Goal: Task Accomplishment & Management: Manage account settings

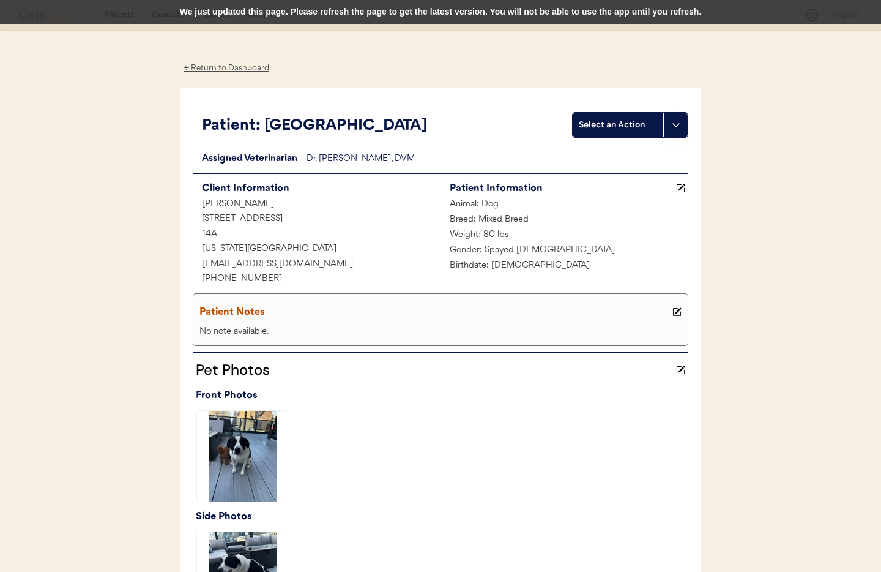
drag, startPoint x: 220, startPoint y: 65, endPoint x: 255, endPoint y: 75, distance: 37.0
click at [220, 65] on div "← Return to Dashboard" at bounding box center [227, 68] width 92 height 14
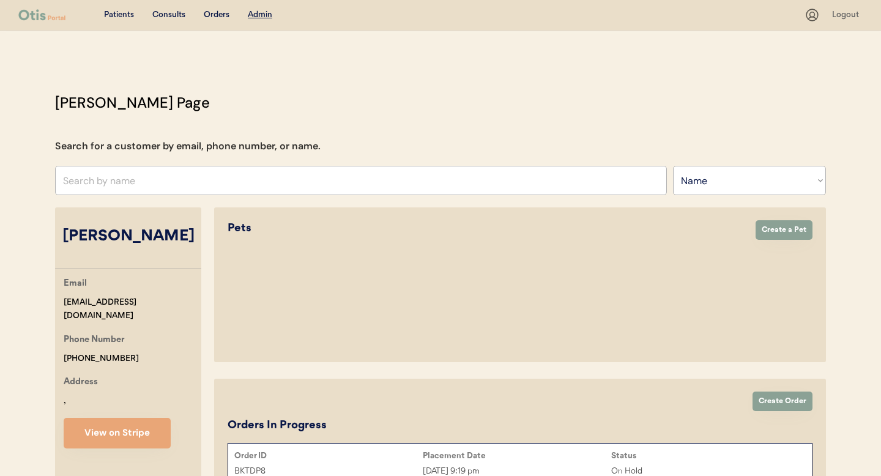
select select ""Name""
select select "true"
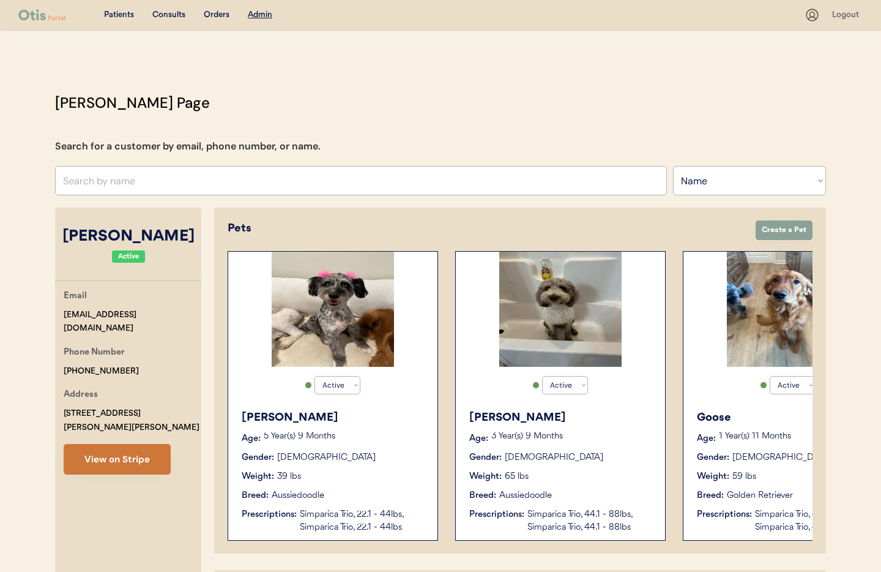
click at [126, 444] on button "View on Stripe" at bounding box center [117, 459] width 107 height 31
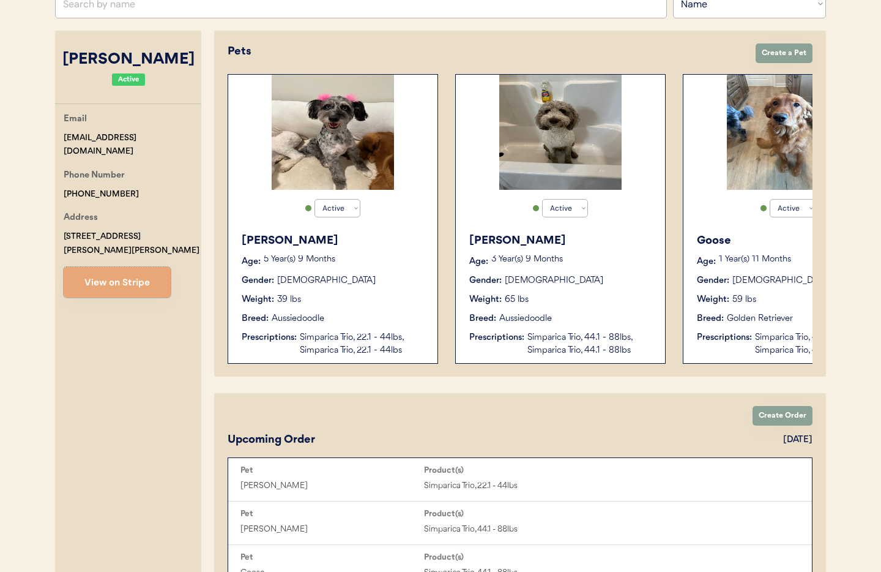
scroll to position [174, 0]
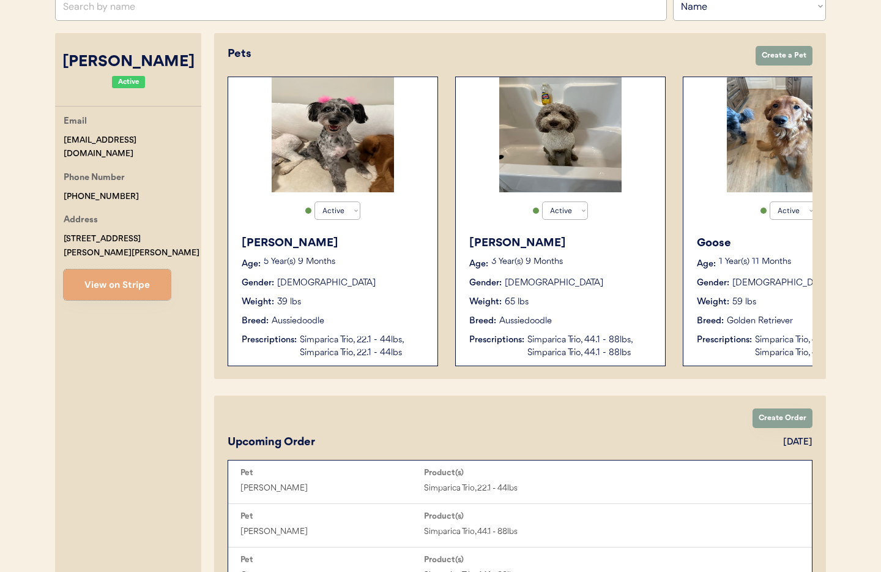
click at [596, 292] on div "Clyde Age: 3 Year(s) 9 Months Gender: Male Weight: 65 lbs Breed: Aussiedoodle P…" at bounding box center [560, 297] width 197 height 136
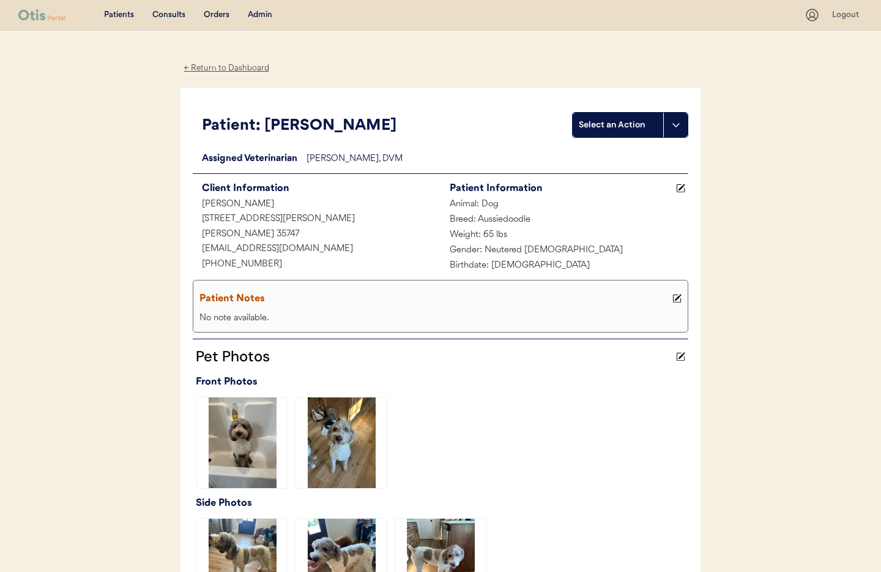
click at [200, 67] on div "← Return to Dashboard" at bounding box center [227, 68] width 92 height 14
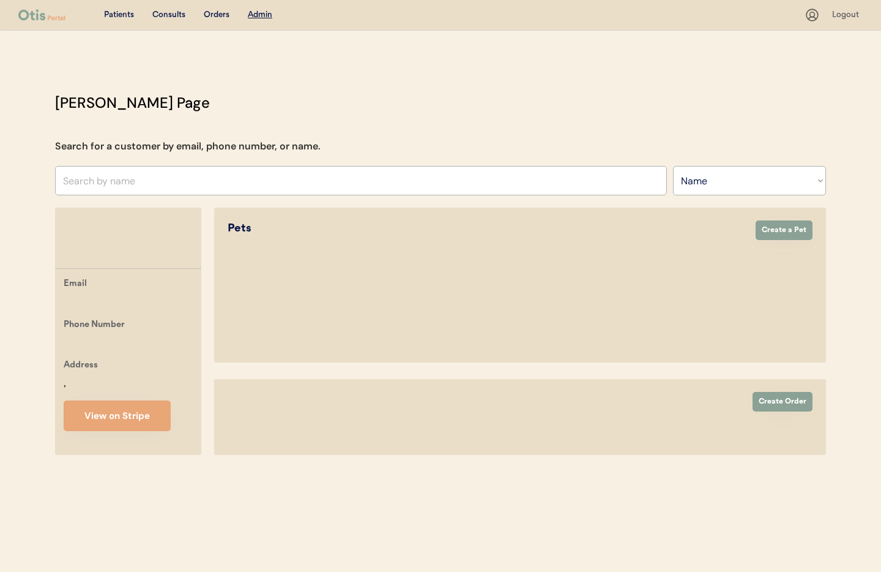
select select ""Name""
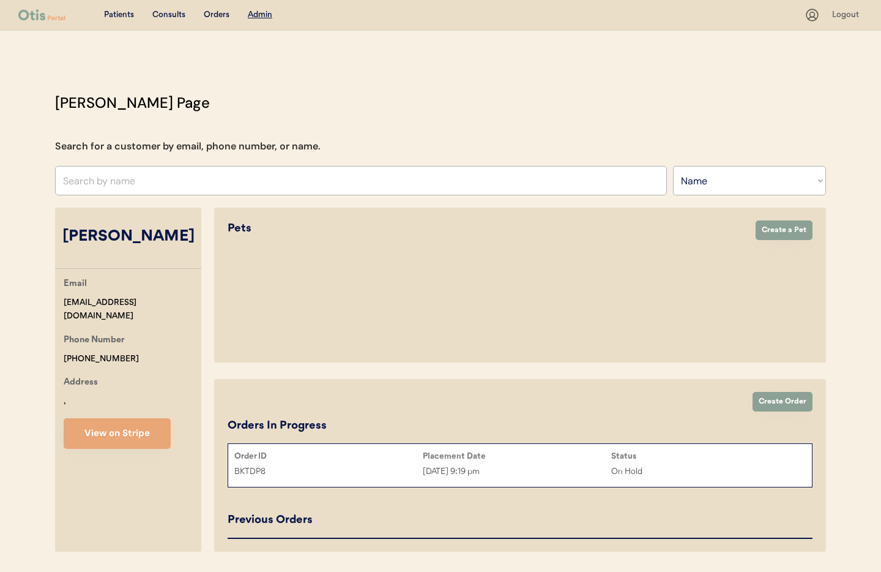
select select "true"
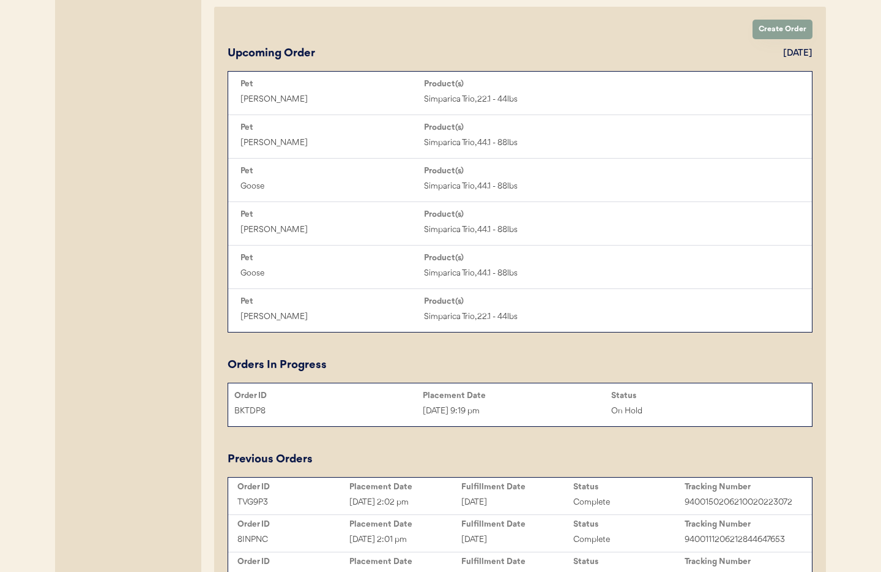
scroll to position [569, 0]
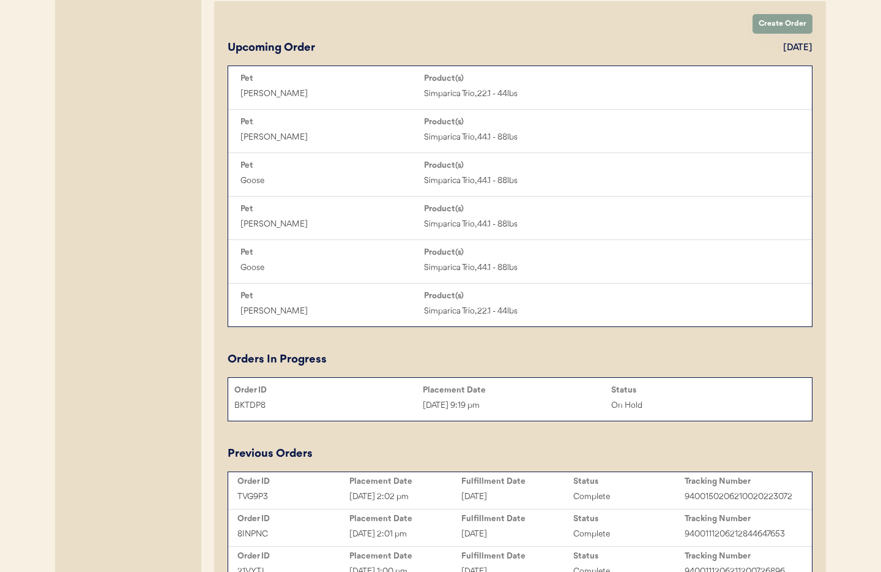
click at [528, 406] on div "Aug 18, 2025 9:19 pm" at bounding box center [517, 405] width 189 height 14
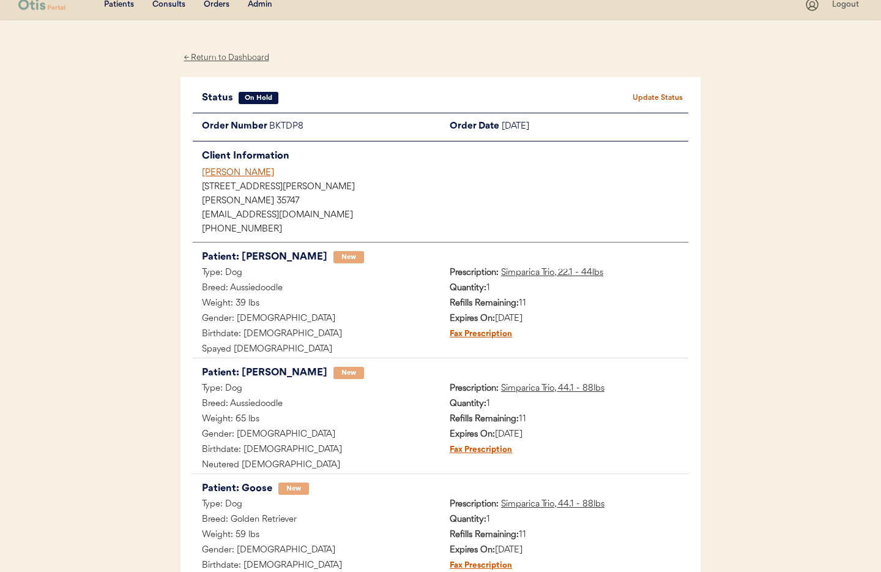
scroll to position [6, 0]
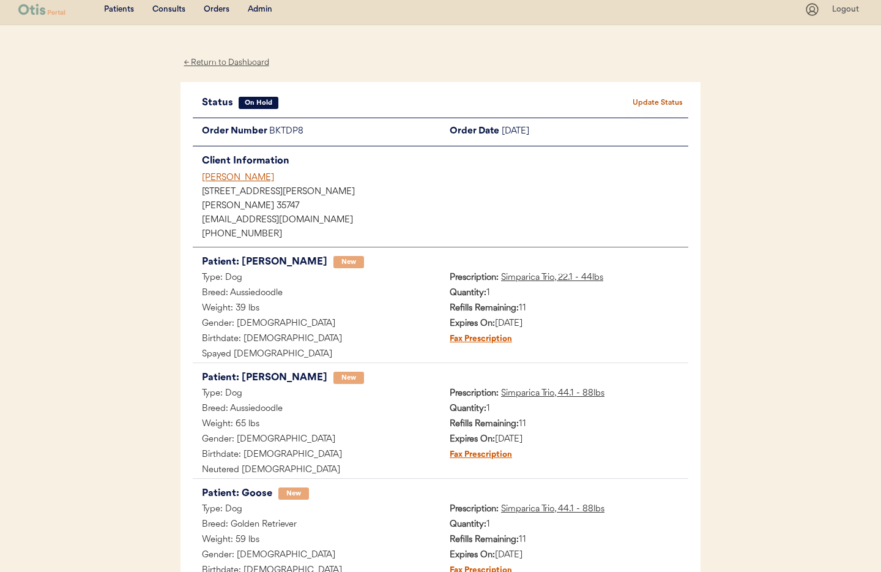
click at [248, 58] on div "← Return to Dashboard" at bounding box center [227, 63] width 92 height 14
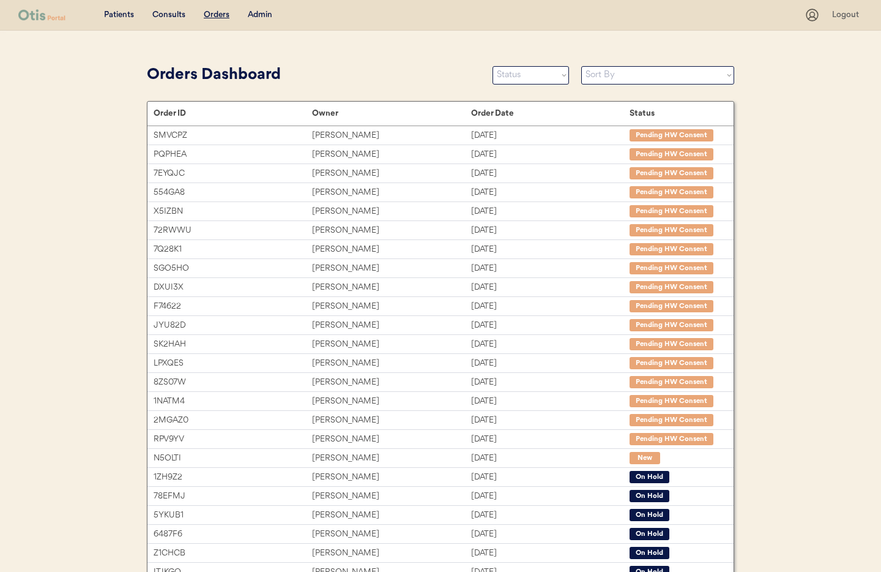
click at [254, 17] on div "Admin" at bounding box center [260, 15] width 24 height 12
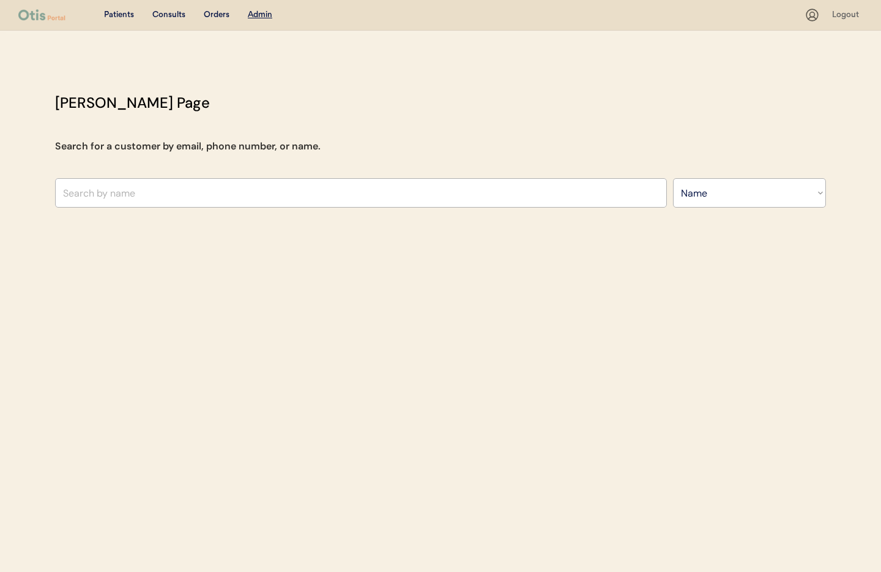
select select ""Name""
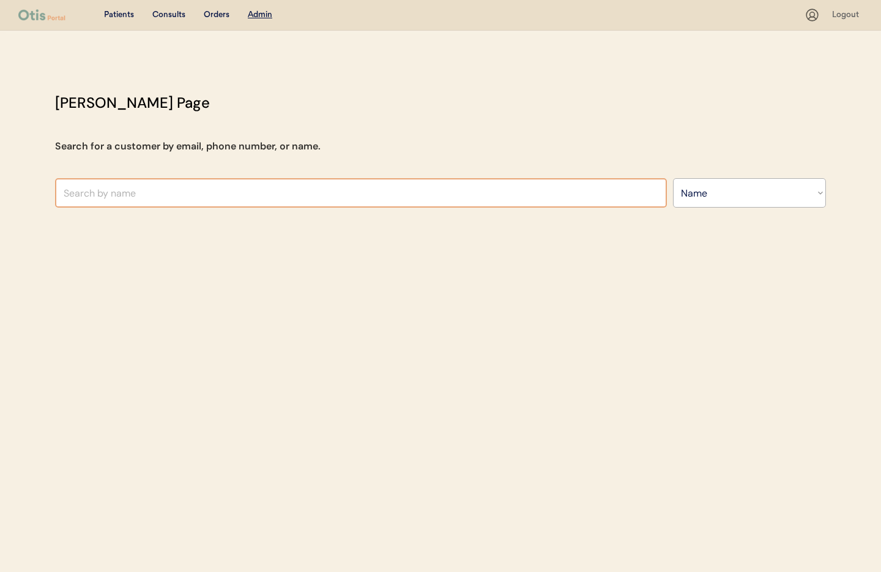
click at [204, 192] on input "text" at bounding box center [361, 192] width 612 height 29
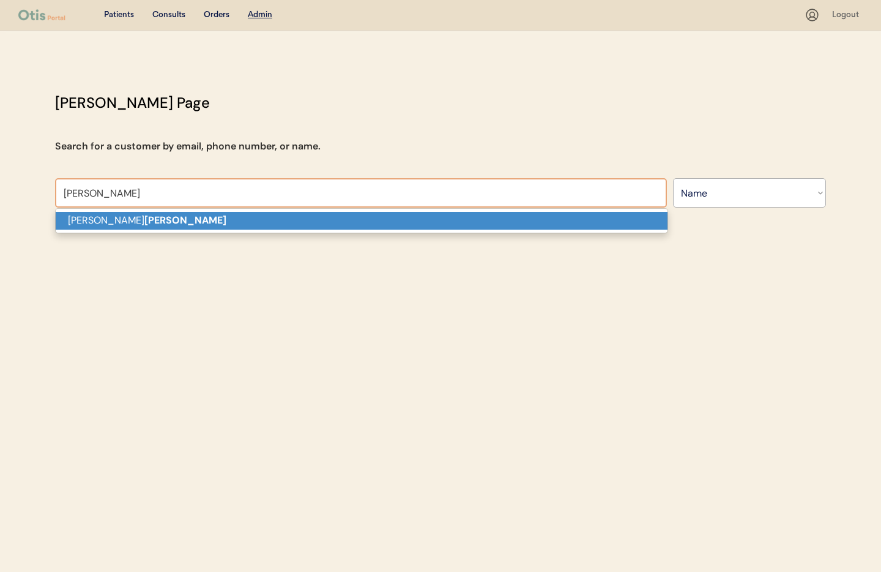
click at [211, 223] on p "Hannah Whitaker" at bounding box center [362, 221] width 612 height 18
type input "[PERSON_NAME]"
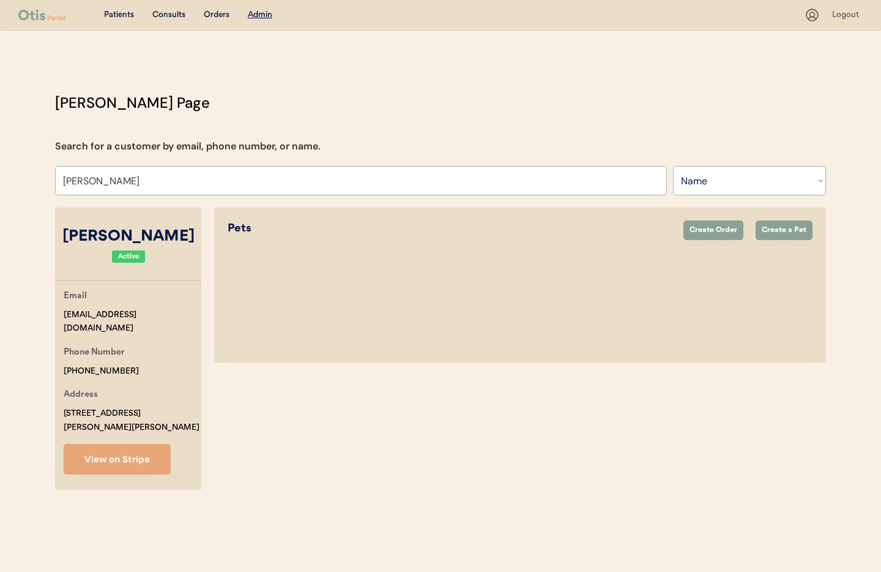
select select "true"
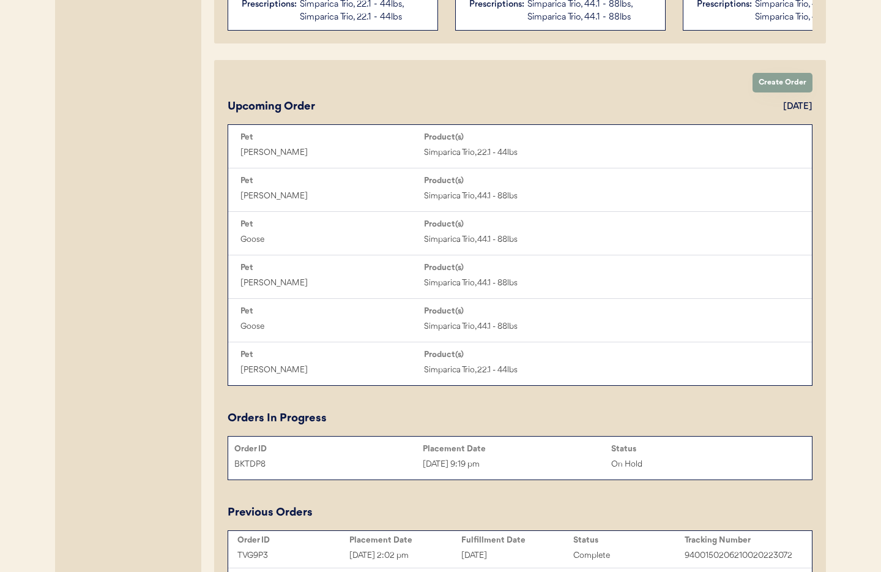
scroll to position [513, 0]
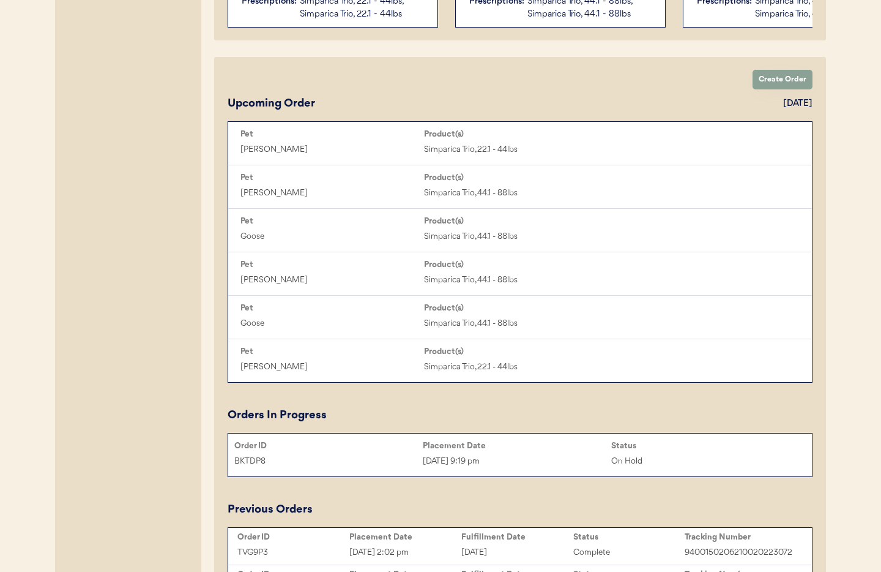
type input "[PERSON_NAME]"
click at [522, 462] on div "[DATE] 9:19 pm" at bounding box center [517, 461] width 189 height 14
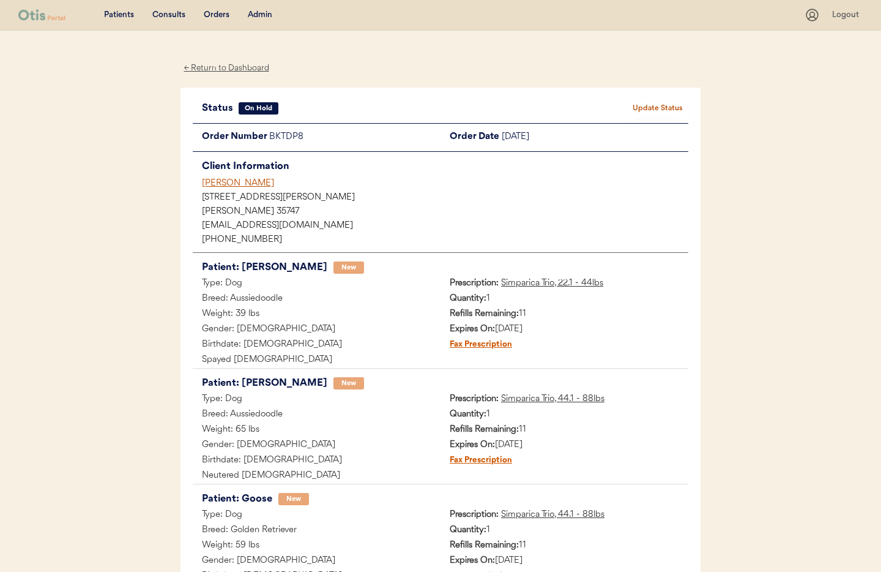
scroll to position [21, 0]
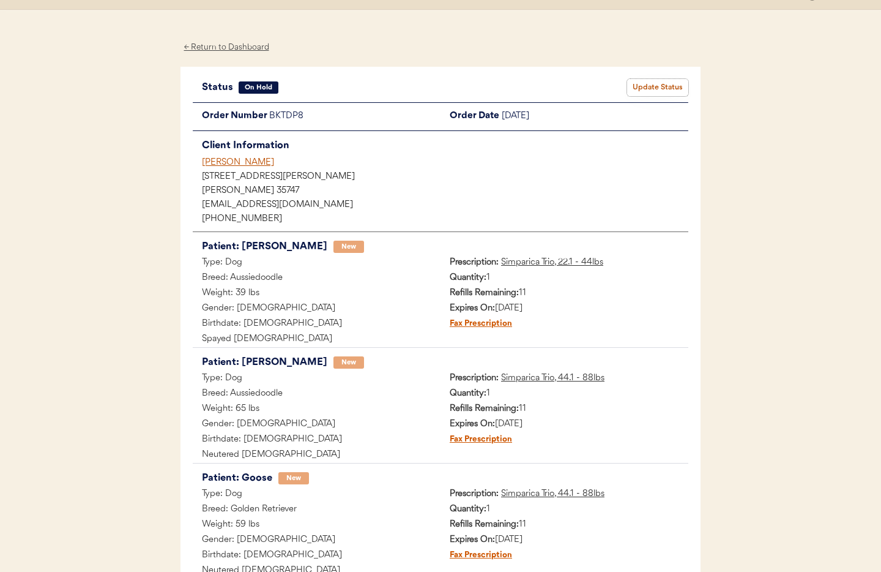
click at [662, 91] on button "Update Status" at bounding box center [657, 87] width 61 height 17
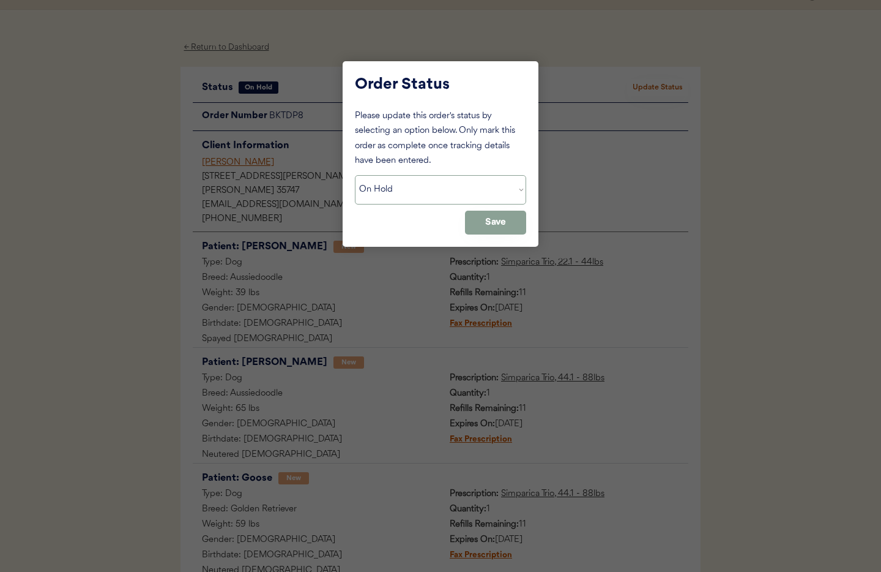
click at [454, 184] on select "Status On Hold New In Progress Complete Pending HW Consent Cancelled" at bounding box center [440, 189] width 171 height 29
select select ""new""
click at [355, 175] on select "Status On Hold New In Progress Complete Pending HW Consent Cancelled" at bounding box center [440, 189] width 171 height 29
click at [487, 222] on button "Save" at bounding box center [495, 223] width 61 height 24
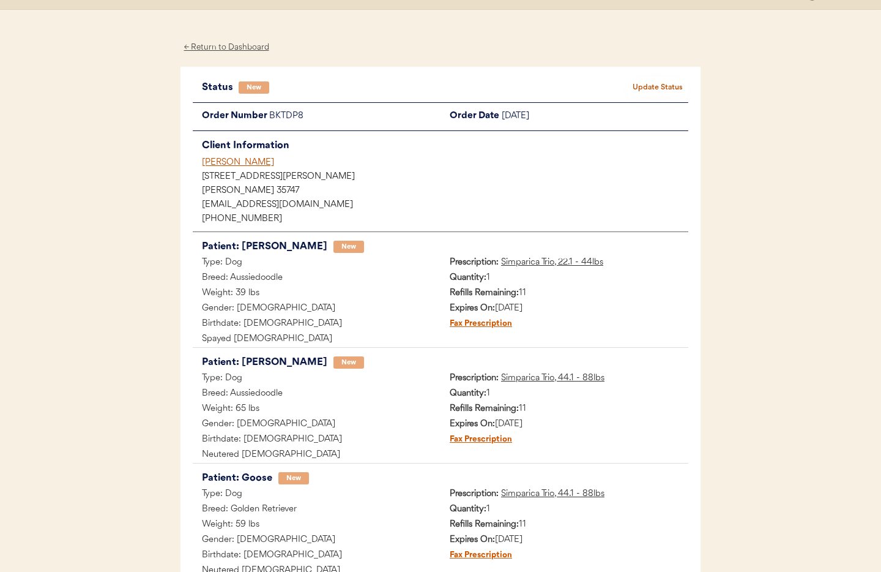
click at [228, 162] on div "Hannah Whitaker" at bounding box center [445, 162] width 487 height 13
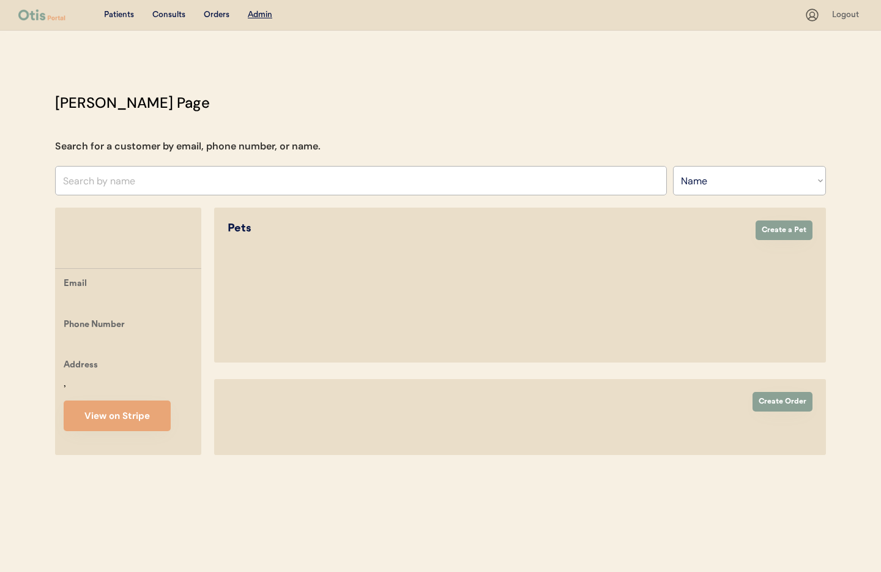
select select ""Name""
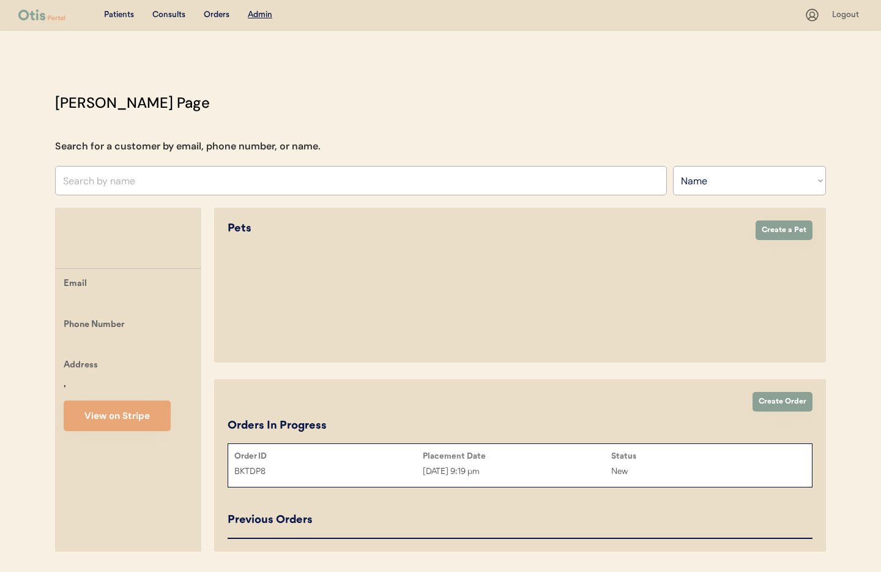
select select "true"
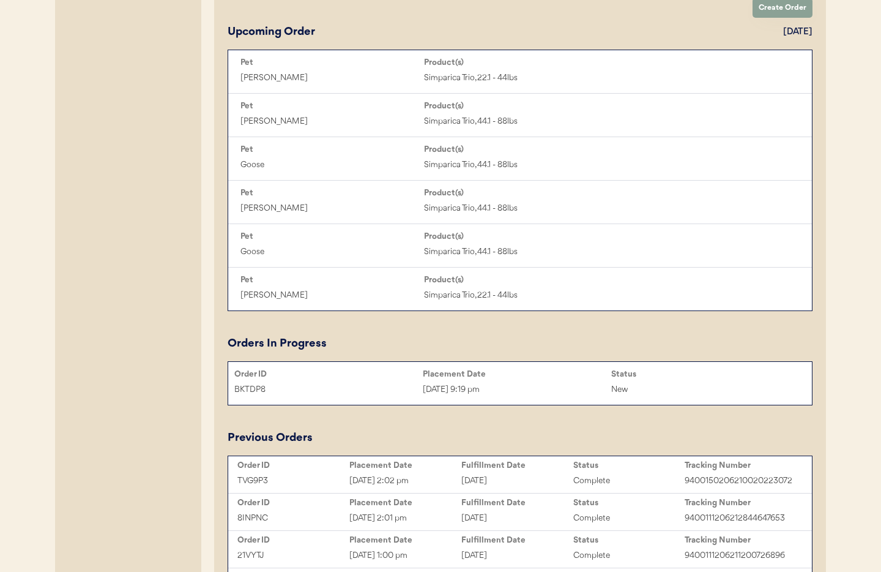
scroll to position [623, 0]
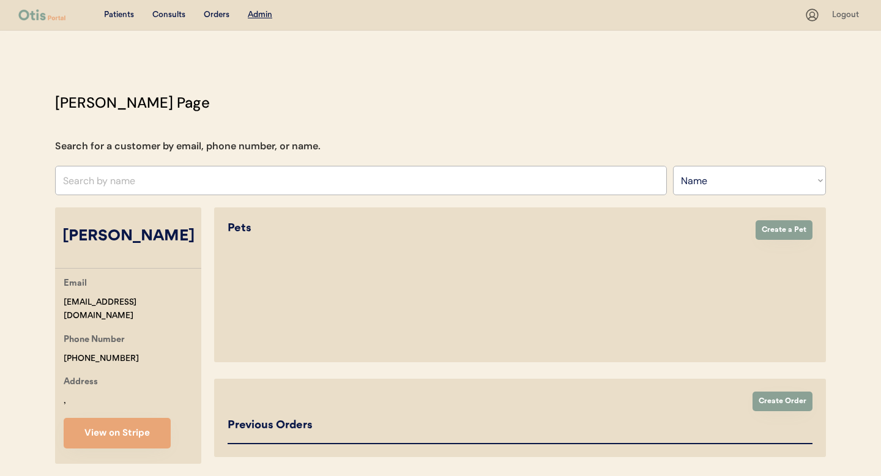
select select ""Name""
select select "true"
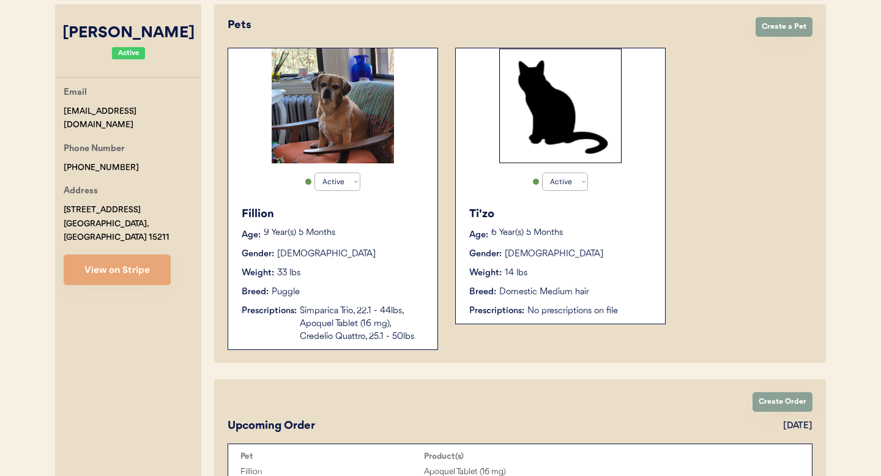
scroll to position [256, 0]
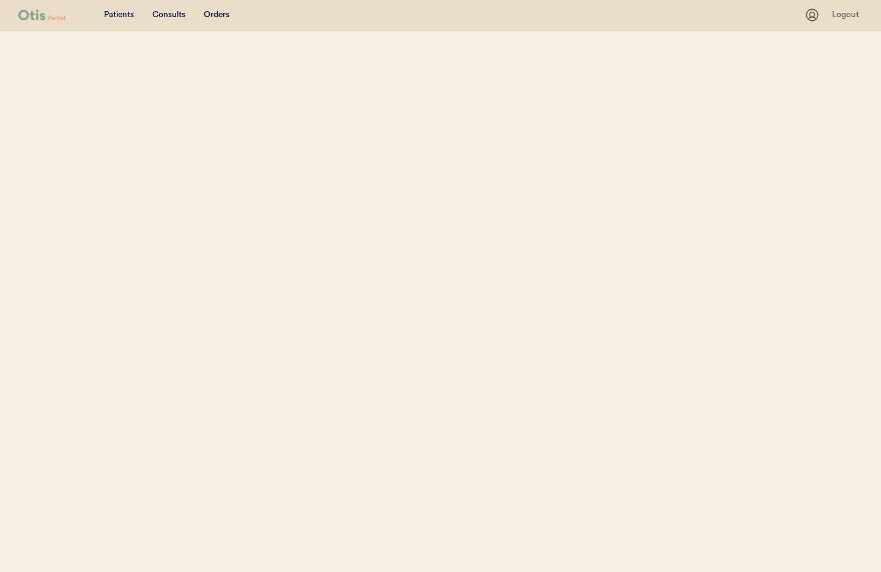
select select ""Name""
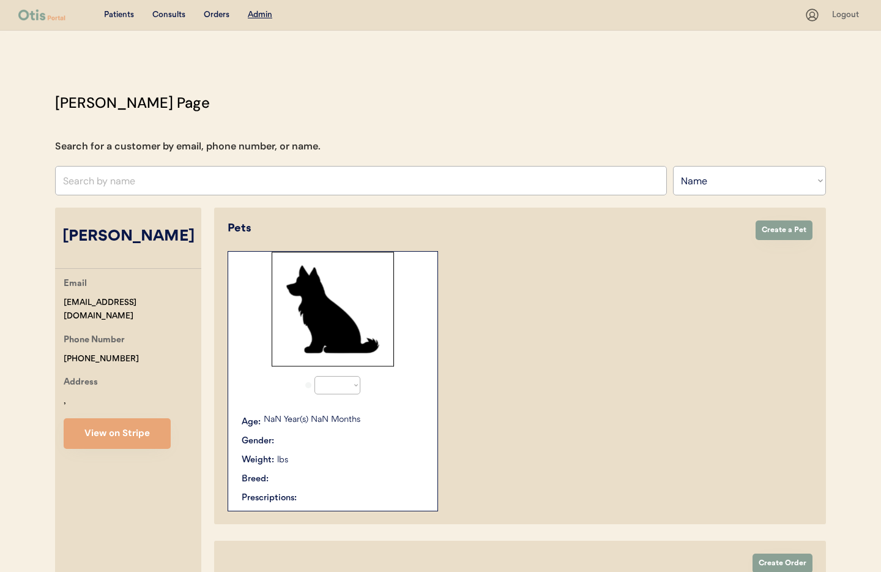
select select "true"
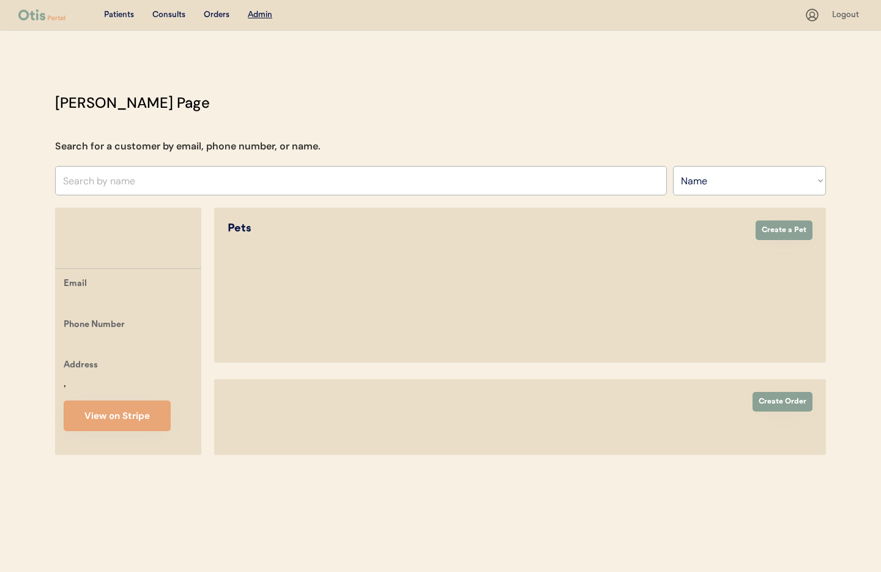
select select ""Name""
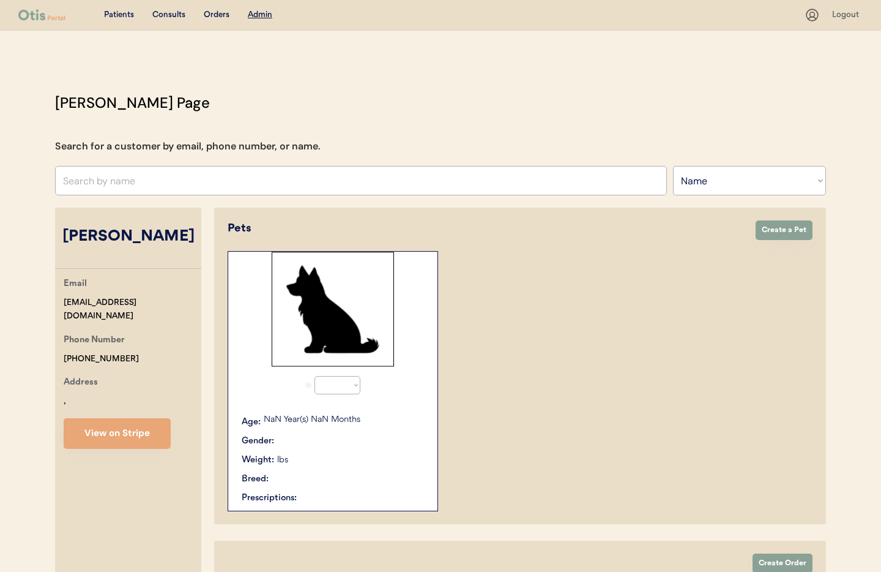
select select "true"
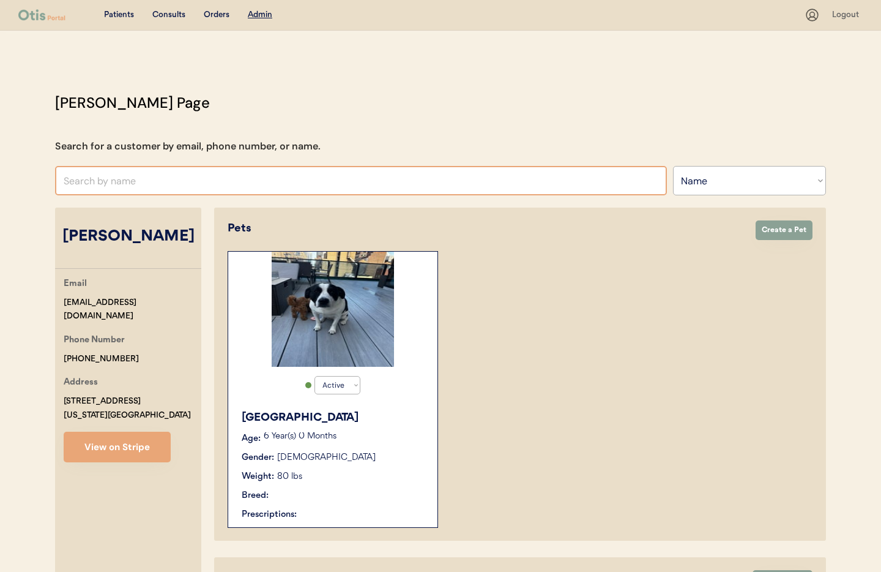
click at [162, 184] on input "text" at bounding box center [361, 180] width 612 height 29
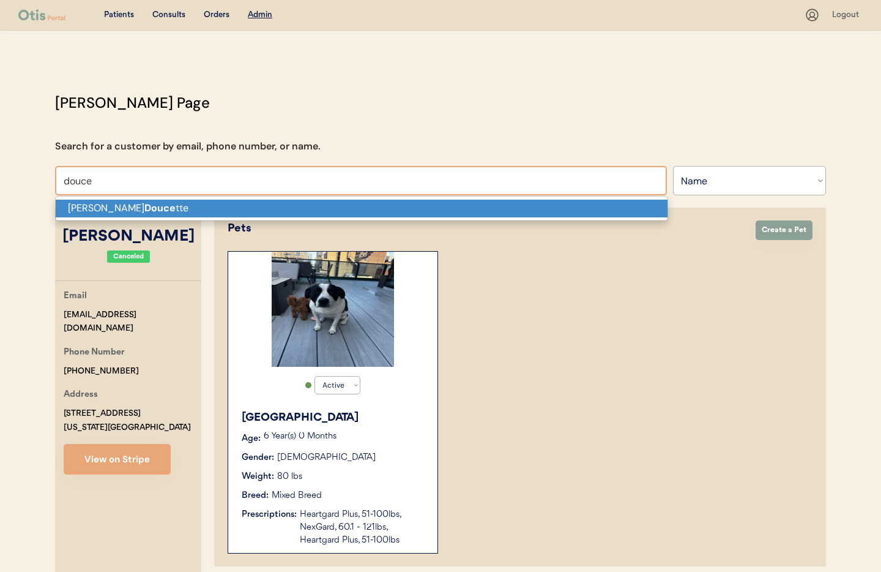
click at [144, 207] on strong "Douce" at bounding box center [159, 207] width 31 height 13
type input "Cheryl Doucette"
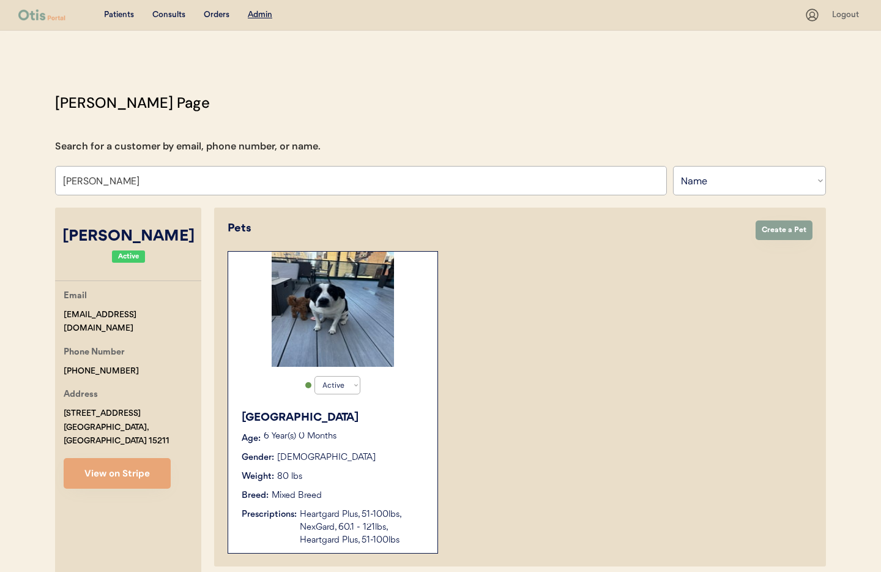
select select "true"
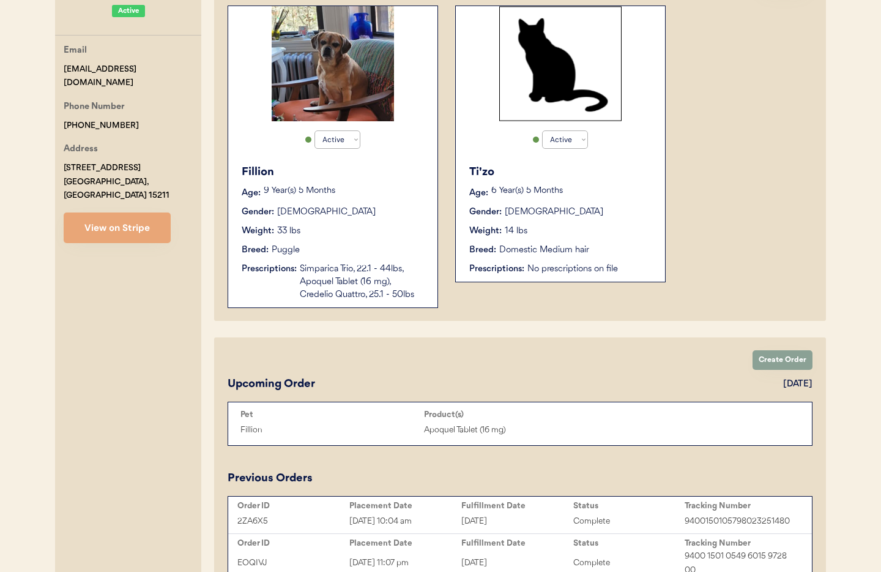
scroll to position [280, 0]
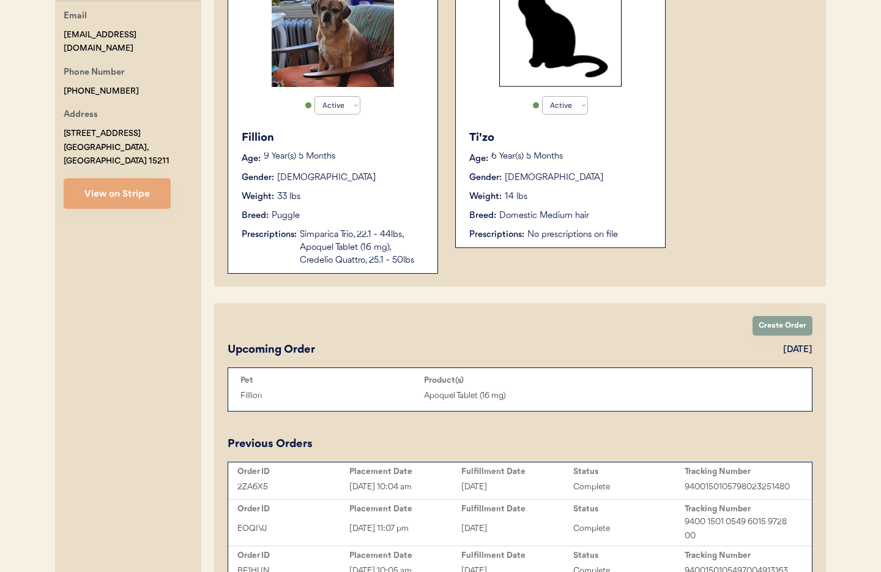
type input "Cheryl Doucette"
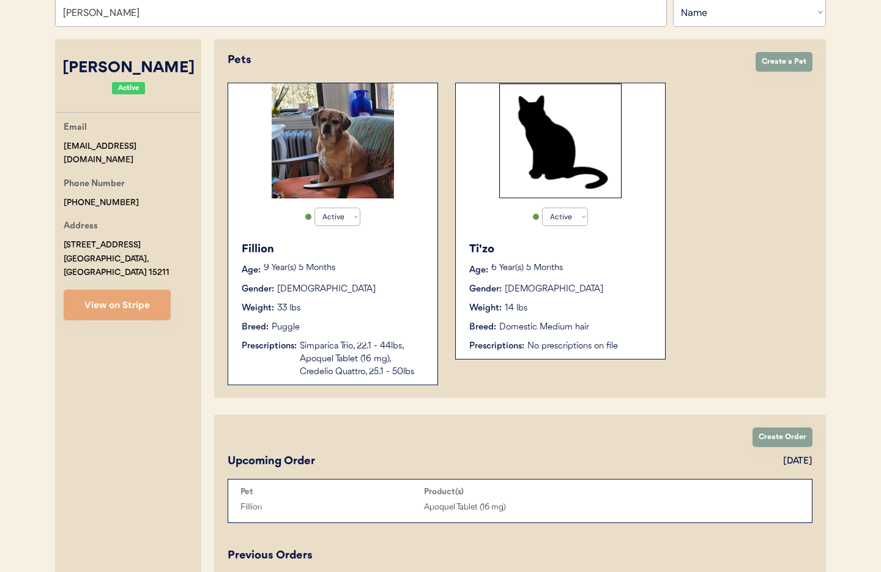
scroll to position [170, 0]
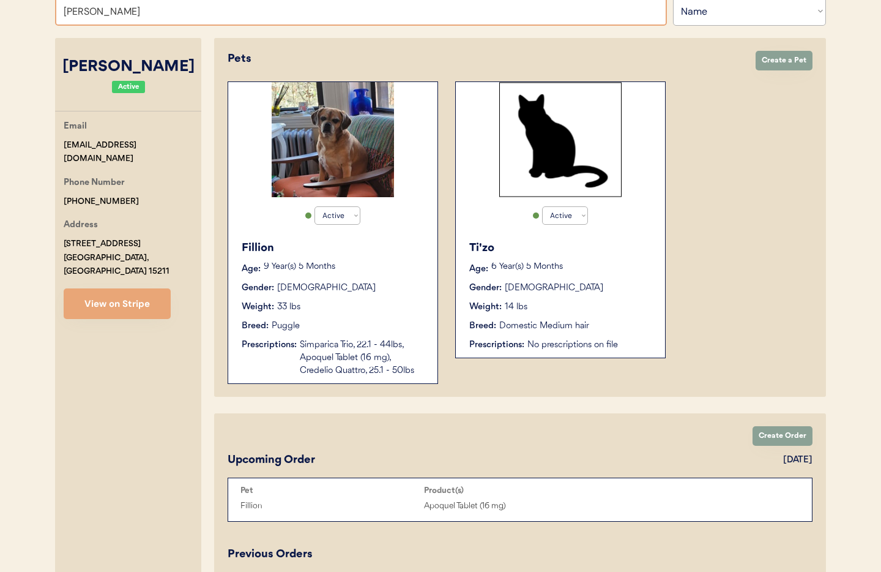
click at [349, 307] on div "Weight: 33 lbs" at bounding box center [334, 307] width 184 height 13
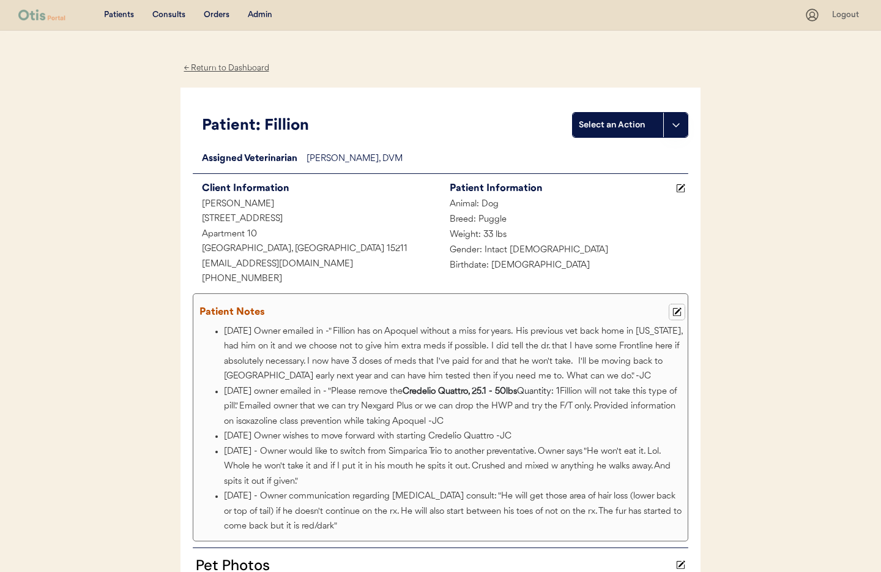
click at [676, 312] on use at bounding box center [677, 312] width 9 height 9
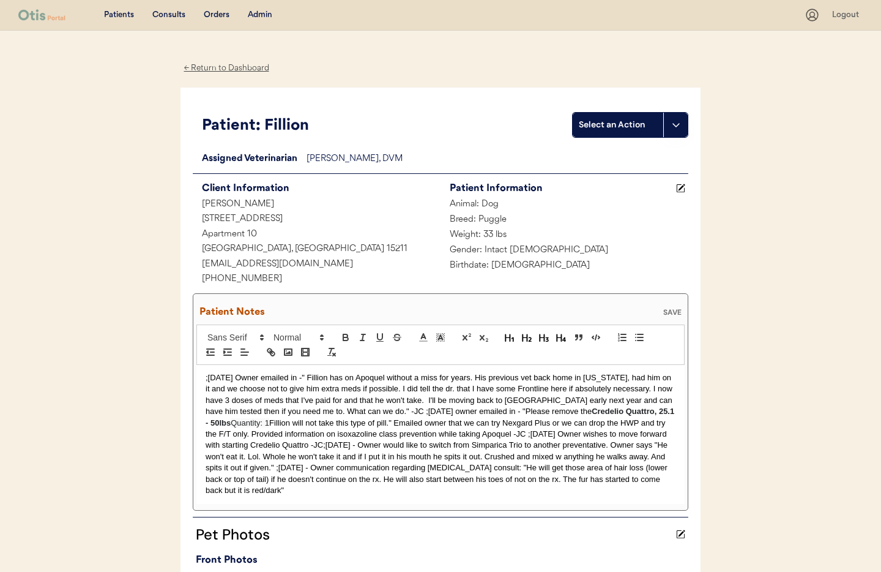
click at [204, 377] on div ";8/15/25 Owner emailed in -" Fillion has on Apoquel without a miss for years. H…" at bounding box center [440, 434] width 488 height 139
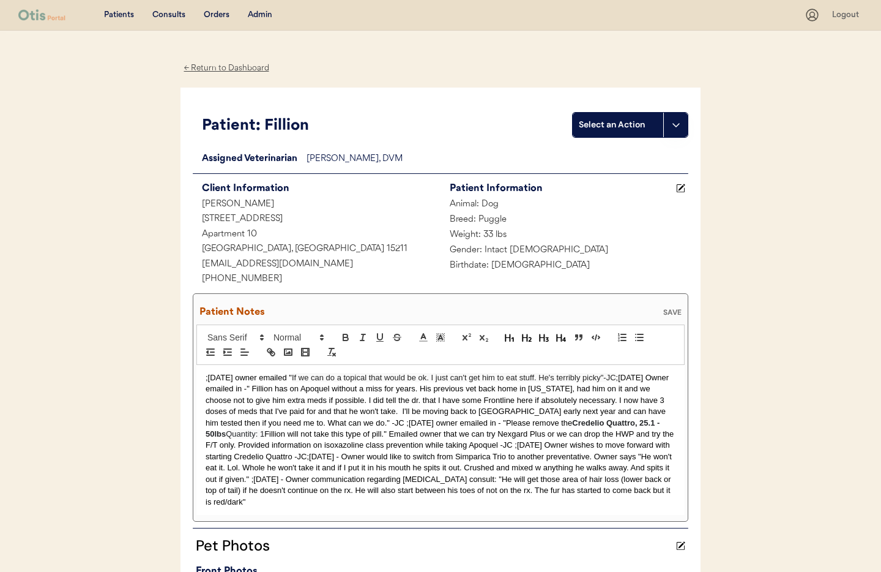
click at [203, 376] on div ";8/16/25 owner emailed " If we can do a topical that would be ok. I just can't …" at bounding box center [440, 440] width 488 height 150
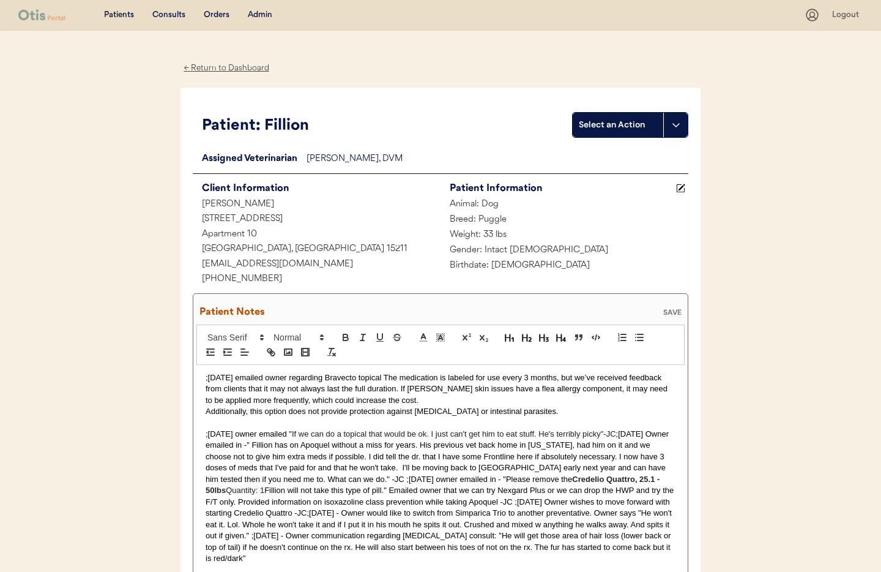
click at [385, 378] on p ";8/18/25 emailed owner regarding Bravecto topical The medication is labeled for…" at bounding box center [441, 389] width 470 height 34
click at [387, 376] on p ";8/18/25 emailed owner regarding Bravecto topical The medication is labeled for…" at bounding box center [441, 389] width 470 height 34
drag, startPoint x: 261, startPoint y: 389, endPoint x: 195, endPoint y: 386, distance: 66.2
click at [195, 387] on div "Patient Notes SAVE 8/18/25 emailed owner regarding Bravecto topical -the medica…" at bounding box center [441, 435] width 496 height 285
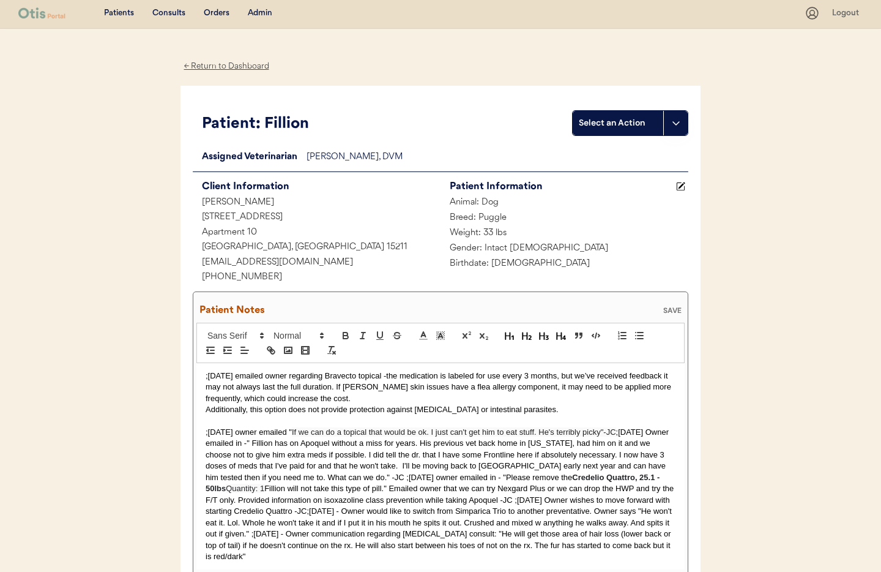
click at [206, 409] on p "Additionally, this option does not provide protection against heartworm or inte…" at bounding box center [441, 409] width 470 height 11
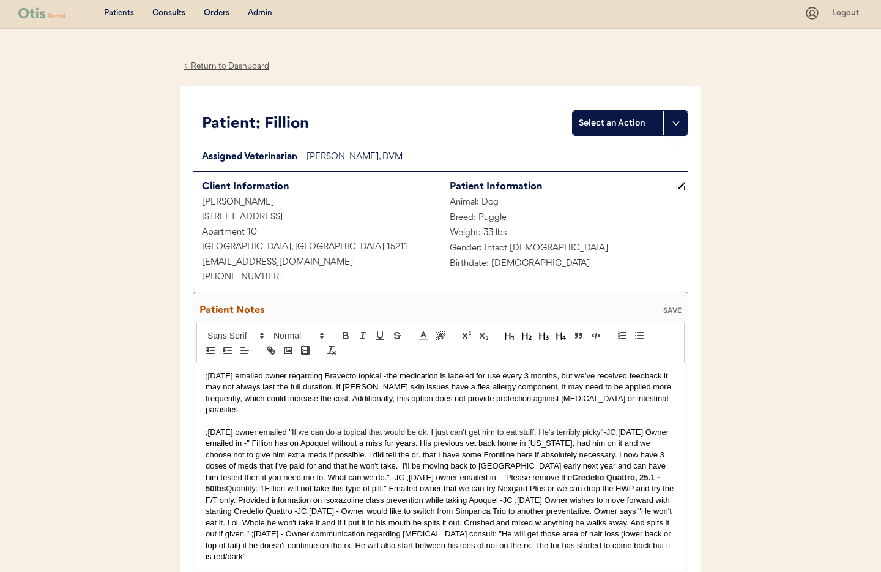
click at [636, 400] on p ";8/18/25 emailed owner regarding Bravecto topical -the medication is labeled fo…" at bounding box center [441, 392] width 470 height 45
drag, startPoint x: 645, startPoint y: 401, endPoint x: 653, endPoint y: 401, distance: 8.0
click at [646, 401] on p ";8/18/25 emailed owner regarding Bravecto topical -the medication is labeled fo…" at bounding box center [441, 392] width 470 height 45
click at [206, 427] on p ";8/16/25 owner emailed " If we can do a topical that would be ok. I just can't …" at bounding box center [441, 494] width 470 height 135
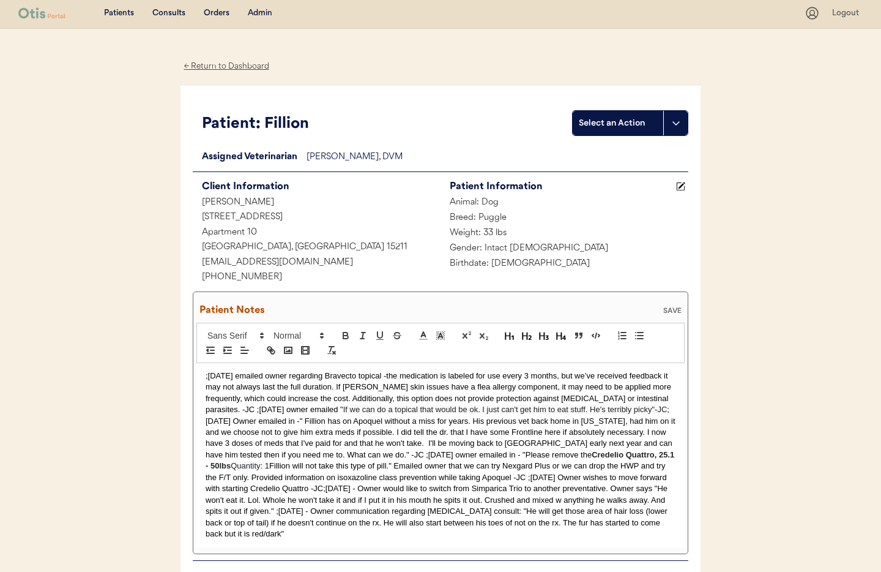
drag, startPoint x: 207, startPoint y: 375, endPoint x: 209, endPoint y: 381, distance: 6.6
click at [207, 376] on p ";8/18/25 emailed owner regarding Bravecto topical -the medication is labeled fo…" at bounding box center [441, 455] width 470 height 170
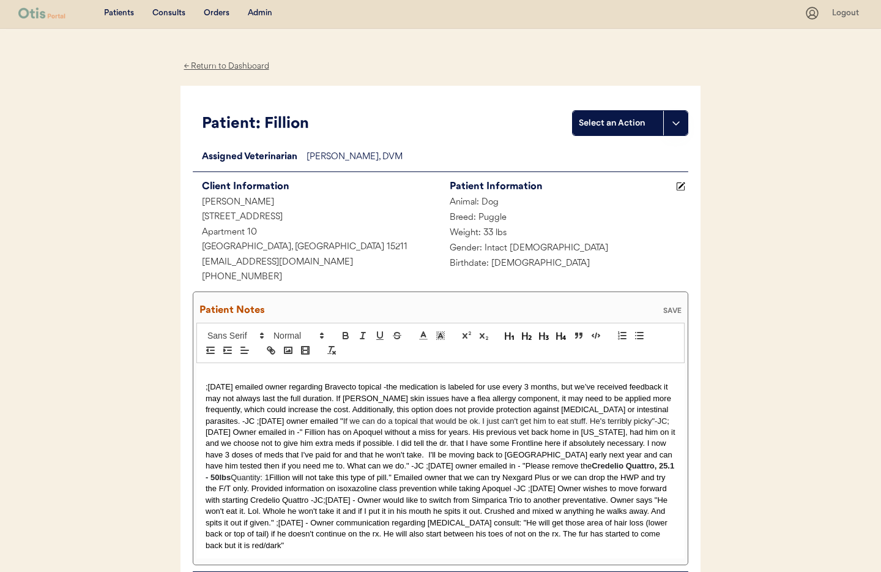
drag, startPoint x: 214, startPoint y: 375, endPoint x: 220, endPoint y: 376, distance: 6.8
click at [214, 375] on p at bounding box center [441, 375] width 470 height 11
drag, startPoint x: 640, startPoint y: 411, endPoint x: 660, endPoint y: 414, distance: 20.5
click at [641, 411] on p ";8/18/25 emailed owner regarding Bravecto topical -the medication is labeled fo…" at bounding box center [441, 466] width 470 height 170
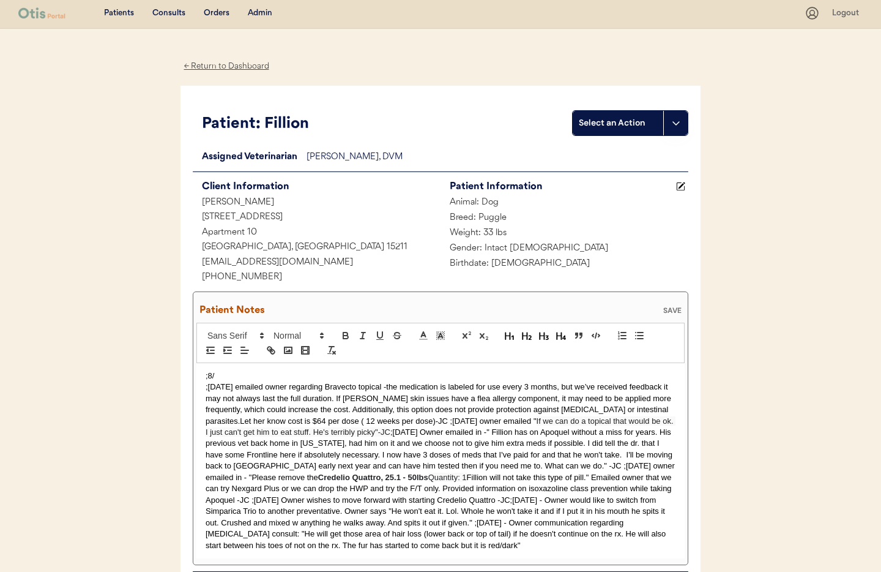
click at [266, 374] on p ";8/" at bounding box center [441, 375] width 470 height 11
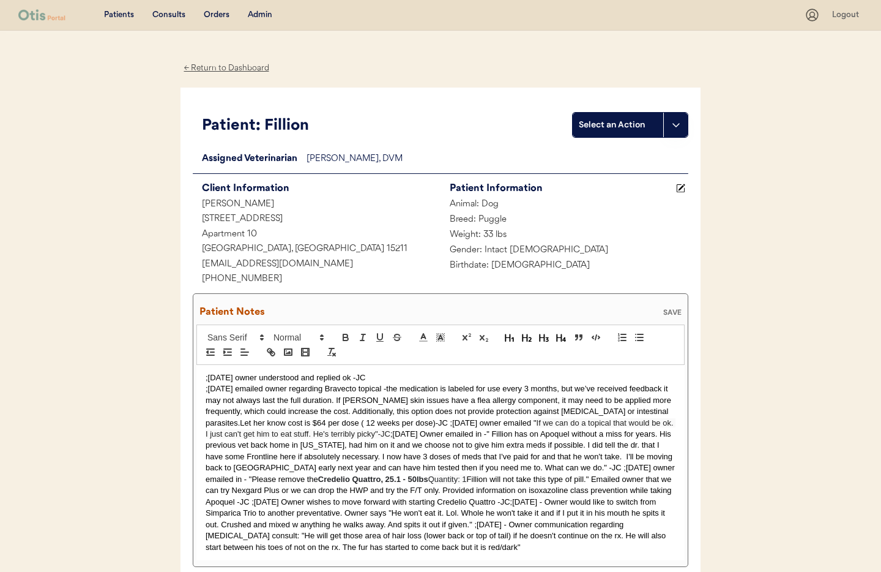
scroll to position [1, 0]
click at [350, 375] on p ";8/18/25 owner understood and replied ok -JC" at bounding box center [441, 376] width 470 height 11
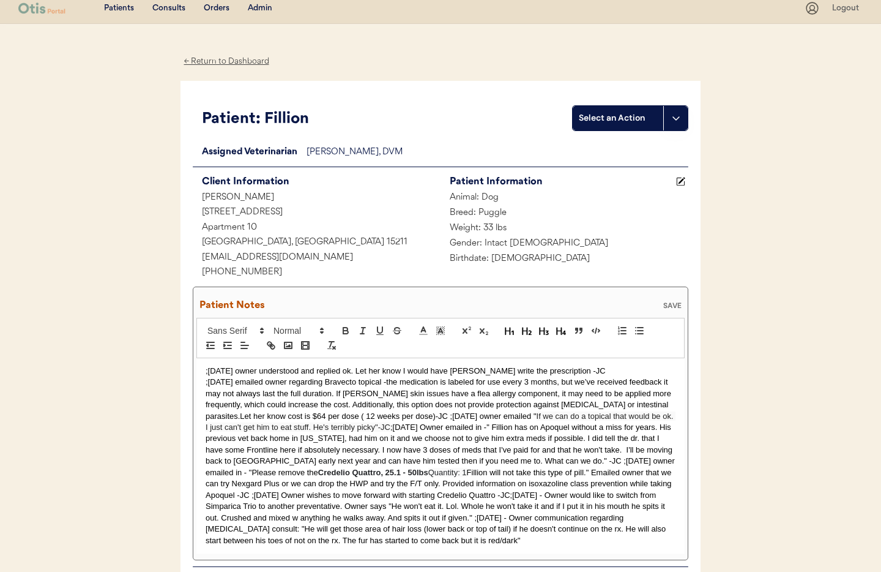
click at [671, 305] on div "SAVE" at bounding box center [672, 305] width 24 height 7
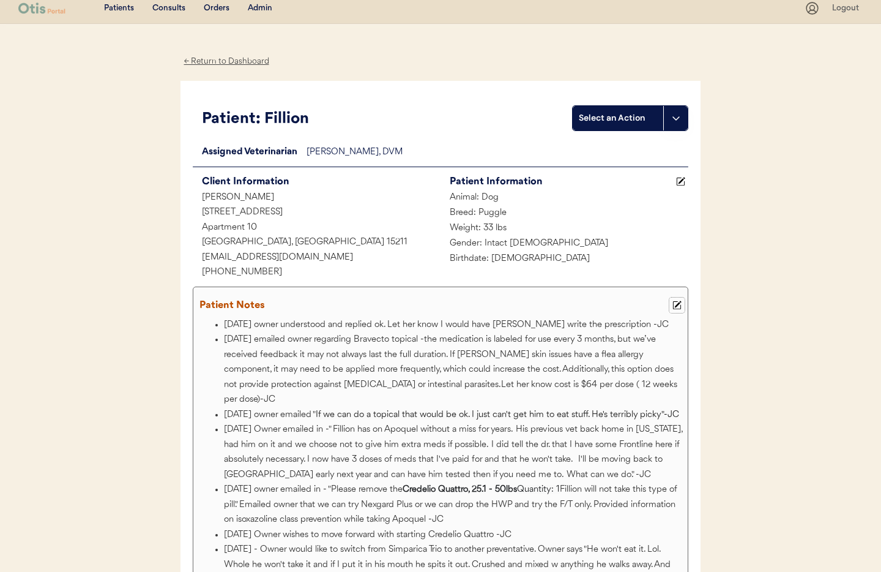
drag, startPoint x: 678, startPoint y: 307, endPoint x: 667, endPoint y: 310, distance: 10.7
click at [677, 307] on icon at bounding box center [677, 305] width 9 height 9
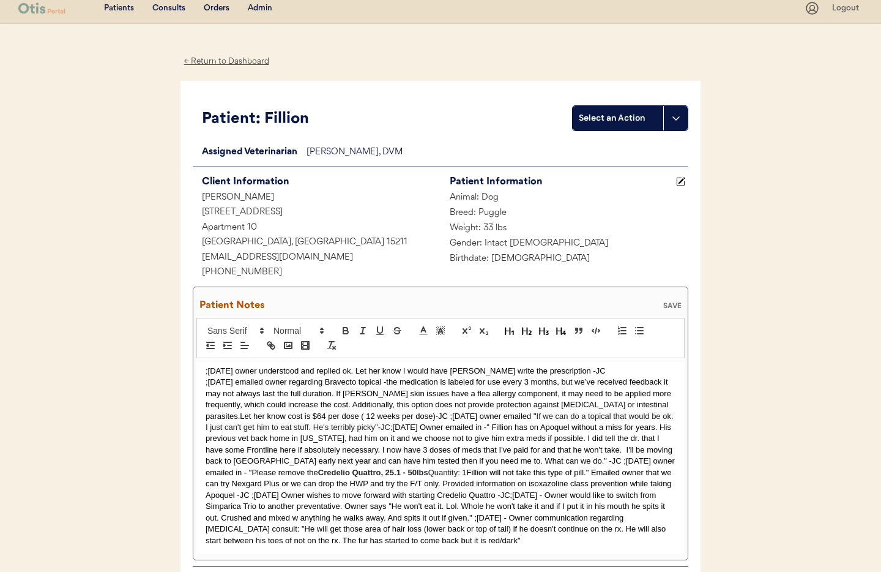
click at [204, 382] on div ";8/18/25 owner understood and replied ok. Let her know I would have Dr. Clanin …" at bounding box center [440, 455] width 488 height 195
click at [667, 303] on div "SAVE" at bounding box center [672, 305] width 24 height 7
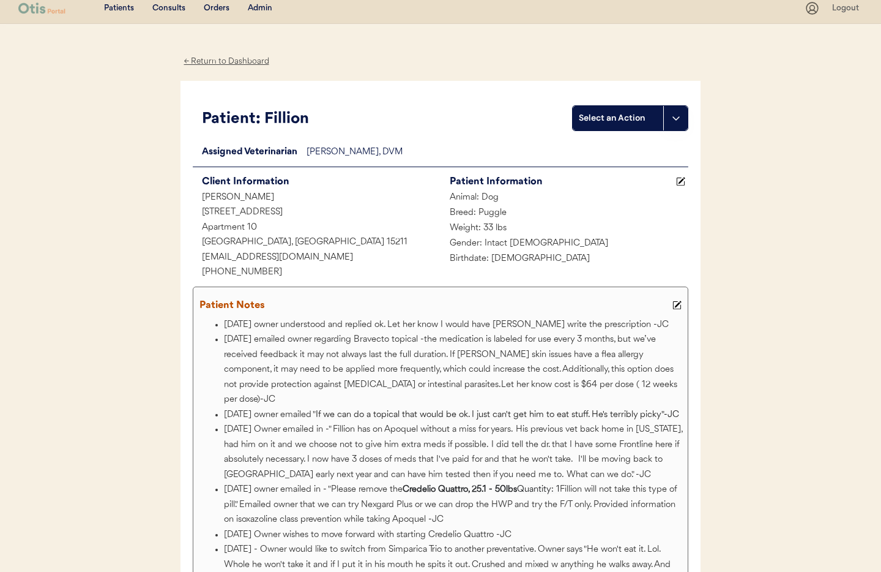
click at [206, 64] on div "← Return to Dashboard" at bounding box center [227, 61] width 92 height 14
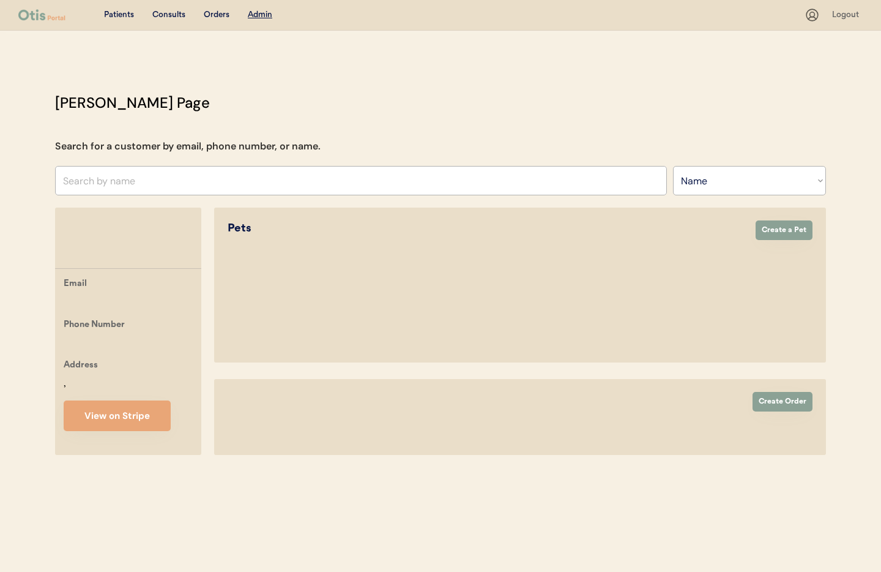
select select ""Name""
select select "true"
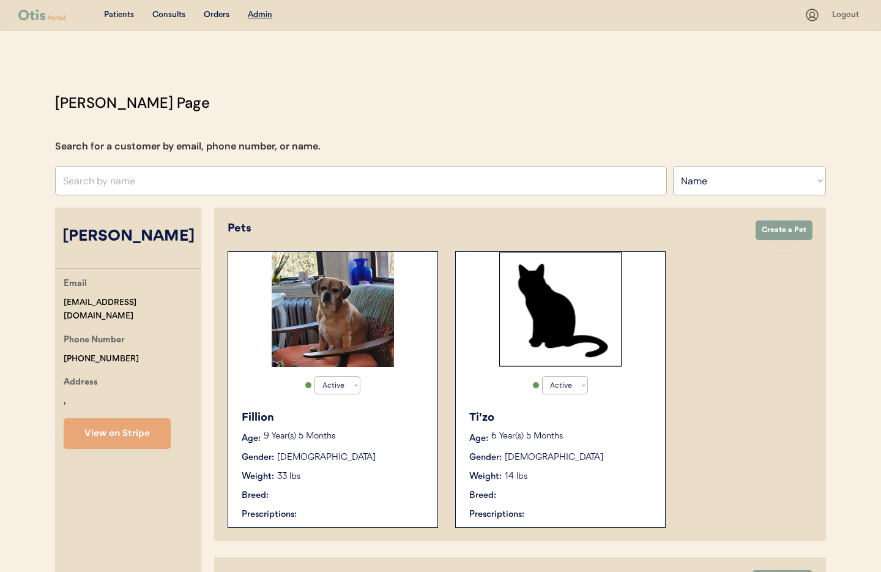
scroll to position [121, 0]
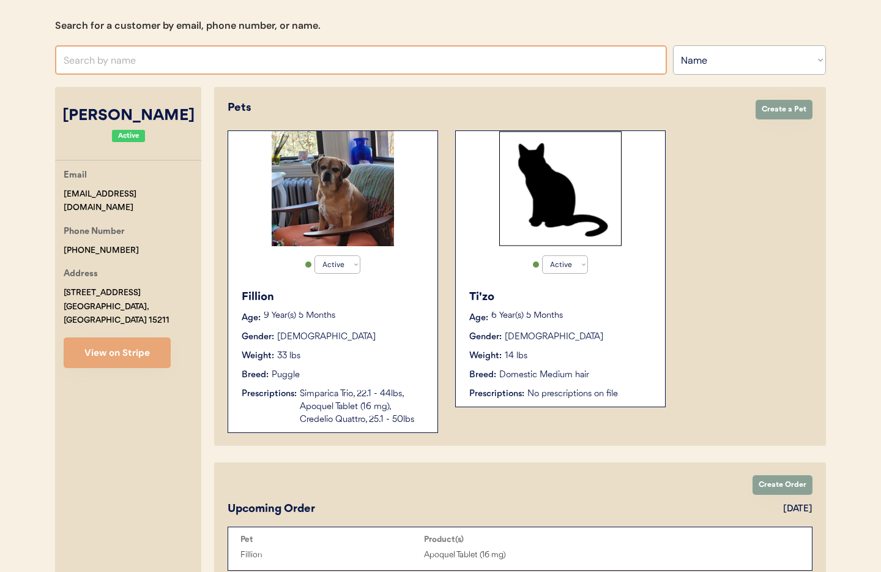
click at [144, 57] on input "text" at bounding box center [361, 59] width 612 height 29
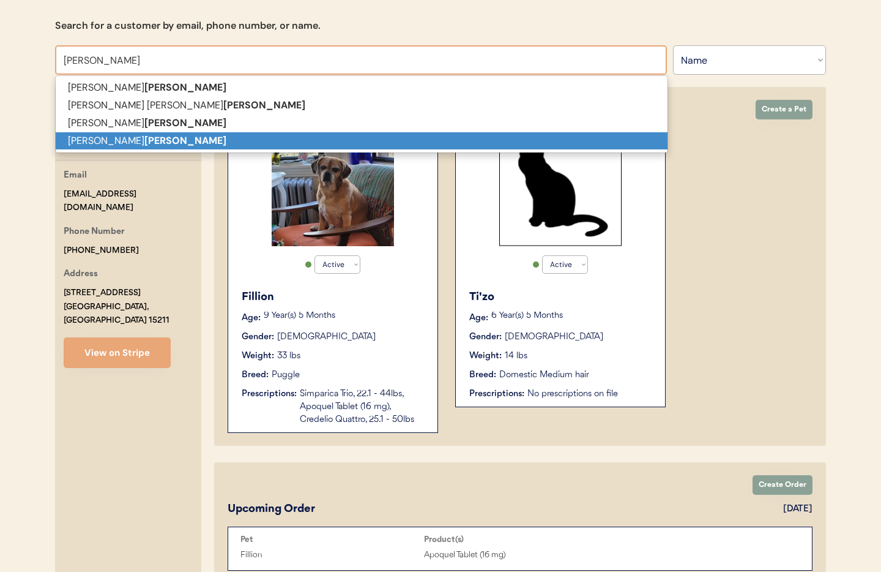
click at [143, 135] on p "Angelica Tate" at bounding box center [362, 141] width 612 height 18
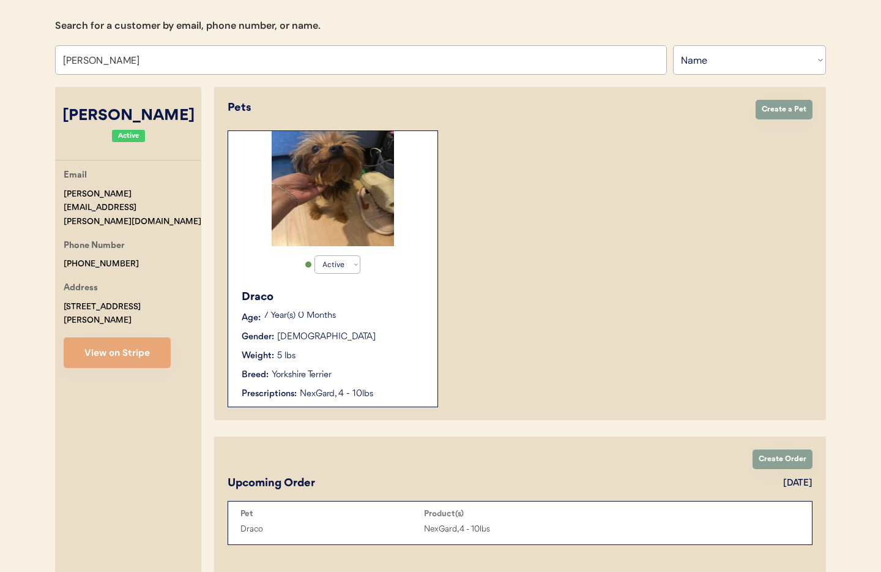
type input "[PERSON_NAME]"
click at [376, 347] on div "Draco Age: 7 Year(s) 0 Months Gender: Male Weight: 5 lbs Breed: Yorkshire Terri…" at bounding box center [332, 345] width 197 height 124
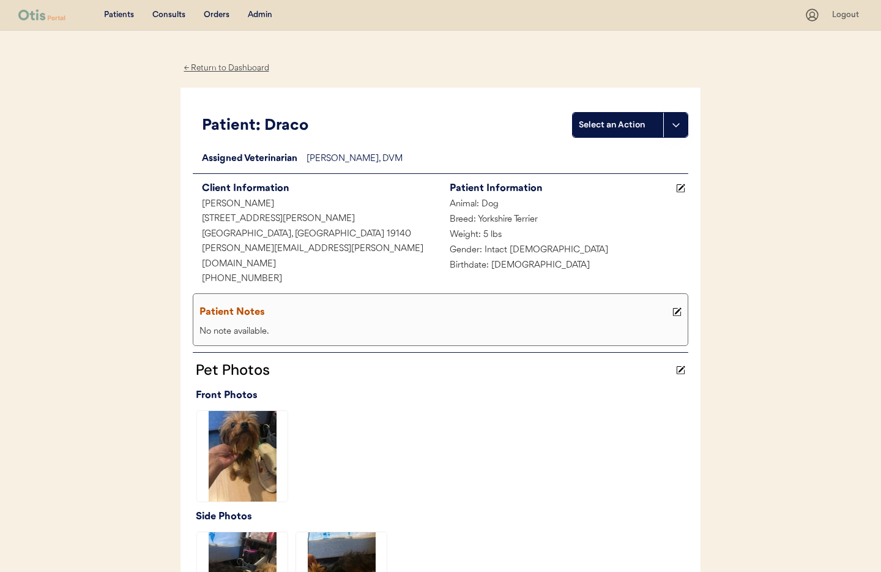
click at [680, 307] on icon at bounding box center [677, 311] width 9 height 9
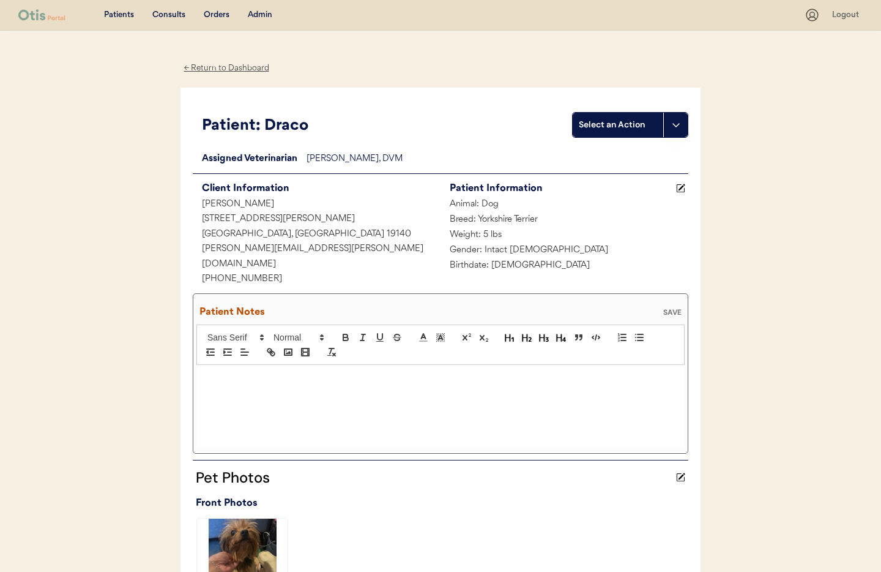
click at [289, 370] on div at bounding box center [440, 406] width 488 height 82
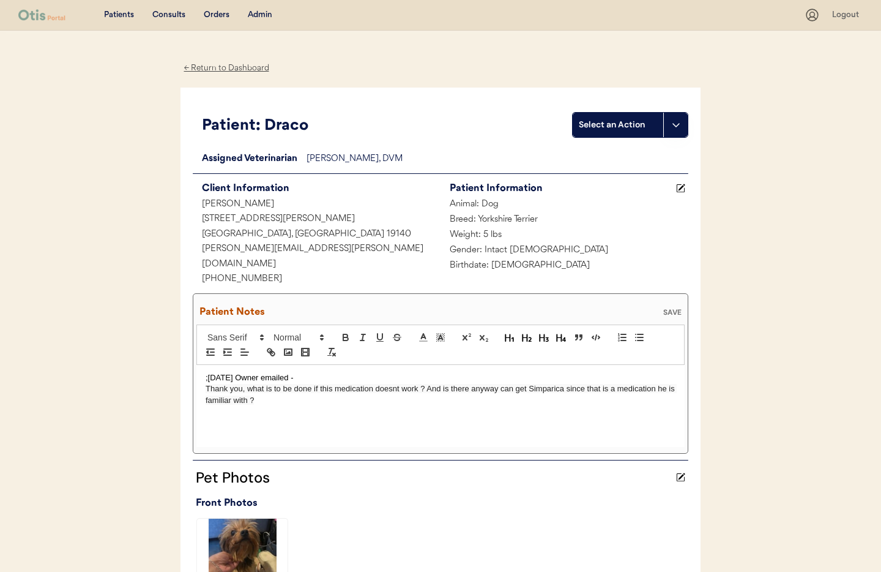
click at [206, 384] on span "Thank you, what is to be done if this medication doesnt work ? And is there any…" at bounding box center [441, 394] width 471 height 20
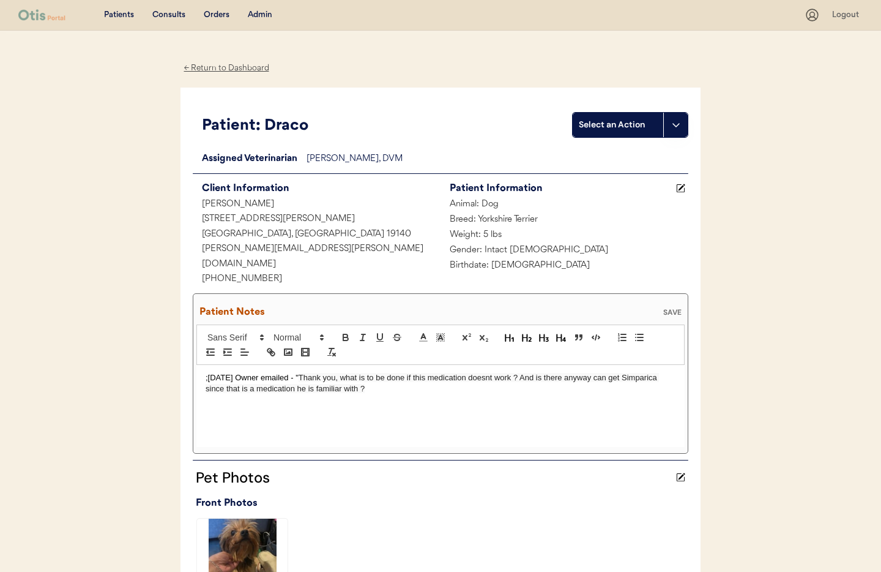
drag, startPoint x: 361, startPoint y: 376, endPoint x: 375, endPoint y: 383, distance: 15.1
click at [362, 376] on span "Thank you, what is to be done if this medication doesnt work ? And is there any…" at bounding box center [433, 383] width 454 height 20
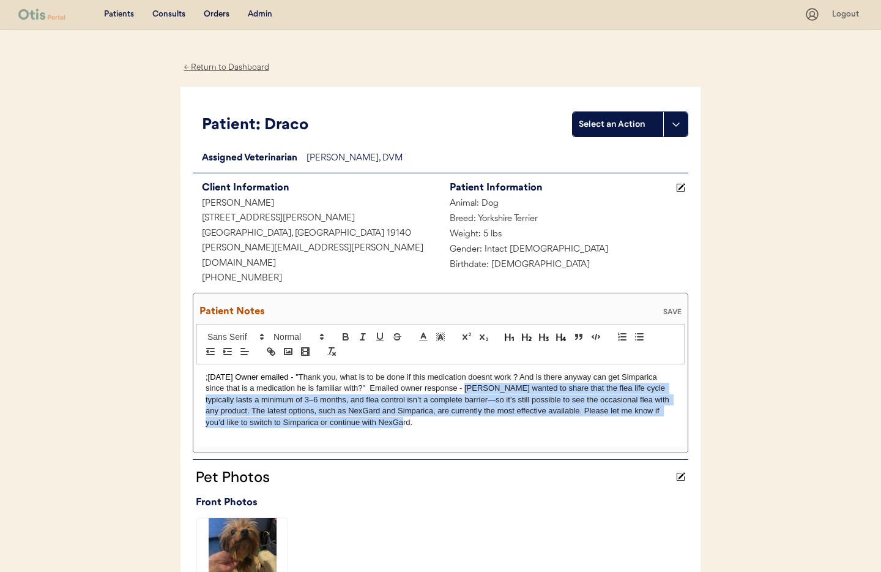
drag, startPoint x: 468, startPoint y: 373, endPoint x: 656, endPoint y: 408, distance: 191.1
click at [656, 408] on p ";8/18/25 Owner emailed - " Thank you, what is to be done if this medication doe…" at bounding box center [441, 400] width 470 height 56
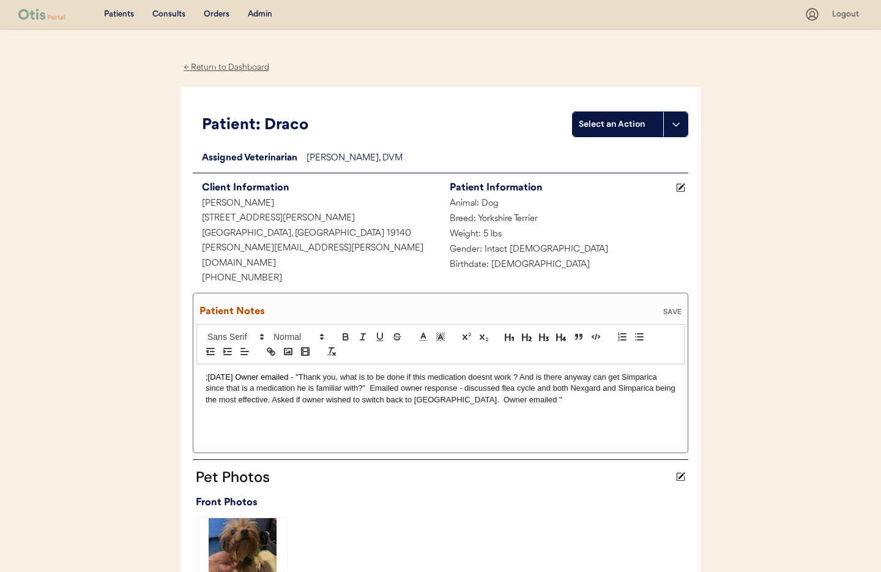
scroll to position [2, 0]
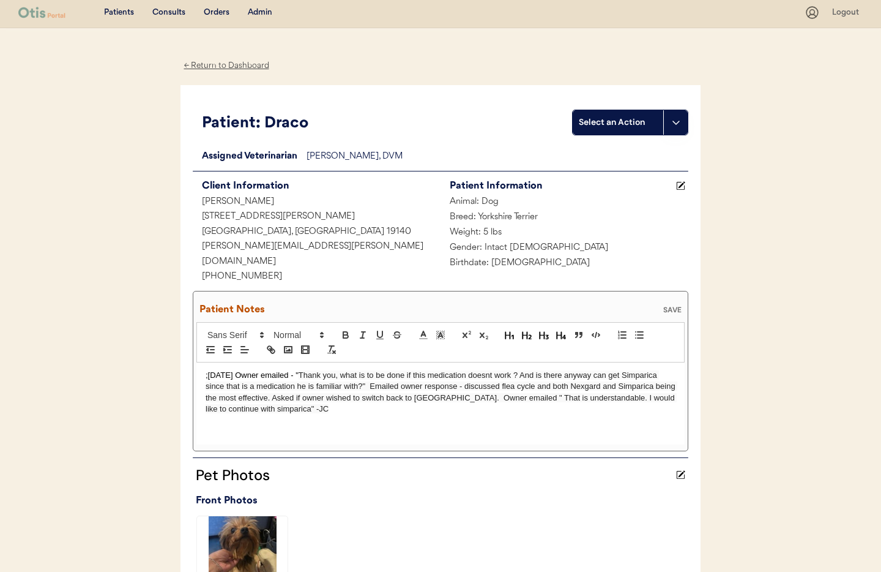
drag, startPoint x: 665, startPoint y: 297, endPoint x: 655, endPoint y: 299, distance: 10.0
click at [665, 306] on div "SAVE" at bounding box center [672, 309] width 24 height 7
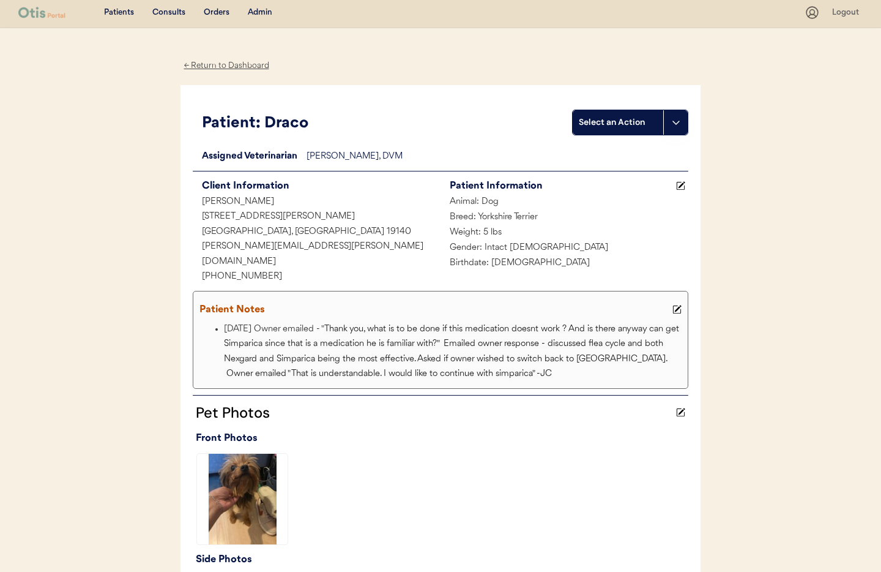
drag, startPoint x: 206, startPoint y: 62, endPoint x: 245, endPoint y: 44, distance: 42.5
click at [206, 62] on div "← Return to Dashboard" at bounding box center [227, 66] width 92 height 14
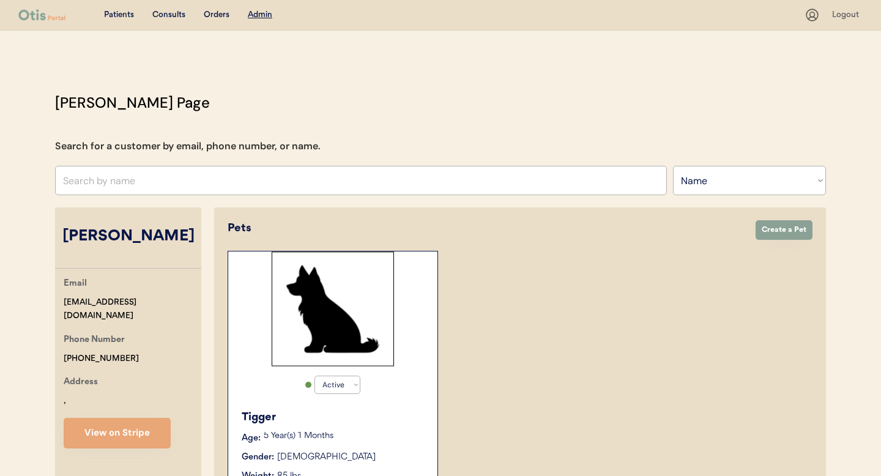
select select ""Name""
select select "true"
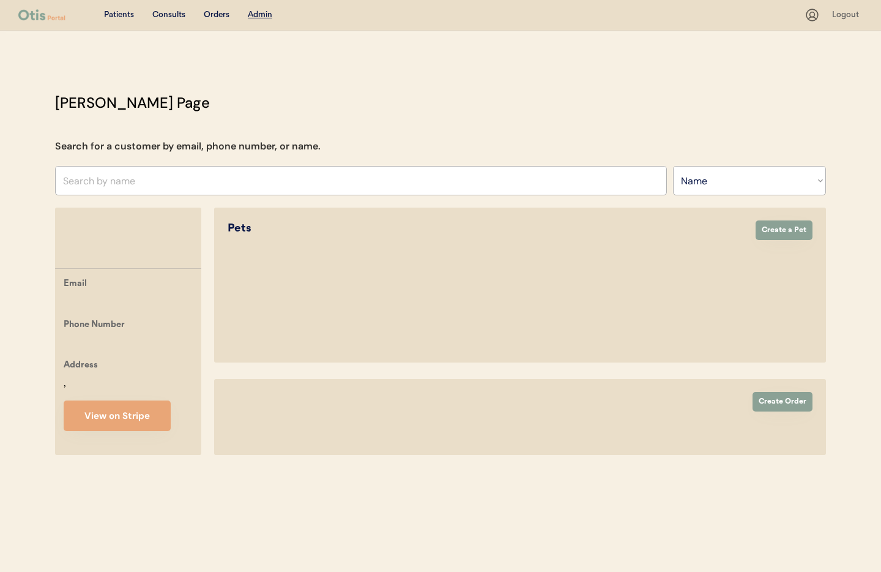
select select ""Name""
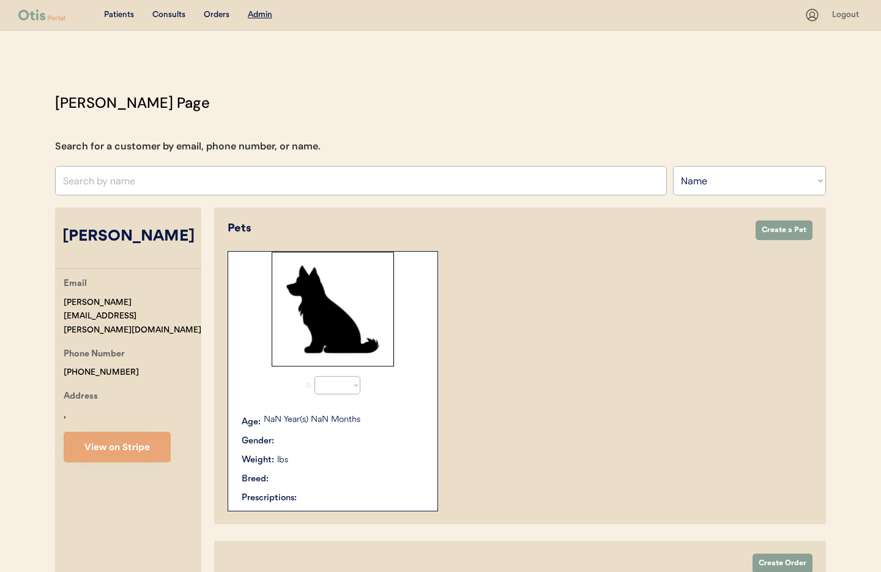
scroll to position [118, 0]
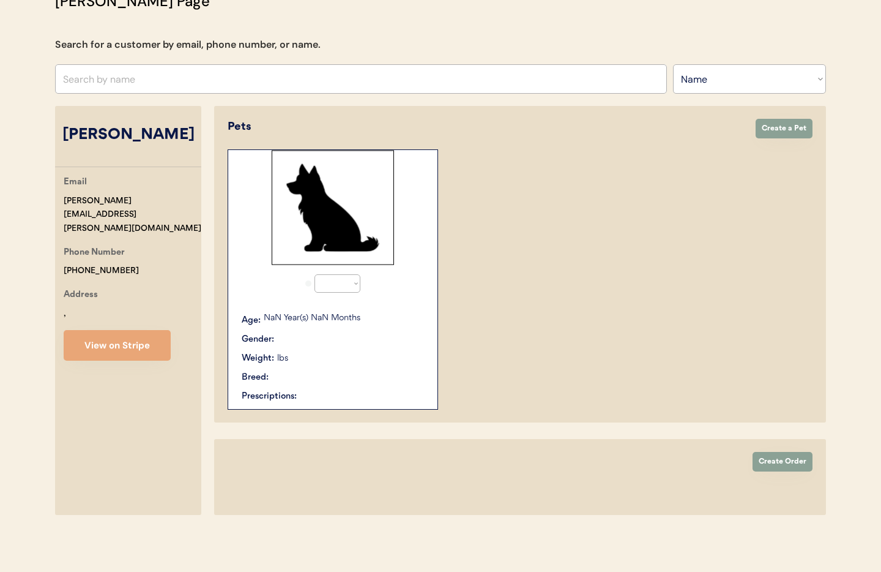
select select "true"
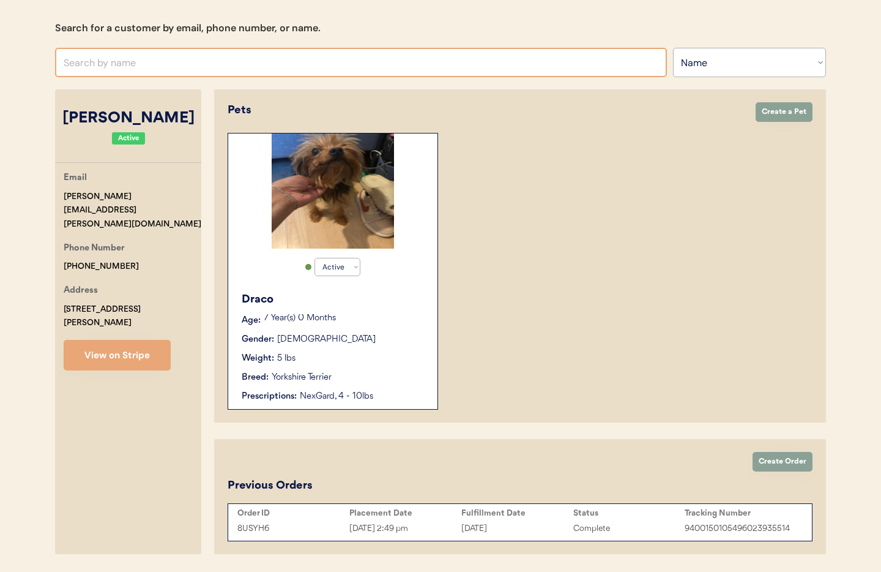
click at [135, 67] on input "text" at bounding box center [361, 62] width 612 height 29
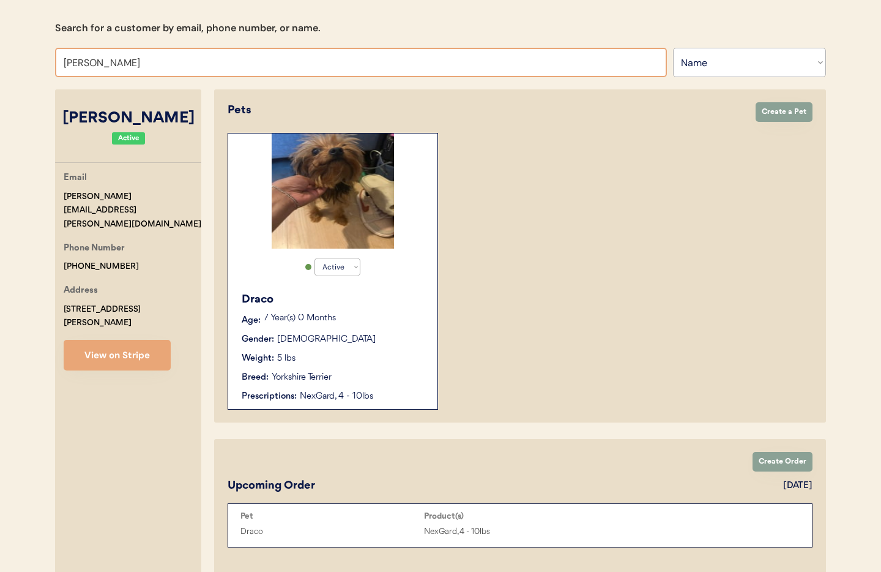
type input "[PERSON_NAME]"
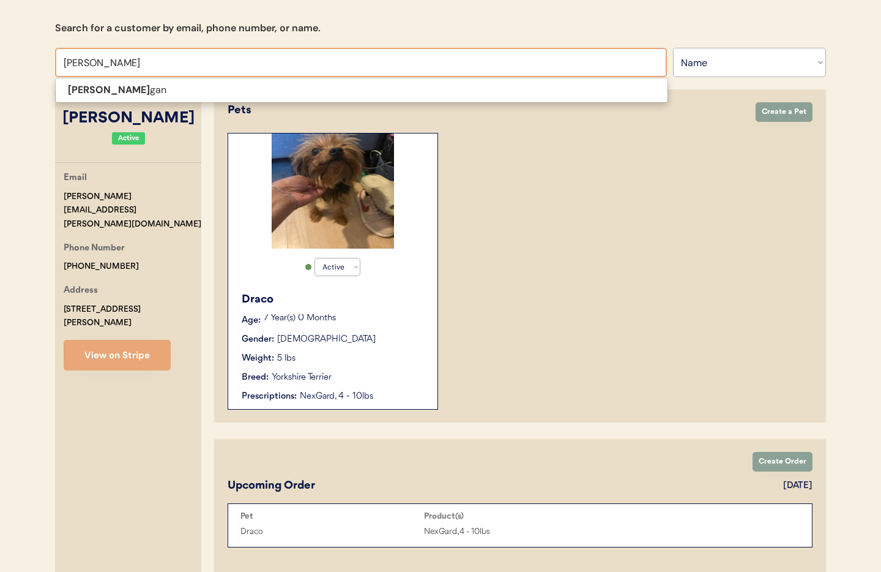
type input "[PERSON_NAME]"
type input "Rachel Morgan"
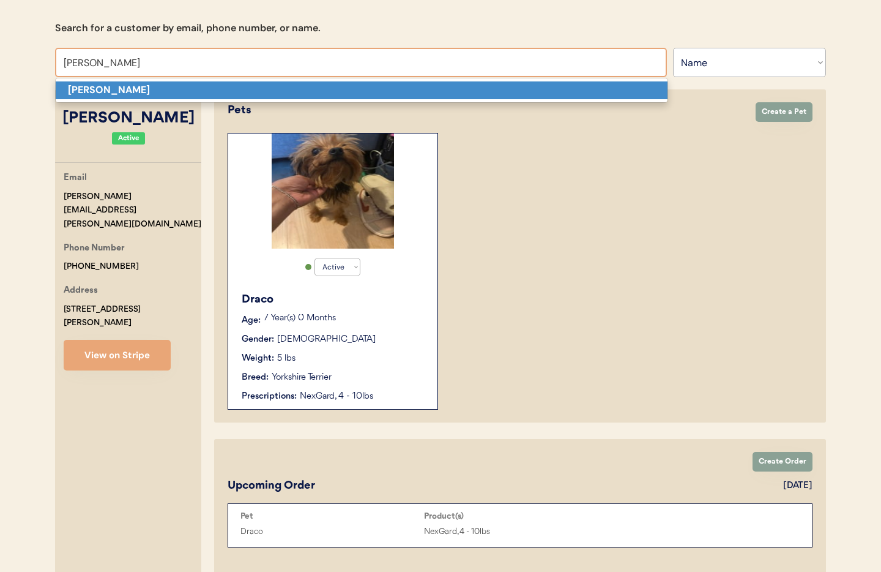
click at [132, 90] on strong "Rachel Morgan" at bounding box center [109, 89] width 82 height 13
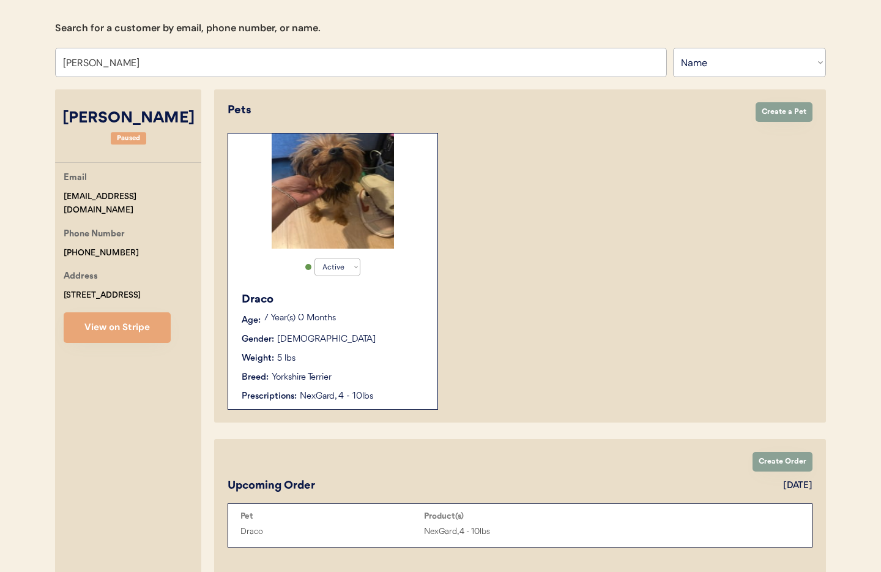
select select "true"
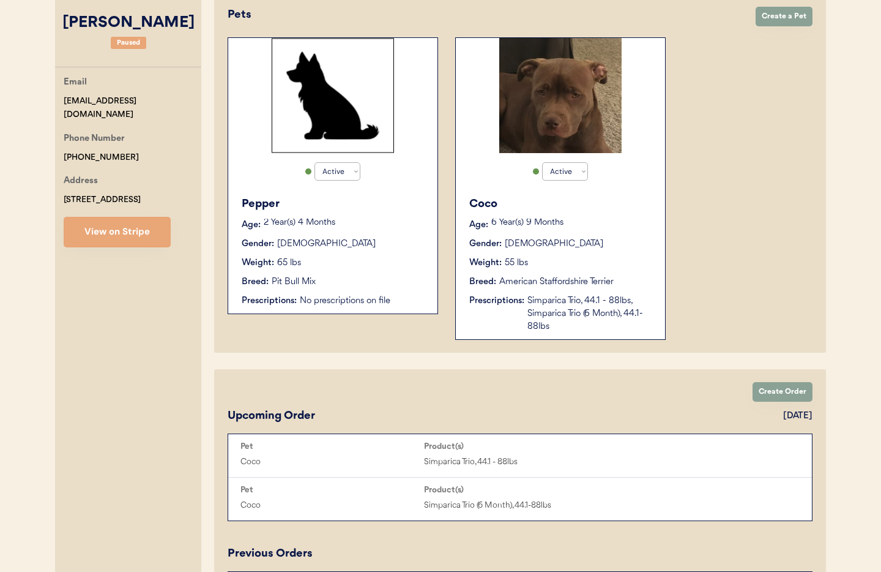
scroll to position [244, 0]
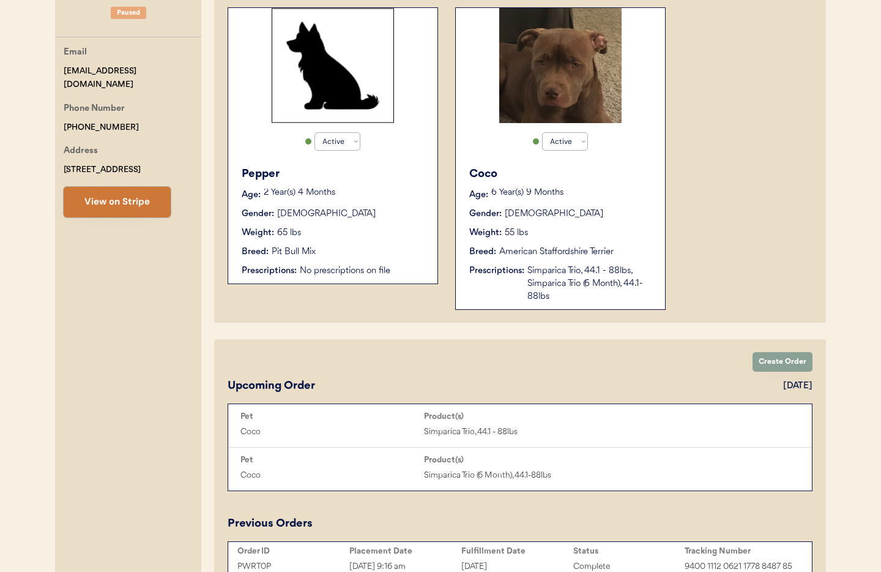
click at [113, 204] on button "View on Stripe" at bounding box center [117, 202] width 107 height 31
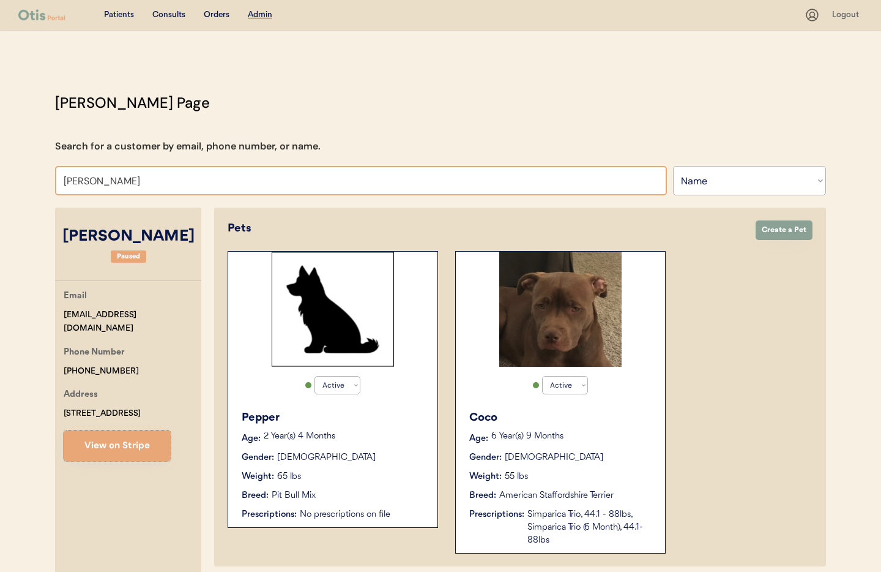
click at [149, 189] on input "Rachel Morgan" at bounding box center [361, 180] width 612 height 29
drag, startPoint x: 122, startPoint y: 184, endPoint x: 72, endPoint y: 181, distance: 50.3
click at [72, 181] on input "Rachel Morgan" at bounding box center [361, 180] width 612 height 29
type input "R"
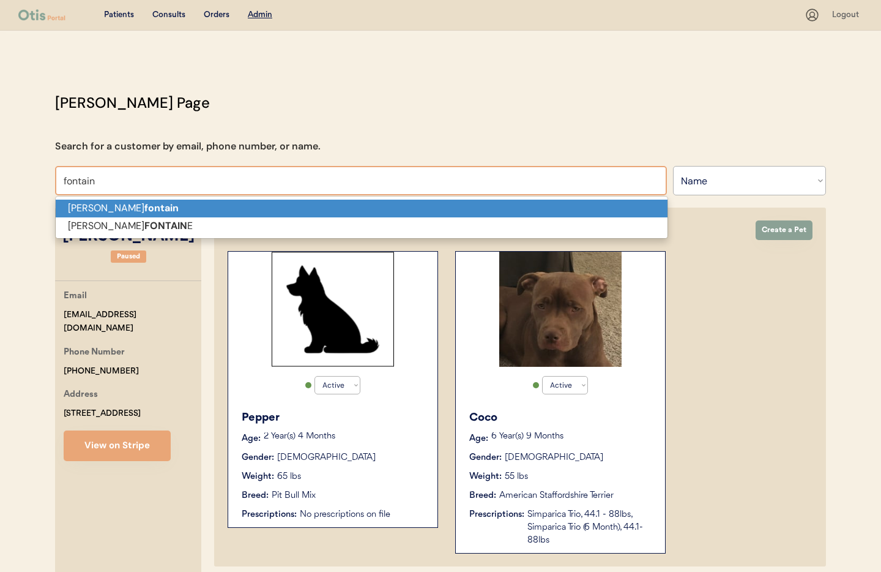
click at [144, 209] on strong "fontain" at bounding box center [161, 207] width 34 height 13
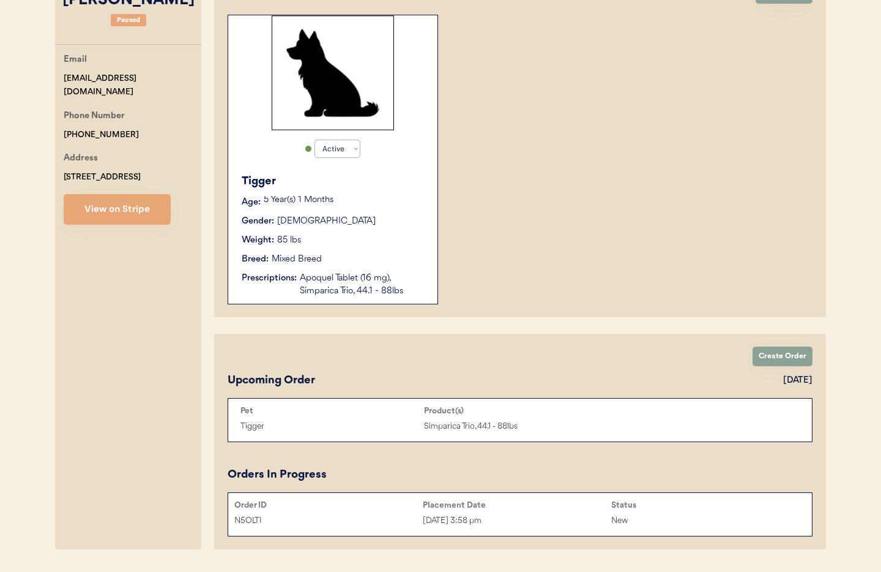
scroll to position [241, 0]
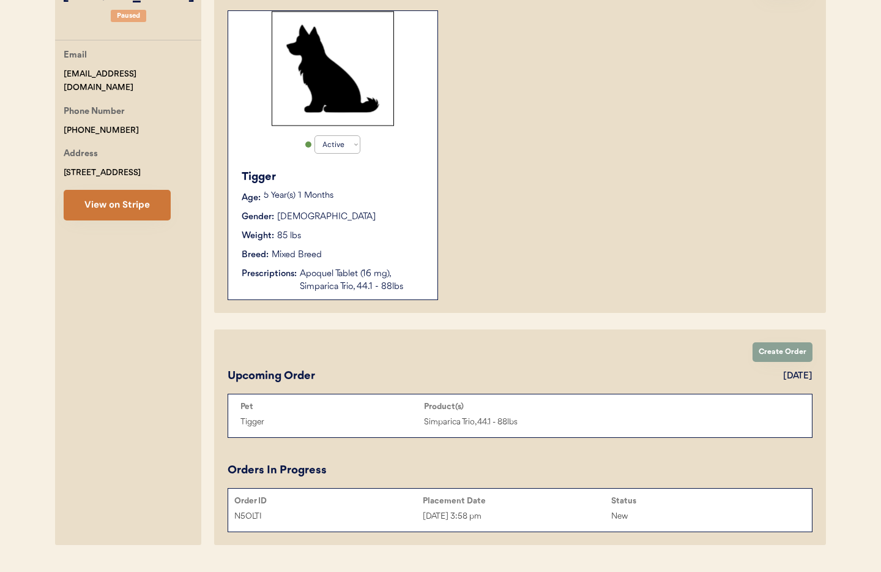
click at [85, 204] on button "View on Stripe" at bounding box center [117, 205] width 107 height 31
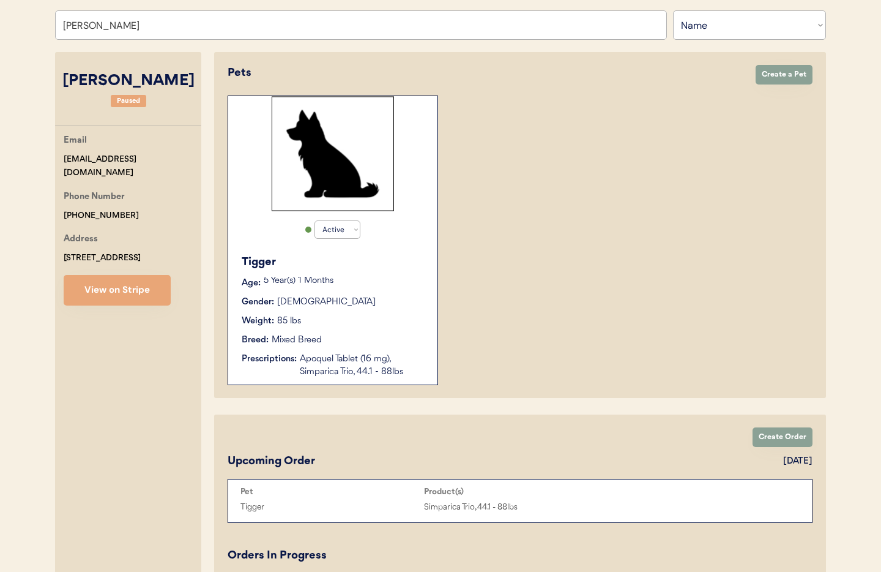
scroll to position [0, 0]
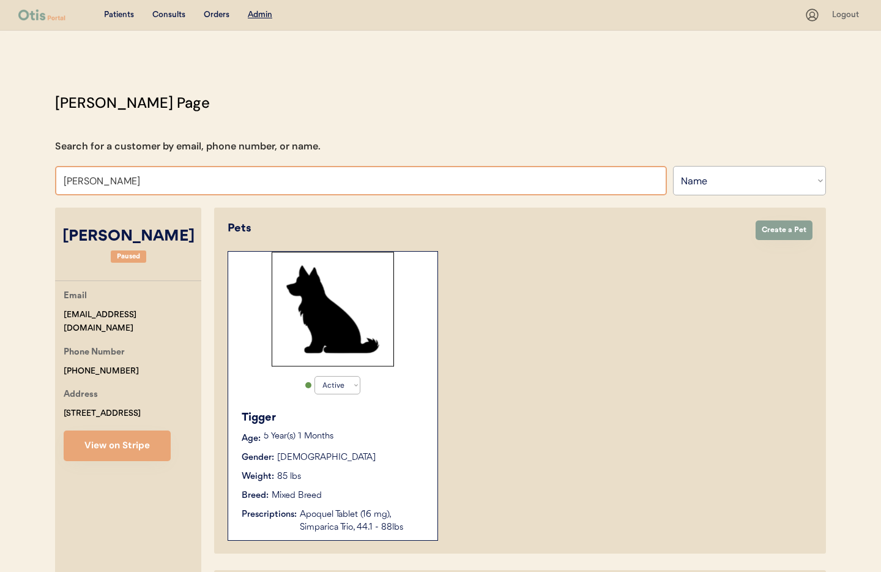
drag, startPoint x: 99, startPoint y: 181, endPoint x: 61, endPoint y: 179, distance: 38.0
click at [61, 179] on input "Tracy fontain" at bounding box center [361, 180] width 612 height 29
type input "aa"
type input "aaryn Johnson"
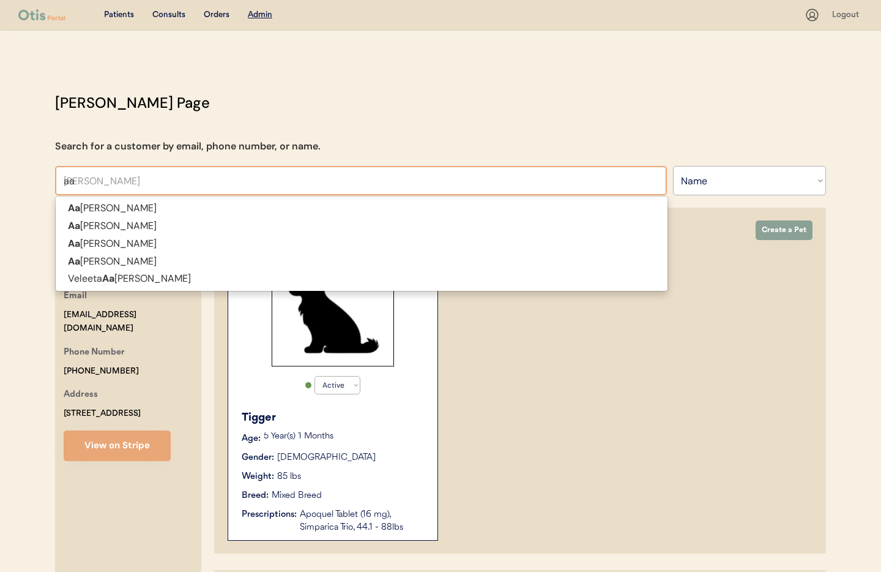
type input "aar"
type input "aaro"
type input "aaron Cicio"
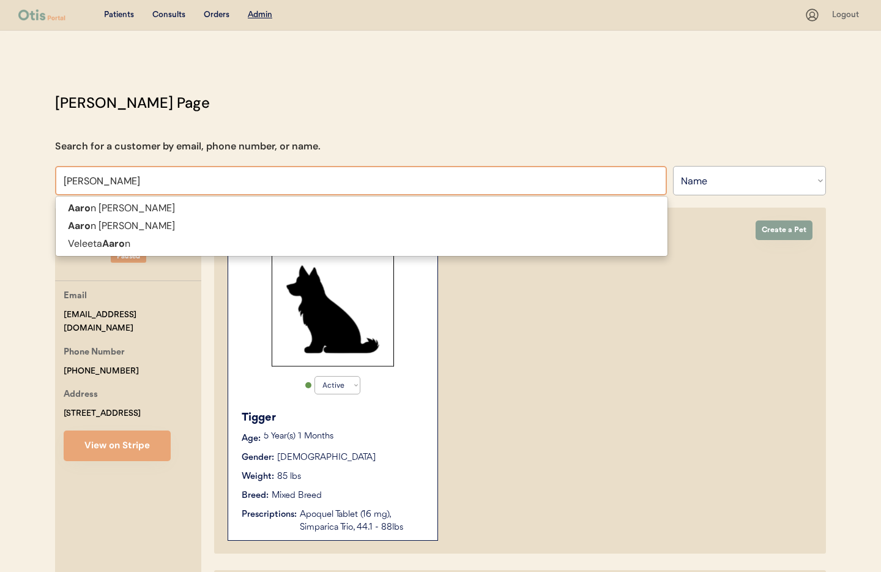
type input "aaron"
type input "aaron wo"
type input "aaron wolfe"
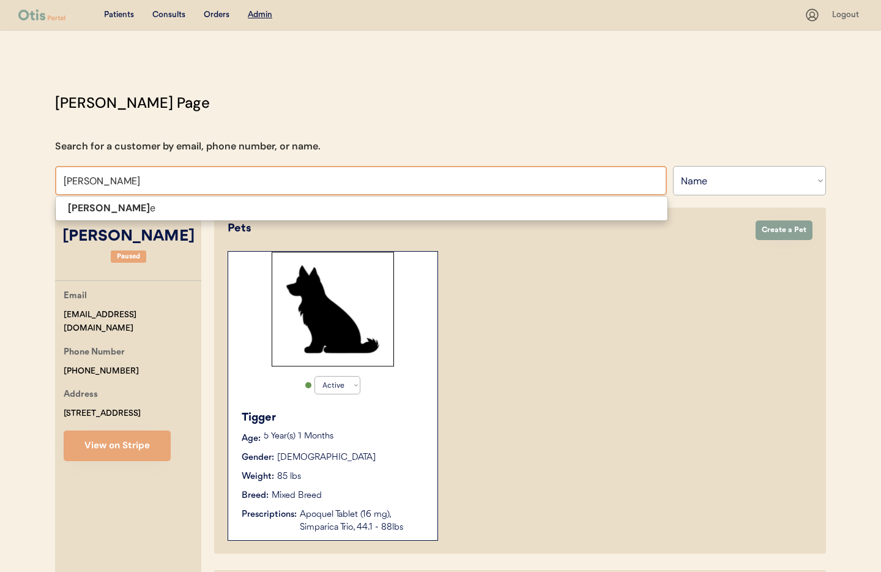
type input "aaron wolf"
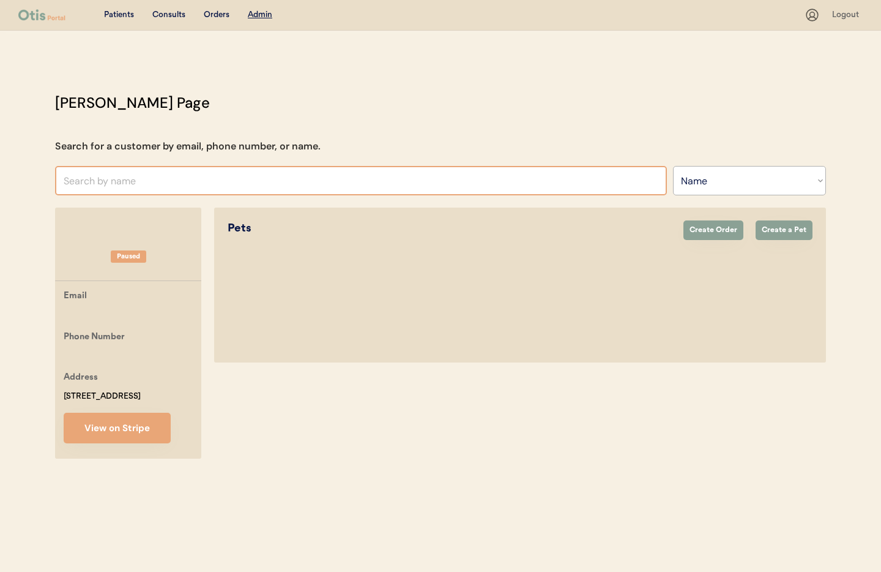
click at [103, 185] on input "text" at bounding box center [361, 180] width 612 height 29
type input "q"
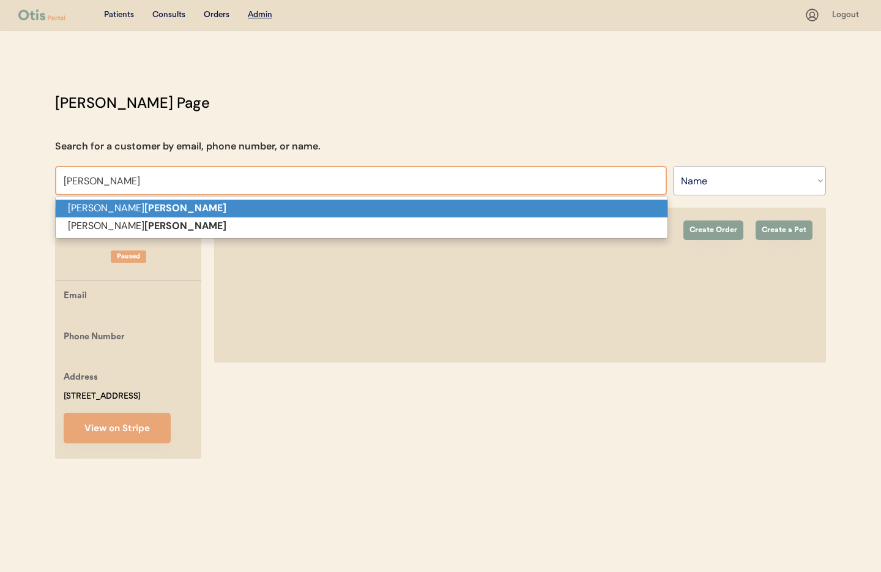
click at [144, 212] on strong "Wolfe" at bounding box center [185, 207] width 82 height 13
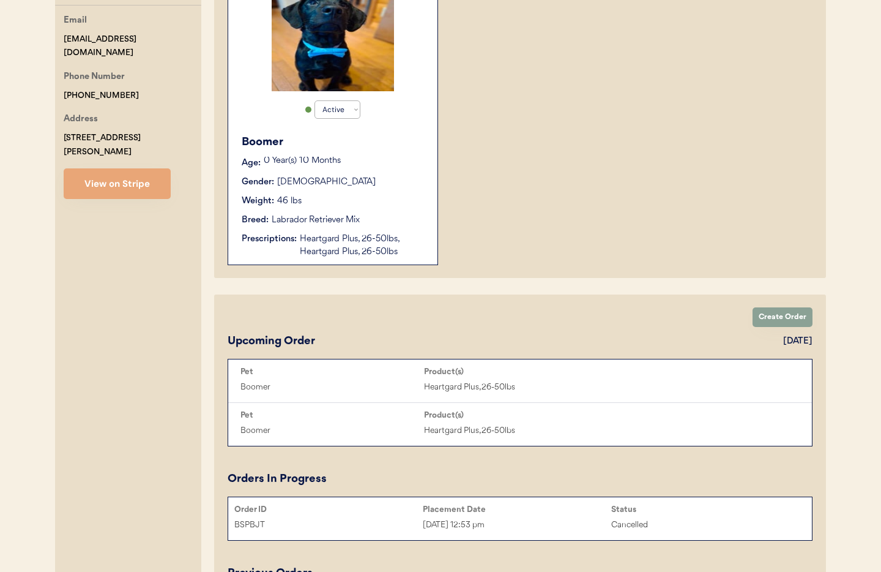
scroll to position [257, 0]
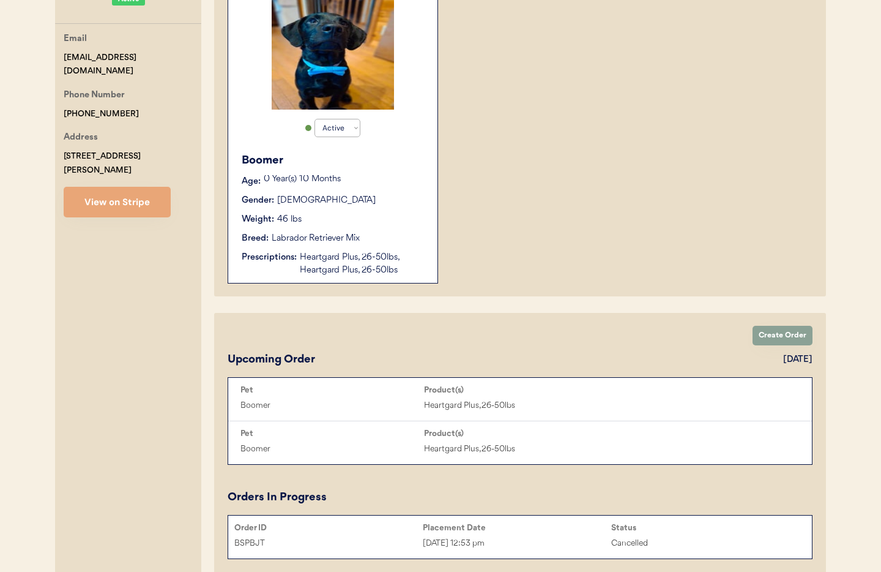
type input "[PERSON_NAME]"
click at [343, 264] on div "Heartgard Plus, 26-50lbs, Heartgard Plus, 26-50lbs" at bounding box center [362, 264] width 125 height 26
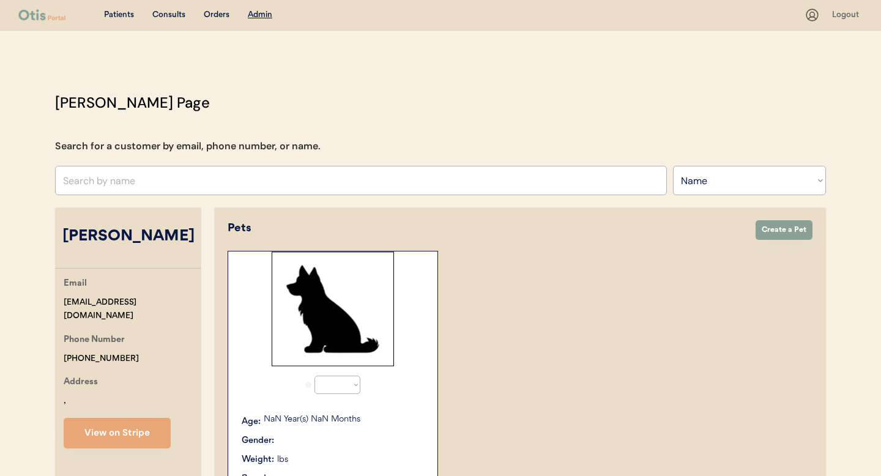
select select ""Name""
select select "true"
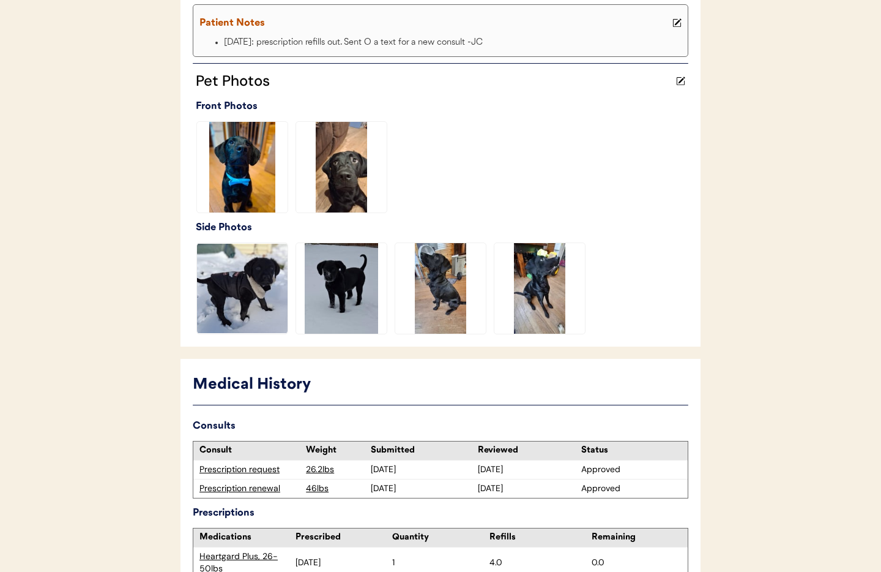
scroll to position [386, 0]
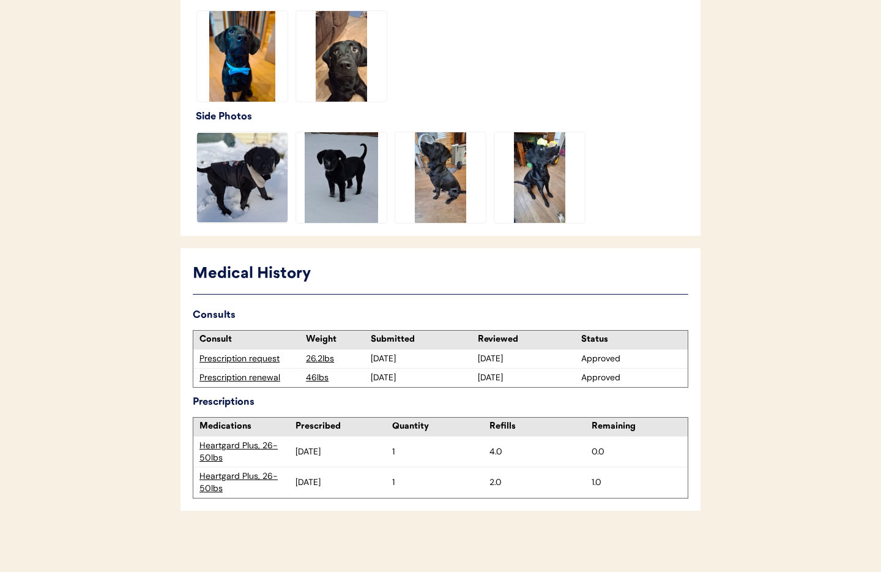
click at [241, 376] on div "Prescription renewal" at bounding box center [250, 378] width 100 height 12
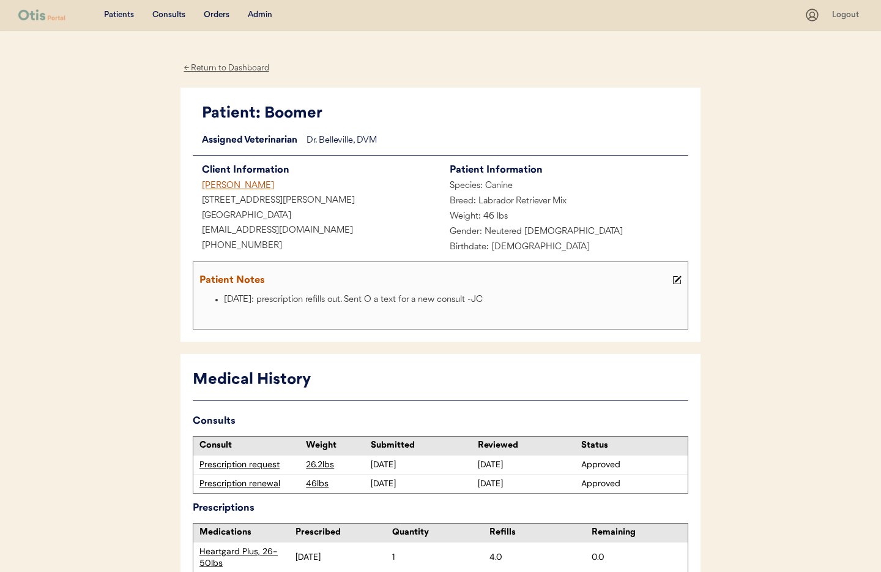
click at [263, 13] on div "Admin" at bounding box center [260, 15] width 24 height 12
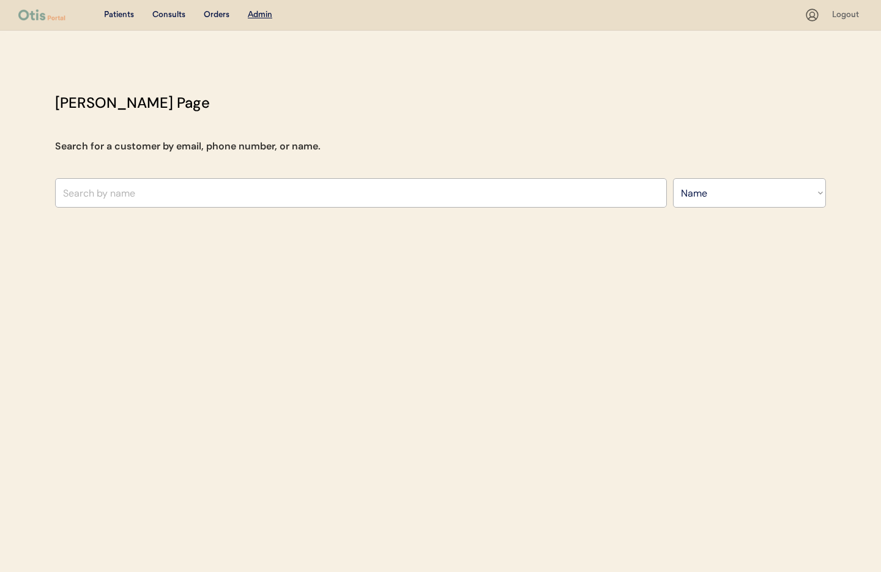
select select ""Name""
click at [158, 192] on input "text" at bounding box center [361, 192] width 612 height 29
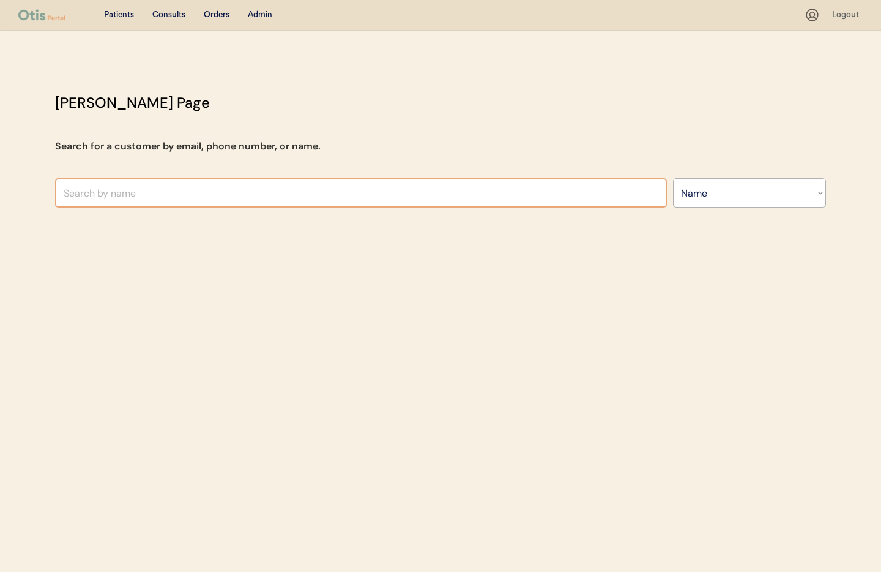
paste input "Philip Tarantino"
type input "Philip Tarantino"
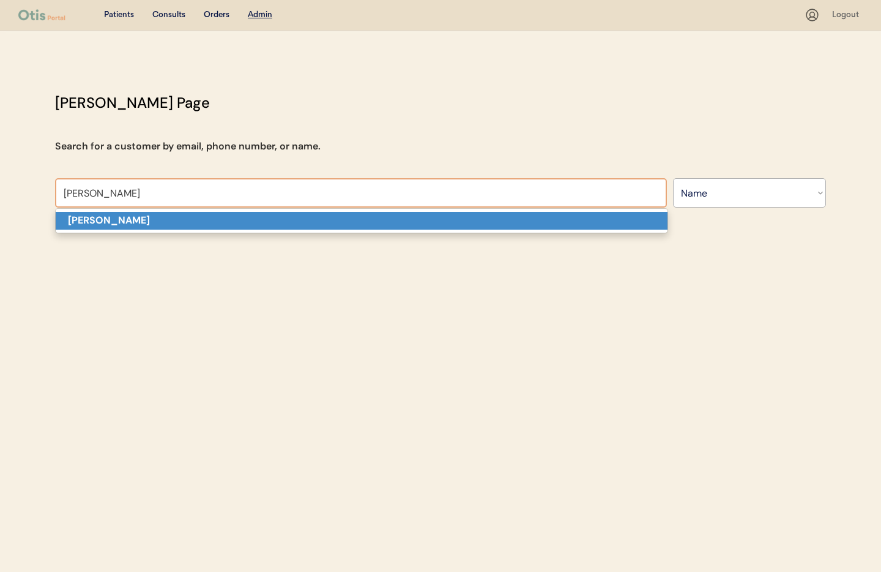
click at [156, 216] on p "Philip Tarantino" at bounding box center [362, 221] width 612 height 18
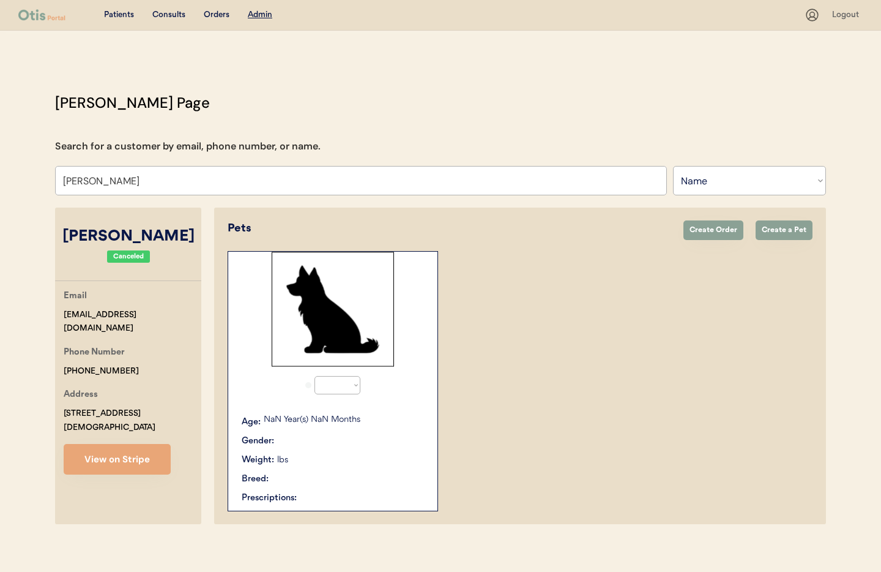
select select "true"
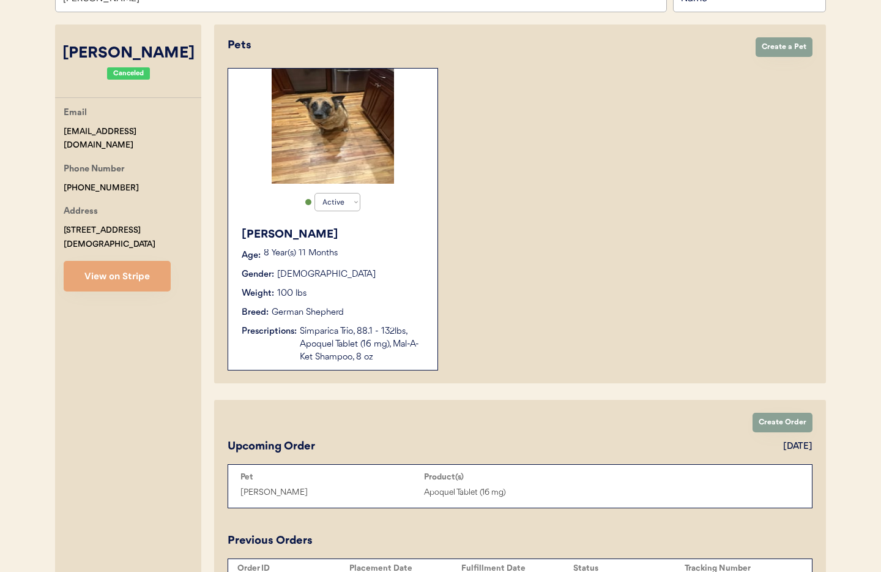
scroll to position [171, 0]
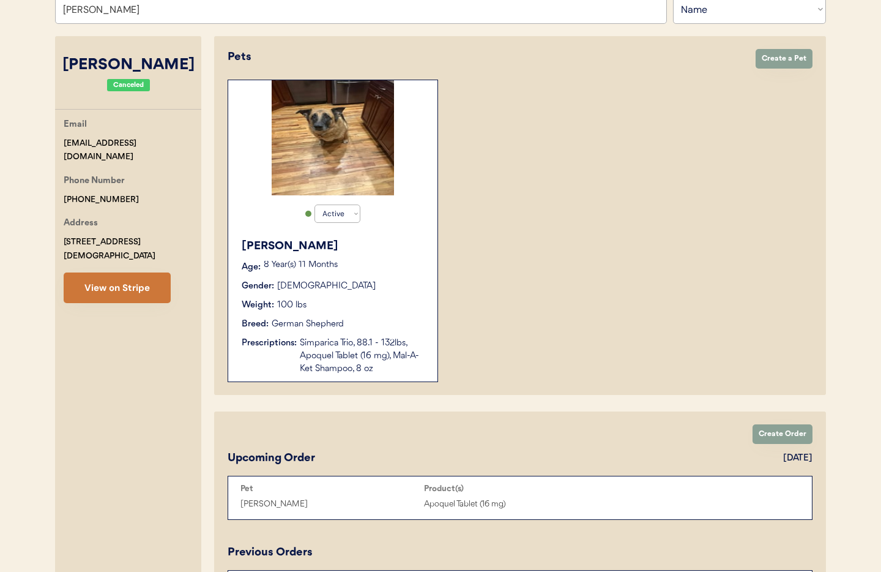
click at [91, 277] on button "View on Stripe" at bounding box center [117, 287] width 107 height 31
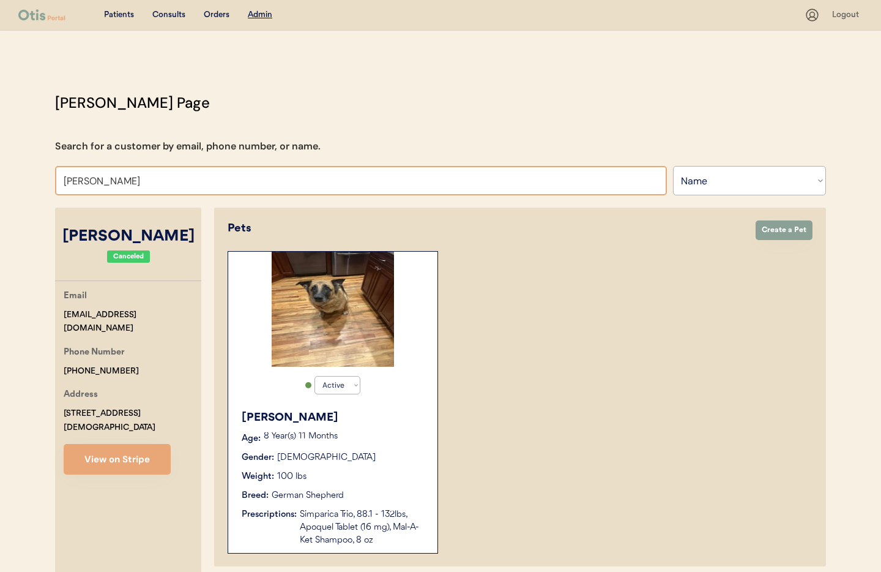
drag, startPoint x: 131, startPoint y: 183, endPoint x: 12, endPoint y: 173, distance: 119.1
click at [12, 173] on div "Patients Consults Orders Admin Logout Otis Admin Page Search for a customer by …" at bounding box center [440, 462] width 881 height 924
type input "Kelli wo"
type input "Kelli wolfe"
type input "Kelli wol"
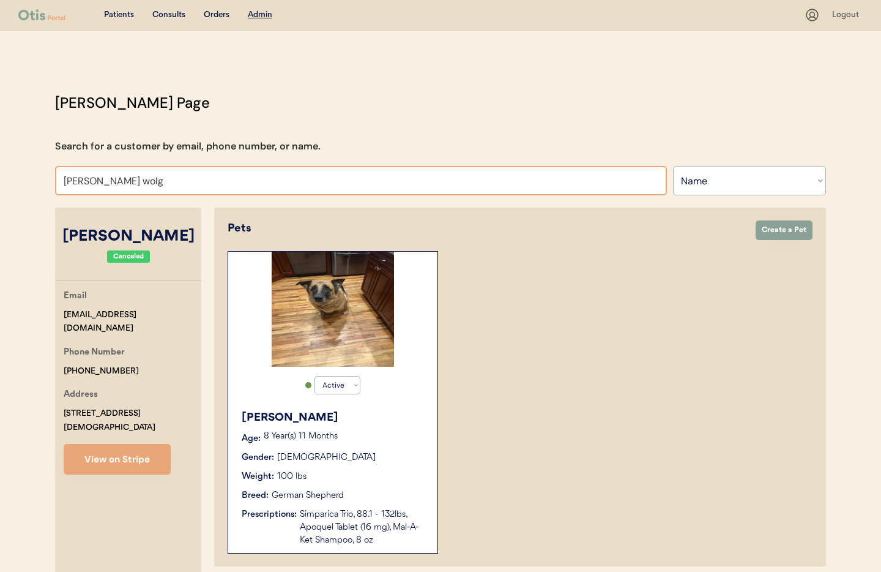
type input "Kelli wol"
type input "Kelli wolfe"
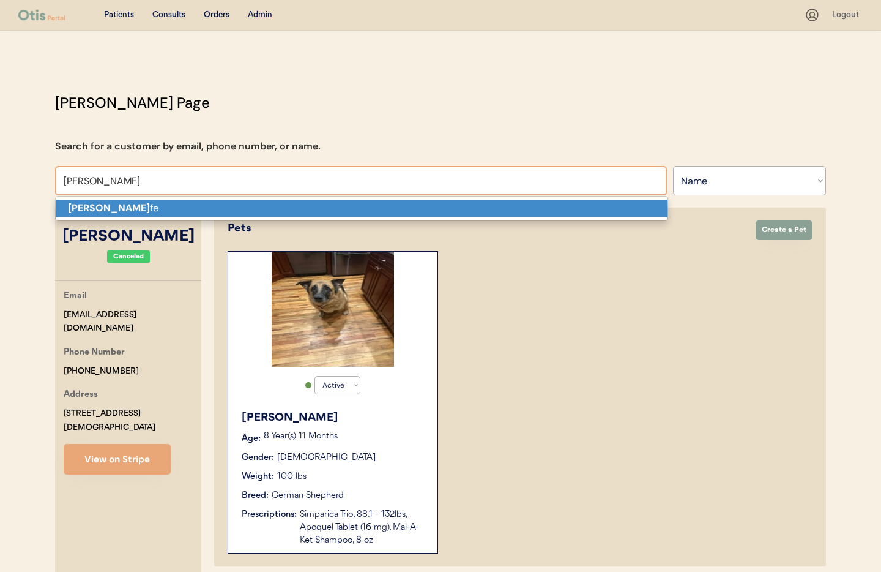
drag, startPoint x: 78, startPoint y: 210, endPoint x: 59, endPoint y: 212, distance: 18.5
click at [78, 211] on strong "Kelli Wol" at bounding box center [109, 207] width 82 height 13
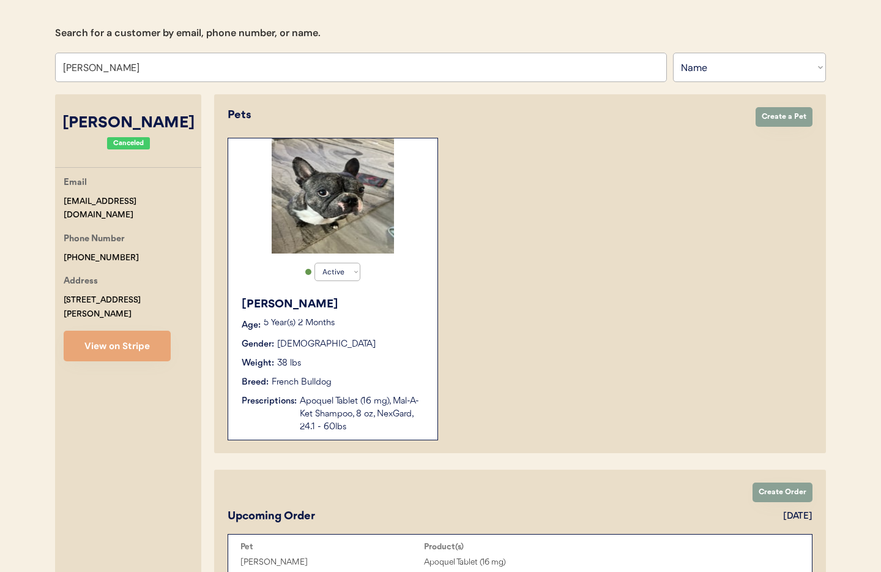
scroll to position [120, 0]
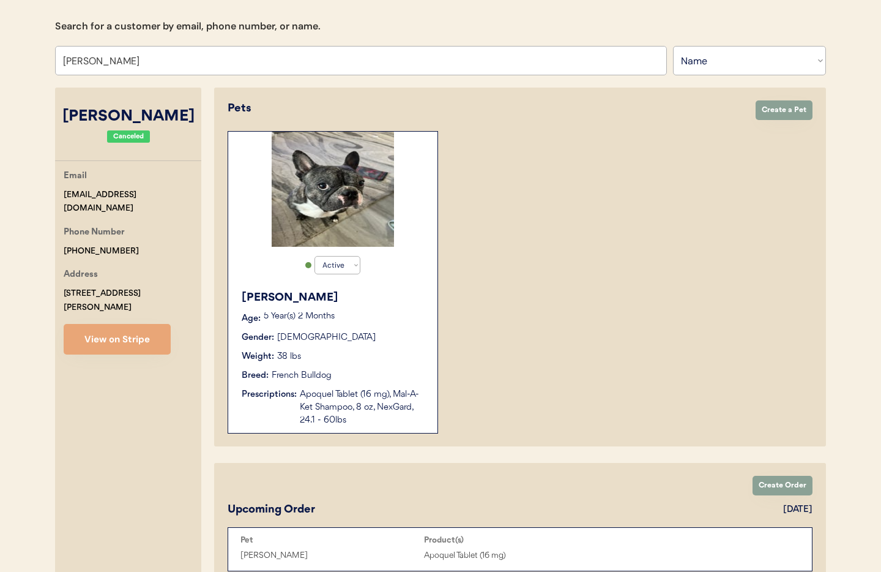
type input "Kelli Wolfe"
click at [408, 331] on div "Gender: [DEMOGRAPHIC_DATA]" at bounding box center [334, 337] width 184 height 13
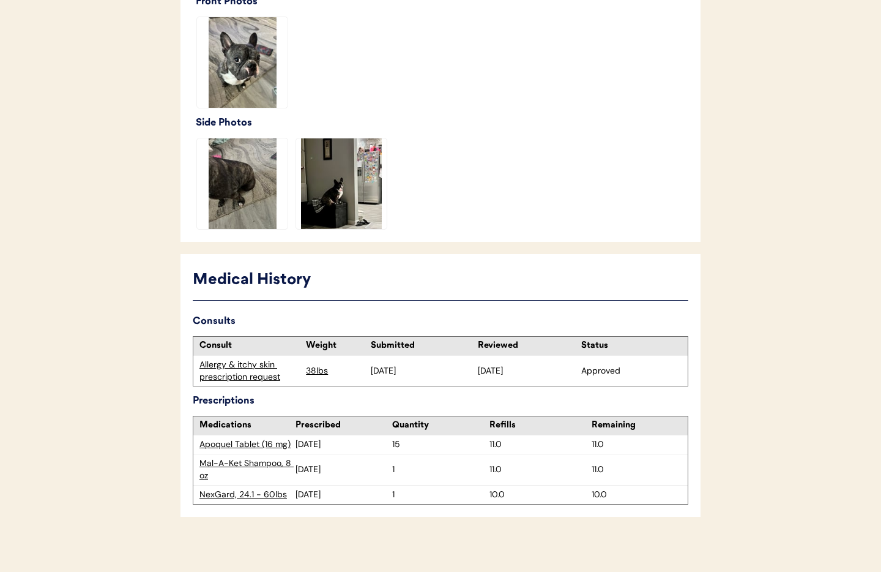
scroll to position [446, 0]
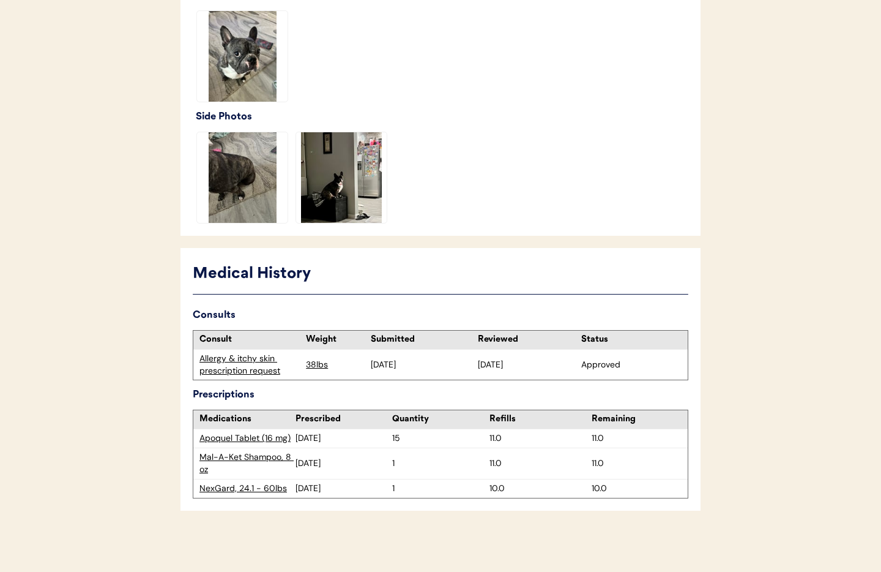
click at [241, 372] on div "Allergy & itchy skin prescription request" at bounding box center [250, 365] width 100 height 24
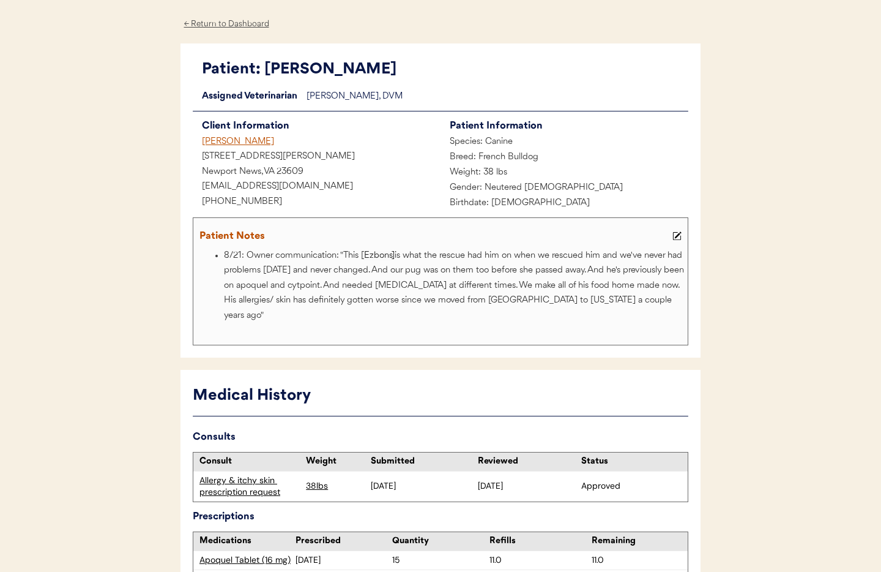
scroll to position [43, 0]
click at [230, 23] on div "← Return to Dashboard" at bounding box center [227, 25] width 92 height 14
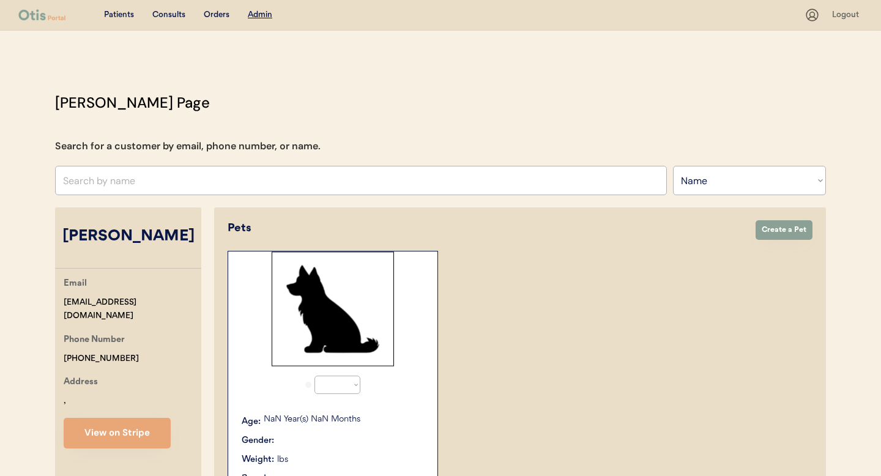
select select ""Name""
select select "true"
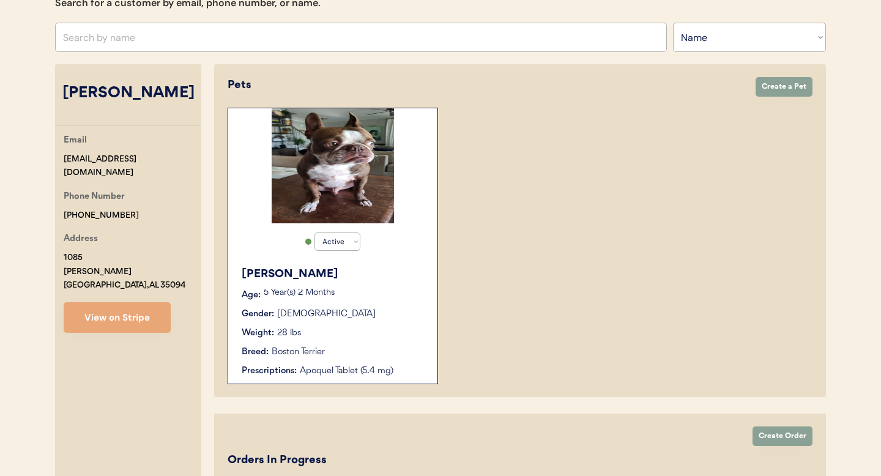
scroll to position [142, 0]
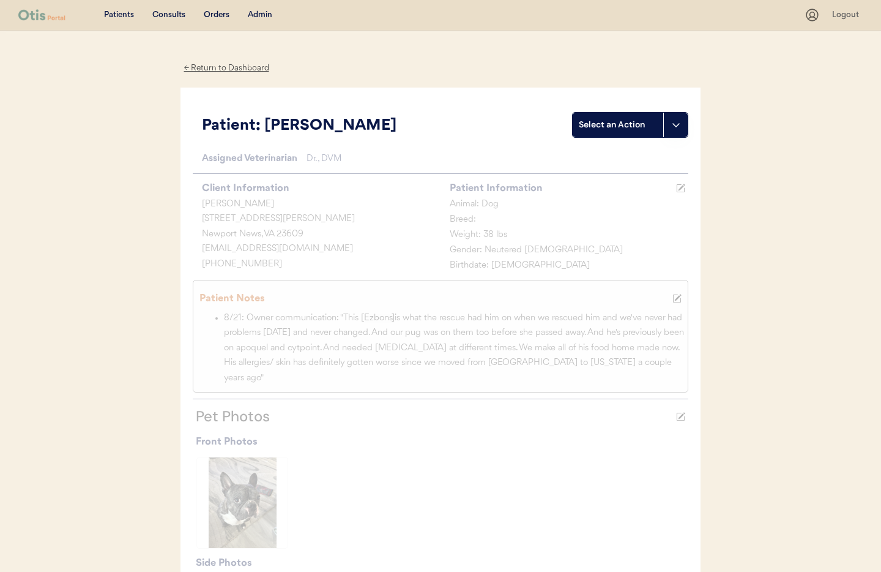
click at [254, 16] on div "Admin" at bounding box center [260, 15] width 24 height 12
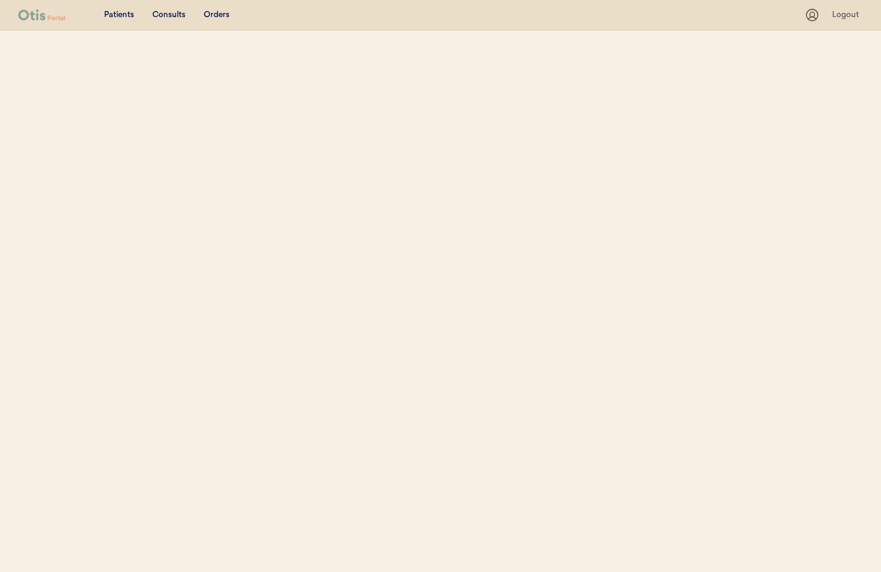
select select ""Name""
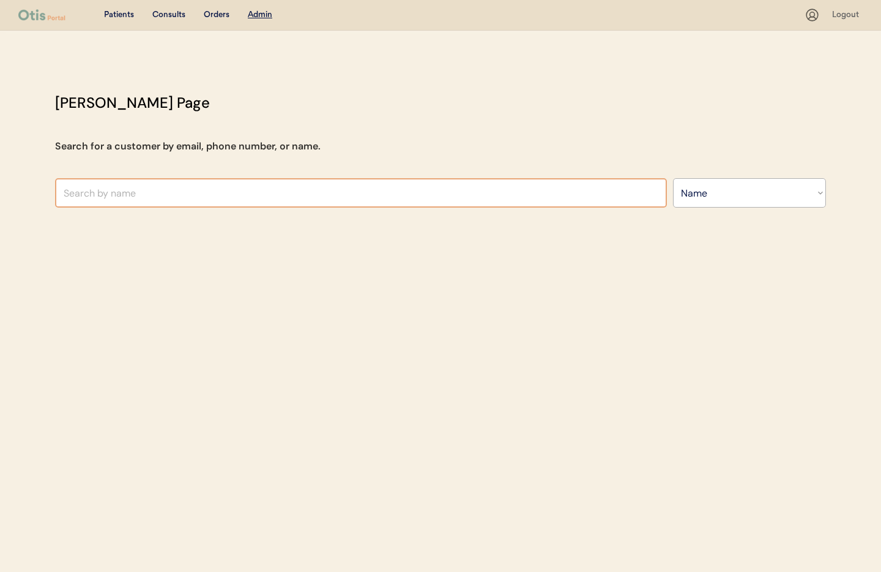
click at [201, 187] on input "text" at bounding box center [361, 192] width 612 height 29
type input "[PERSON_NAME]"
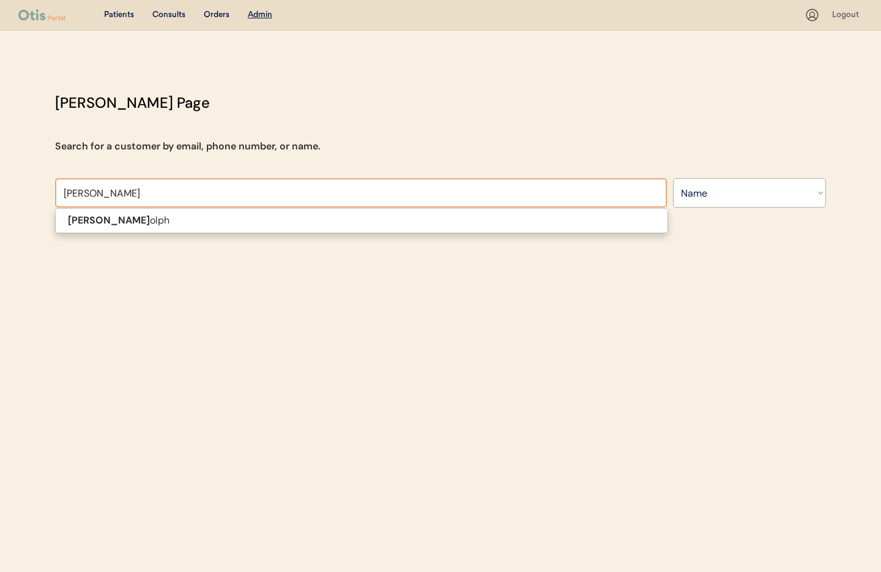
type input "[PERSON_NAME]"
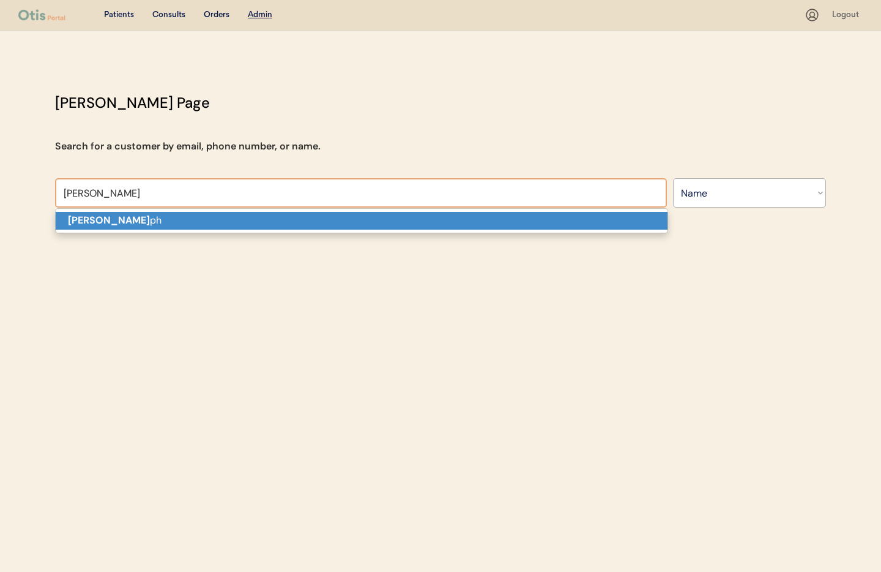
click at [185, 217] on p "[PERSON_NAME] ph" at bounding box center [362, 221] width 612 height 18
type input "[PERSON_NAME]"
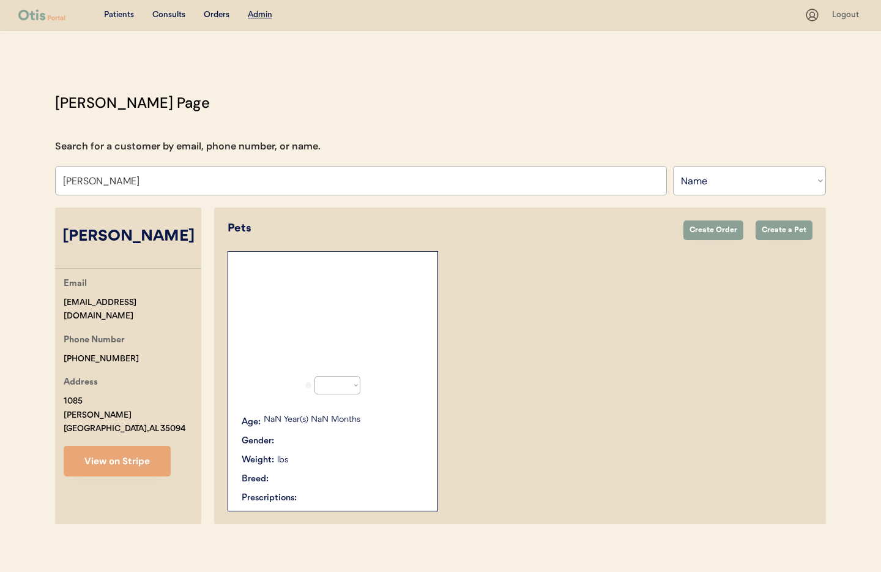
select select "true"
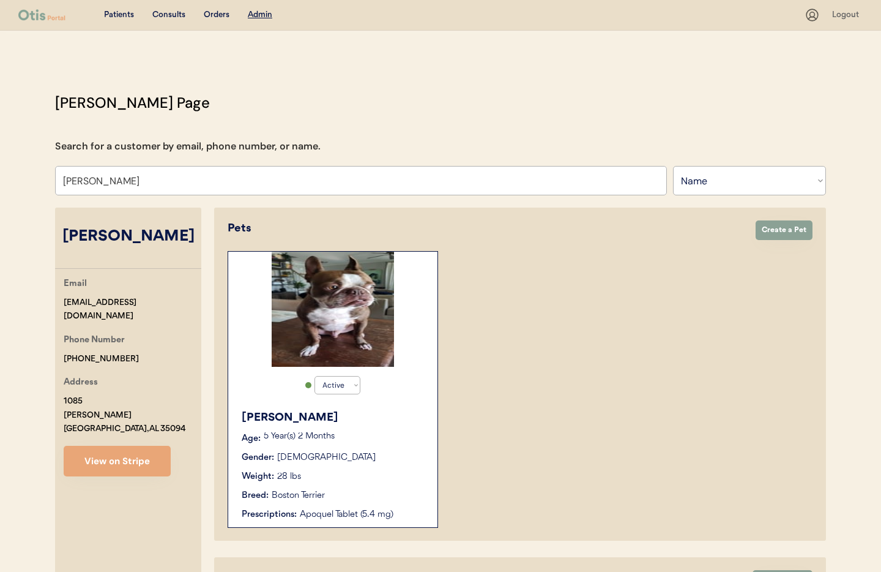
scroll to position [163, 0]
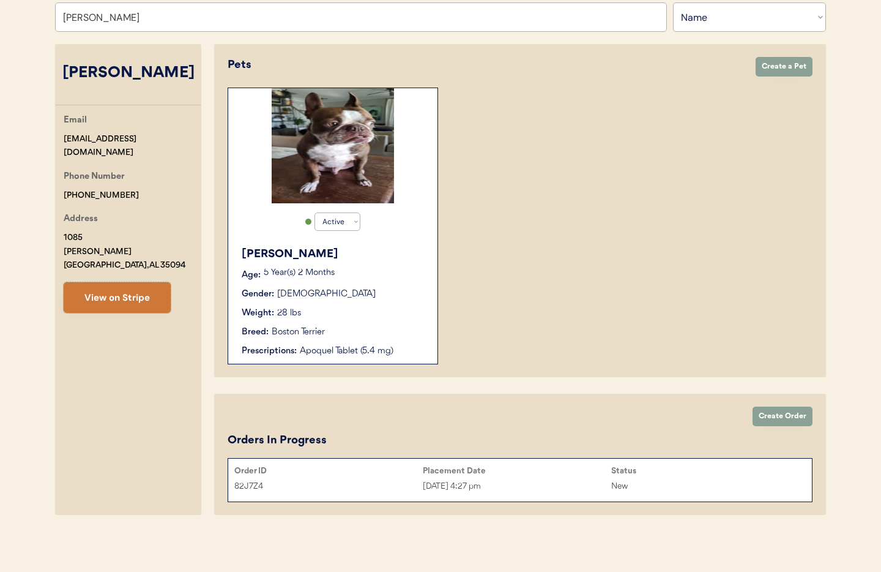
click at [114, 289] on button "View on Stripe" at bounding box center [117, 297] width 107 height 31
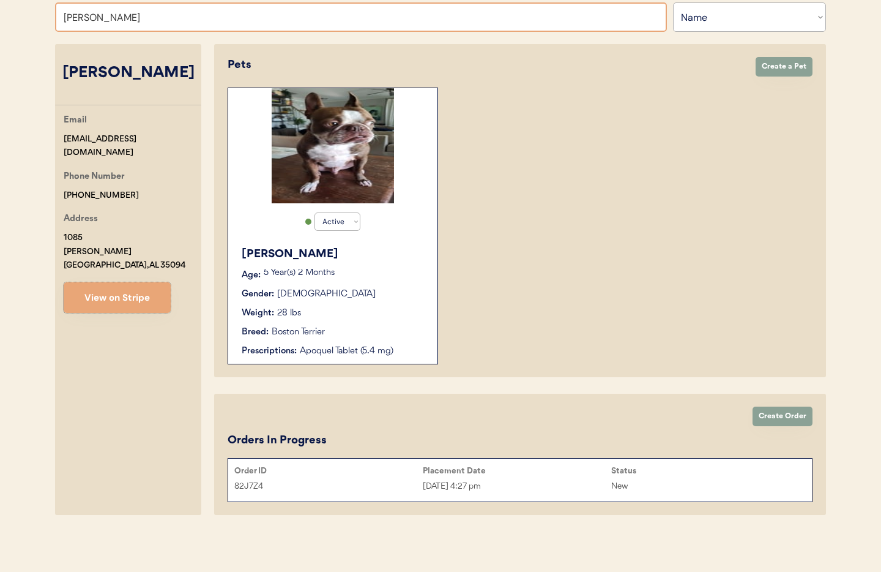
scroll to position [163, 0]
drag, startPoint x: 118, startPoint y: 19, endPoint x: 1, endPoint y: 12, distance: 117.1
click at [1, 12] on div "Patients Consults Orders Admin Logout Otis Admin Page Search for a customer by …" at bounding box center [440, 204] width 881 height 735
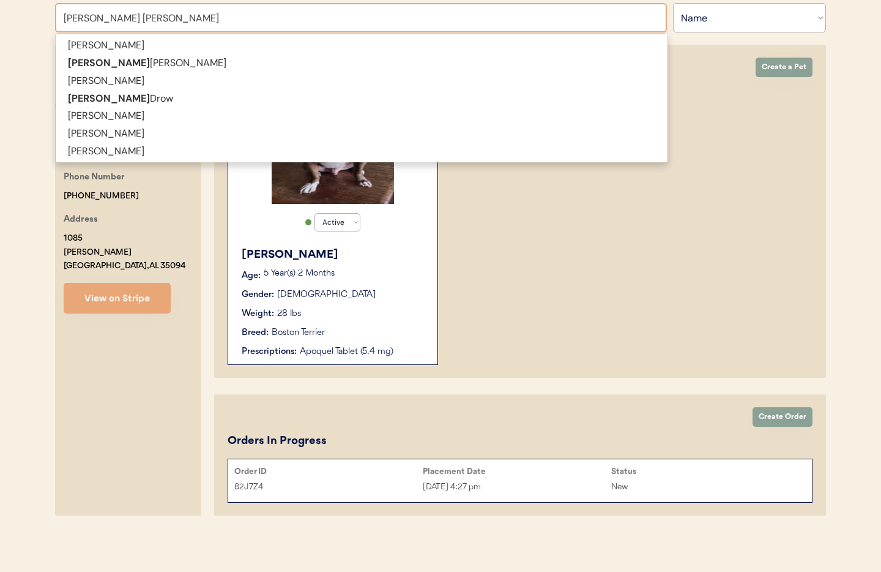
type input "sara jane"
type input "sara jane Slater"
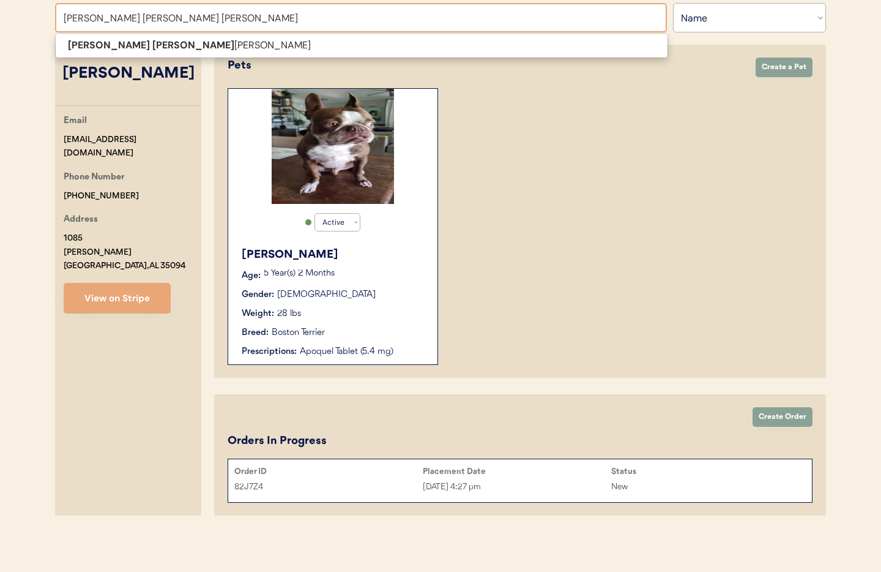
type input "sara jane sla"
type input "sara jane slater"
type input "sara jane slate"
type input "sara jane slater"
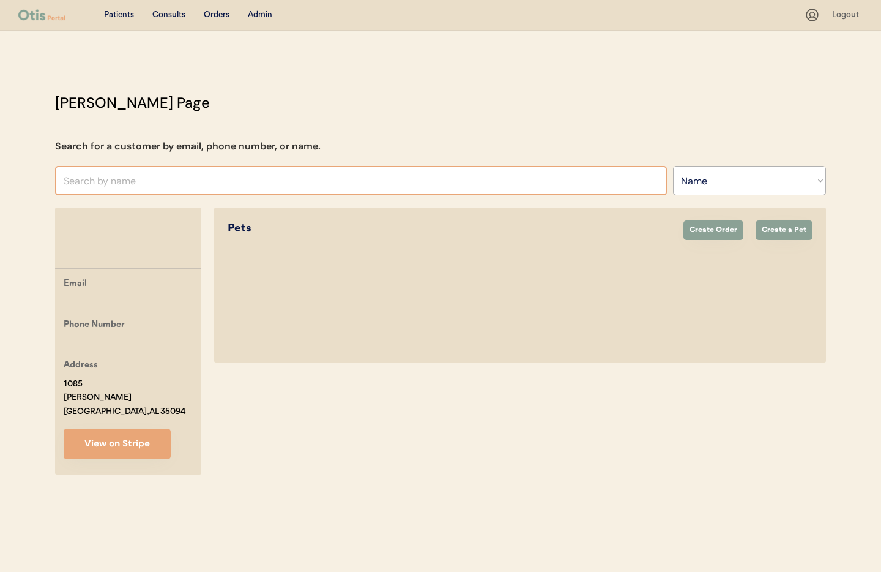
click at [112, 179] on input "text" at bounding box center [361, 180] width 612 height 29
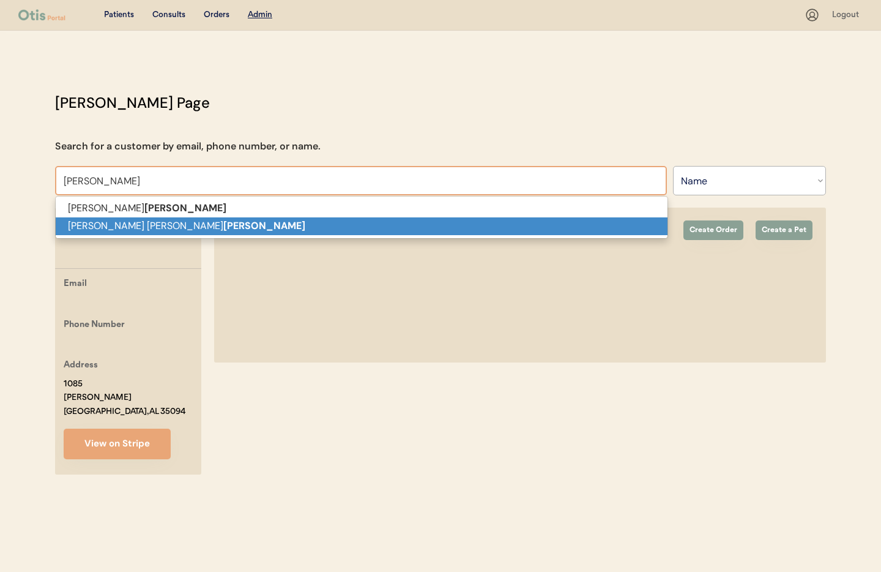
click at [112, 223] on p "Sara Jane Slater" at bounding box center [362, 226] width 612 height 18
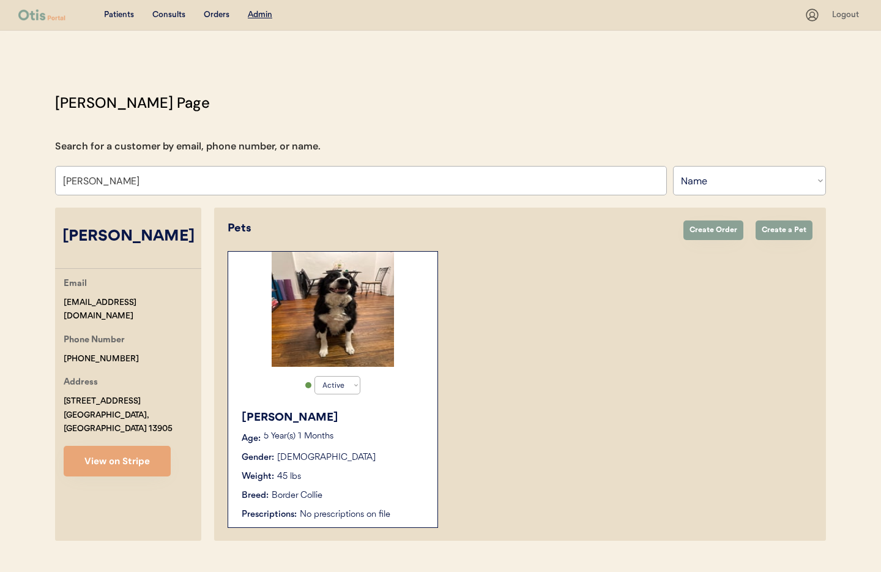
type input "[PERSON_NAME]"
click at [376, 454] on div "Gender: Male" at bounding box center [334, 457] width 184 height 13
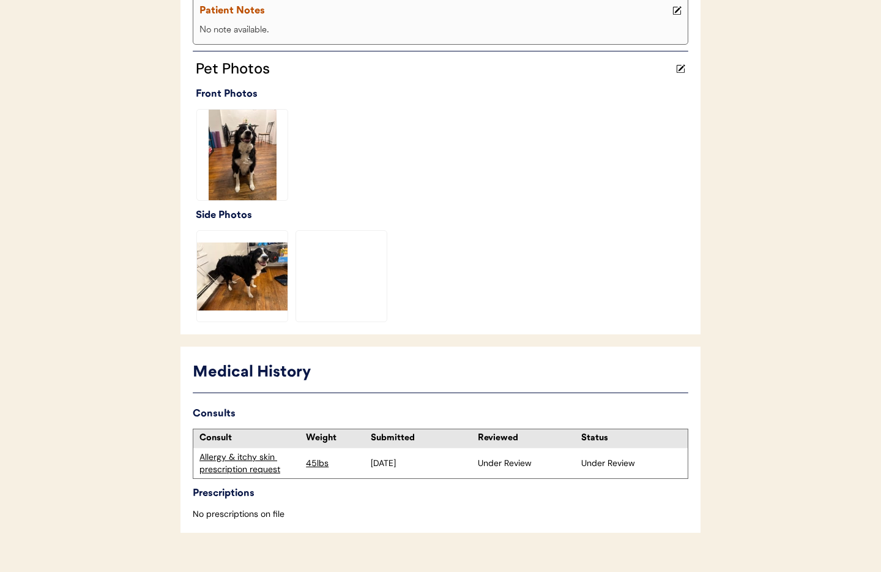
scroll to position [323, 0]
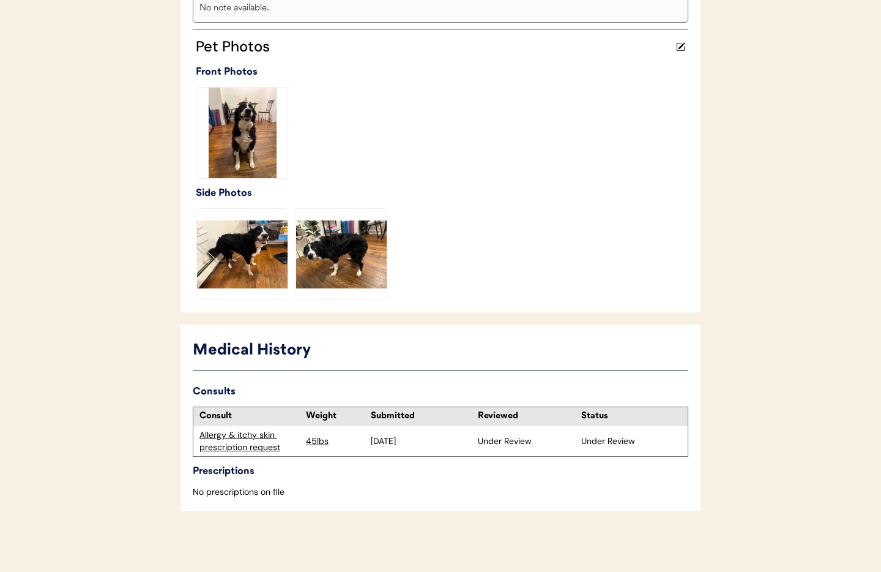
click at [240, 446] on div "Allergy & itchy skin prescription request" at bounding box center [250, 441] width 100 height 24
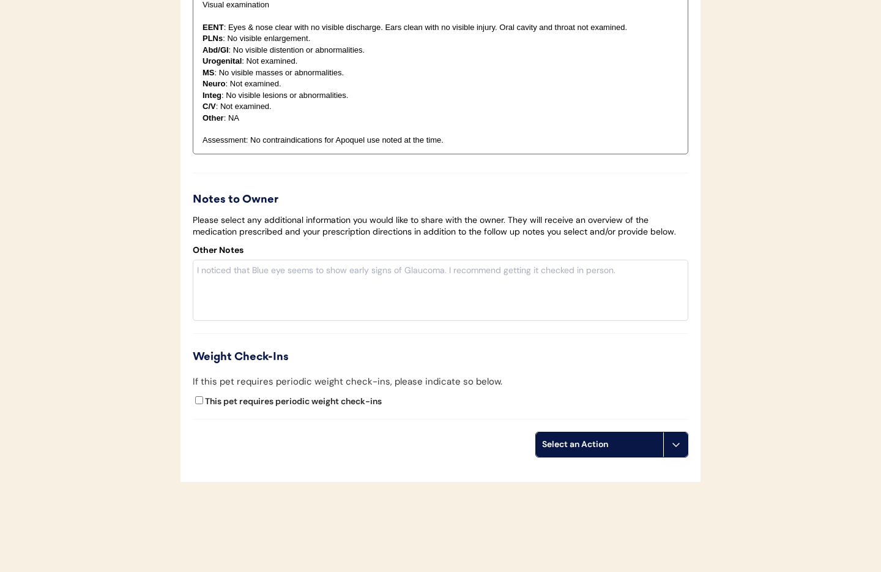
scroll to position [2738, 0]
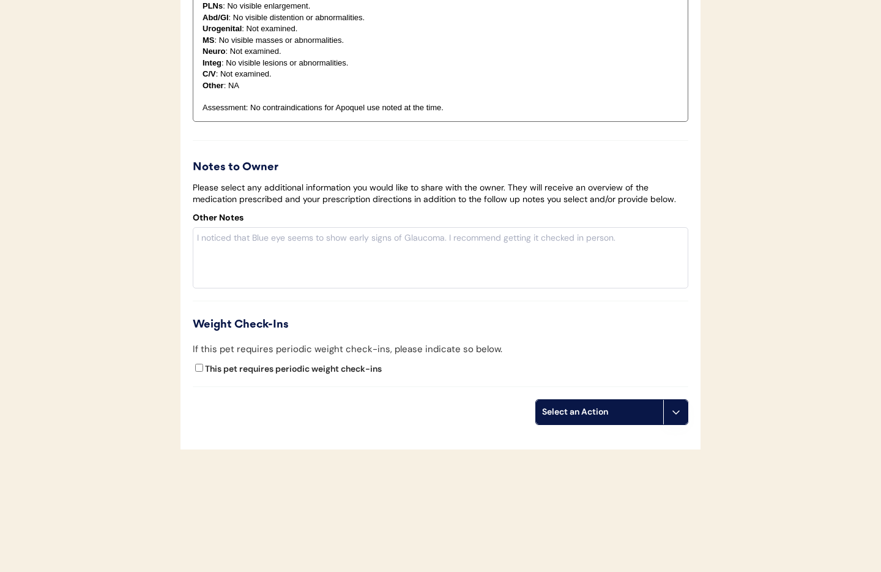
click at [675, 419] on button at bounding box center [676, 412] width 24 height 24
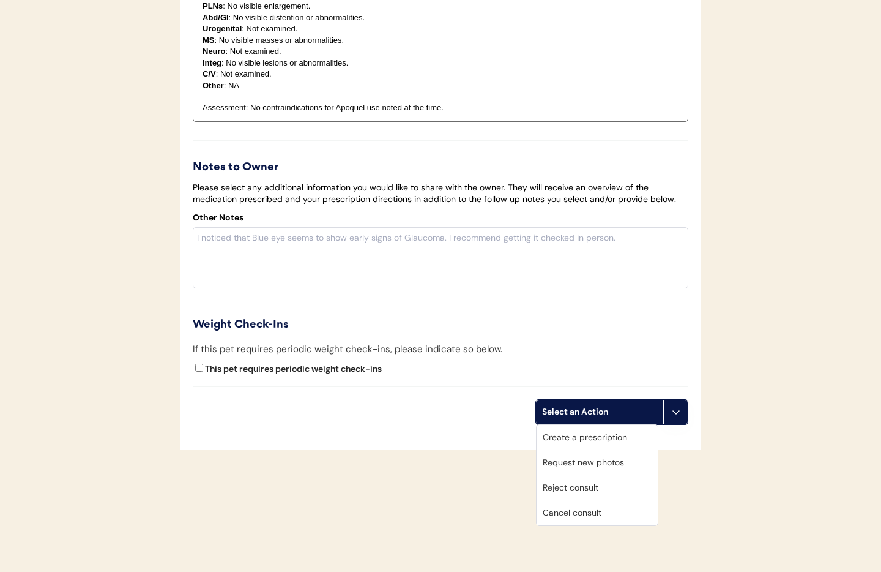
click at [583, 514] on div "Cancel consult" at bounding box center [597, 512] width 121 height 25
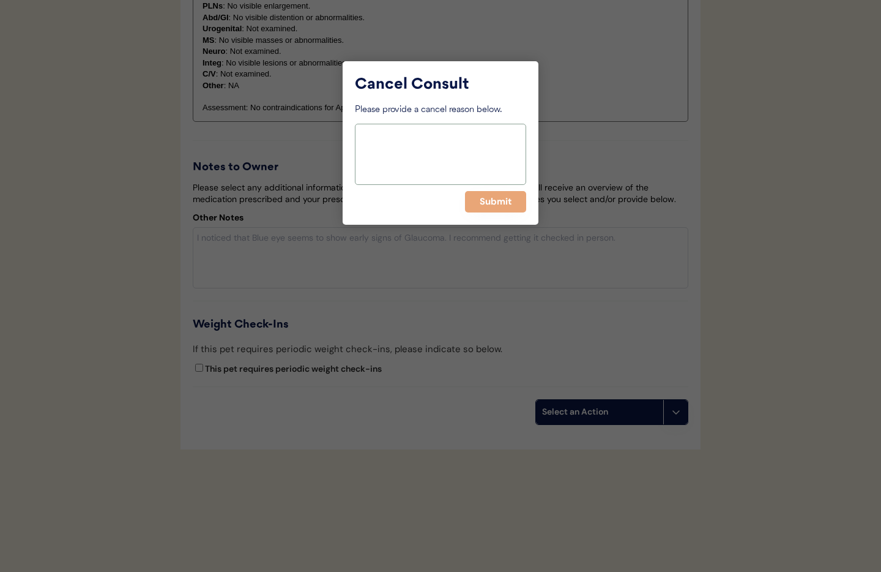
click at [390, 143] on textarea at bounding box center [440, 154] width 171 height 61
type textarea "Owner took to reguar vet today"
click at [490, 204] on button "Submit" at bounding box center [495, 201] width 61 height 21
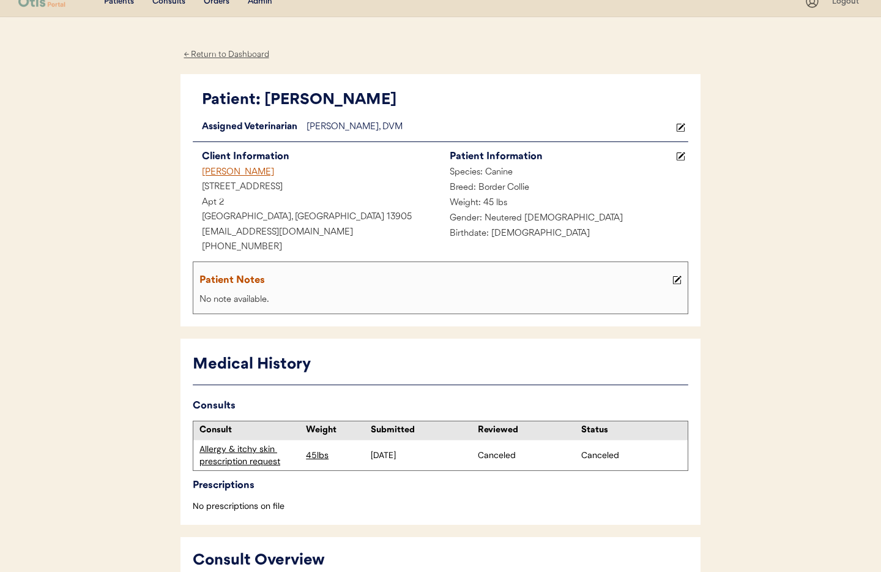
scroll to position [13, 0]
click at [211, 55] on div "← Return to Dashboard" at bounding box center [227, 55] width 92 height 14
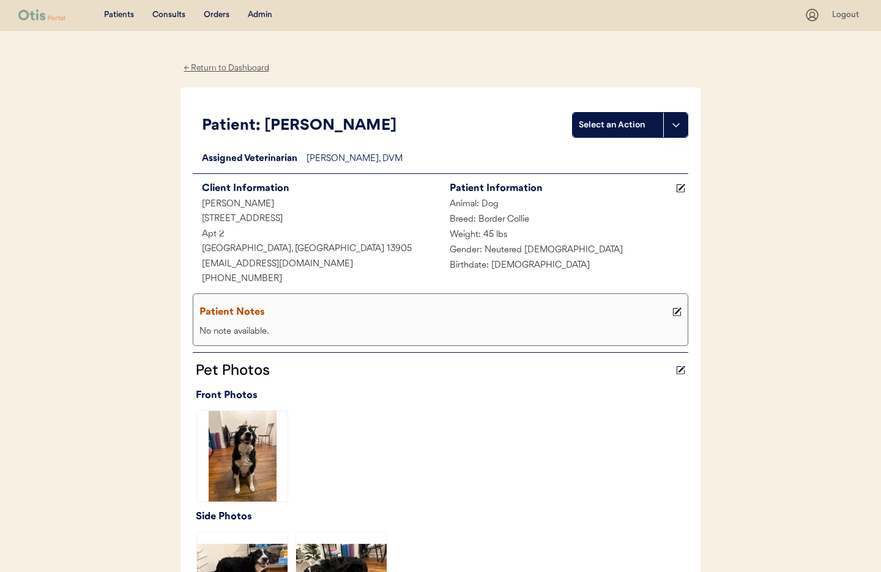
click at [212, 69] on div "← Return to Dashboard" at bounding box center [227, 68] width 92 height 14
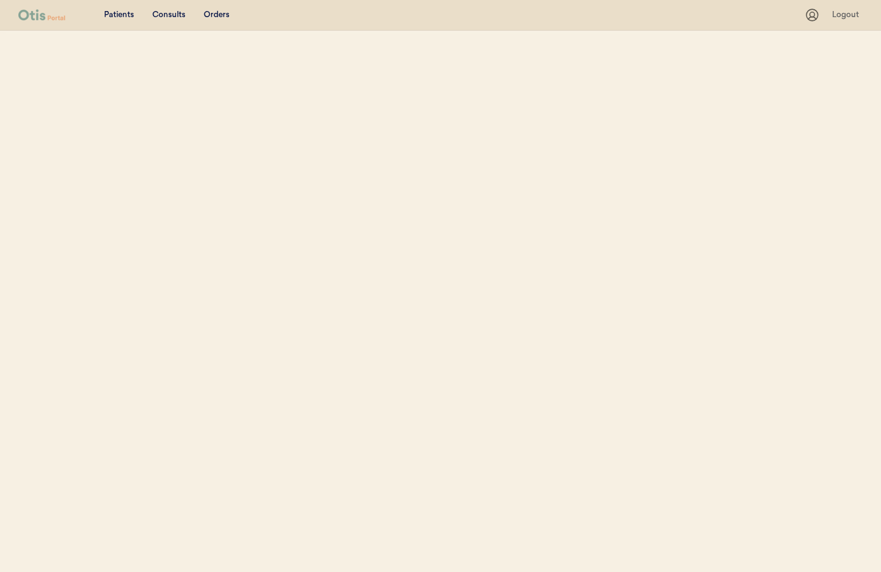
select select ""Name""
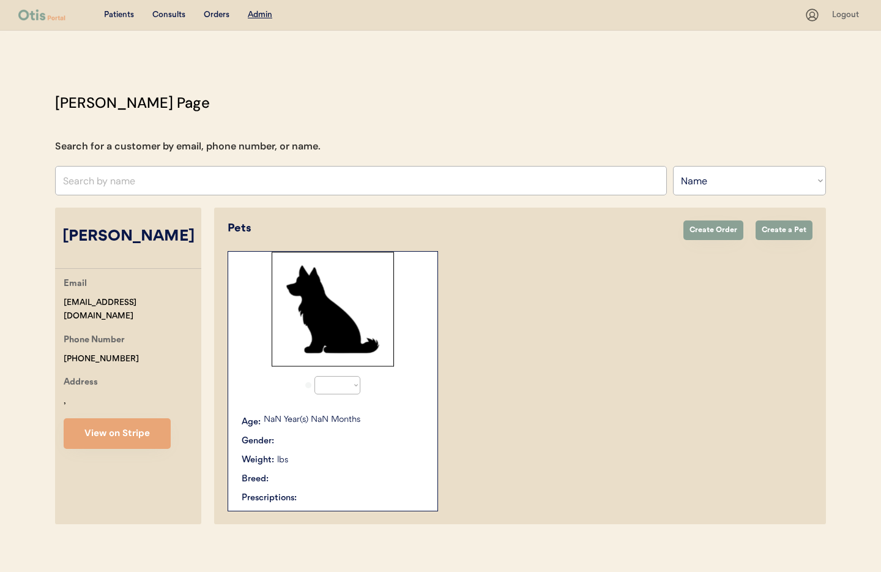
select select "true"
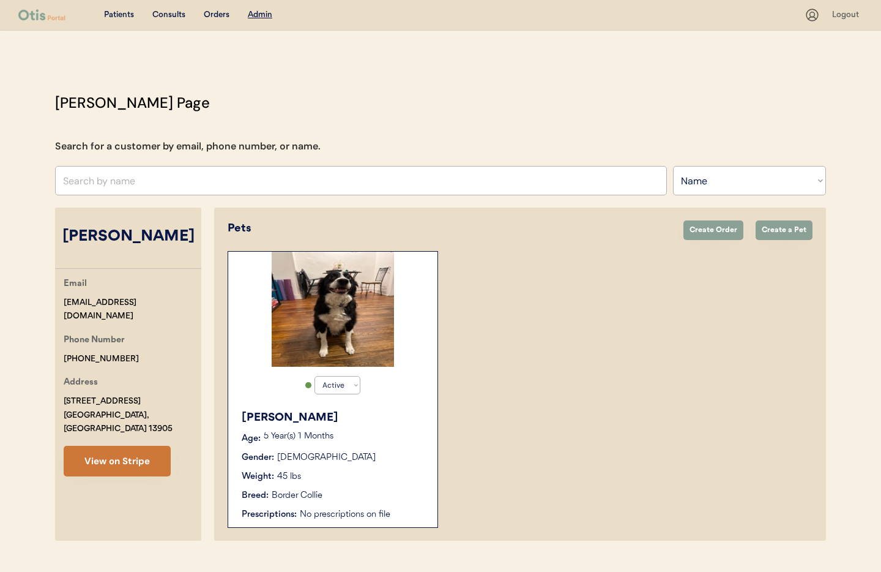
click at [135, 446] on button "View on Stripe" at bounding box center [117, 461] width 107 height 31
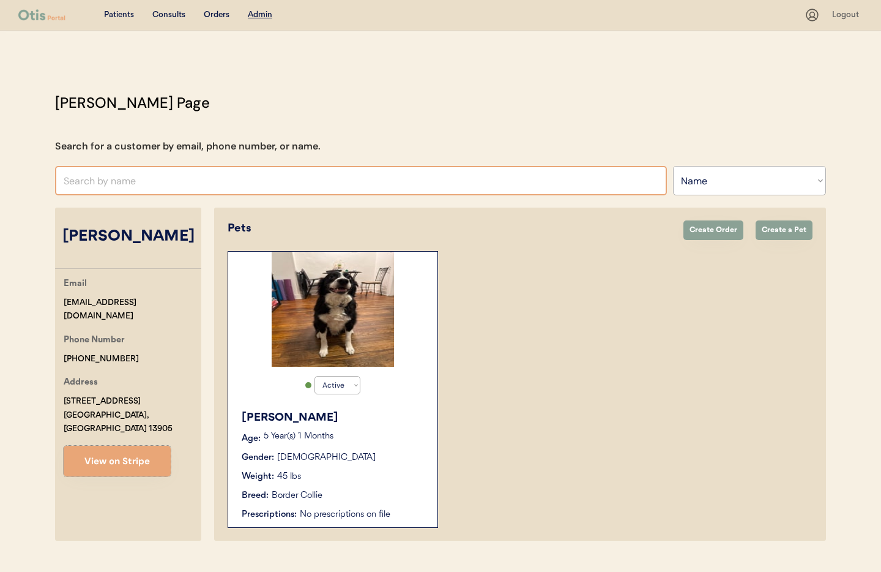
click at [155, 184] on input "text" at bounding box center [361, 180] width 612 height 29
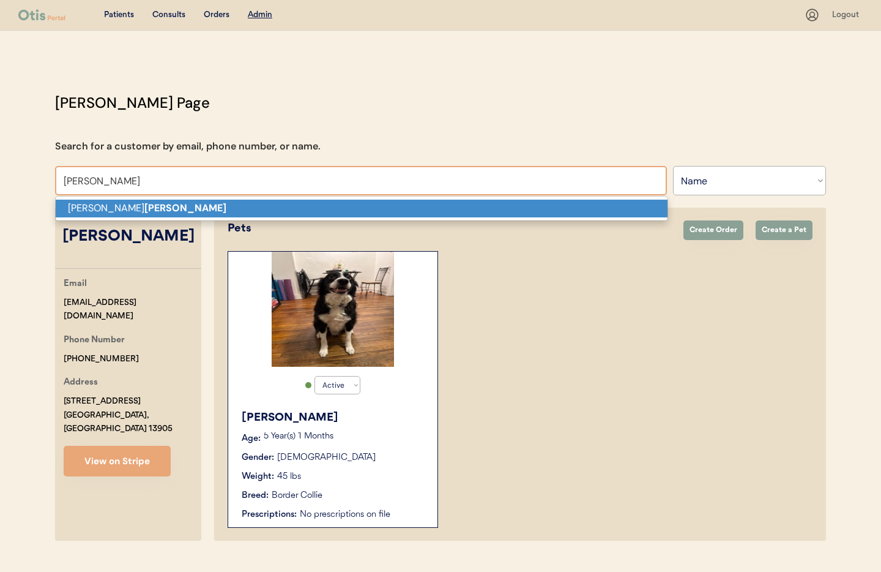
click at [165, 212] on p "Nicole Fraga" at bounding box center [362, 209] width 612 height 18
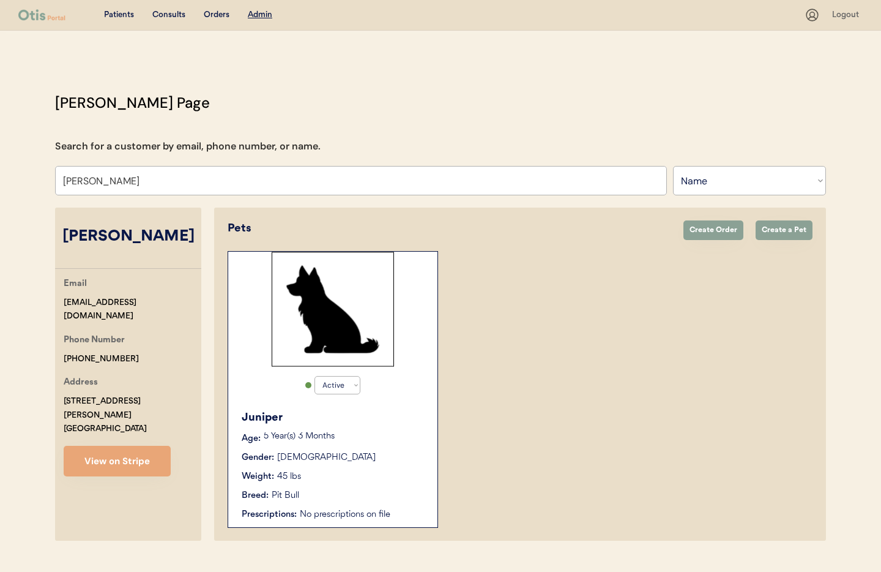
type input "[PERSON_NAME]"
click at [360, 478] on div "Weight: 45 lbs" at bounding box center [334, 476] width 184 height 13
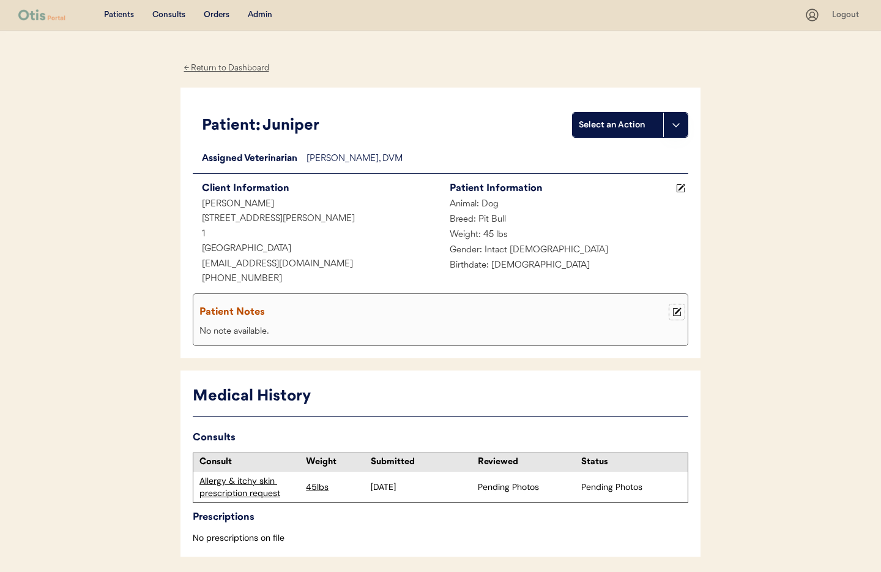
drag, startPoint x: 678, startPoint y: 310, endPoint x: 504, endPoint y: 316, distance: 173.9
click at [678, 310] on use at bounding box center [677, 312] width 9 height 9
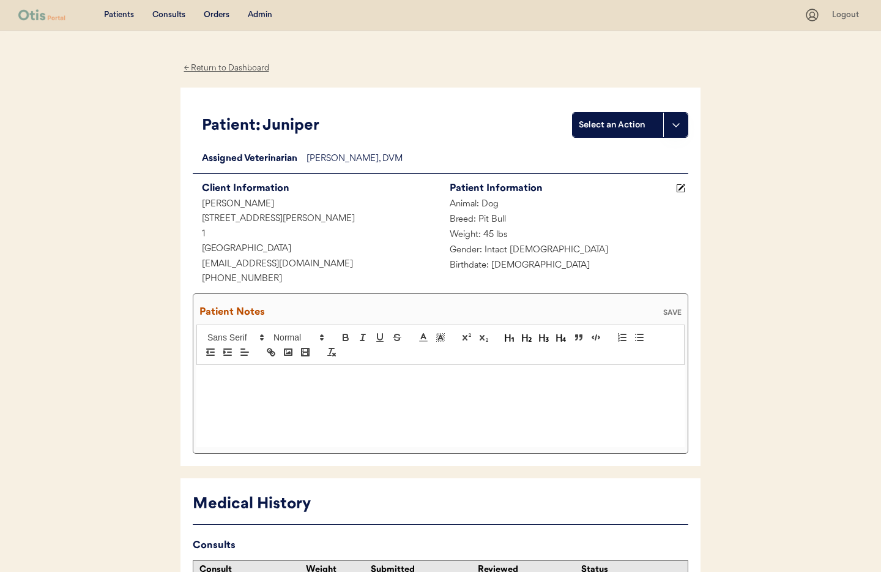
click at [277, 384] on div at bounding box center [440, 406] width 488 height 82
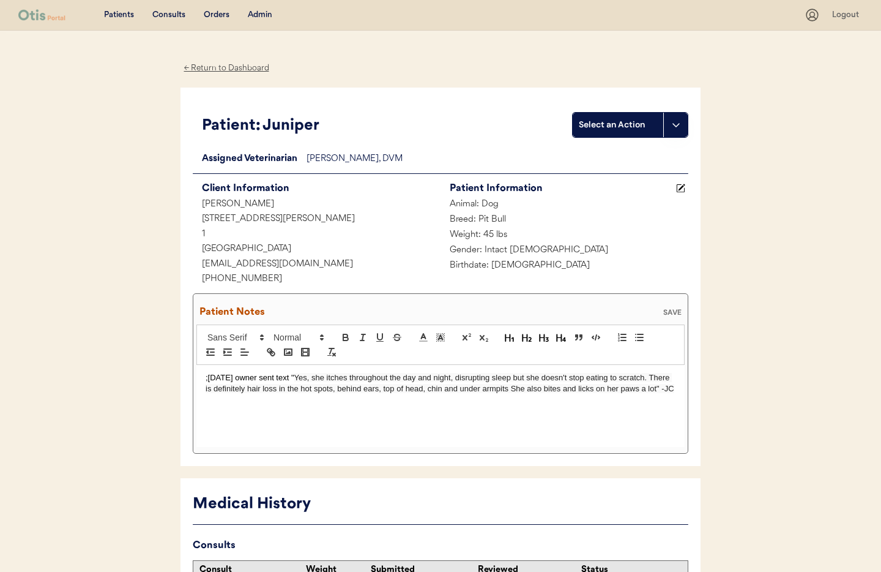
click at [670, 310] on div "SAVE" at bounding box center [672, 311] width 24 height 7
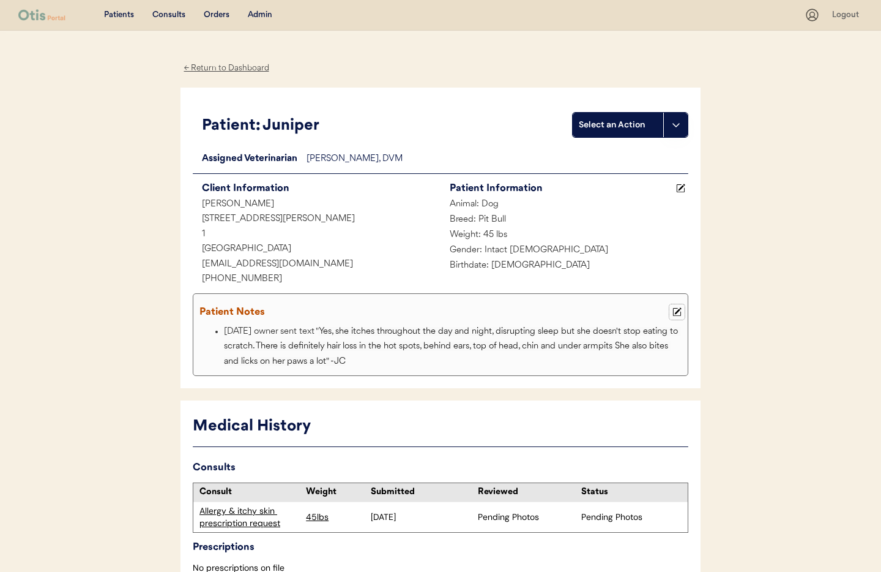
click at [681, 310] on icon at bounding box center [677, 311] width 9 height 9
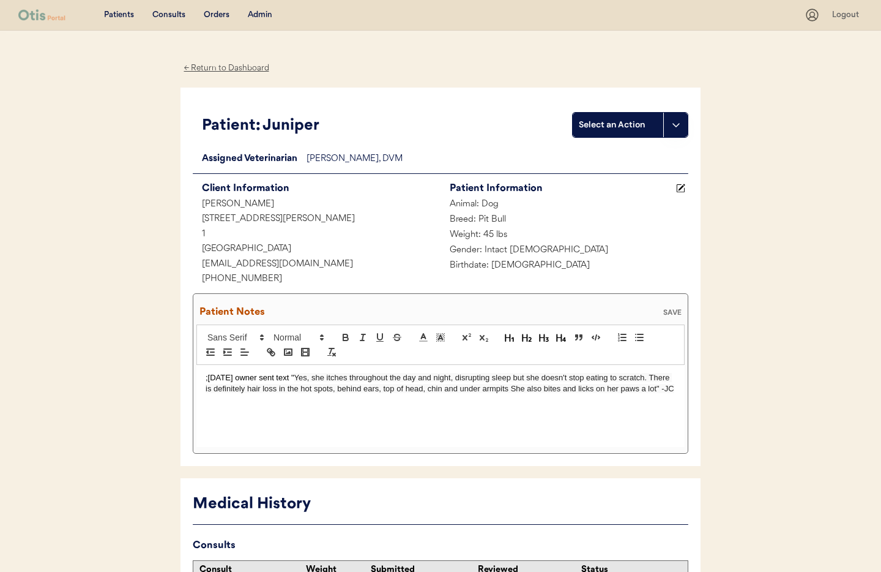
click at [290, 378] on p ";[DATE] owner sent text " Yes, she itches throughout the day and night, disrupt…" at bounding box center [441, 383] width 470 height 23
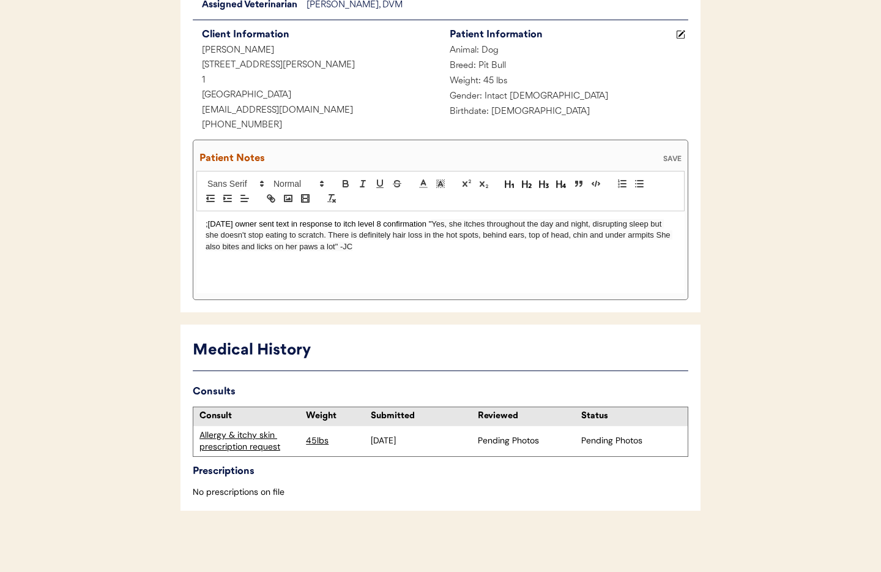
click at [407, 266] on div ";[DATE] owner sent text in response to itch level 8 confirmation " Yes, she itc…" at bounding box center [440, 252] width 488 height 82
click at [672, 155] on div "SAVE" at bounding box center [672, 158] width 24 height 7
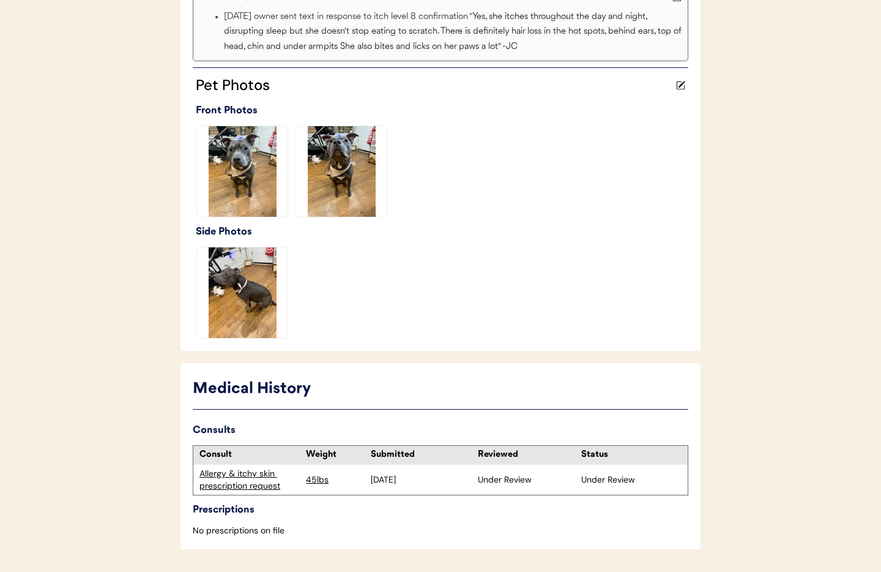
scroll to position [353, 0]
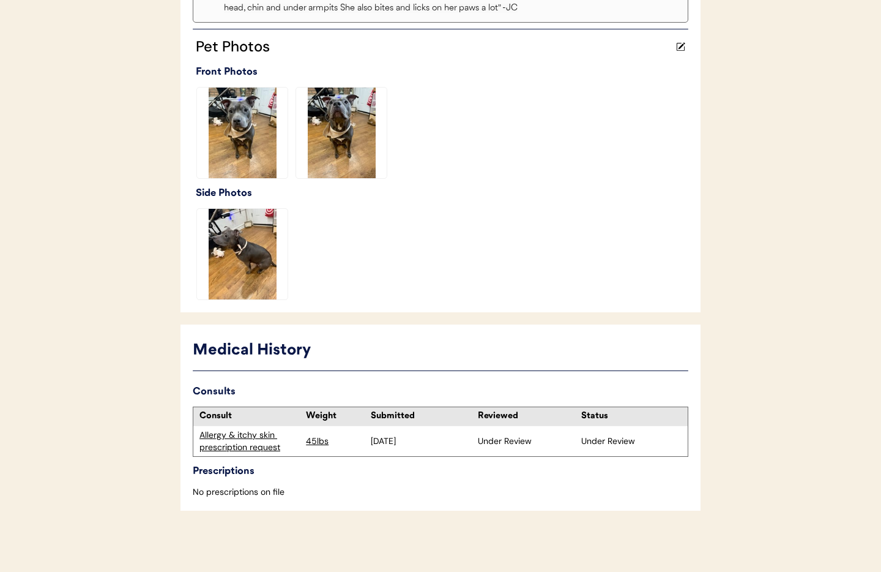
click at [223, 446] on div "Allergy & itchy skin prescription request" at bounding box center [250, 441] width 100 height 24
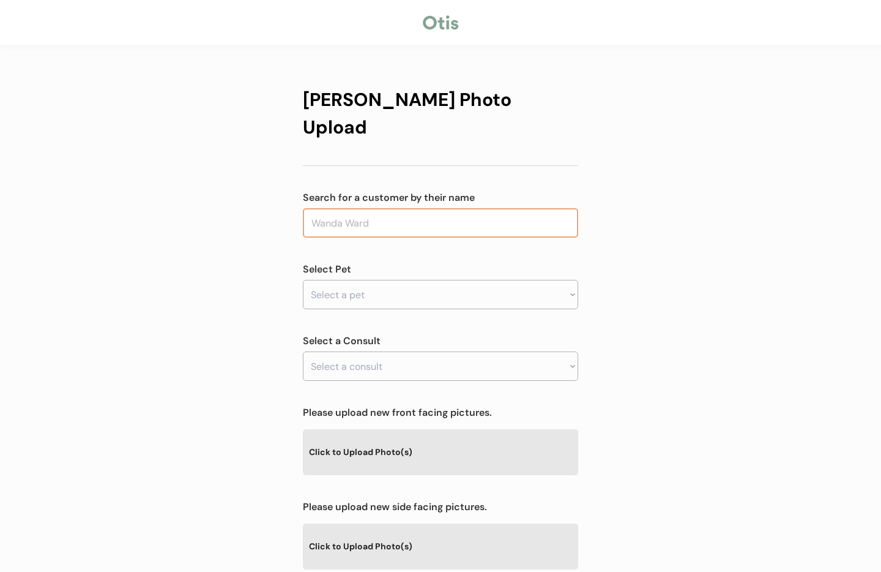
drag, startPoint x: 387, startPoint y: 207, endPoint x: 384, endPoint y: 198, distance: 9.9
click at [384, 200] on div "Otis Photo Upload Search for a customer by their name Select Pet Select a pet S…" at bounding box center [440, 412] width 275 height 679
click at [384, 208] on input "text" at bounding box center [440, 222] width 275 height 29
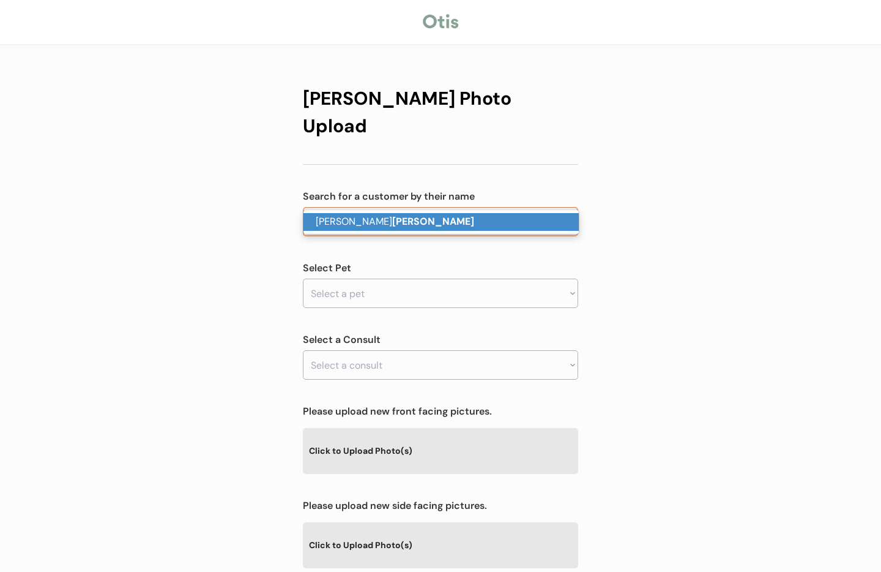
scroll to position [4, 0]
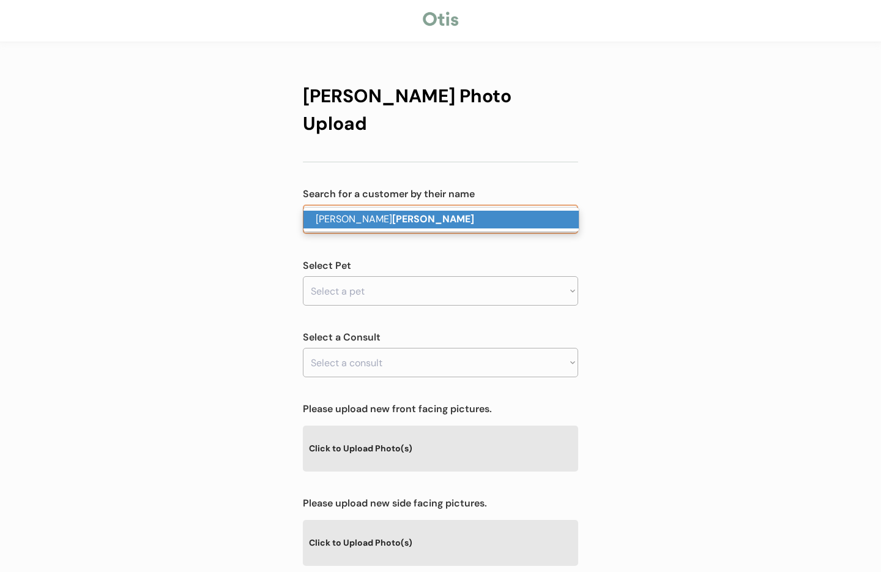
click at [397, 219] on p "Nicole Fraga" at bounding box center [441, 220] width 275 height 18
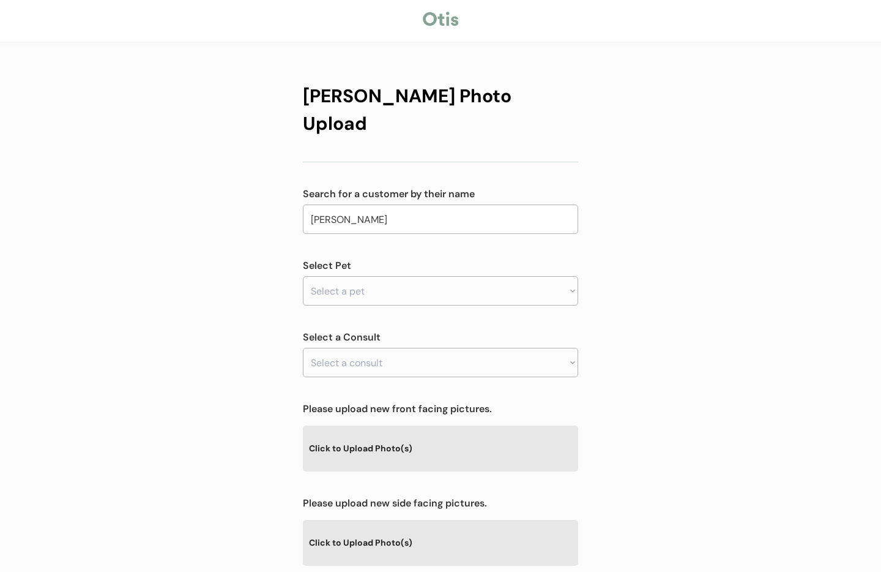
type input "Nicole Fraga"
click at [372, 276] on select "Select a pet Juniper" at bounding box center [440, 290] width 275 height 29
select select ""1348695171700984260__LOOKUP__1755775057582x161224505037422600""
click at [303, 276] on select "Select a pet Juniper" at bounding box center [440, 290] width 275 height 29
click at [378, 348] on select "Select a consult" at bounding box center [440, 362] width 275 height 29
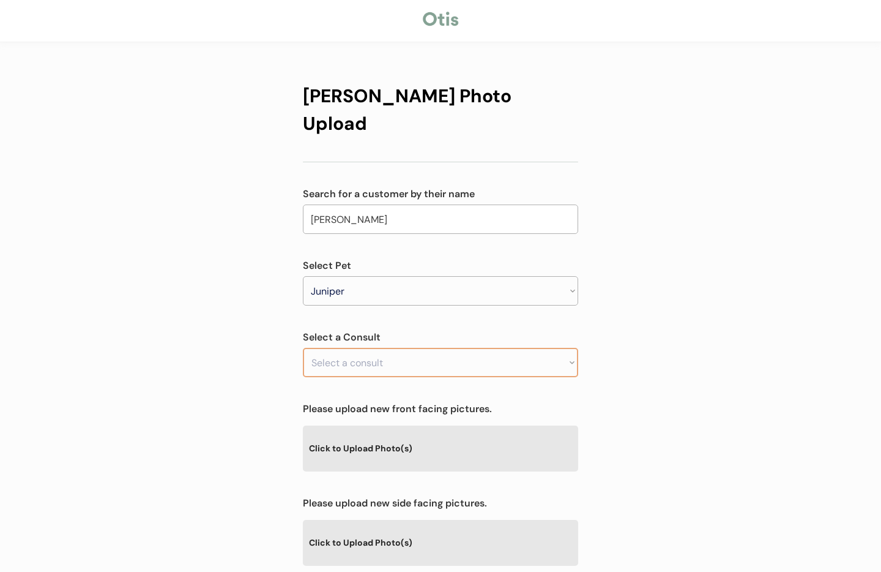
select select ""1348695171700984260__LOOKUP__1755775073683x581085163242651600""
click at [303, 348] on select "Select a consult Allergy & itchy skin prescription request" at bounding box center [440, 362] width 275 height 29
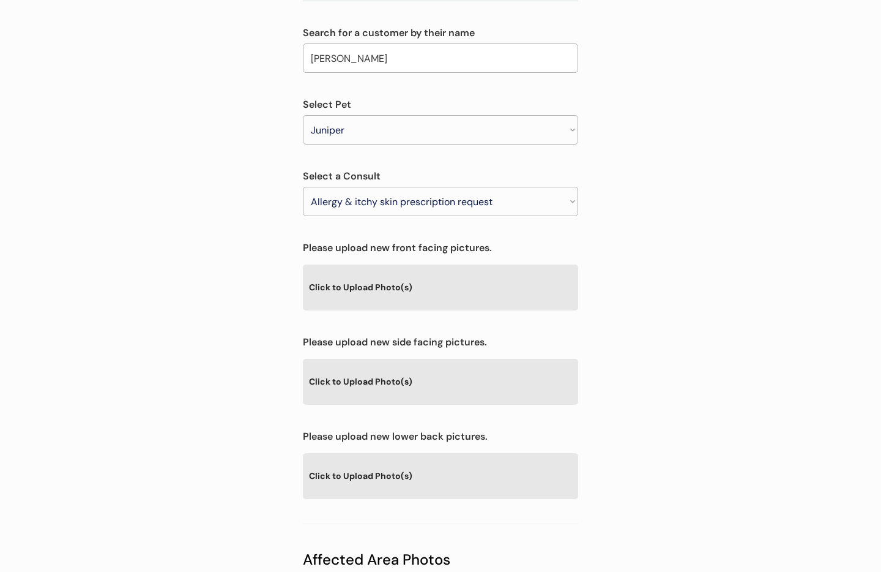
scroll to position [166, 0]
click at [373, 264] on div "Click to Upload Photo(s)" at bounding box center [440, 285] width 275 height 45
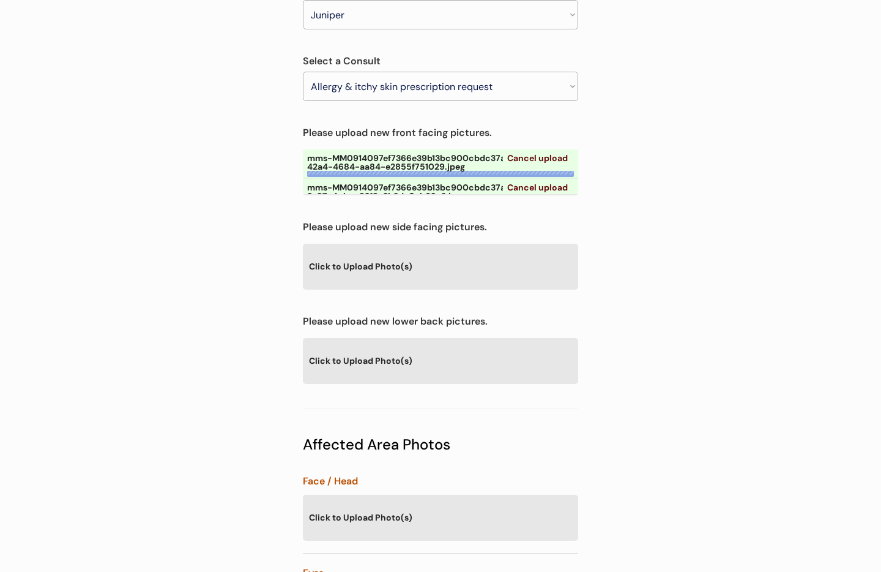
scroll to position [280, 0]
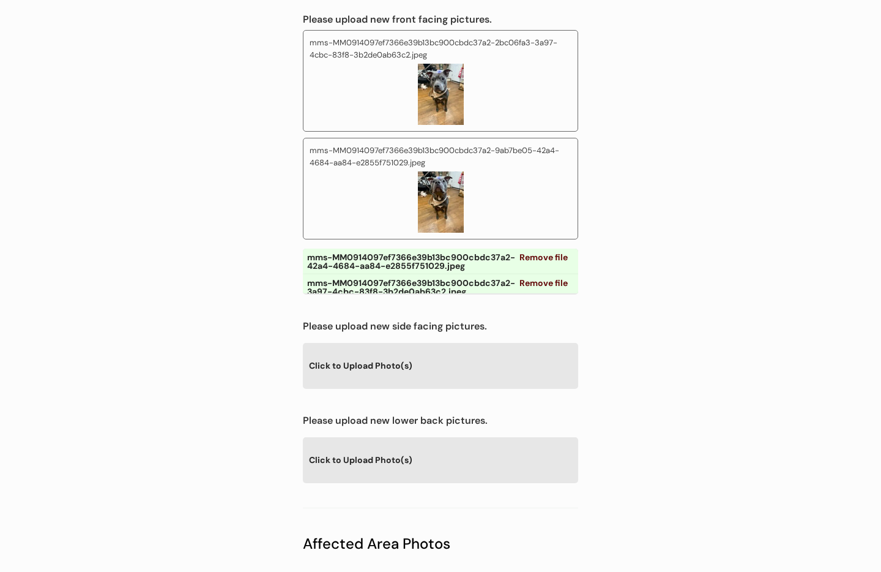
click at [379, 348] on div "Click to Upload Photo(s)" at bounding box center [440, 365] width 275 height 45
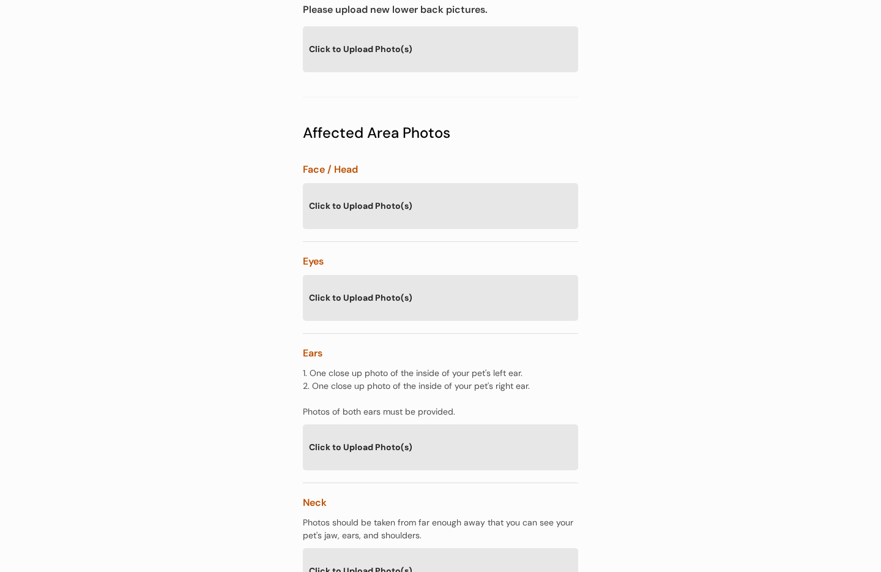
scroll to position [911, 0]
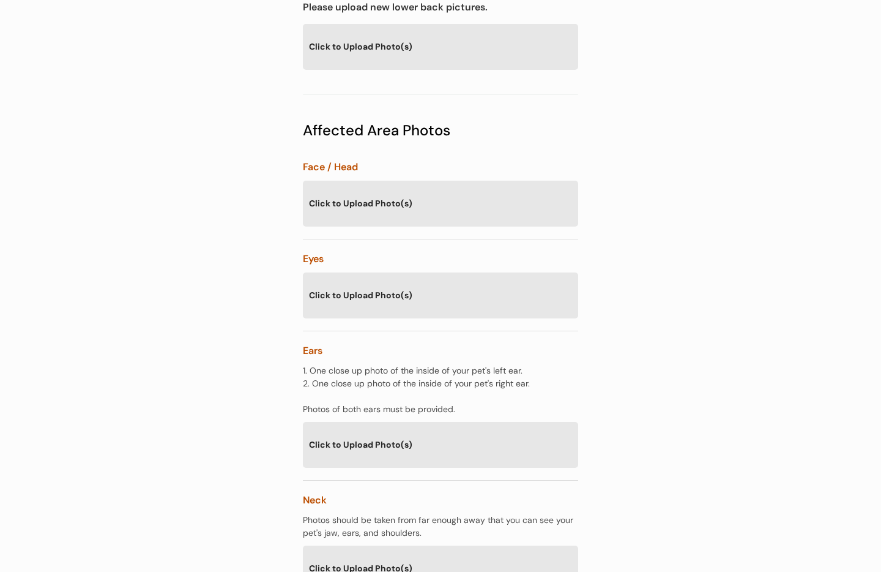
click at [424, 185] on div "Click to Upload Photo(s)" at bounding box center [440, 203] width 275 height 45
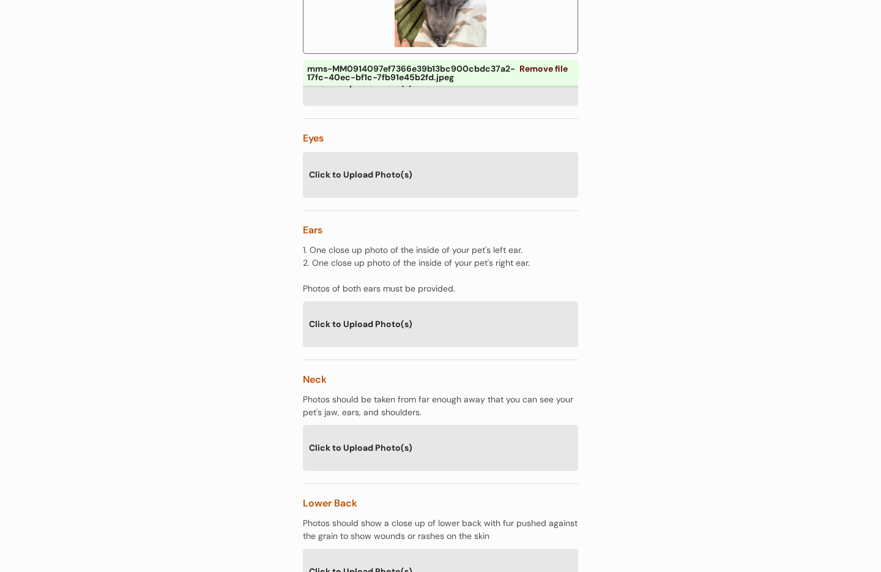
scroll to position [1178, 0]
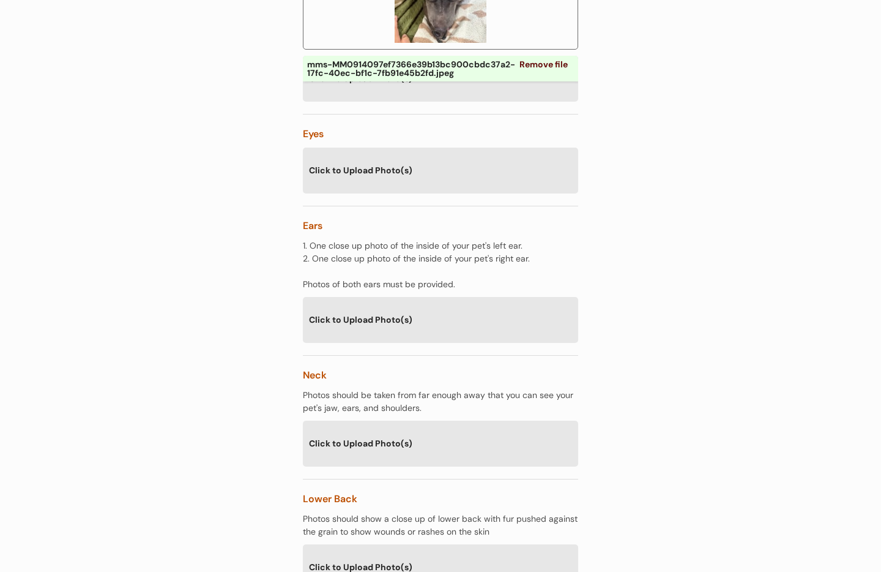
click at [473, 297] on div "Click to Upload Photo(s)" at bounding box center [440, 319] width 275 height 45
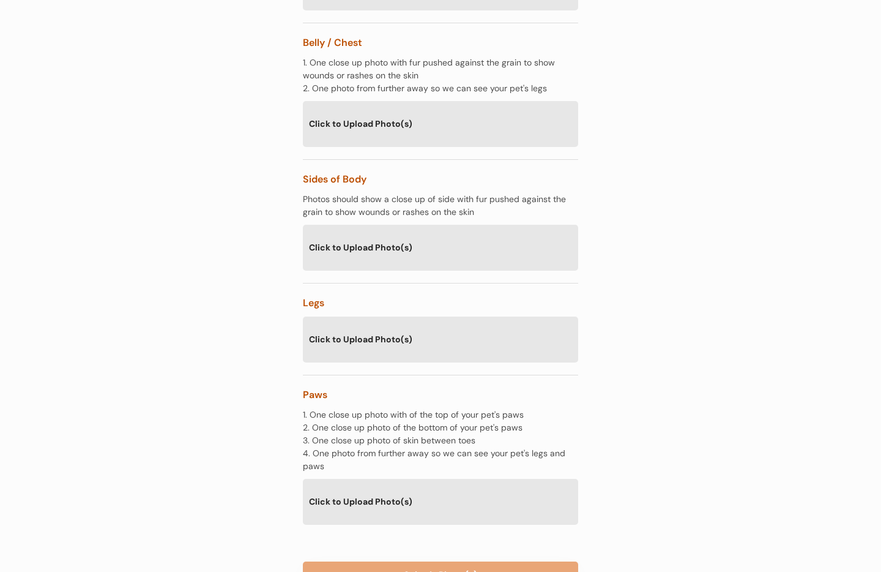
scroll to position [2258, 0]
click at [450, 477] on div "Click to Upload Photo(s)" at bounding box center [440, 499] width 275 height 45
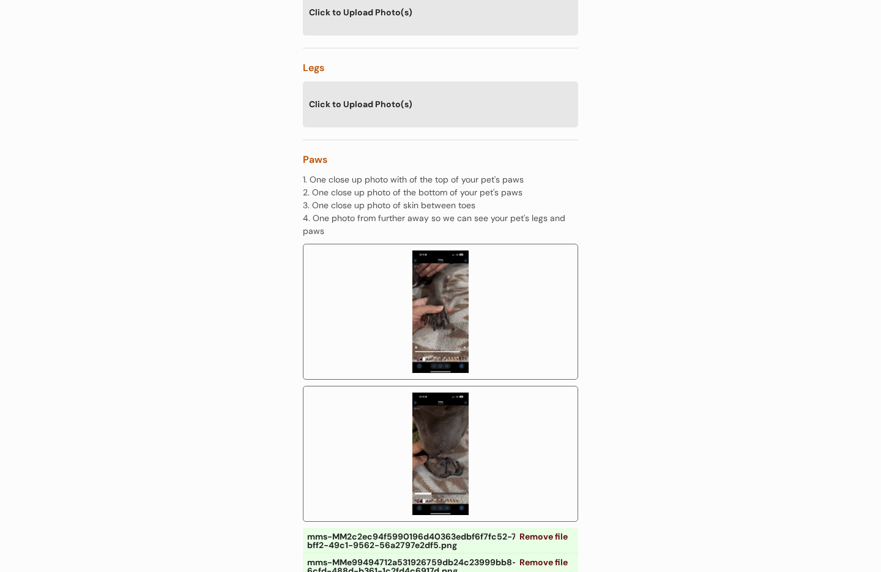
scroll to position [2579, 0]
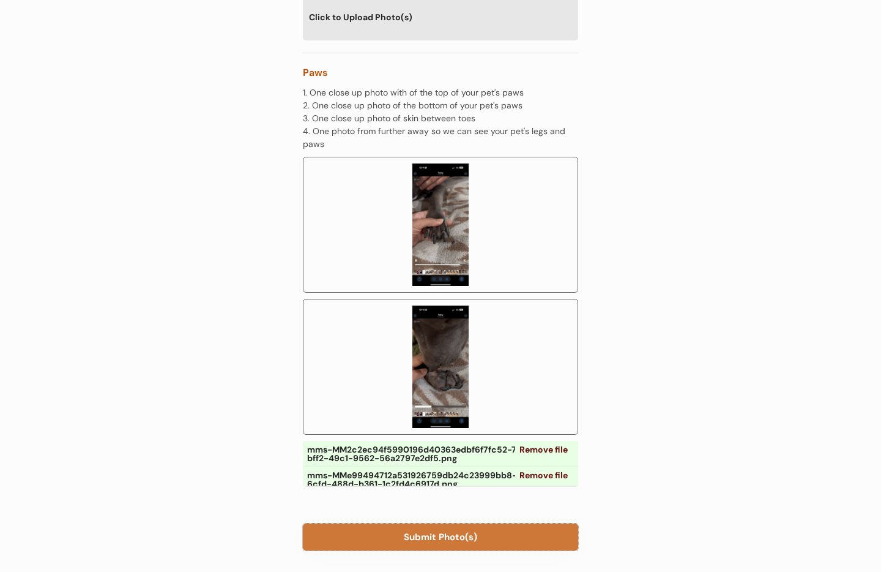
click at [457, 523] on button "Submit Photo(s)" at bounding box center [440, 536] width 275 height 27
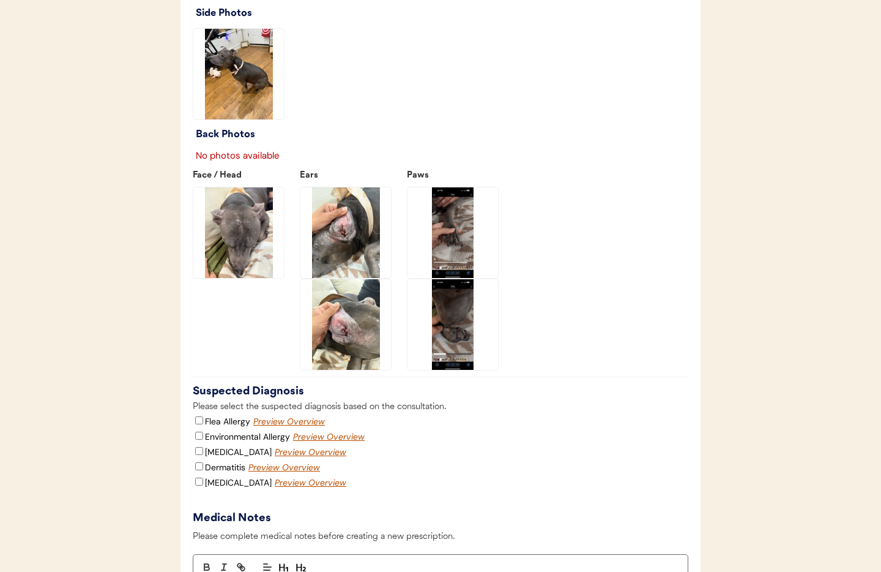
scroll to position [1695, 0]
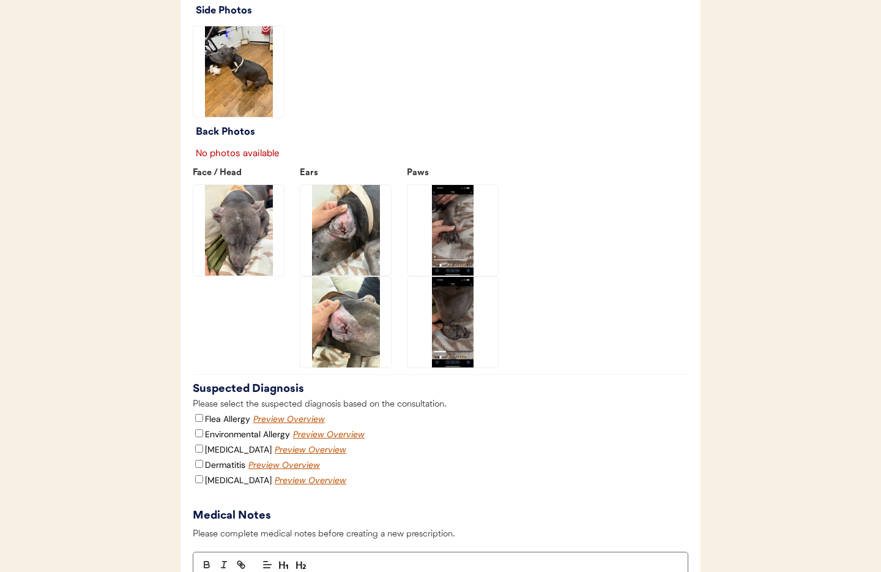
click at [333, 263] on img at bounding box center [346, 230] width 91 height 91
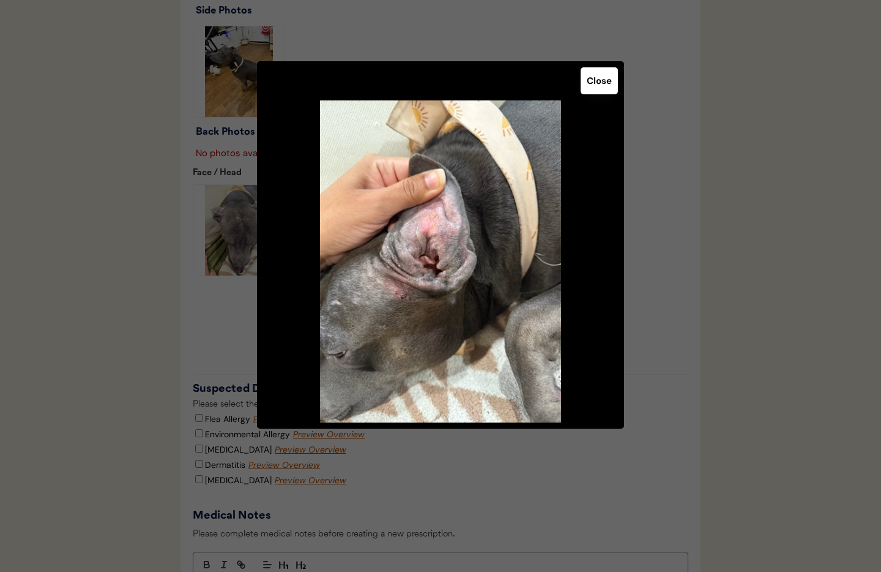
click at [591, 81] on button "Close" at bounding box center [599, 80] width 37 height 27
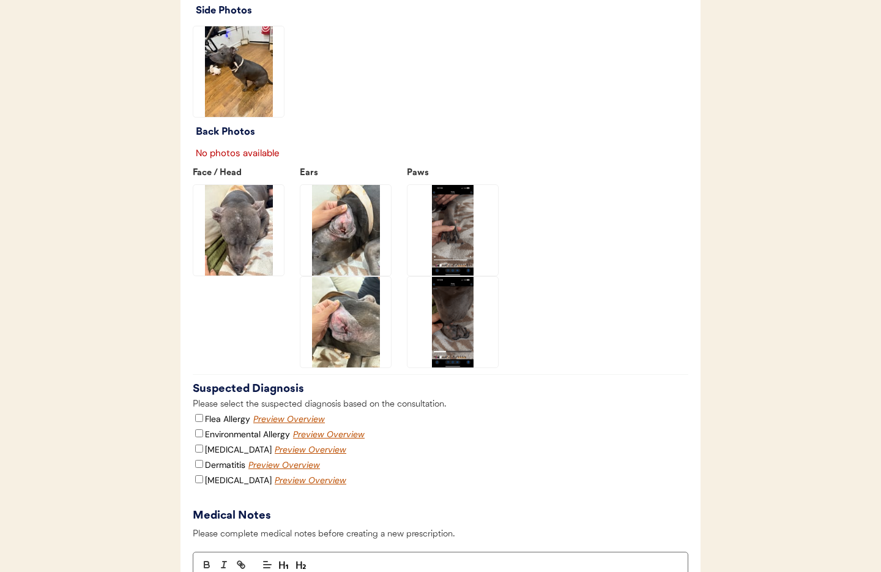
click at [255, 230] on img at bounding box center [238, 230] width 91 height 91
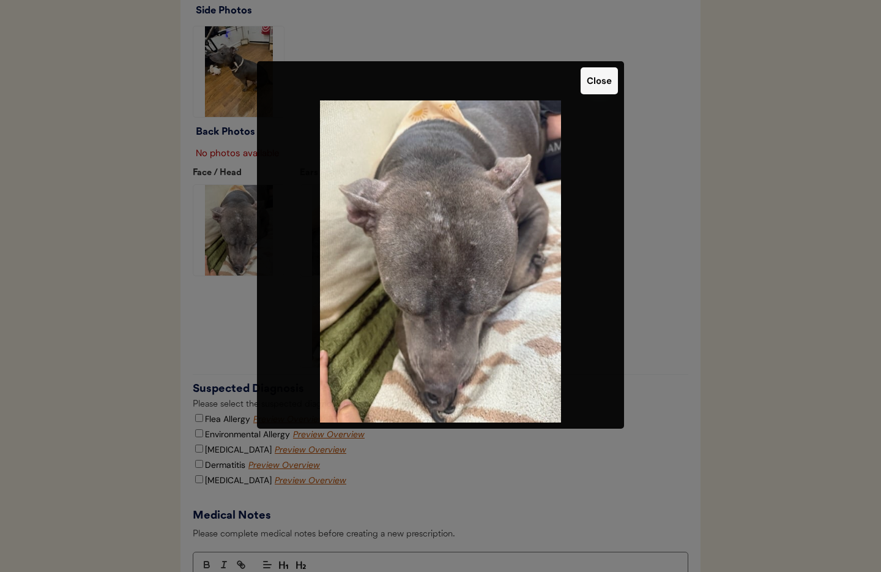
click at [255, 230] on div at bounding box center [440, 286] width 881 height 572
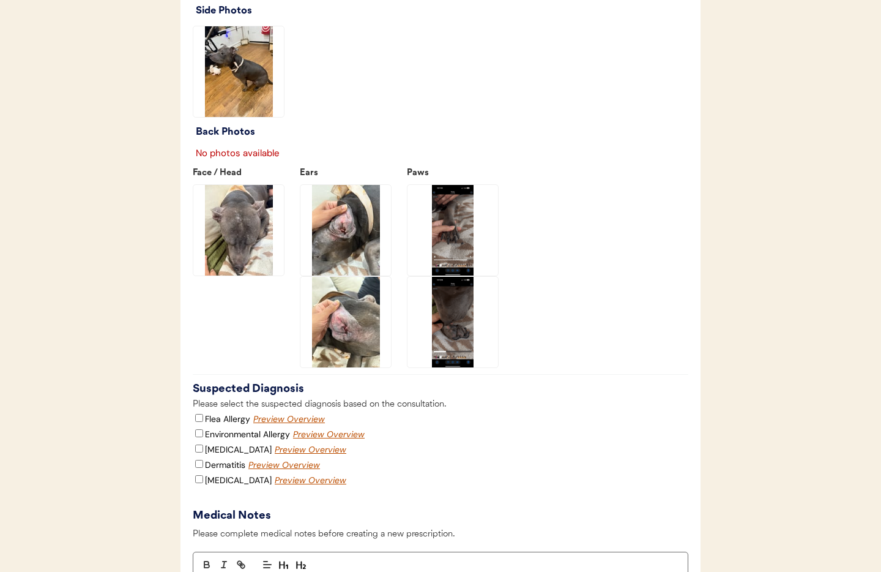
click at [256, 228] on img at bounding box center [238, 230] width 91 height 91
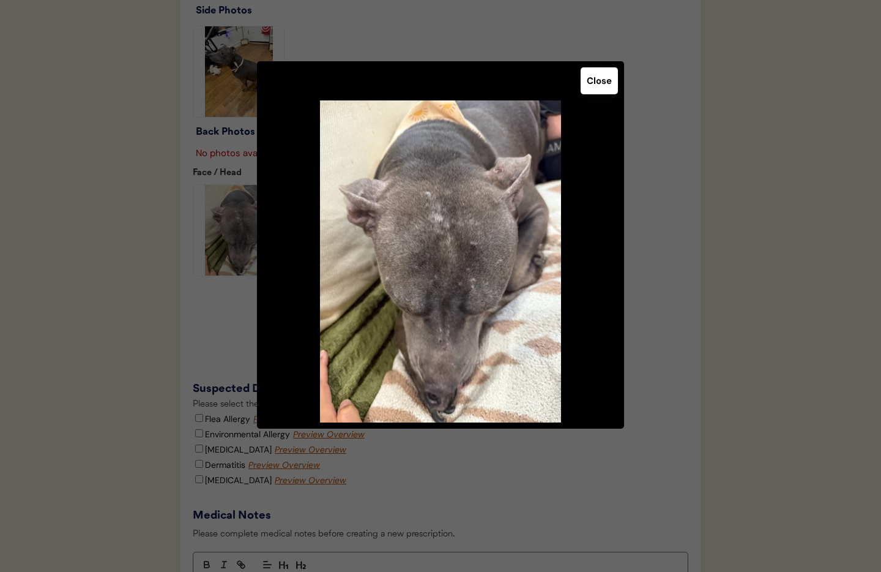
click at [607, 89] on button "Close" at bounding box center [599, 80] width 37 height 27
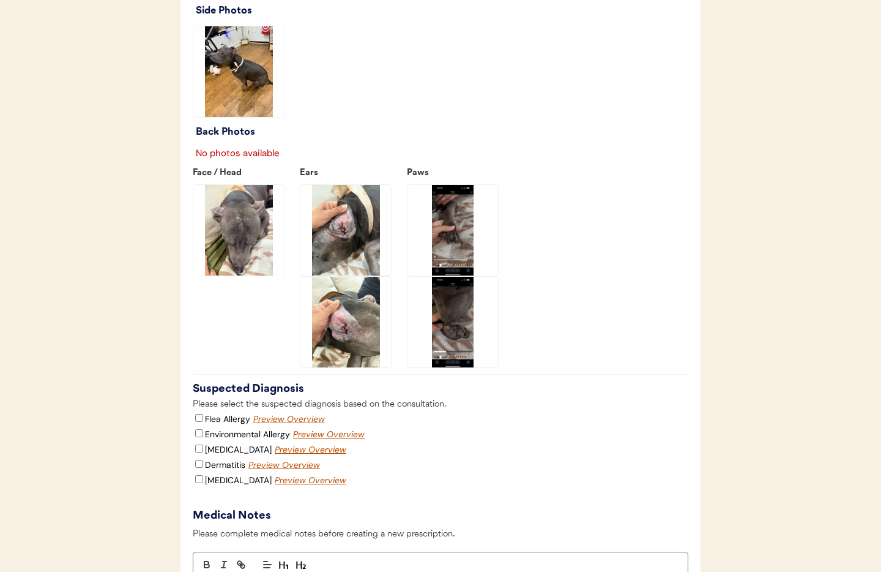
click at [264, 106] on img at bounding box center [238, 71] width 91 height 91
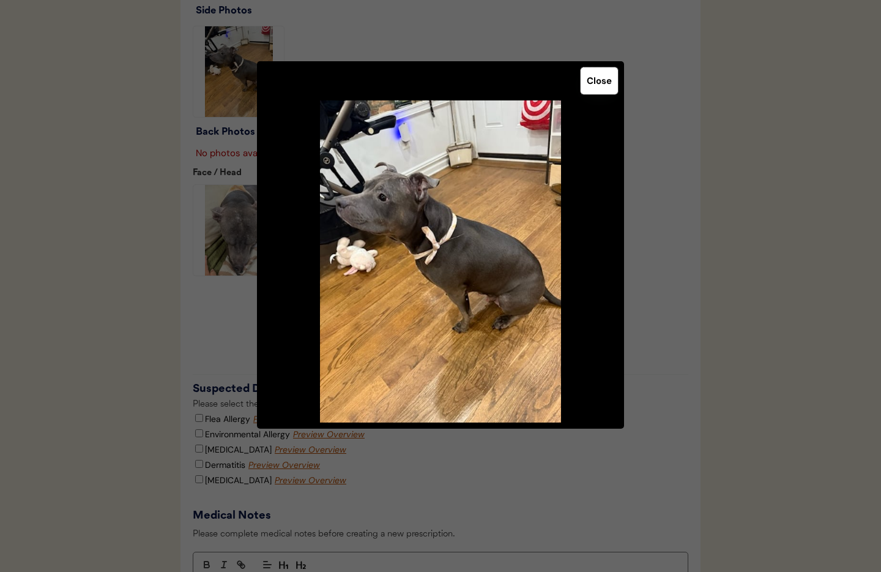
click at [590, 80] on button "Close" at bounding box center [599, 80] width 37 height 27
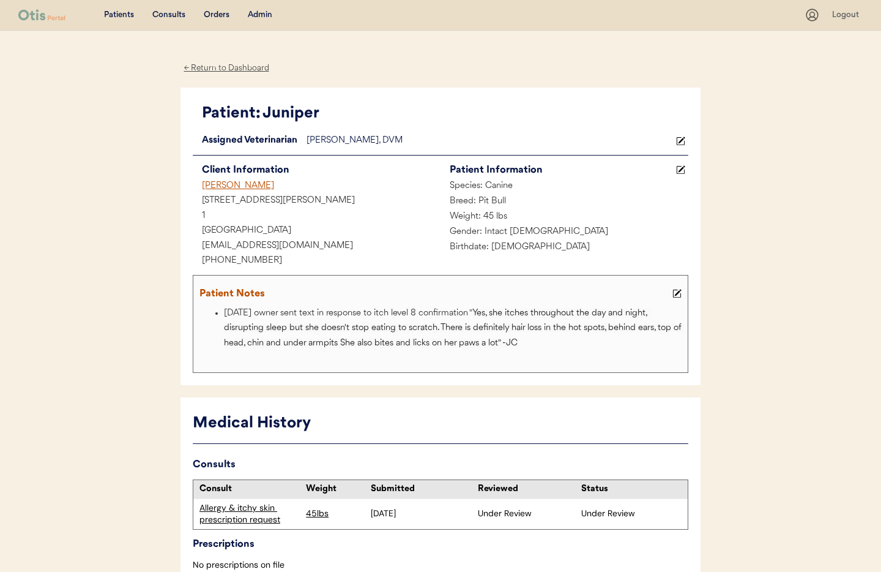
scroll to position [2, 0]
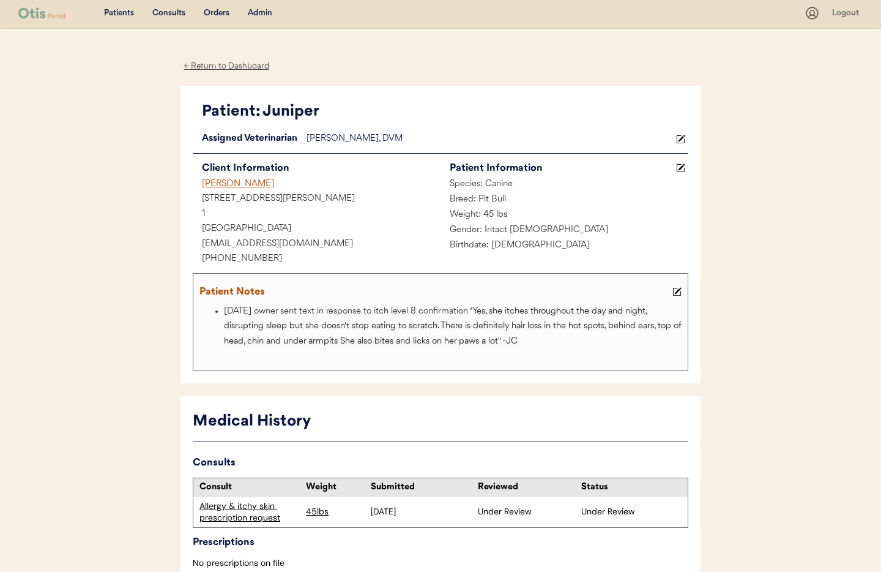
click at [204, 66] on div "← Return to Dashboard" at bounding box center [227, 66] width 92 height 14
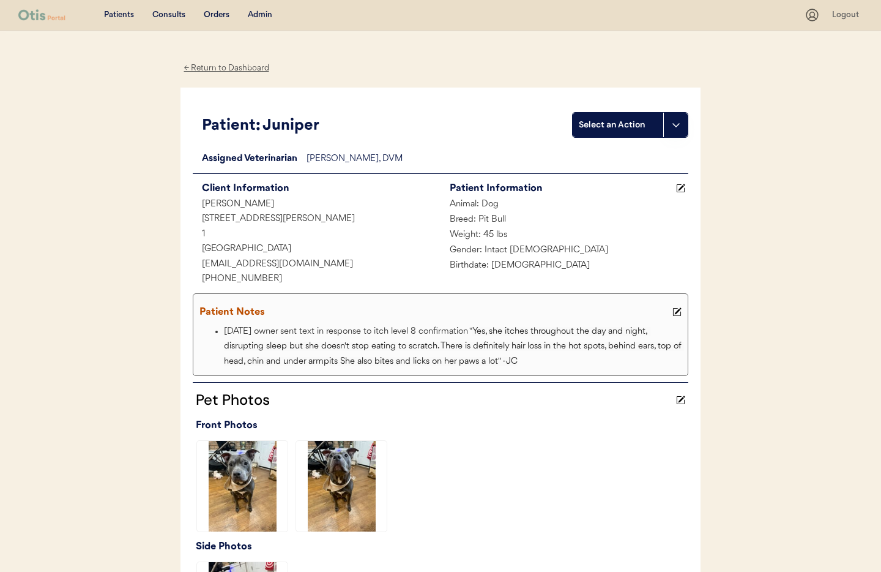
click at [255, 15] on div "Admin" at bounding box center [260, 15] width 24 height 12
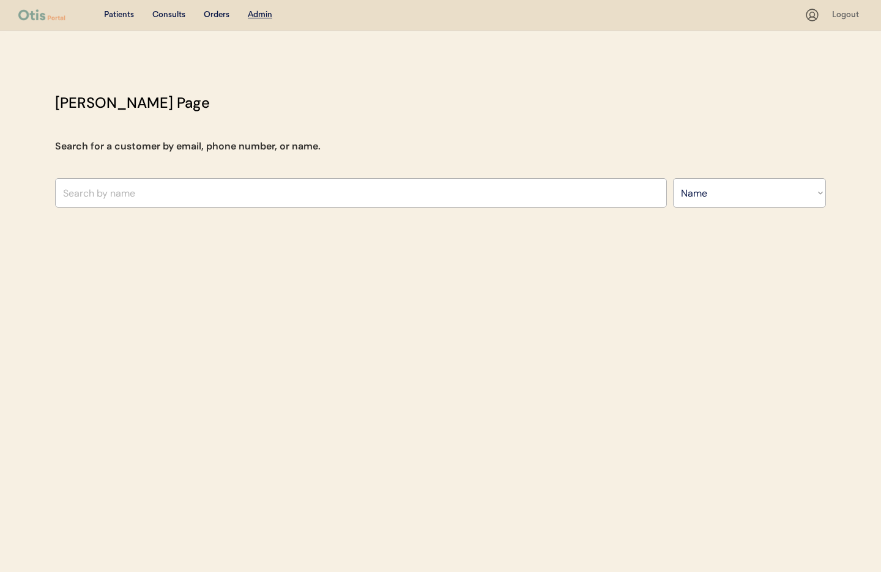
select select ""Name""
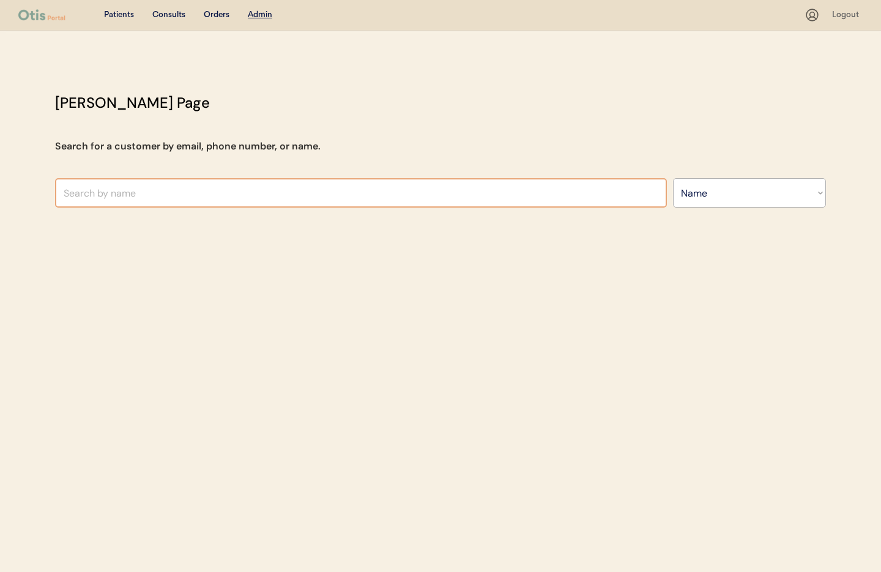
click at [221, 186] on input "text" at bounding box center [361, 192] width 612 height 29
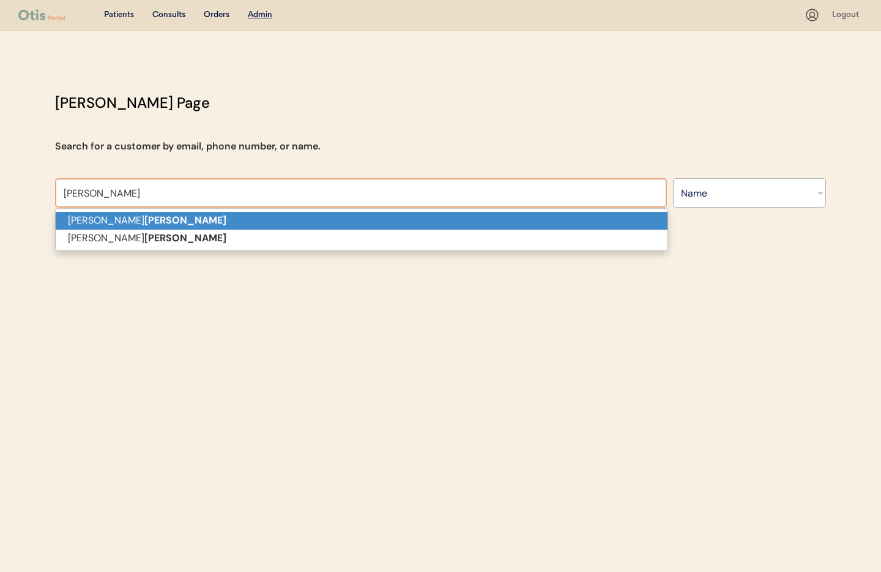
click at [171, 223] on p "Aaron Wolfe" at bounding box center [362, 221] width 612 height 18
type input "[PERSON_NAME]"
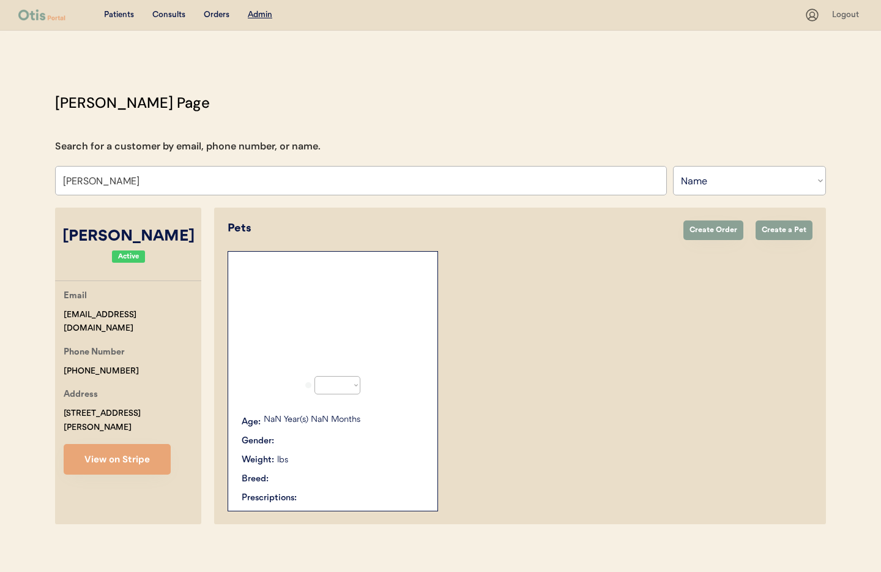
select select "true"
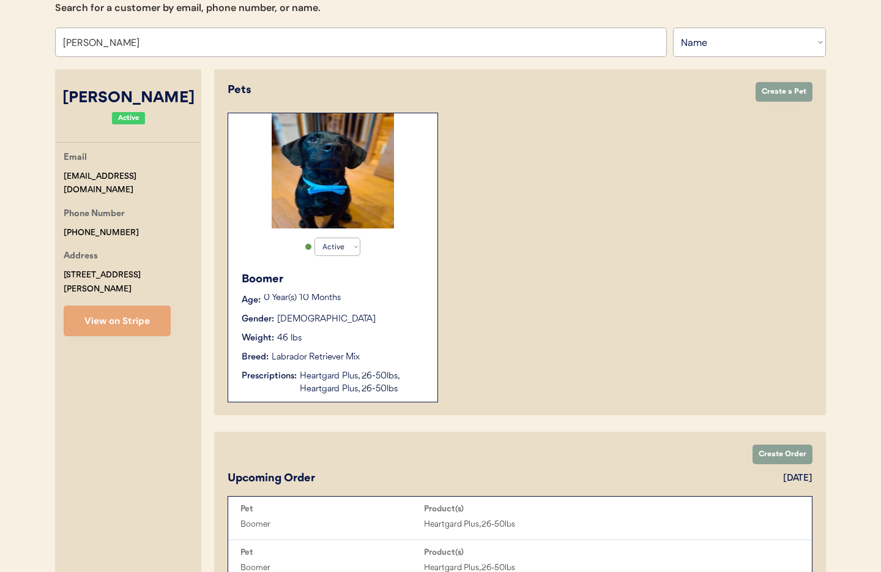
scroll to position [142, 0]
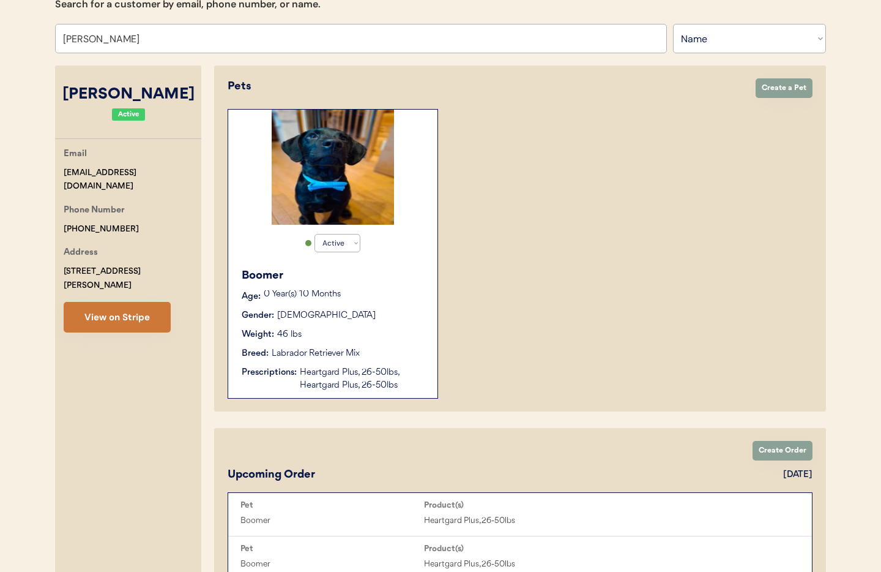
type input "Aaron Wolfe"
click at [136, 302] on button "View on Stripe" at bounding box center [117, 317] width 107 height 31
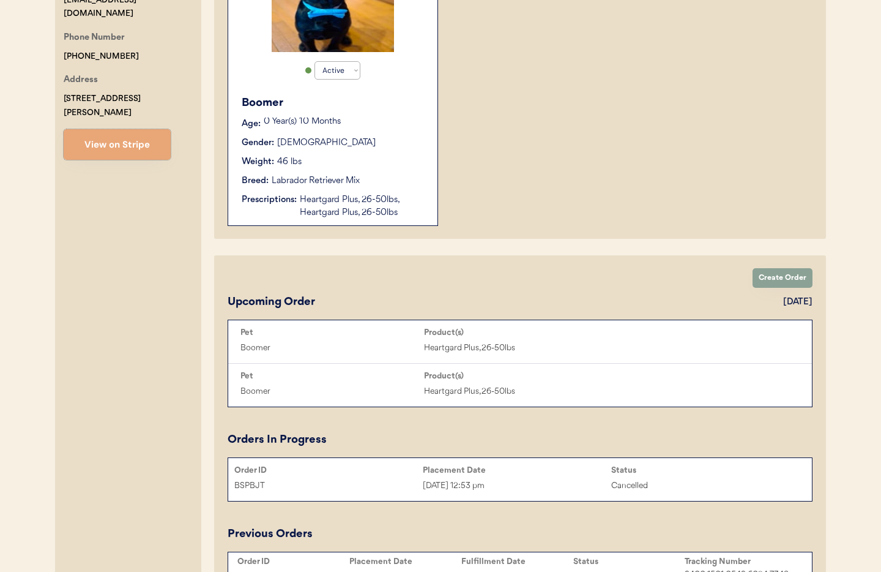
scroll to position [316, 0]
click at [340, 198] on div "Heartgard Plus, 26-50lbs, Heartgard Plus, 26-50lbs" at bounding box center [362, 205] width 125 height 26
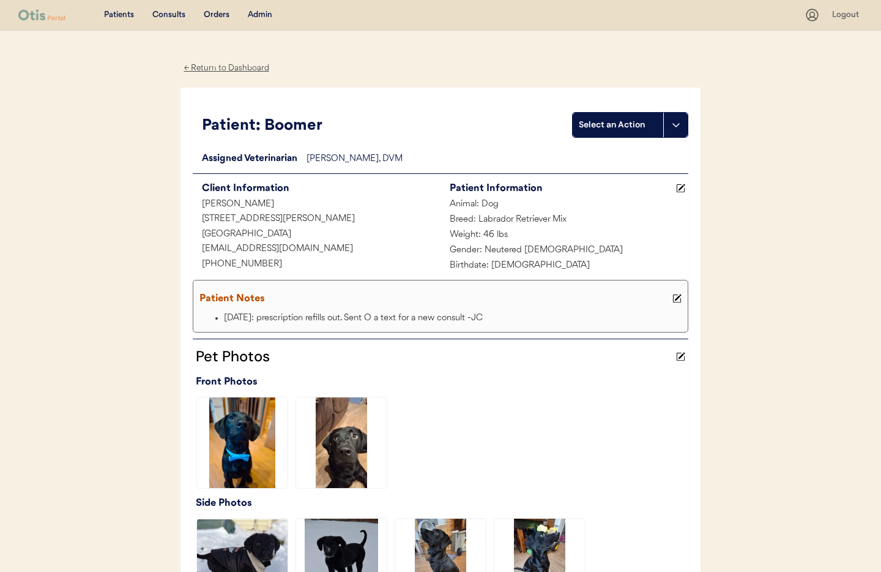
click at [679, 190] on use at bounding box center [681, 188] width 9 height 9
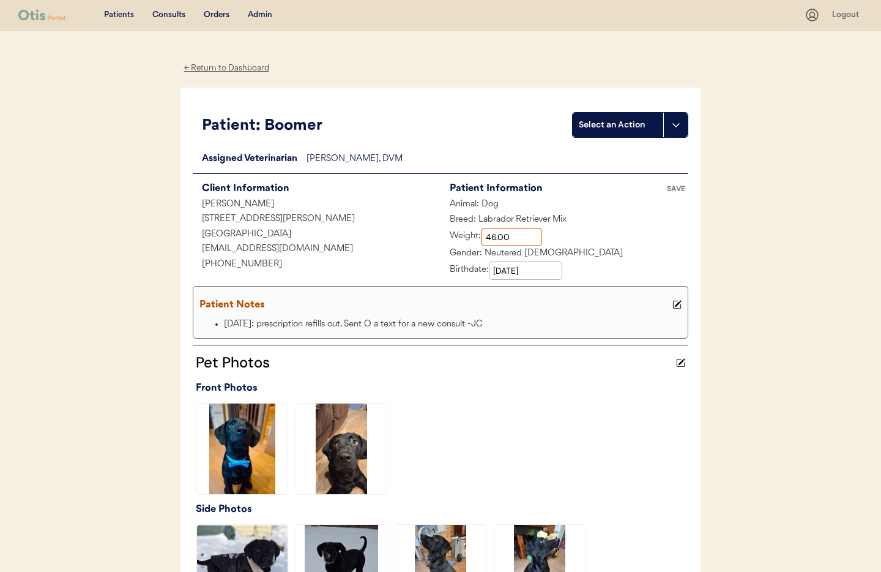
drag, startPoint x: 514, startPoint y: 236, endPoint x: 468, endPoint y: 231, distance: 46.2
click at [468, 231] on div "Weight:" at bounding box center [492, 237] width 102 height 18
type input "50.10"
click at [510, 405] on div at bounding box center [441, 449] width 496 height 92
click at [678, 304] on use at bounding box center [677, 305] width 9 height 9
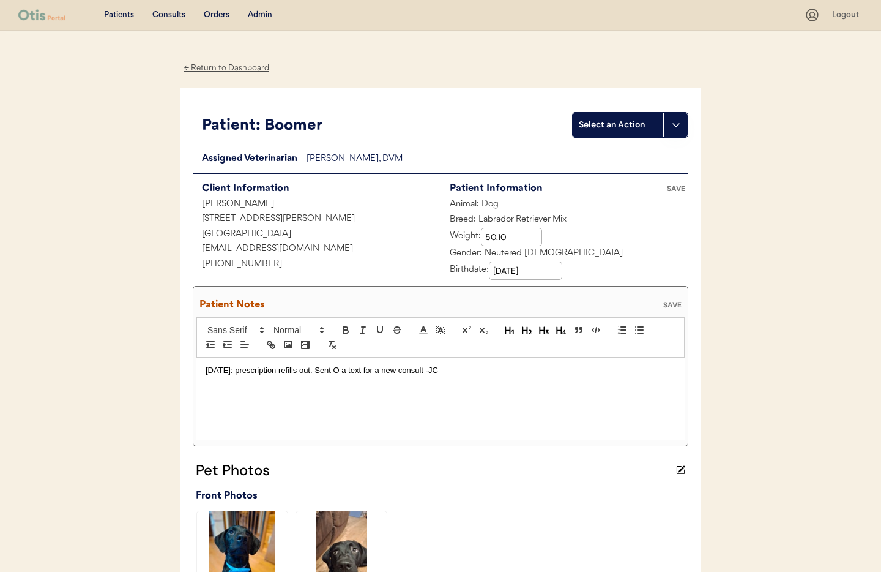
drag, startPoint x: 206, startPoint y: 369, endPoint x: 236, endPoint y: 380, distance: 32.0
click at [206, 369] on p "7/21/25: prescription refills out. Sent O a text for a new consult -JC" at bounding box center [441, 370] width 470 height 11
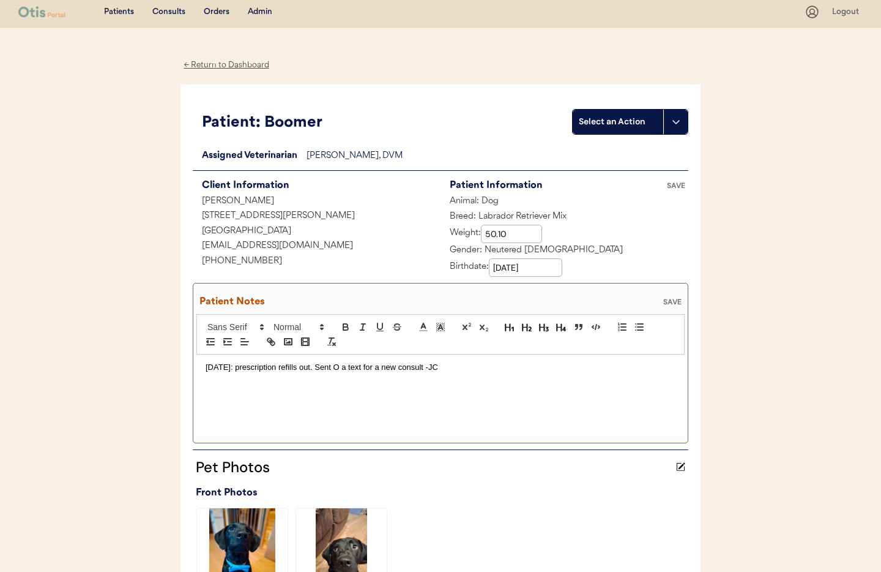
click at [207, 368] on p "7/21/25: prescription refills out. Sent O a text for a new consult -JC" at bounding box center [441, 367] width 470 height 11
click at [223, 369] on p ";" at bounding box center [441, 367] width 470 height 11
click at [204, 381] on div ";8/21/25 sent text for weight update. O responded 50.1 lbs -JC 7/21/25: prescri…" at bounding box center [440, 396] width 488 height 82
click at [679, 301] on div "SAVE" at bounding box center [672, 302] width 24 height 7
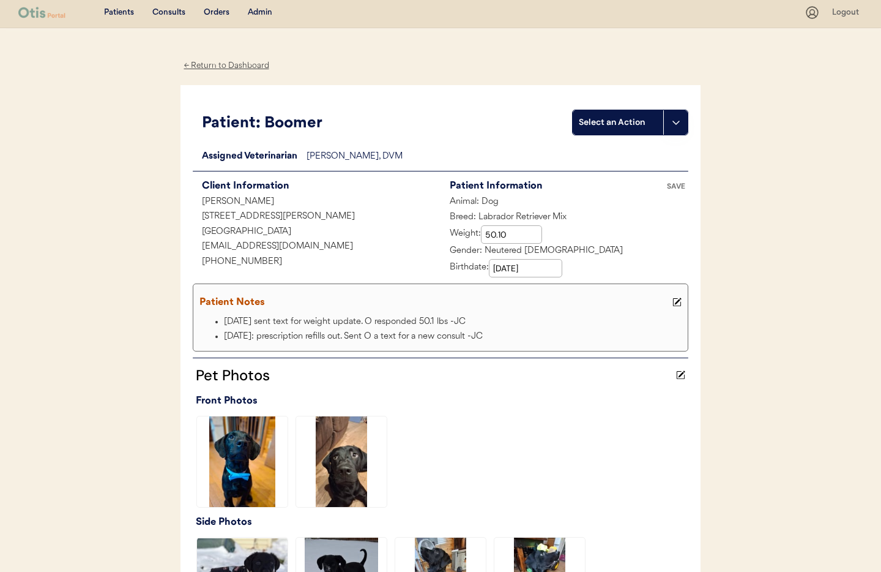
click at [680, 302] on icon at bounding box center [677, 301] width 9 height 9
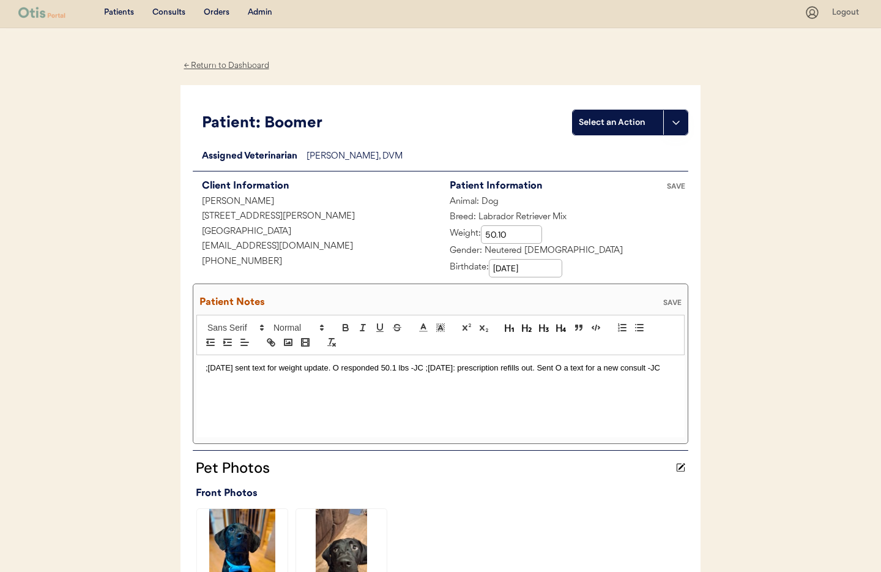
click at [648, 368] on p ";8/21/25 sent text for weight update. O responded 50.1 lbs -JC ;7/21/25: prescr…" at bounding box center [441, 367] width 470 height 11
click at [671, 302] on div "SAVE" at bounding box center [672, 302] width 24 height 7
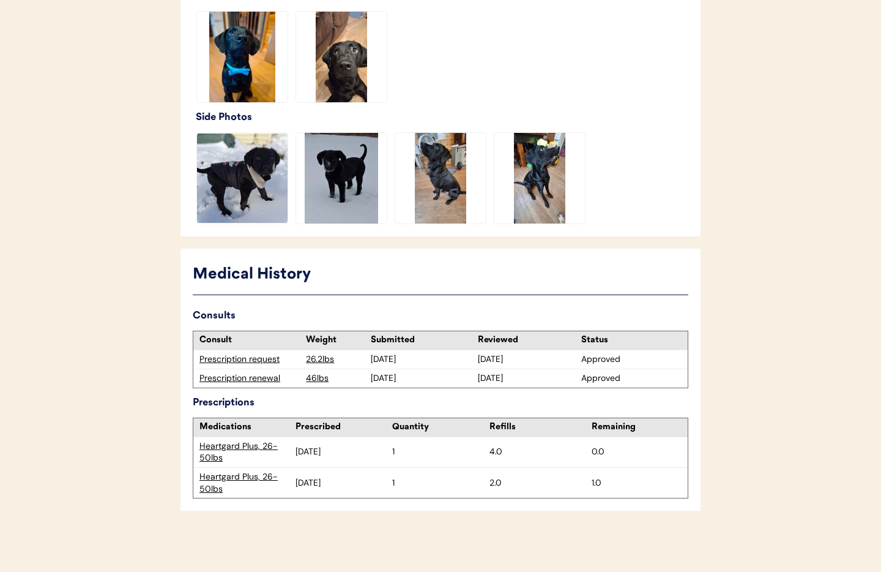
scroll to position [0, 0]
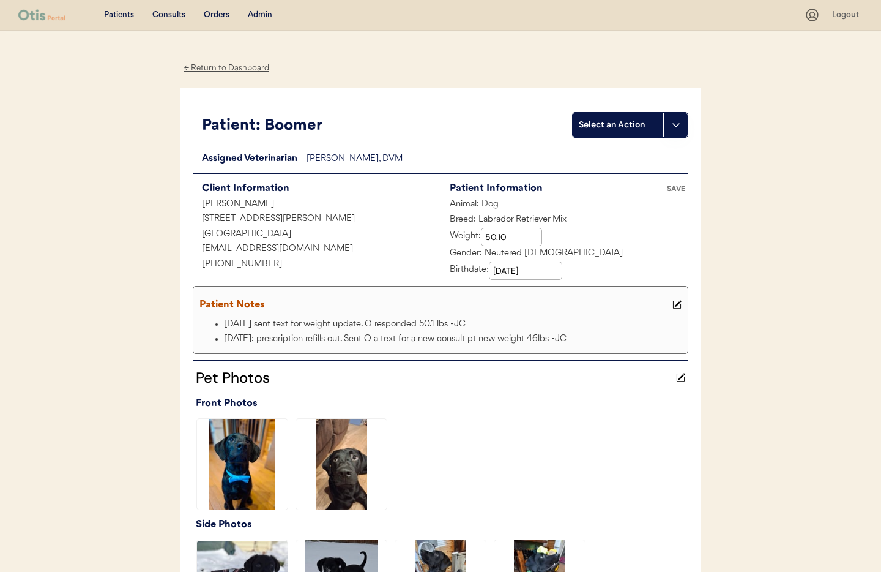
click at [212, 69] on div "← Return to Dashboard" at bounding box center [227, 68] width 92 height 14
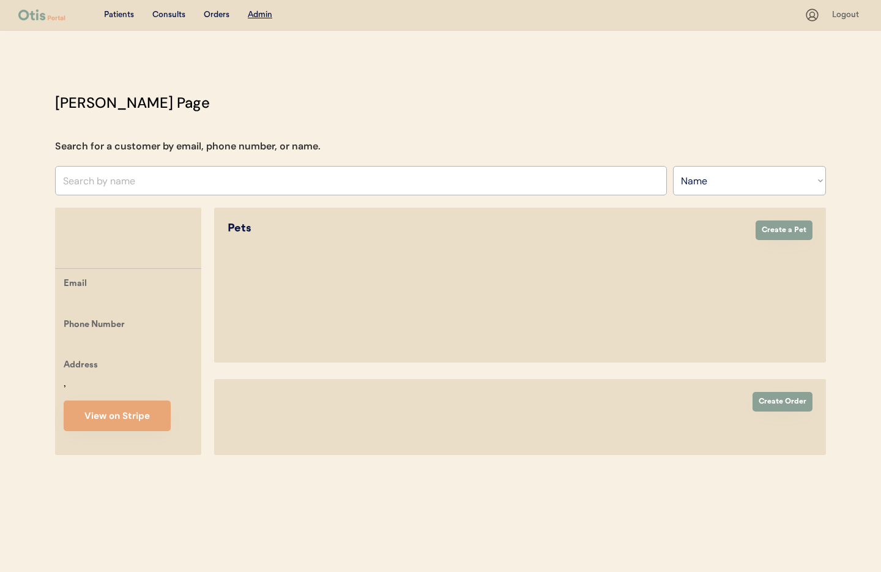
select select ""Name""
select select "true"
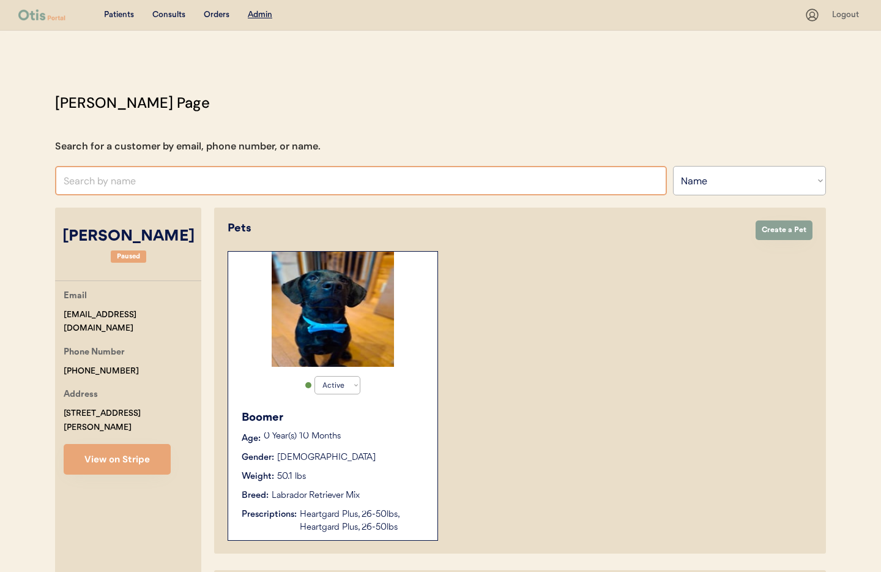
click at [149, 187] on input "text" at bounding box center [361, 180] width 612 height 29
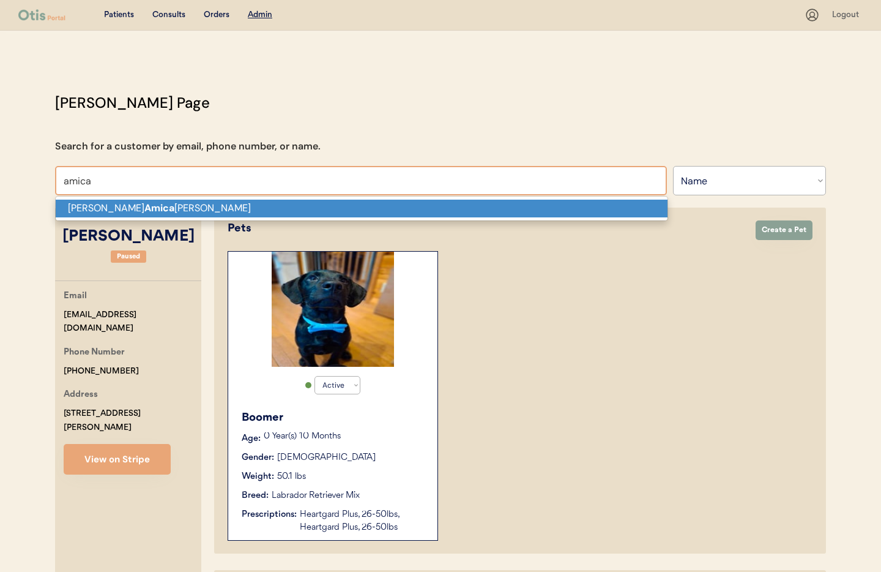
click at [168, 215] on p "[PERSON_NAME] [PERSON_NAME]" at bounding box center [362, 209] width 612 height 18
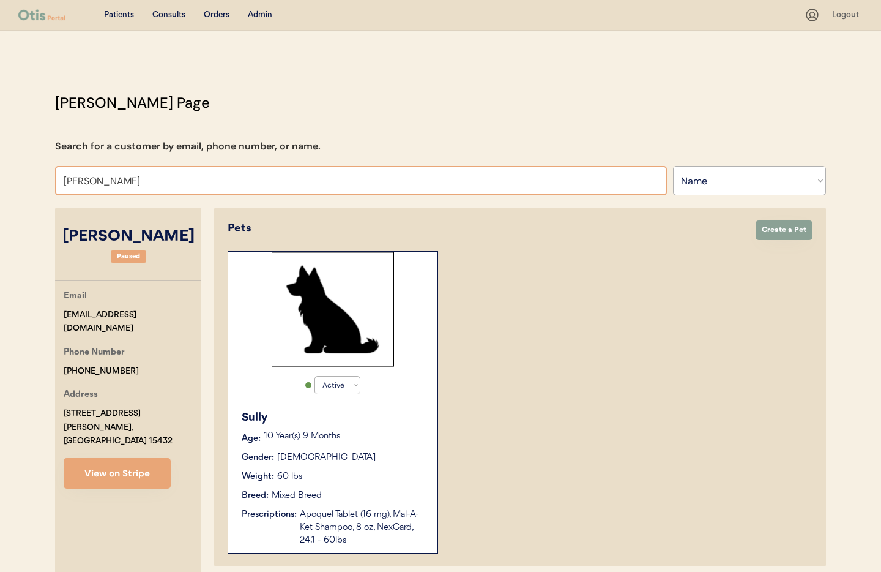
click at [150, 187] on input "[PERSON_NAME]" at bounding box center [361, 180] width 612 height 29
drag, startPoint x: 90, startPoint y: 177, endPoint x: 39, endPoint y: 173, distance: 51.6
click at [39, 173] on div "Patients Consults Orders Admin Logout [PERSON_NAME] Admin Page Search for a cus…" at bounding box center [440, 443] width 881 height 886
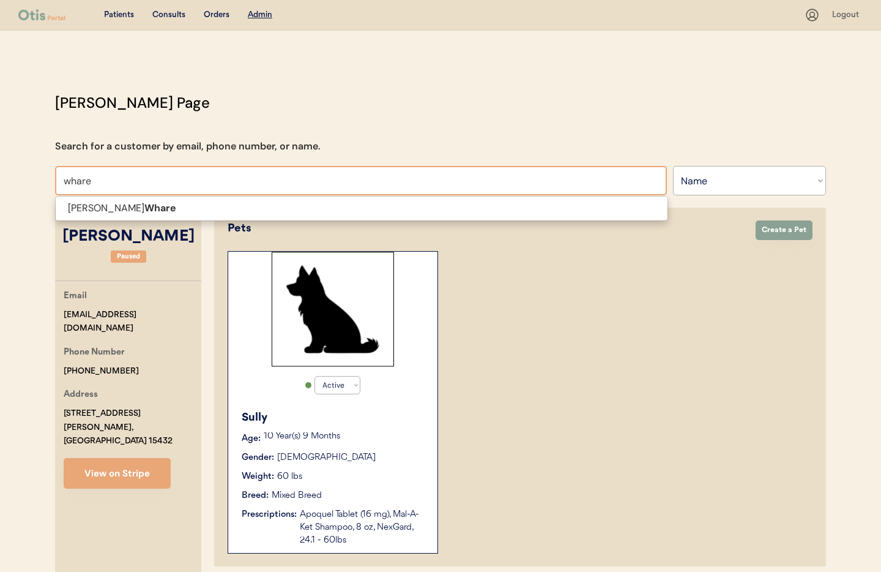
type input "whare"
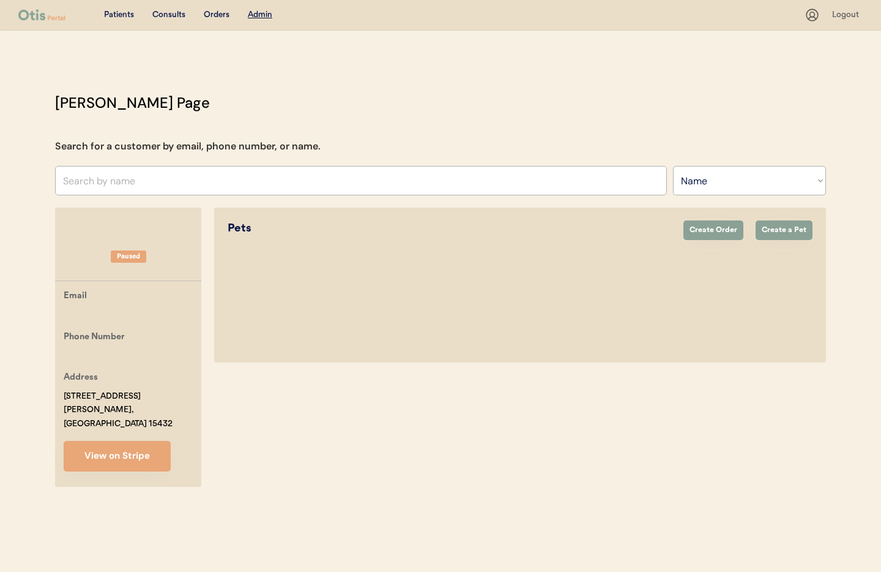
click at [106, 185] on input "text" at bounding box center [361, 180] width 612 height 29
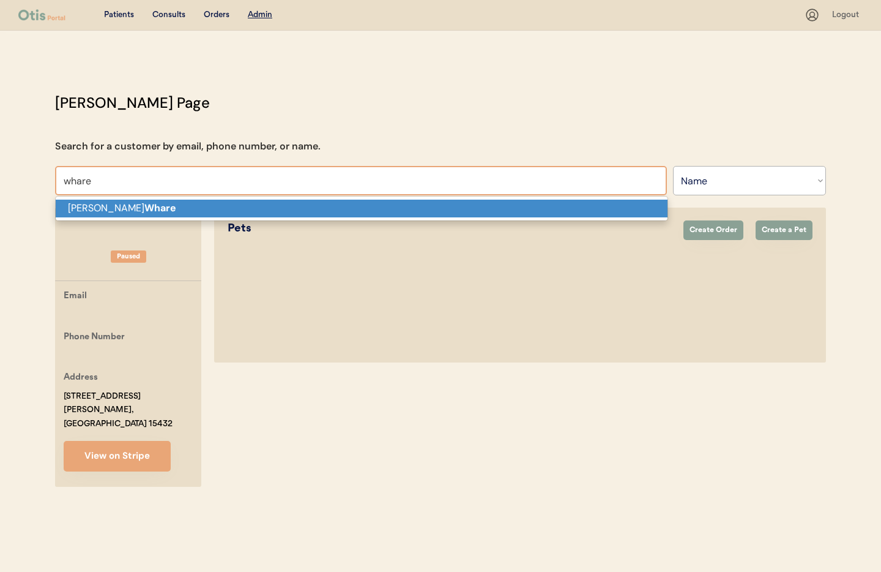
click at [144, 209] on strong "Whare" at bounding box center [160, 207] width 32 height 13
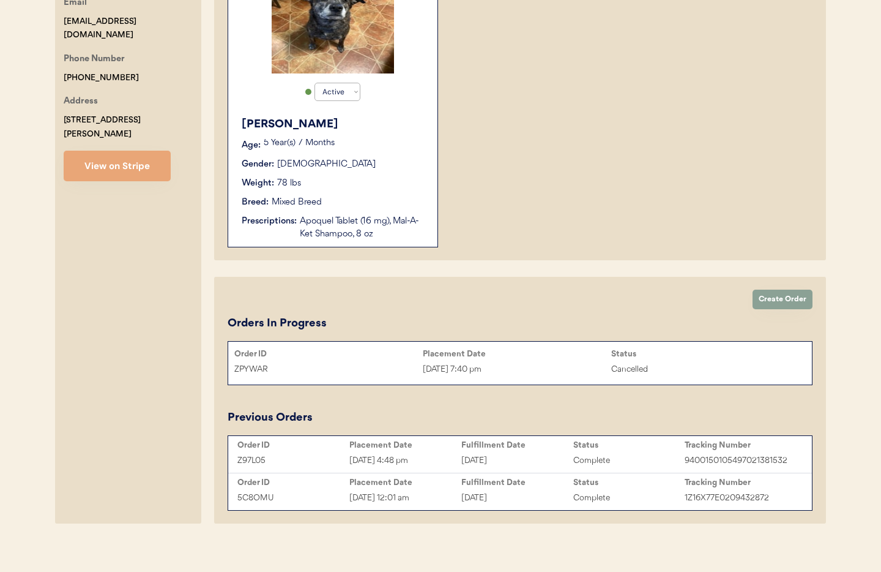
scroll to position [297, 0]
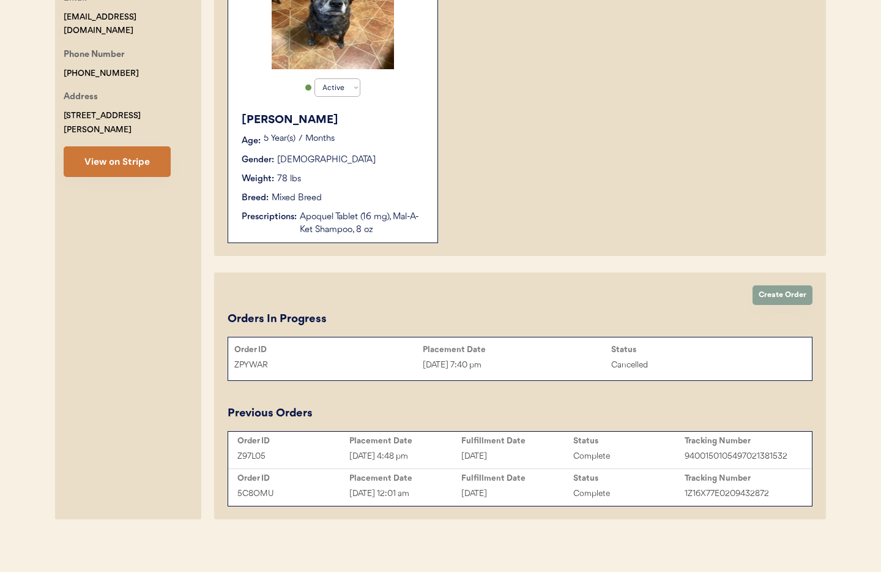
click at [110, 154] on button "View on Stripe" at bounding box center [117, 161] width 107 height 31
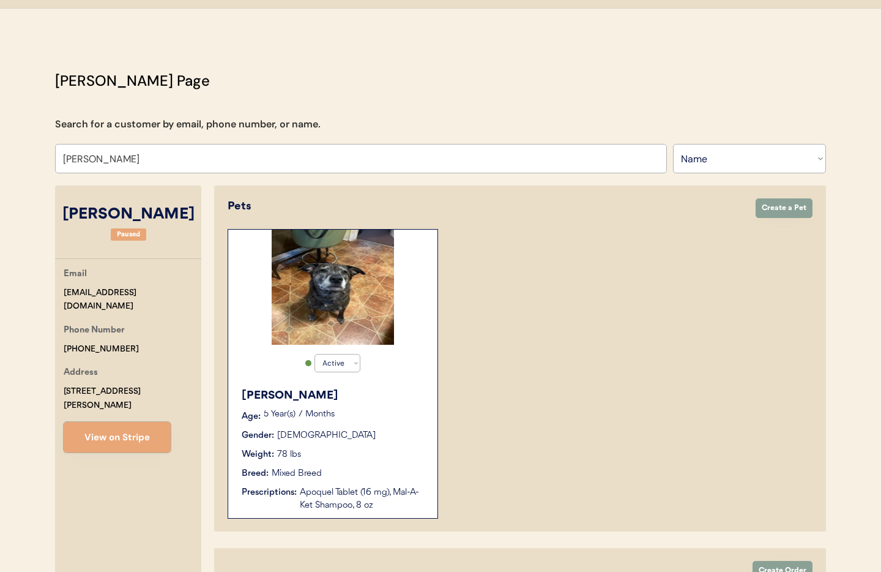
scroll to position [0, 0]
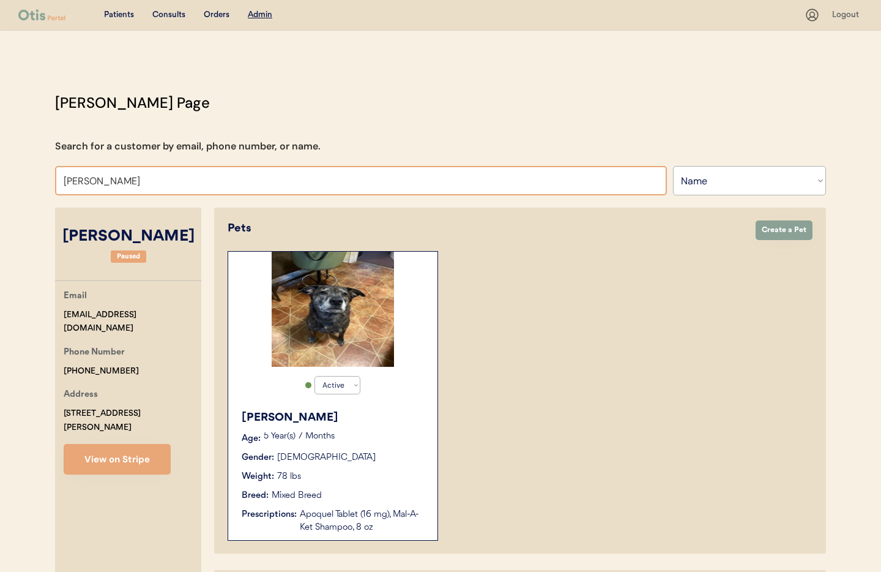
drag, startPoint x: 81, startPoint y: 181, endPoint x: 23, endPoint y: 176, distance: 57.7
click at [23, 176] on div "Patients Consults Orders Admin Logout Otis Admin Page Search for a customer by …" at bounding box center [440, 436] width 881 height 873
type input "diego sala"
type input "diego salas"
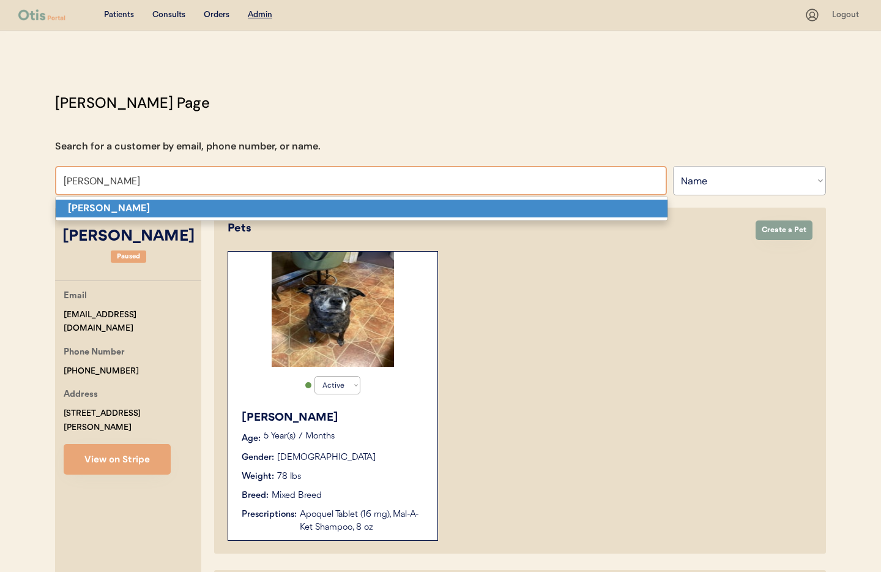
click at [94, 209] on strong "[PERSON_NAME]" at bounding box center [109, 207] width 82 height 13
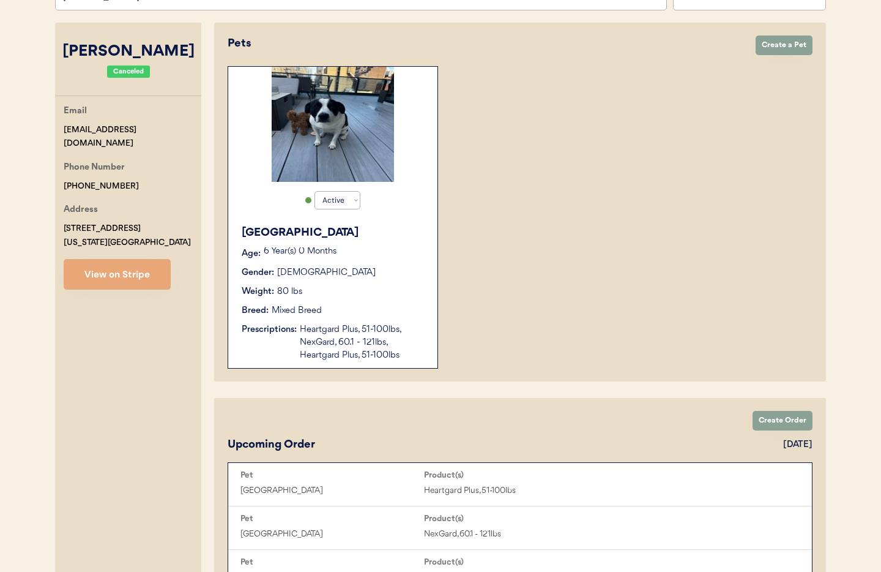
scroll to position [60, 0]
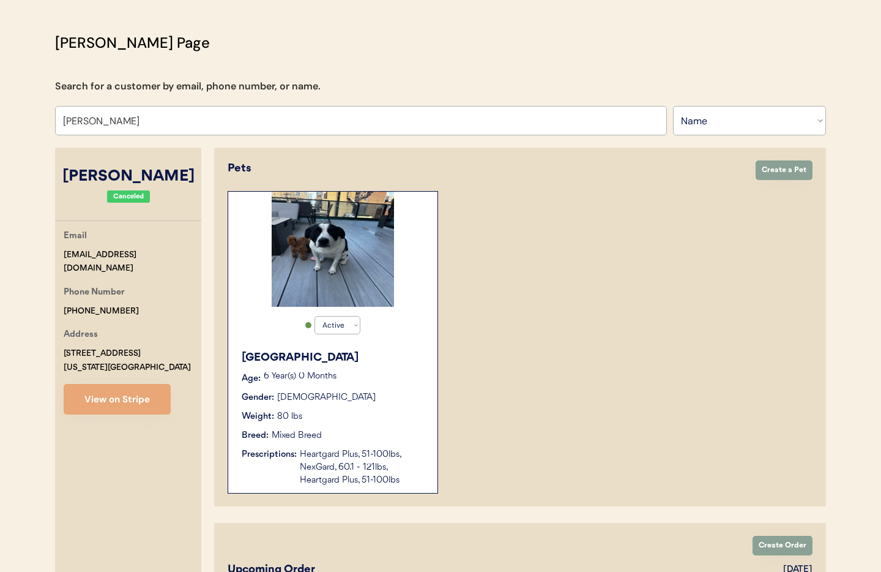
type input "[PERSON_NAME]"
click at [367, 393] on div "Gender: Female" at bounding box center [334, 397] width 184 height 13
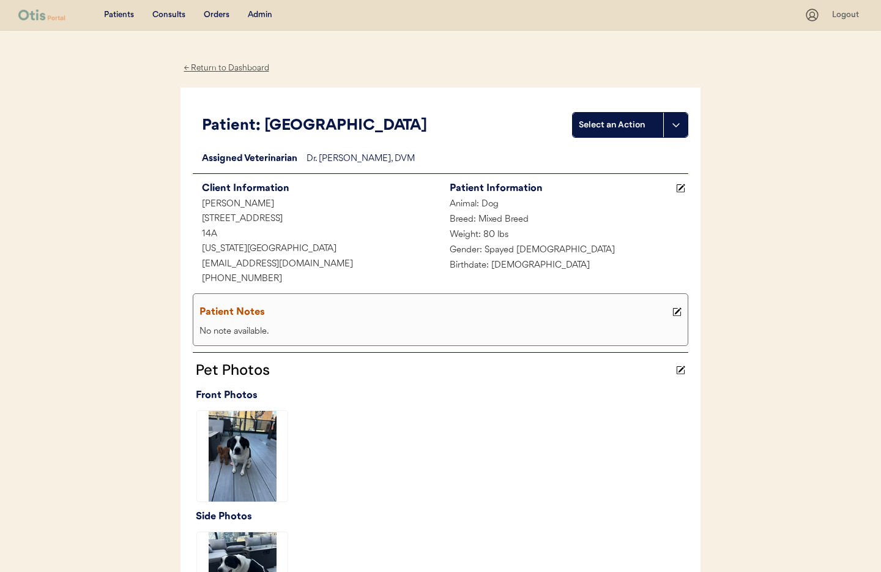
click at [226, 69] on div "← Return to Dashboard" at bounding box center [227, 68] width 92 height 14
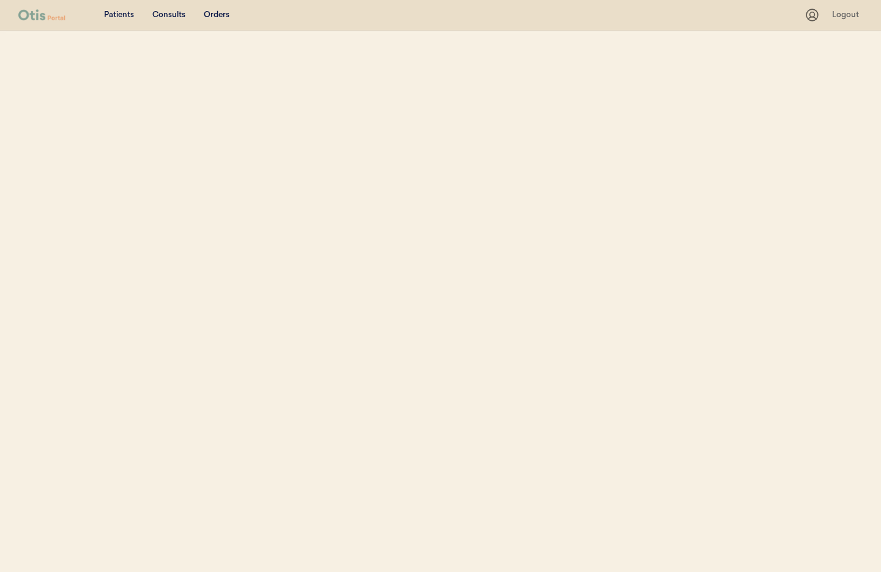
scroll to position [60, 0]
select select ""Name""
select select "true"
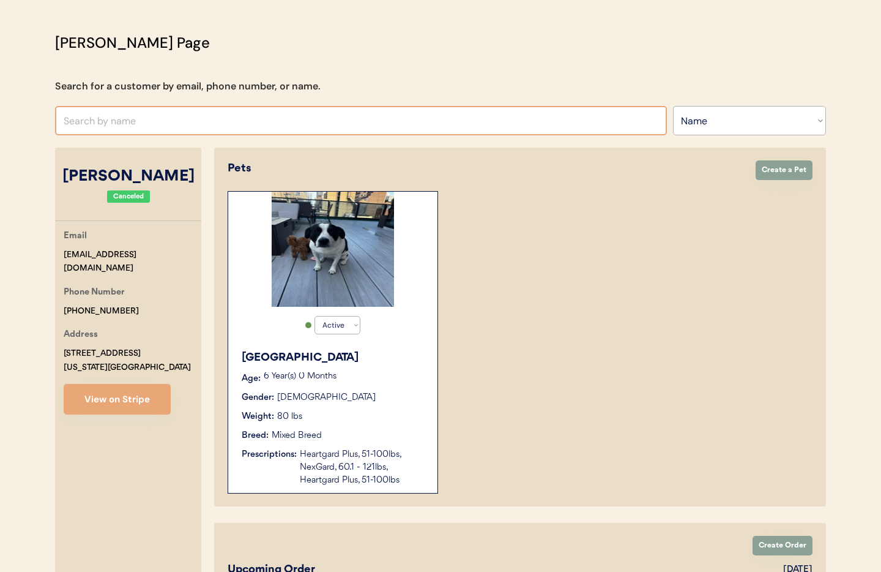
click at [140, 122] on input "text" at bounding box center [361, 120] width 612 height 29
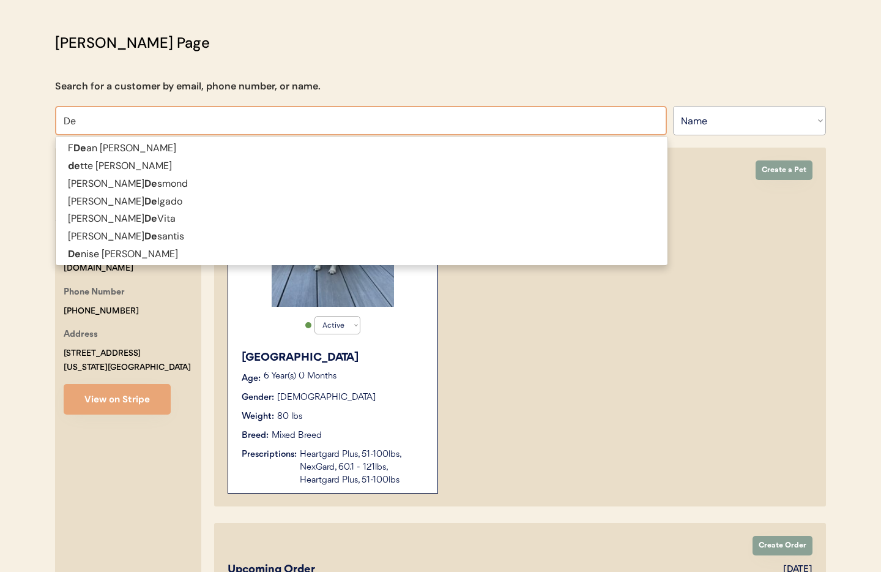
type input "Deb"
type input "Debbie Mossman"
type input "Debbi"
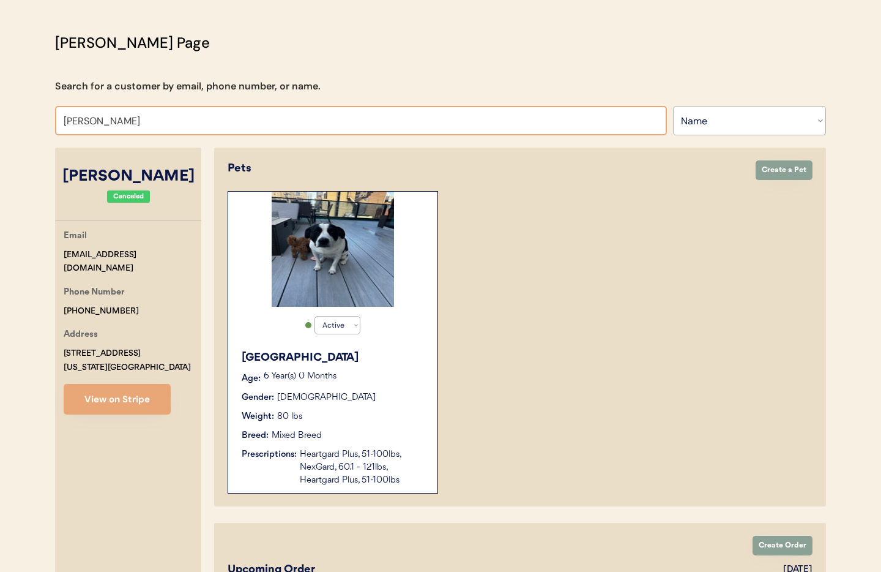
drag, startPoint x: 125, startPoint y: 122, endPoint x: 23, endPoint y: 118, distance: 102.3
type input "Mi"
type input "Michal Jablonski"
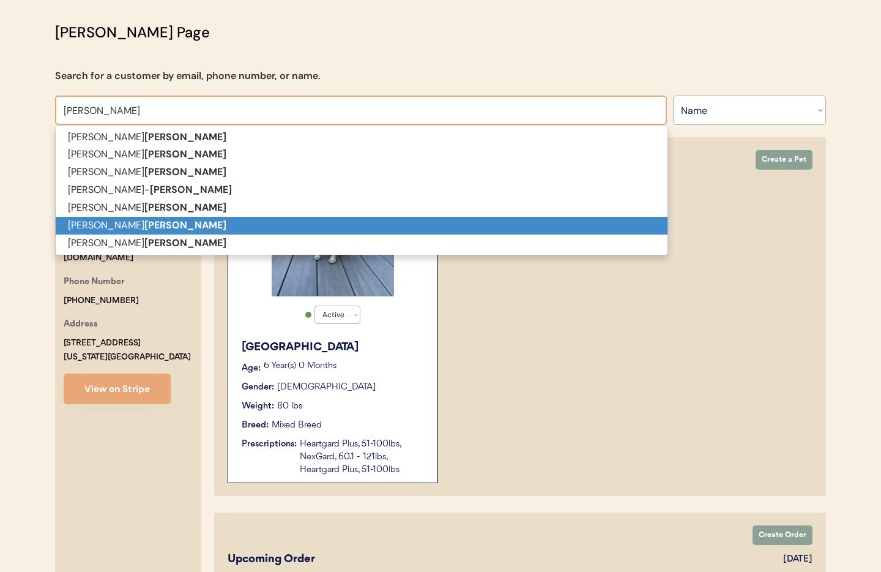
scroll to position [73, 0]
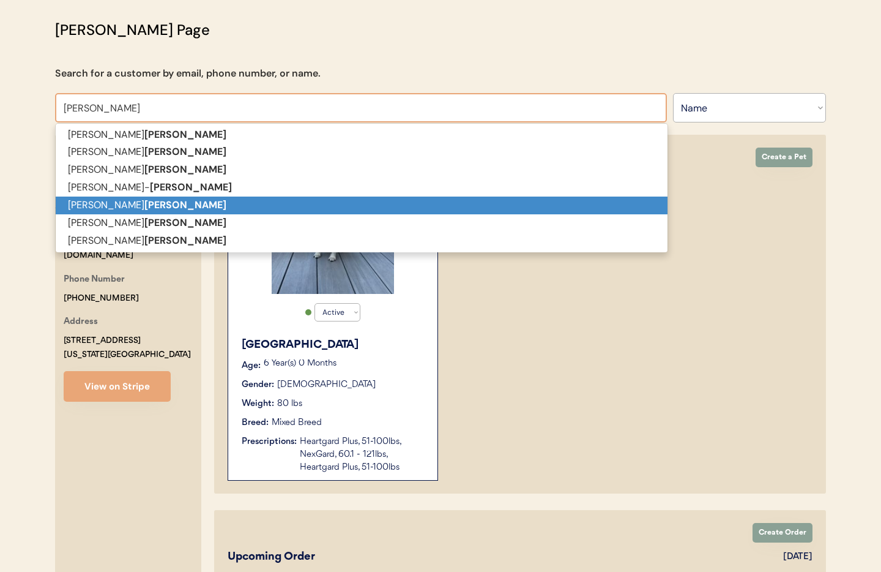
click at [144, 207] on strong "Miller" at bounding box center [185, 204] width 82 height 13
type input "[PERSON_NAME]"
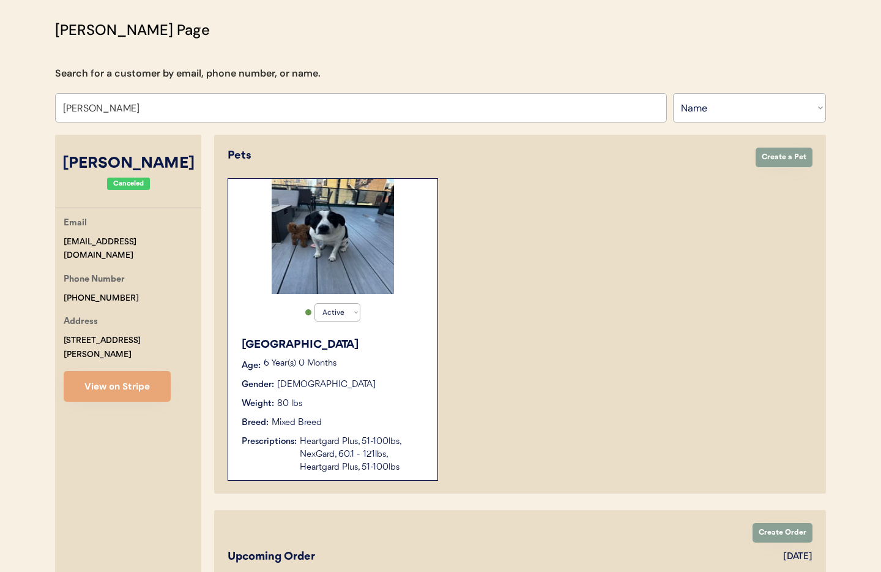
select select "true"
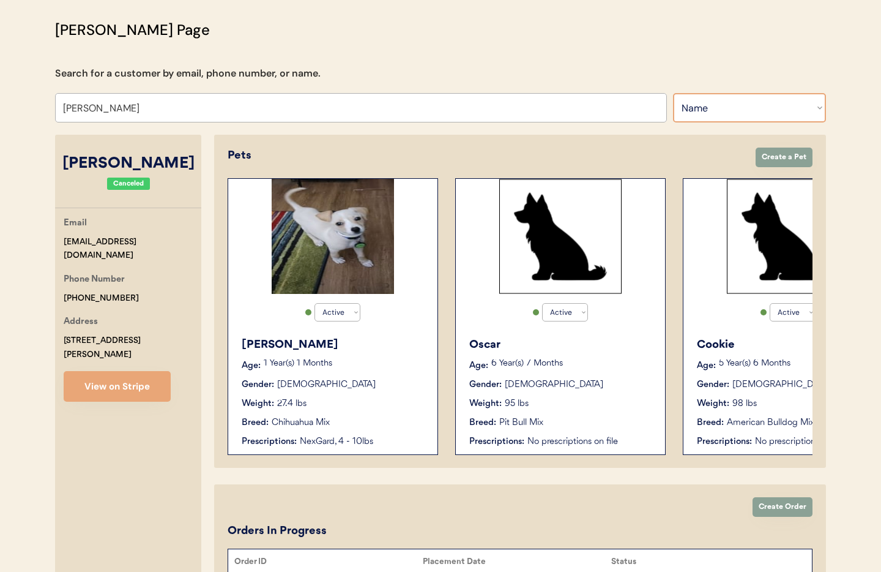
type input "[PERSON_NAME]"
click at [708, 116] on select "Search By Name Email Phone Number" at bounding box center [749, 107] width 153 height 29
select select ""Email""
click at [673, 93] on select "Search By Name Email Phone Number" at bounding box center [749, 107] width 153 height 29
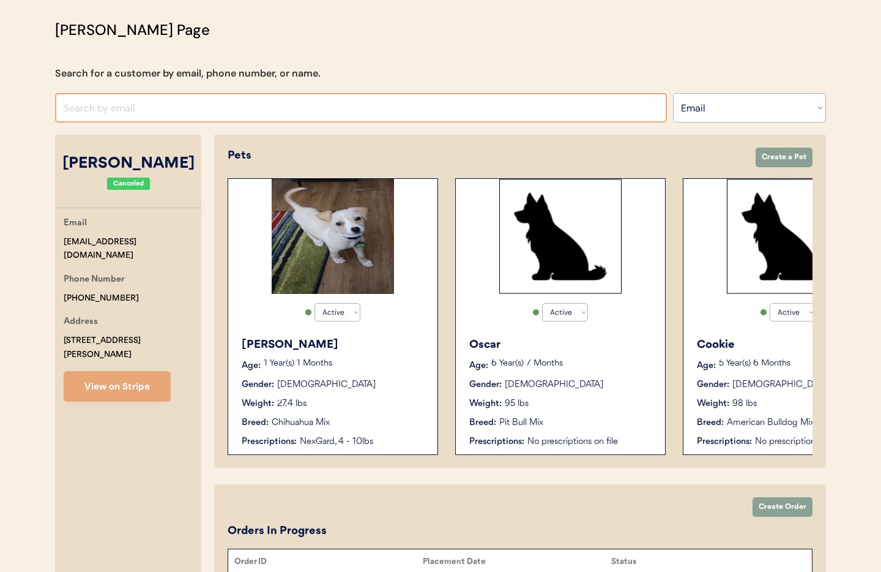
click at [135, 108] on input "input" at bounding box center [361, 107] width 612 height 29
click at [93, 113] on input "input" at bounding box center [361, 107] width 612 height 29
paste input "[EMAIL_ADDRESS][DOMAIN_NAME]"
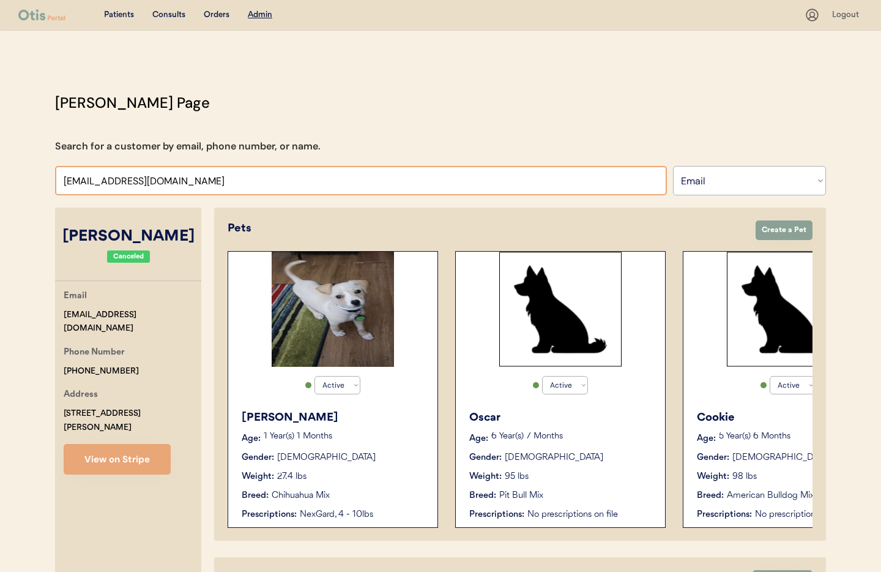
type input "[EMAIL_ADDRESS][DOMAIN_NAME]"
click at [119, 13] on div "Patients" at bounding box center [119, 15] width 30 height 12
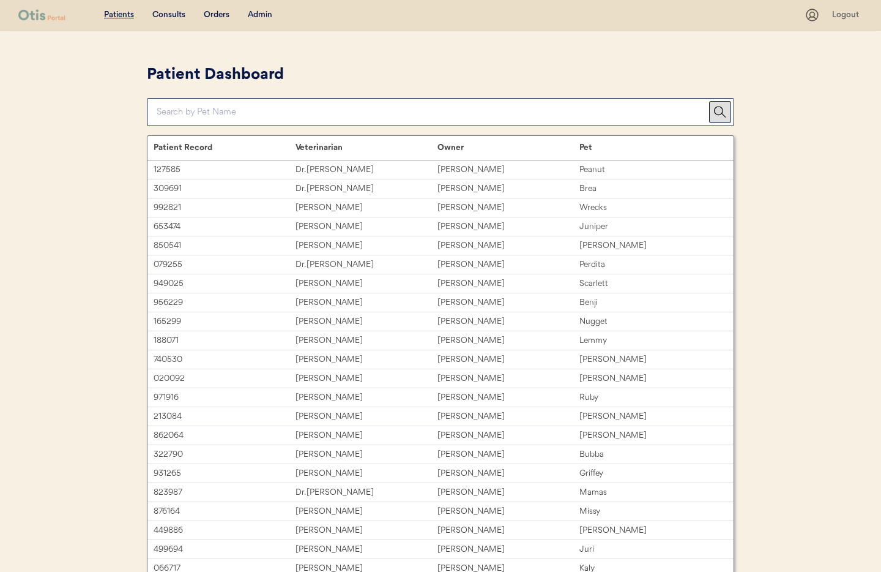
click at [269, 17] on div "Admin" at bounding box center [260, 15] width 24 height 12
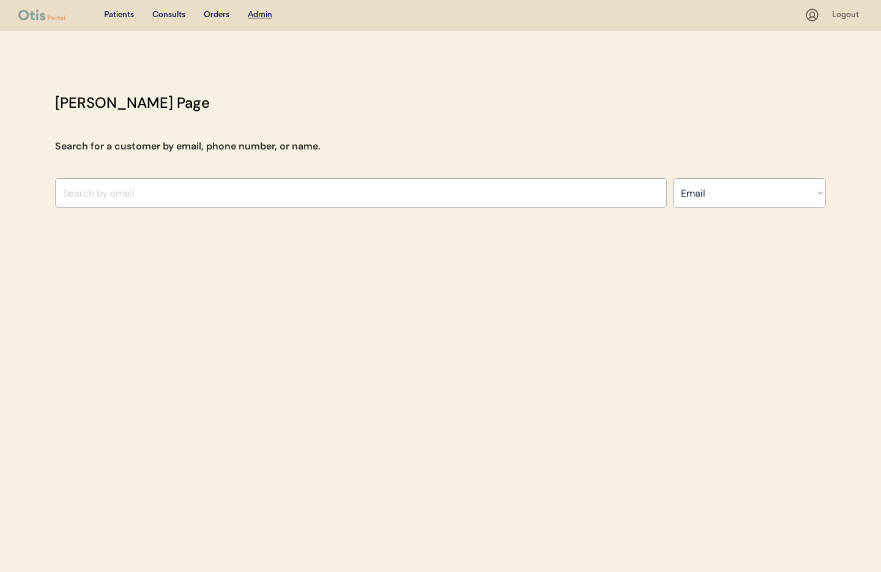
select select ""Email""
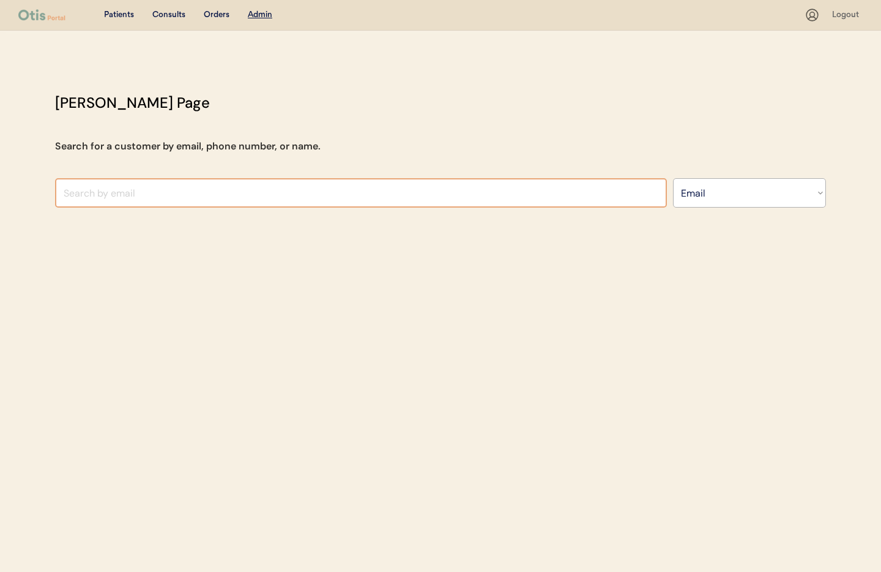
click at [81, 195] on input "input" at bounding box center [361, 192] width 612 height 29
paste input "[EMAIL_ADDRESS][DOMAIN_NAME]"
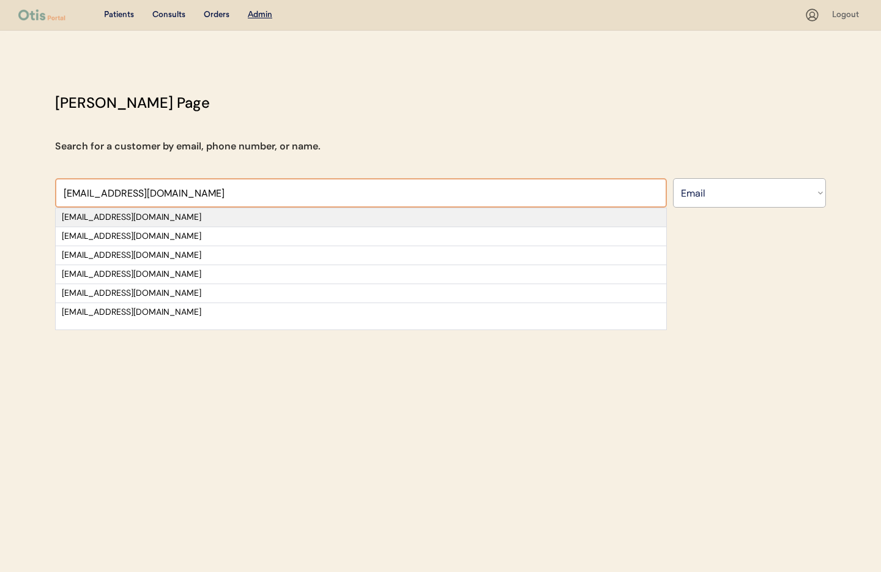
type input "[EMAIL_ADDRESS][DOMAIN_NAME]"
click at [174, 216] on div "[EMAIL_ADDRESS][DOMAIN_NAME]" at bounding box center [361, 217] width 599 height 12
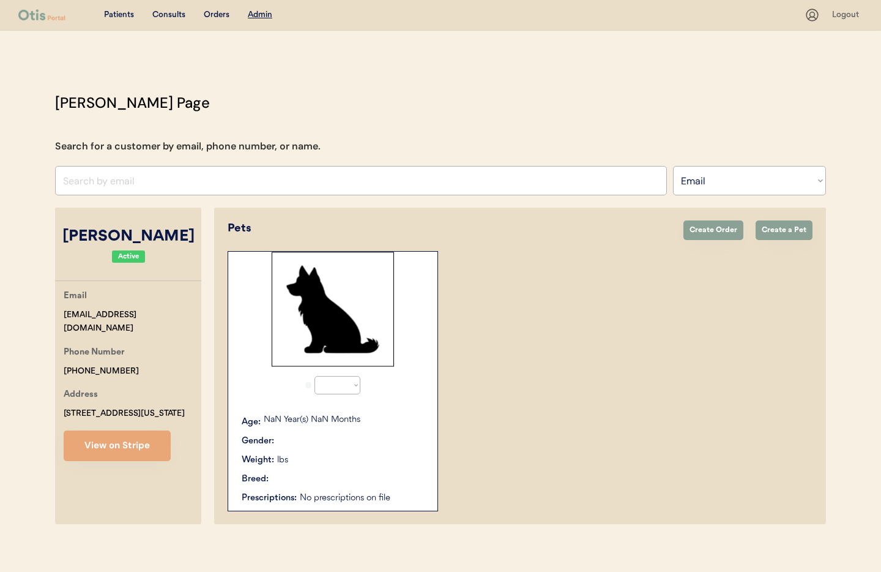
select select "true"
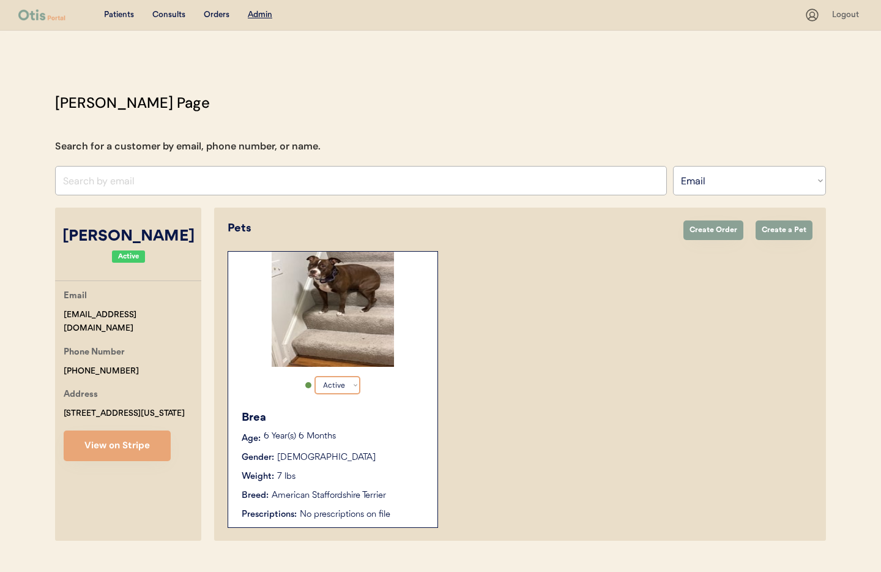
scroll to position [26, 0]
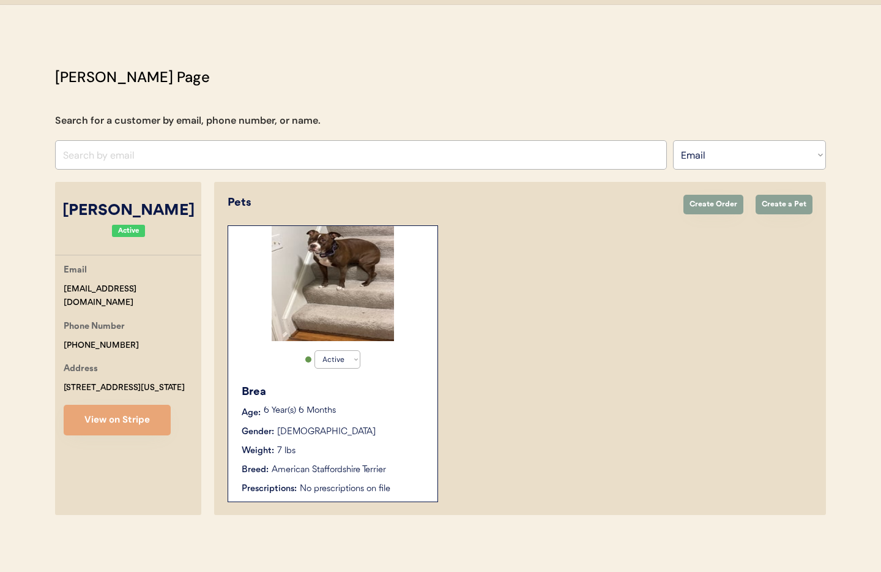
click at [396, 427] on div "Gender: [DEMOGRAPHIC_DATA]" at bounding box center [334, 431] width 184 height 13
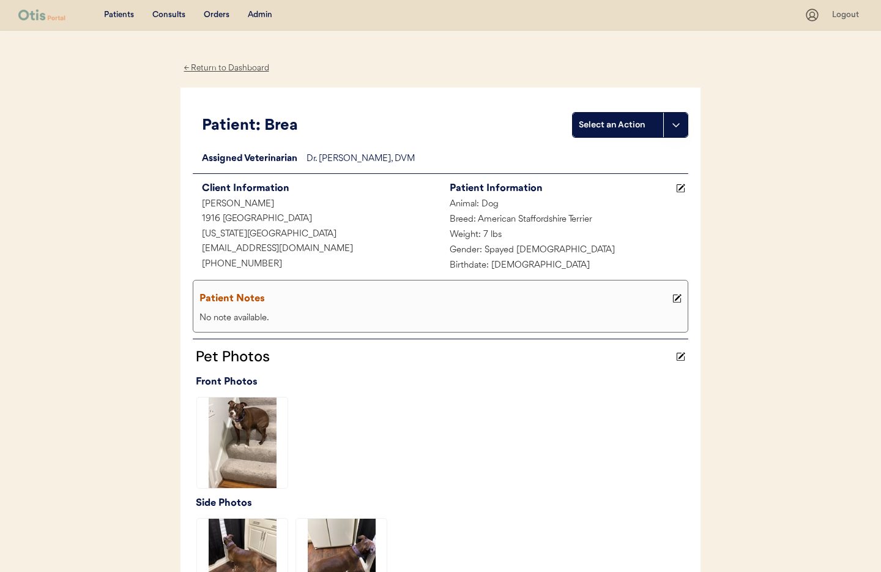
click at [681, 189] on use at bounding box center [681, 188] width 9 height 9
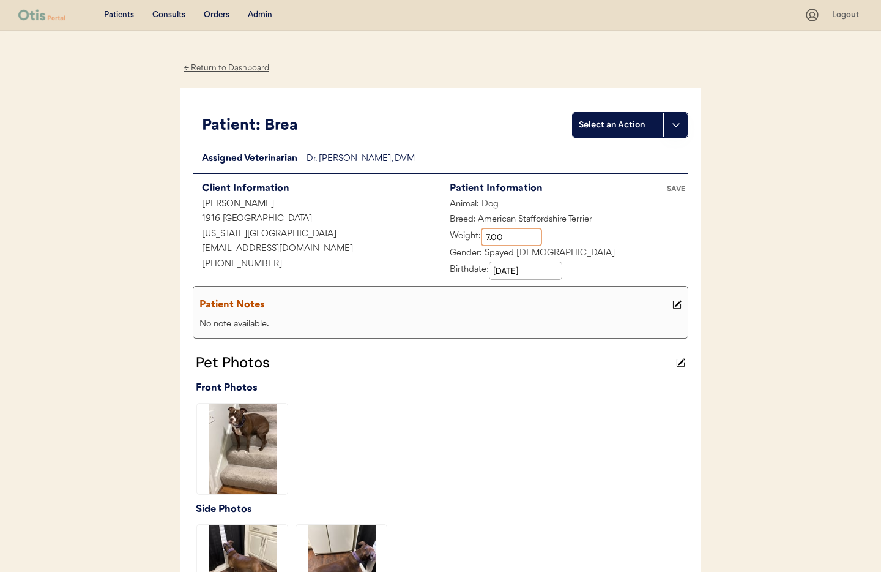
drag, startPoint x: 492, startPoint y: 237, endPoint x: 479, endPoint y: 236, distance: 12.9
click at [479, 236] on div "Weight:" at bounding box center [492, 237] width 102 height 18
type input "70.00"
click at [428, 304] on div "Patient Notes" at bounding box center [435, 304] width 470 height 17
click at [679, 304] on icon at bounding box center [677, 304] width 9 height 9
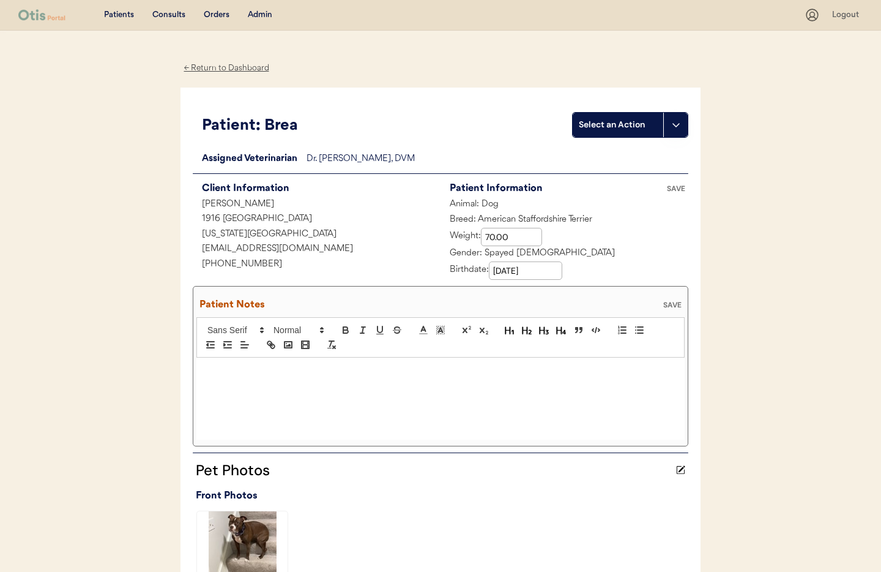
click at [291, 372] on p at bounding box center [441, 370] width 470 height 11
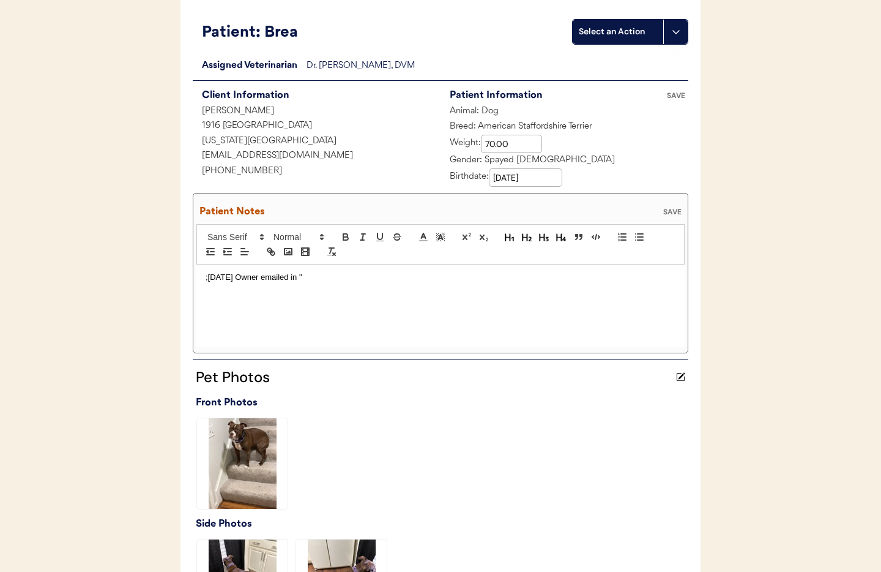
scroll to position [59, 0]
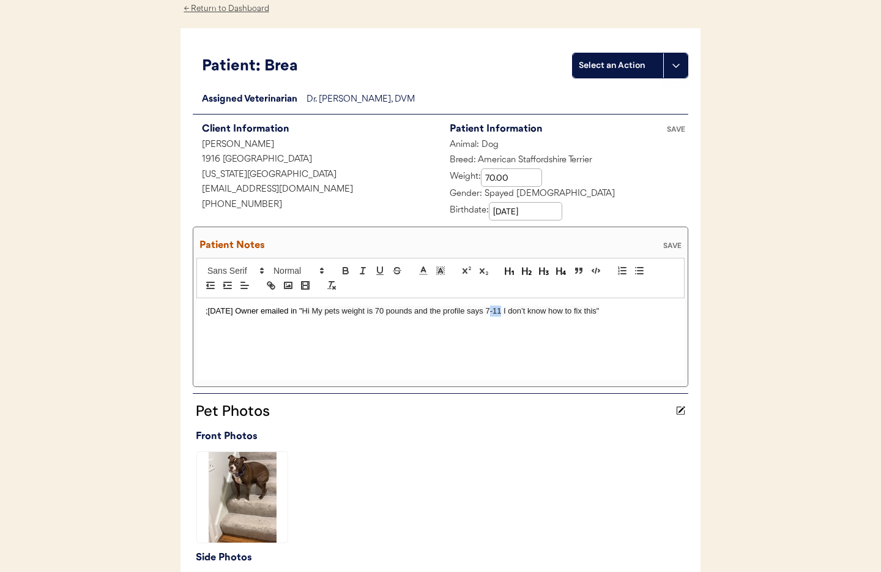
drag, startPoint x: 504, startPoint y: 312, endPoint x: 494, endPoint y: 312, distance: 10.4
click at [494, 312] on span "Hi My pets weight is 70 pounds and the profile says 7-11 I don’t know how to fi…" at bounding box center [450, 310] width 297 height 9
click at [627, 312] on p ";8/21/25 Owner emailed in " Hi My pets weight is 70 pounds and the profile says…" at bounding box center [441, 310] width 470 height 11
click at [681, 245] on div "SAVE" at bounding box center [672, 245] width 24 height 7
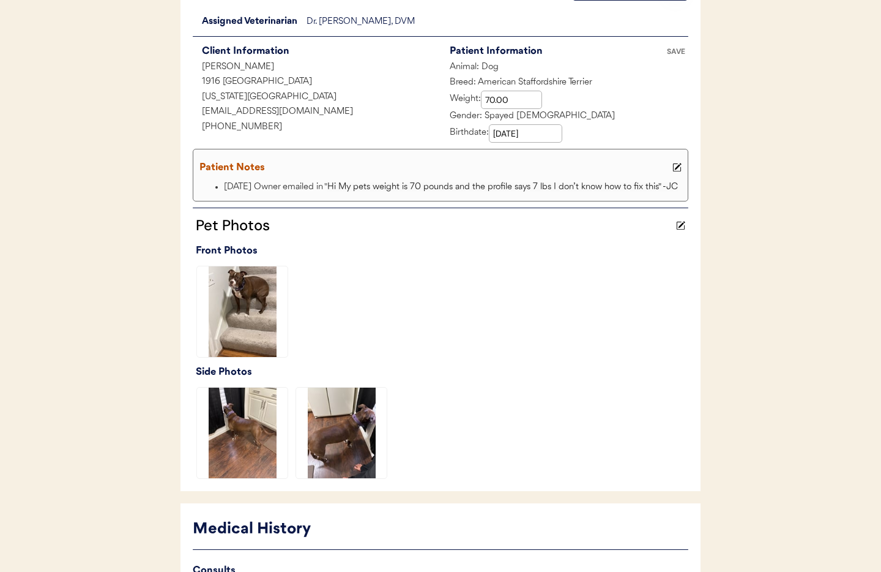
scroll to position [304, 0]
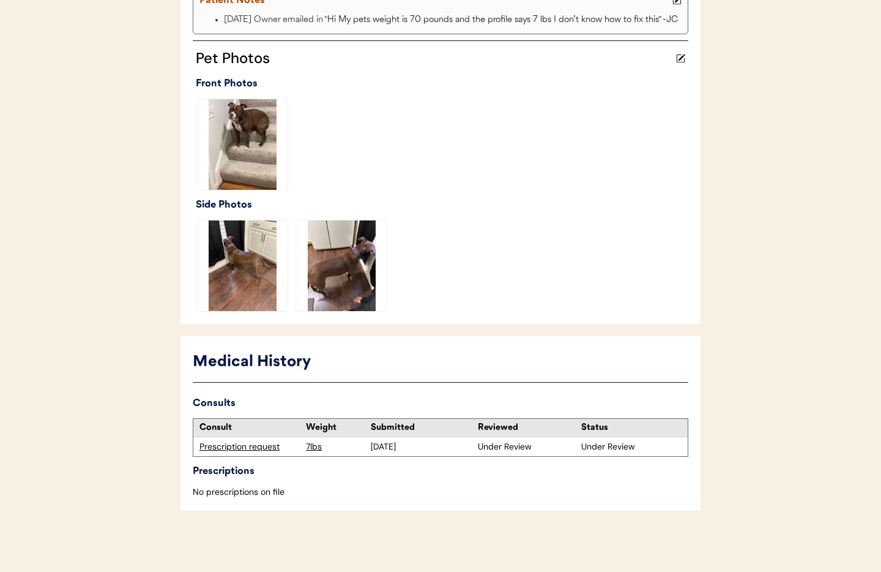
click at [231, 446] on div "Prescription request" at bounding box center [250, 447] width 100 height 12
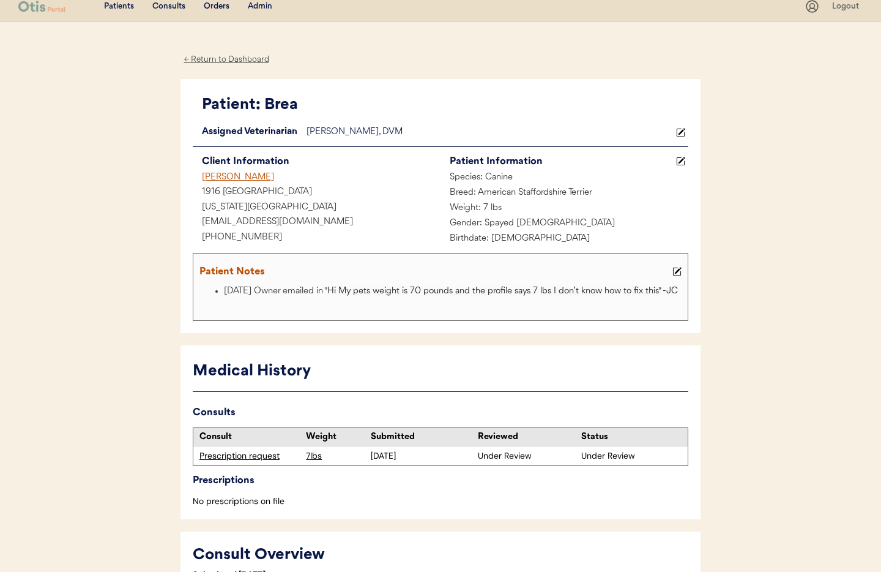
scroll to position [9, 0]
click at [685, 160] on icon at bounding box center [680, 160] width 9 height 9
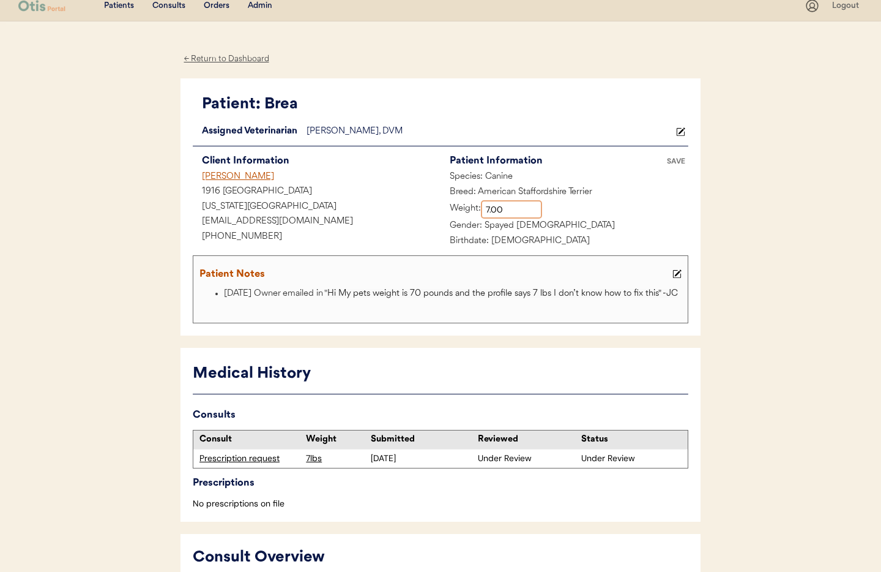
drag, startPoint x: 524, startPoint y: 208, endPoint x: 463, endPoint y: 203, distance: 60.8
click at [463, 203] on div "Weight:" at bounding box center [492, 209] width 102 height 18
type input "70.00"
click at [676, 160] on div "SAVE" at bounding box center [676, 160] width 24 height 7
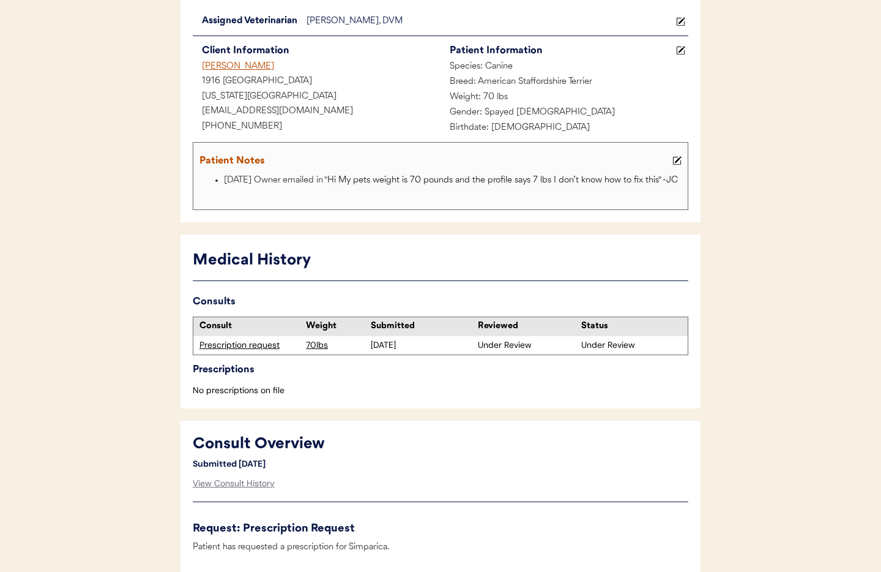
scroll to position [0, 0]
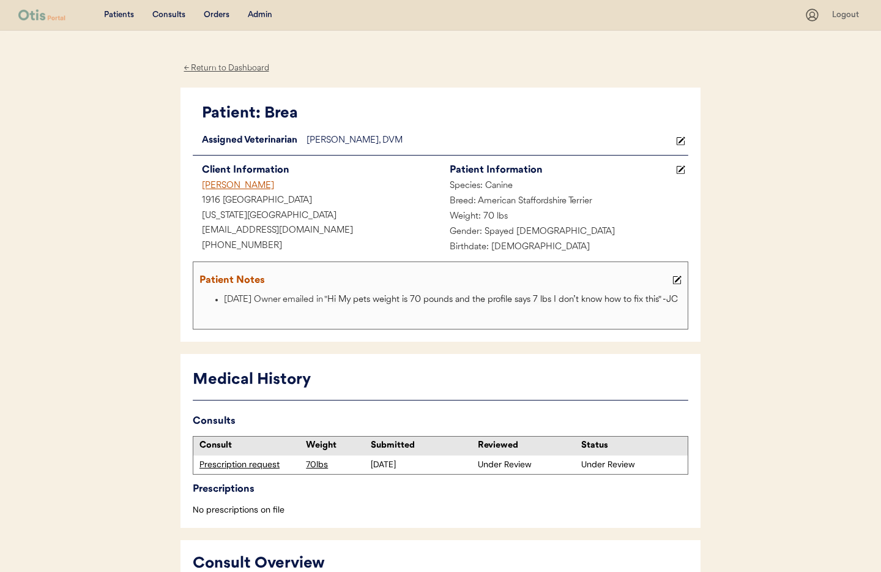
drag, startPoint x: 223, startPoint y: 185, endPoint x: 231, endPoint y: 187, distance: 7.4
click at [223, 185] on div "[PERSON_NAME]" at bounding box center [317, 186] width 248 height 15
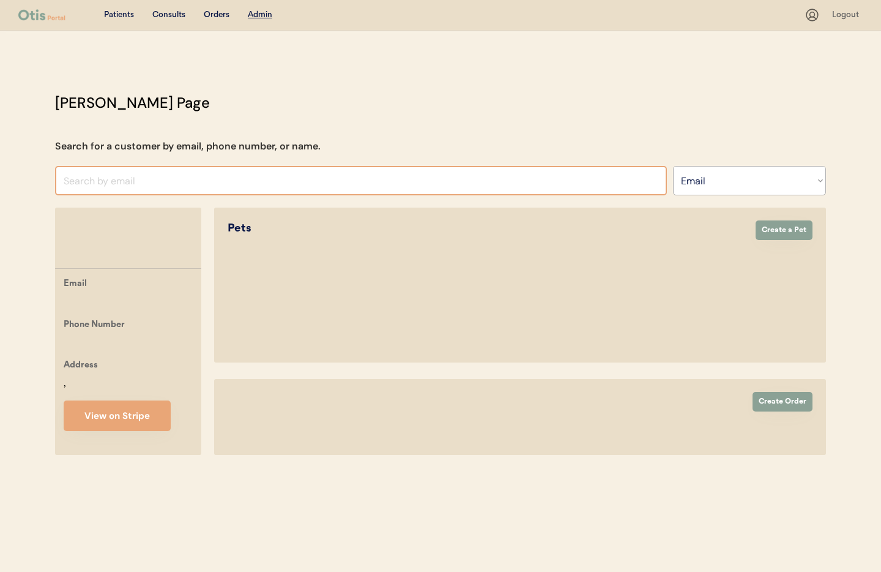
select select ""Email""
select select "true"
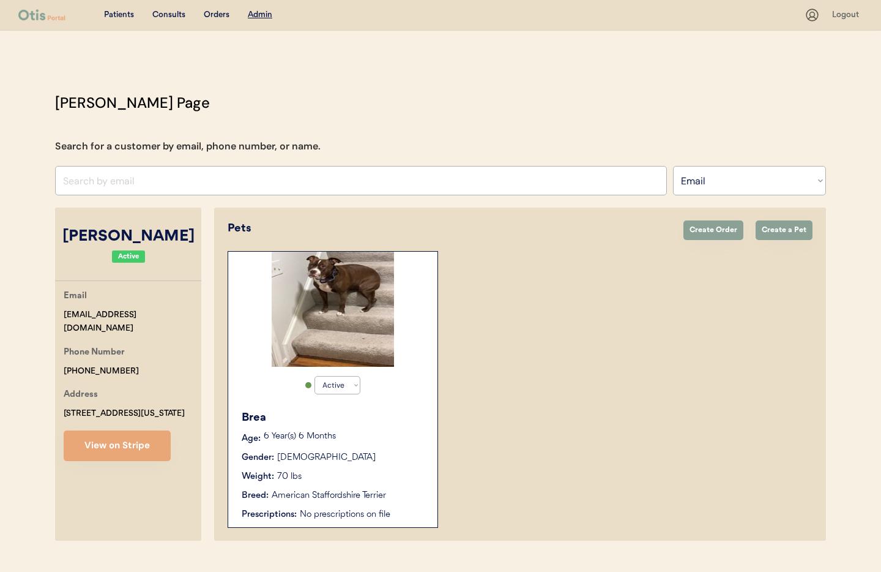
scroll to position [26, 0]
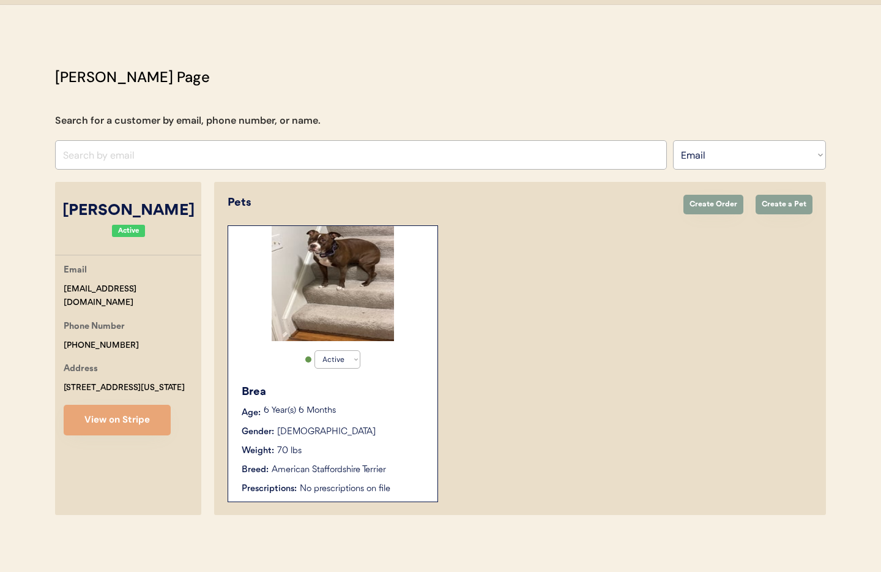
click at [388, 408] on p "6 Year(s) 6 Months" at bounding box center [345, 410] width 162 height 9
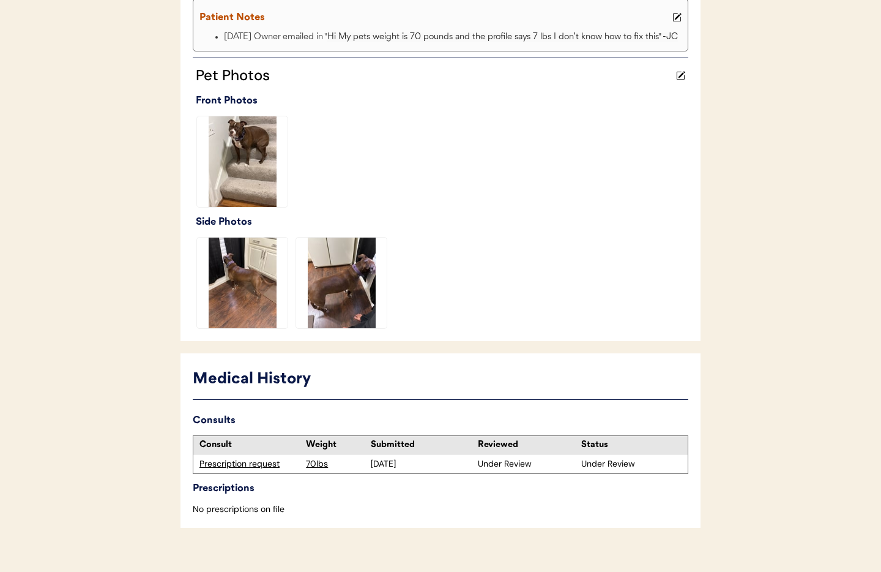
scroll to position [298, 0]
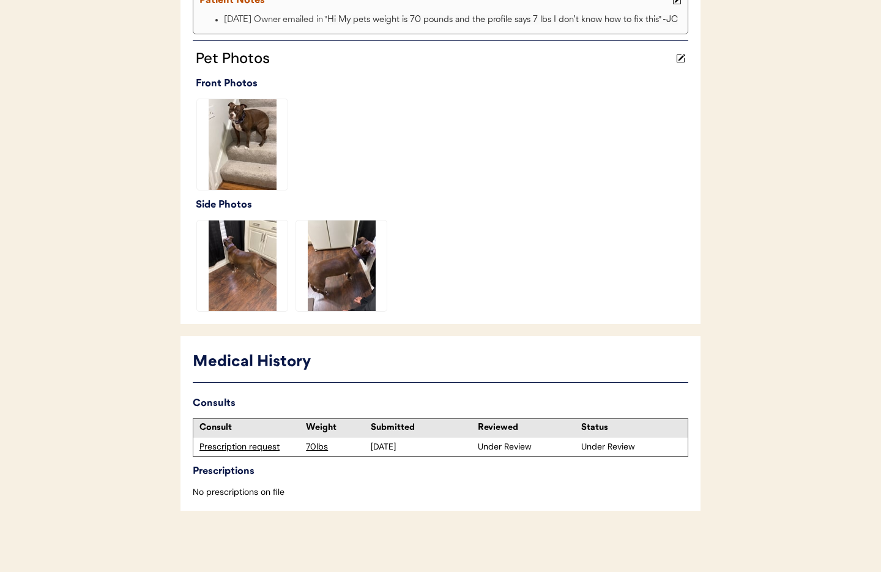
click at [259, 447] on div "Prescription request" at bounding box center [250, 447] width 100 height 12
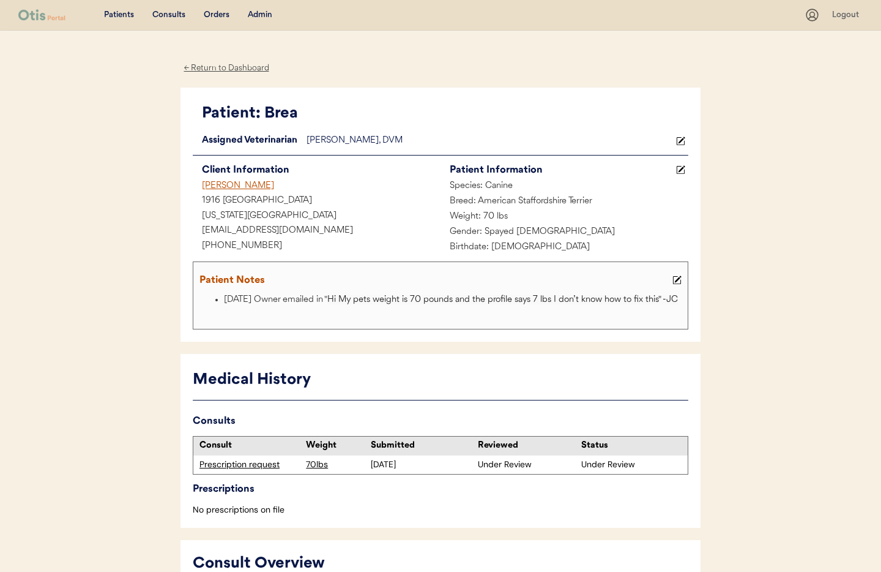
click at [677, 278] on icon at bounding box center [677, 279] width 9 height 9
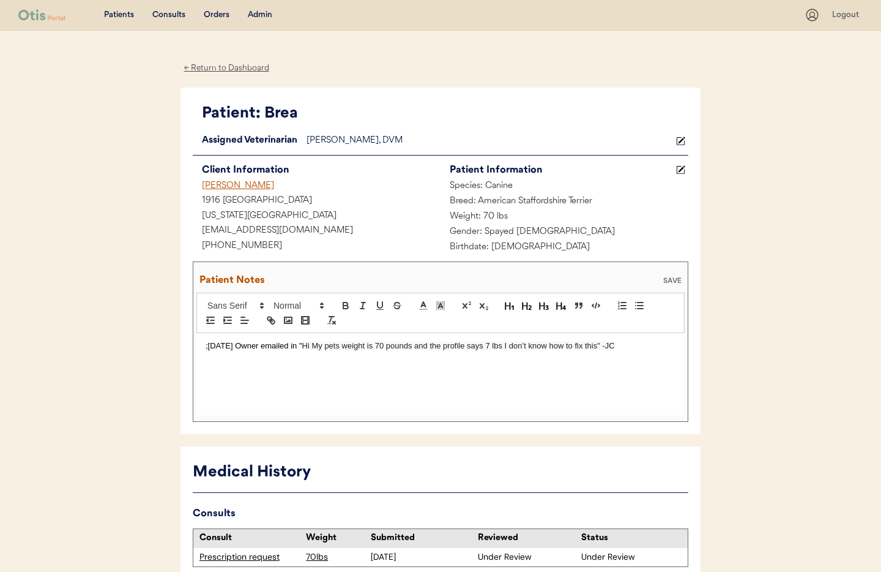
drag, startPoint x: 622, startPoint y: 345, endPoint x: 662, endPoint y: 350, distance: 40.7
click at [622, 345] on p ";[DATE] Owner emailed in " Hi My pets weight is 70 pounds and the profile says …" at bounding box center [441, 345] width 470 height 11
drag, startPoint x: 668, startPoint y: 279, endPoint x: 639, endPoint y: 303, distance: 37.4
click at [668, 279] on div "SAVE" at bounding box center [672, 280] width 24 height 7
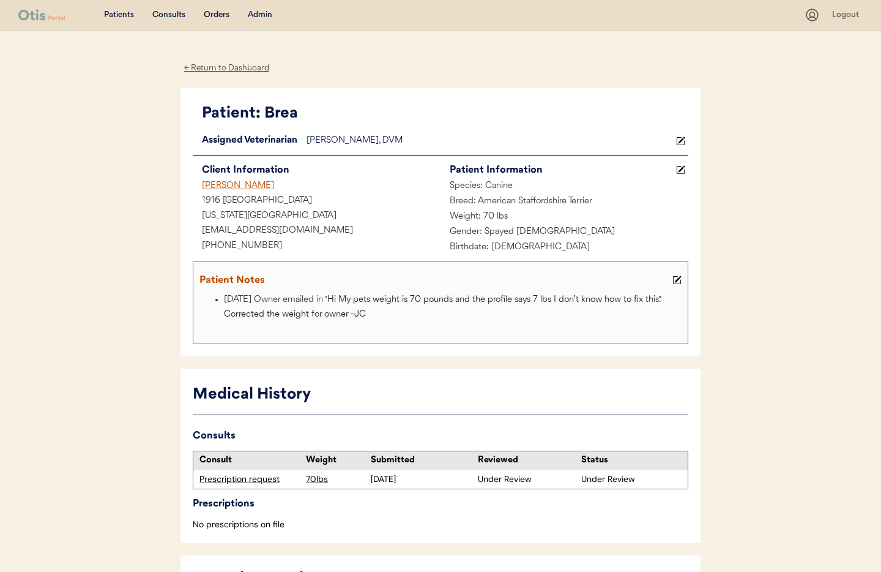
click at [260, 14] on div "Admin" at bounding box center [260, 15] width 24 height 12
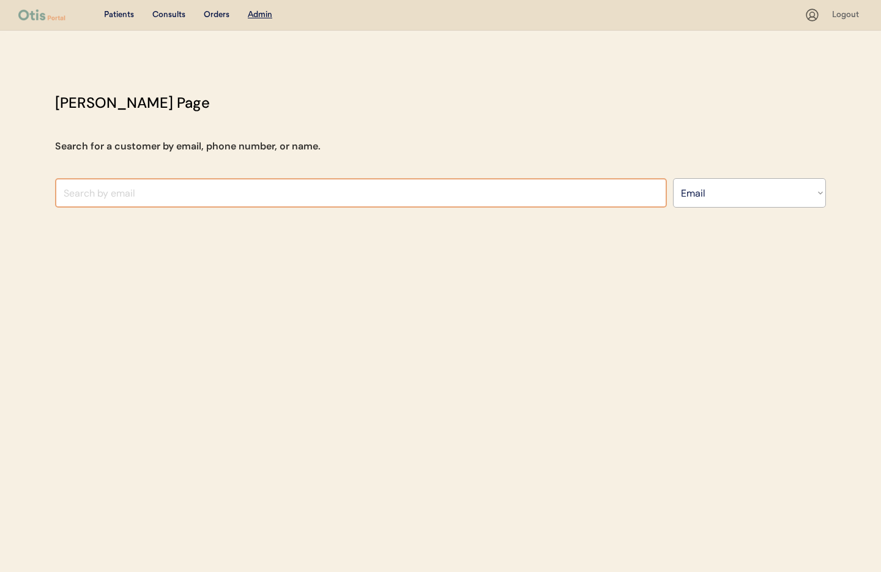
click at [170, 198] on input "input" at bounding box center [361, 192] width 612 height 29
click at [708, 198] on select "Search By Name Email Phone Number" at bounding box center [749, 192] width 153 height 29
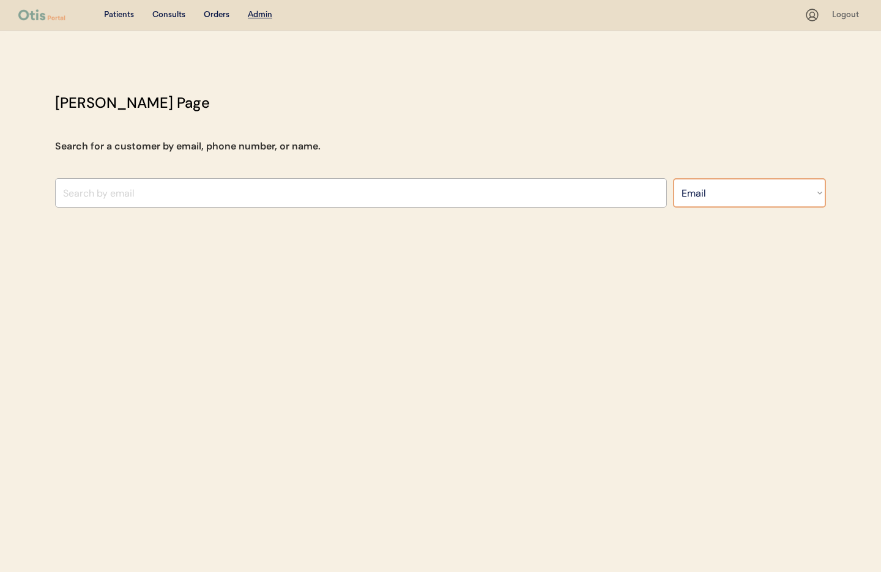
select select ""Name""
click at [673, 178] on select "Search By Name Email Phone Number" at bounding box center [749, 192] width 153 height 29
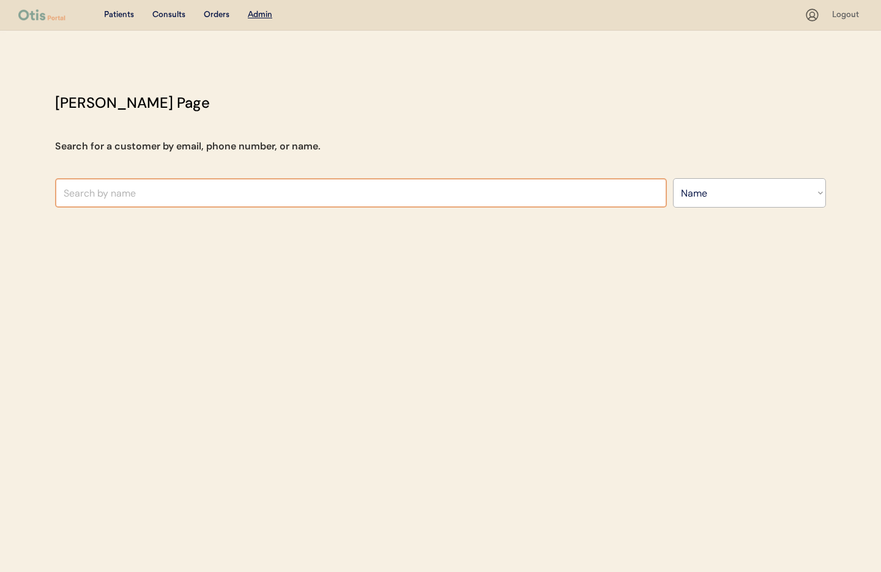
click at [125, 193] on input "text" at bounding box center [361, 192] width 612 height 29
paste input "[PERSON_NAME]"
type input "[PERSON_NAME]"
click at [120, 15] on div "Patients" at bounding box center [119, 15] width 30 height 12
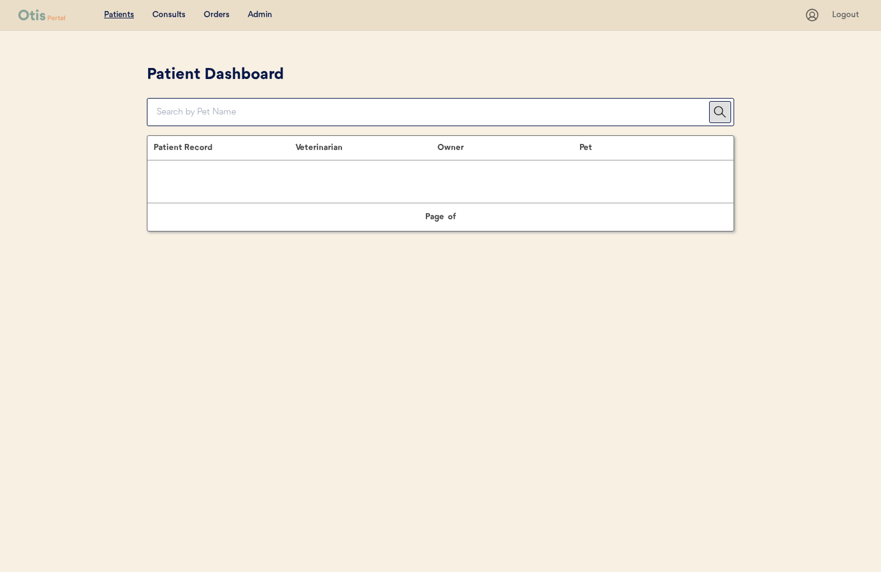
drag, startPoint x: 0, startPoint y: 0, endPoint x: 256, endPoint y: 18, distance: 257.1
click at [258, 15] on div "Admin" at bounding box center [260, 15] width 24 height 12
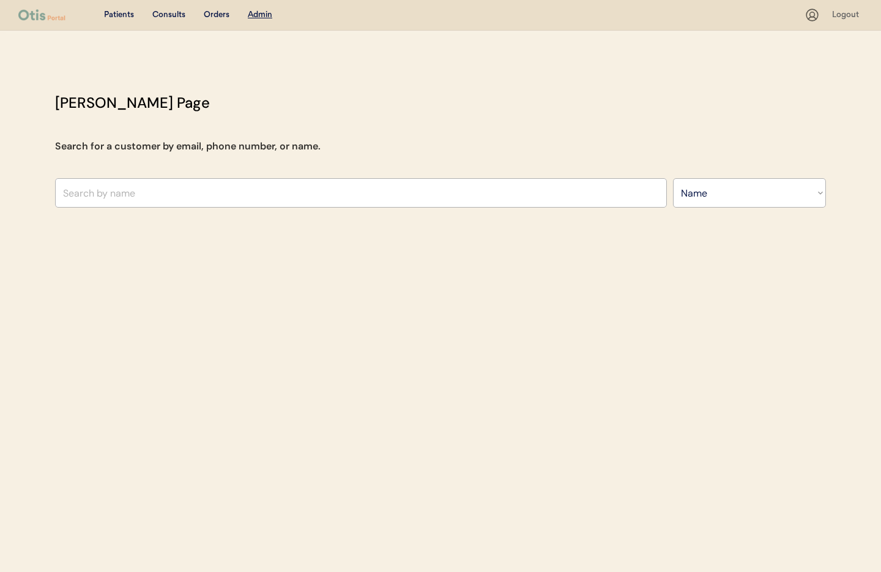
select select ""Name""
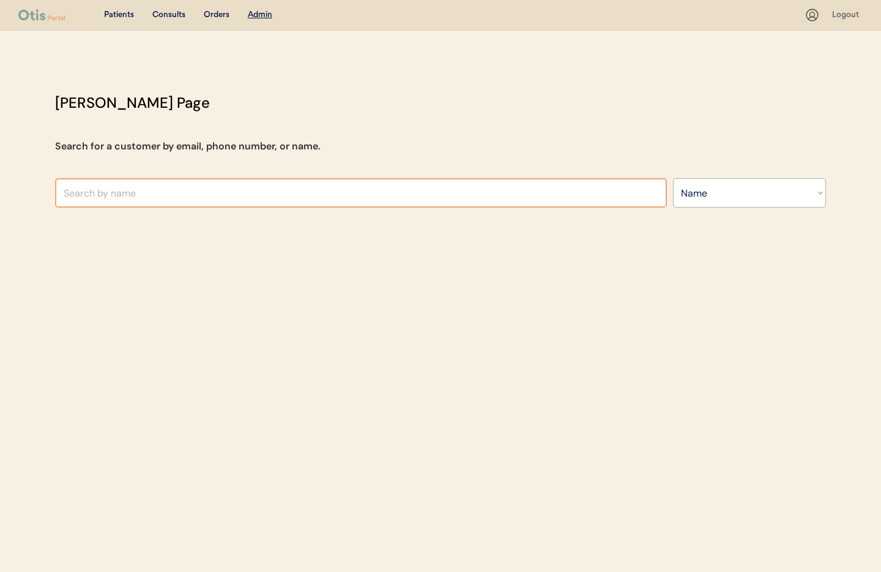
click at [94, 195] on input "text" at bounding box center [361, 192] width 612 height 29
paste input "[PERSON_NAME]"
type input "[PERSON_NAME]"
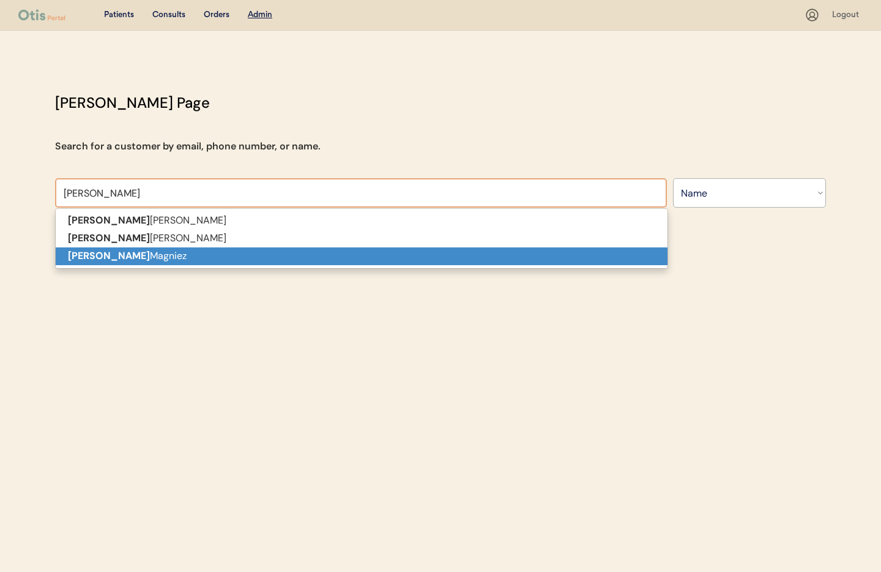
click at [124, 258] on p "[PERSON_NAME]" at bounding box center [362, 256] width 612 height 18
type input "[PERSON_NAME]"
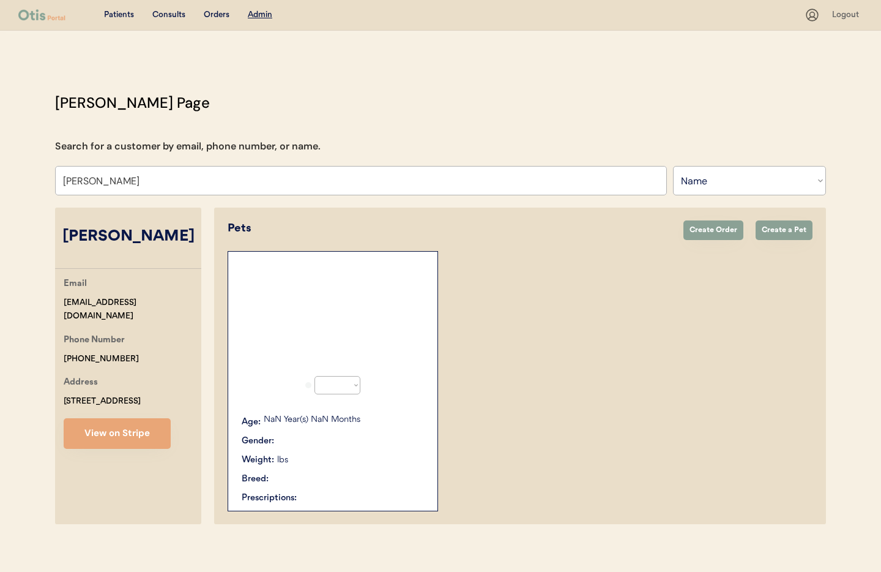
select select "true"
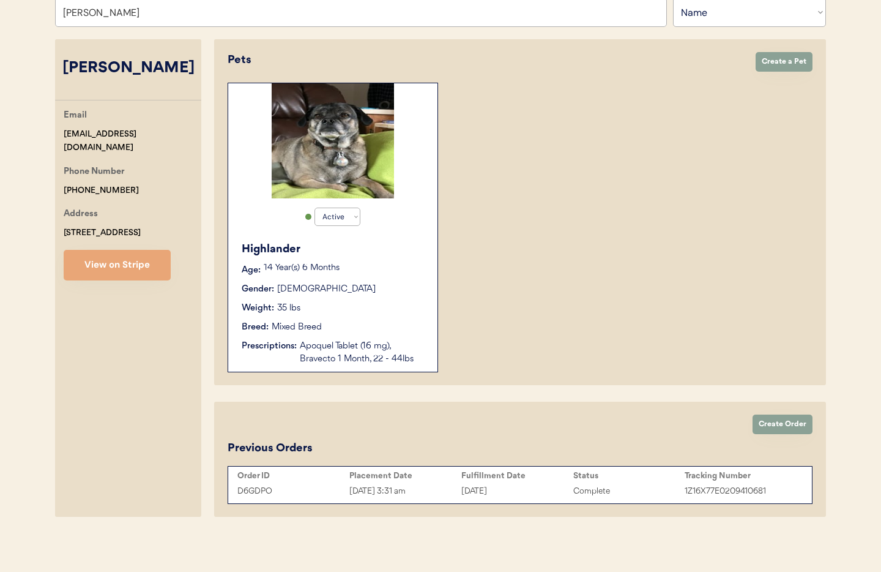
scroll to position [170, 0]
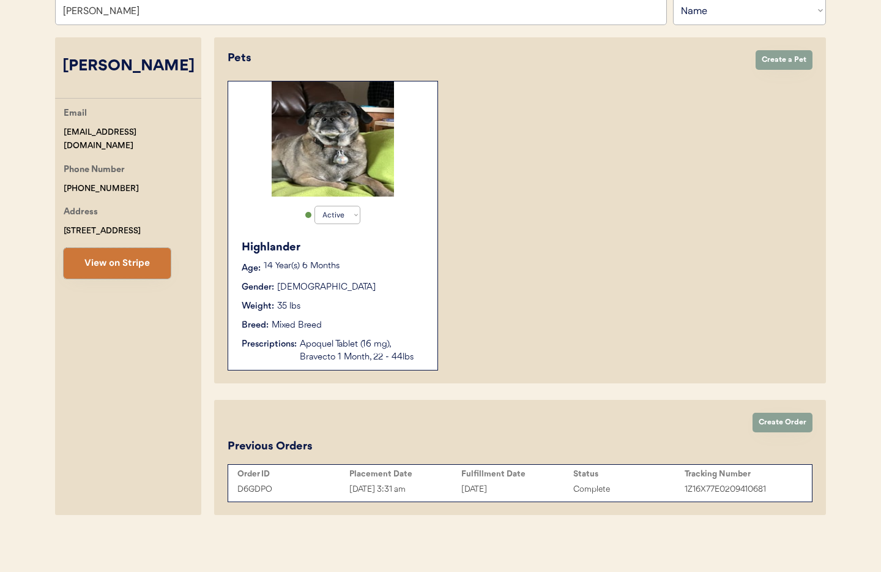
click at [141, 271] on button "View on Stripe" at bounding box center [117, 263] width 107 height 31
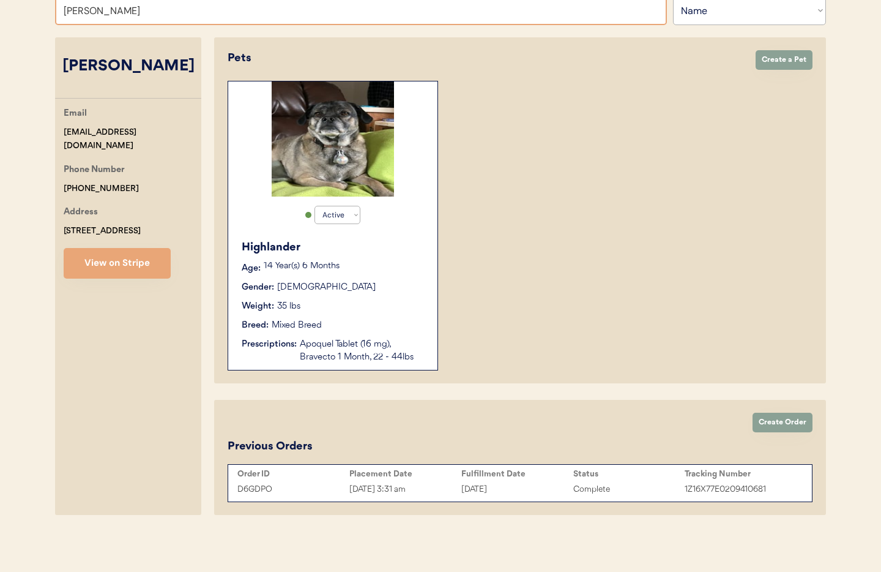
scroll to position [78, 0]
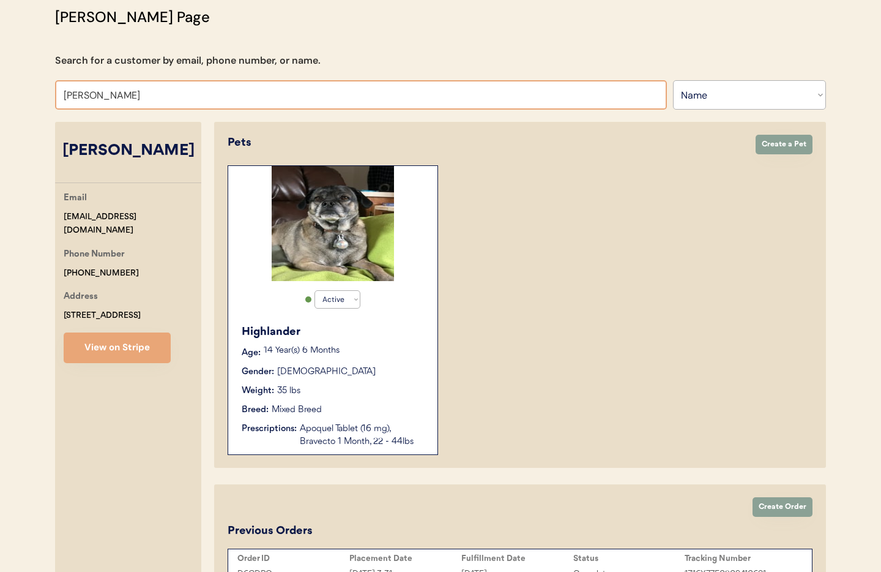
drag, startPoint x: 138, startPoint y: 10, endPoint x: 34, endPoint y: 8, distance: 104.1
click at [34, 8] on div "Patients Consults Orders Admin Logout [PERSON_NAME] Admin Page Search for a cus…" at bounding box center [440, 285] width 881 height 742
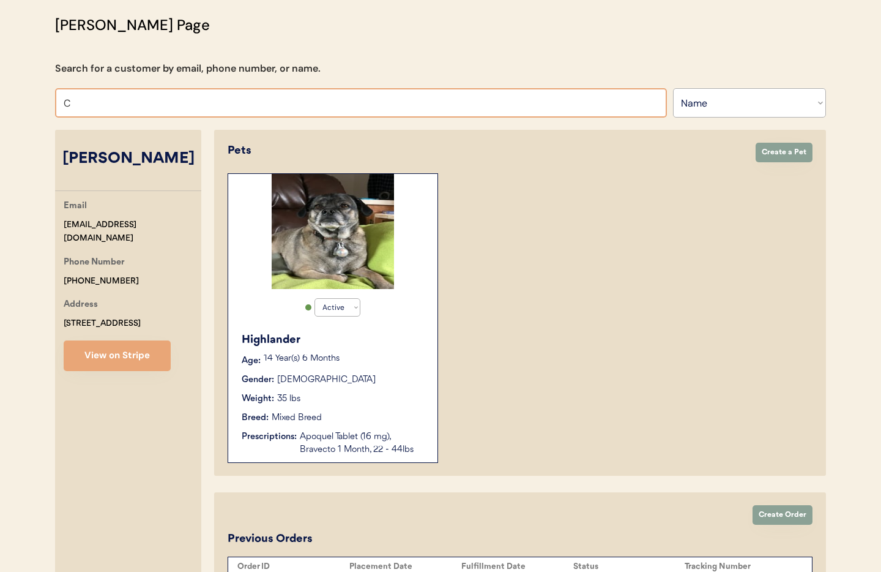
type input "Ca"
type input "[PERSON_NAME]"
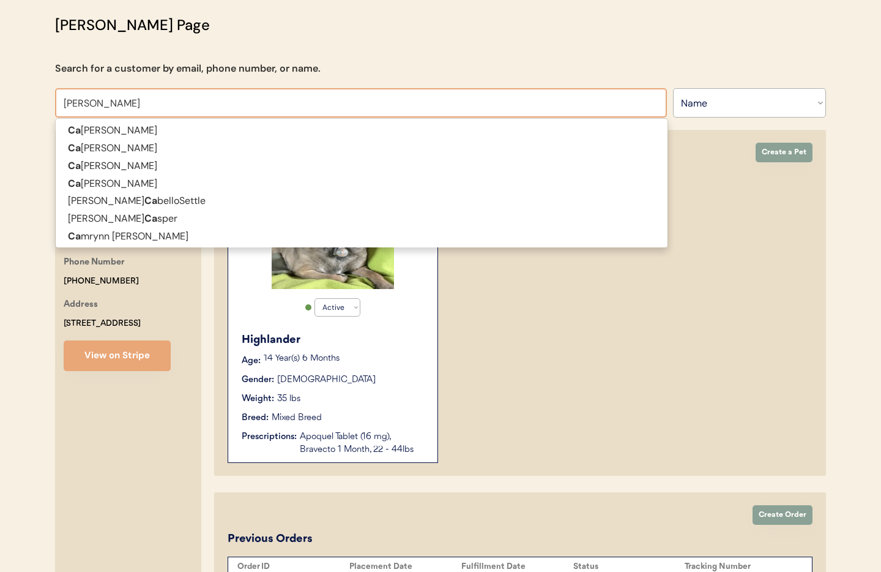
type input "[PERSON_NAME]"
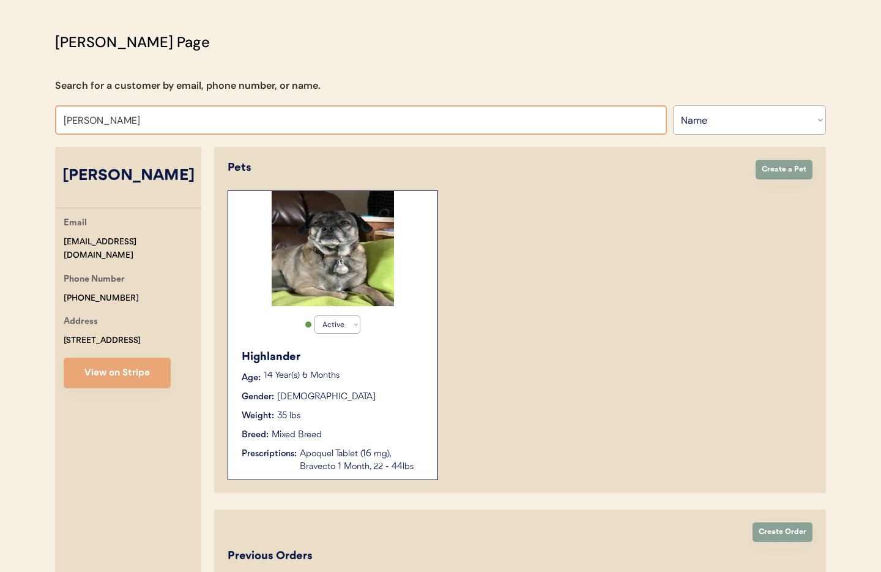
scroll to position [58, 0]
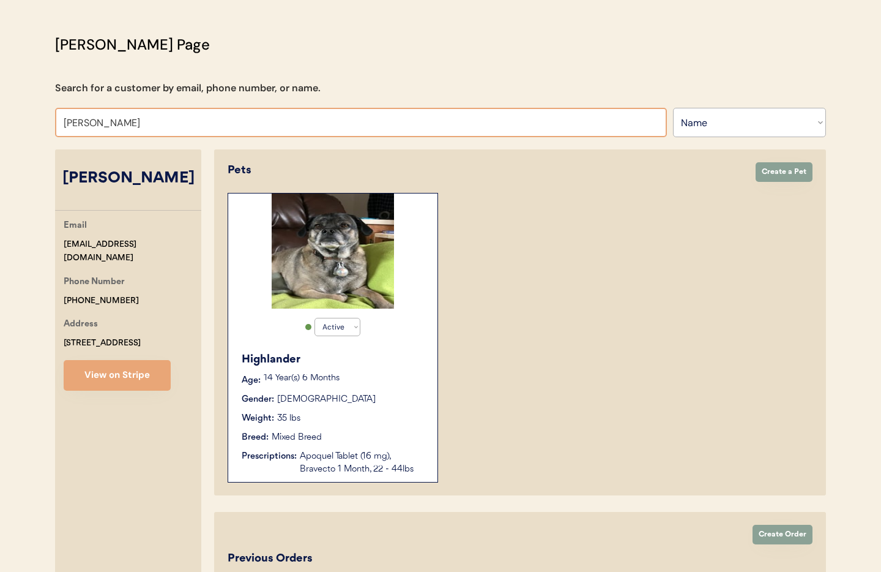
drag, startPoint x: 124, startPoint y: 121, endPoint x: 100, endPoint y: 122, distance: 23.9
click at [100, 122] on input "[PERSON_NAME]" at bounding box center [361, 122] width 612 height 29
type input "[PERSON_NAME]"
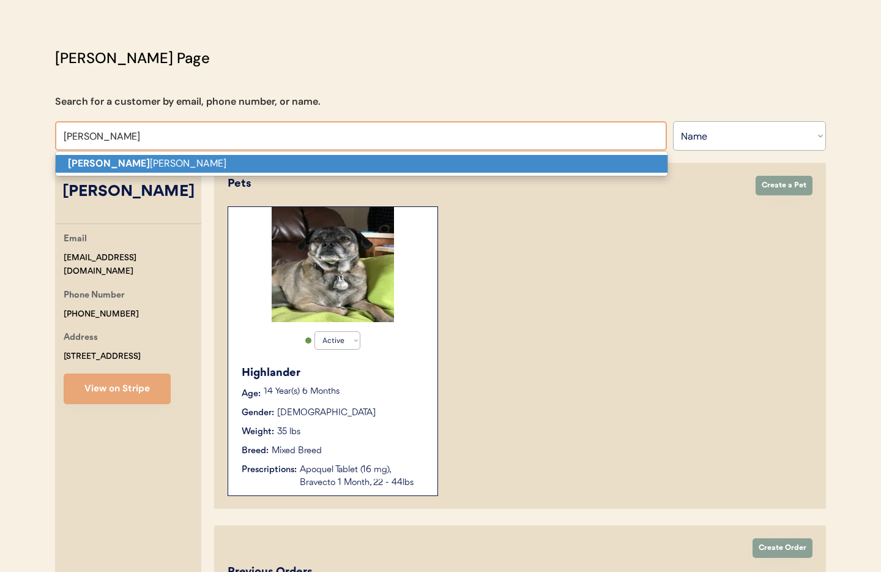
click at [103, 160] on strong "[PERSON_NAME]" at bounding box center [109, 163] width 82 height 13
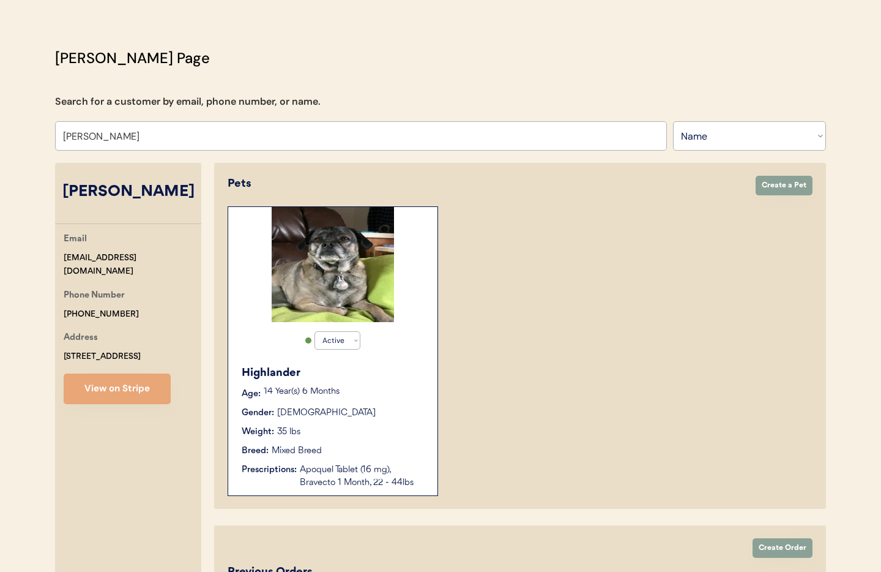
scroll to position [45, 0]
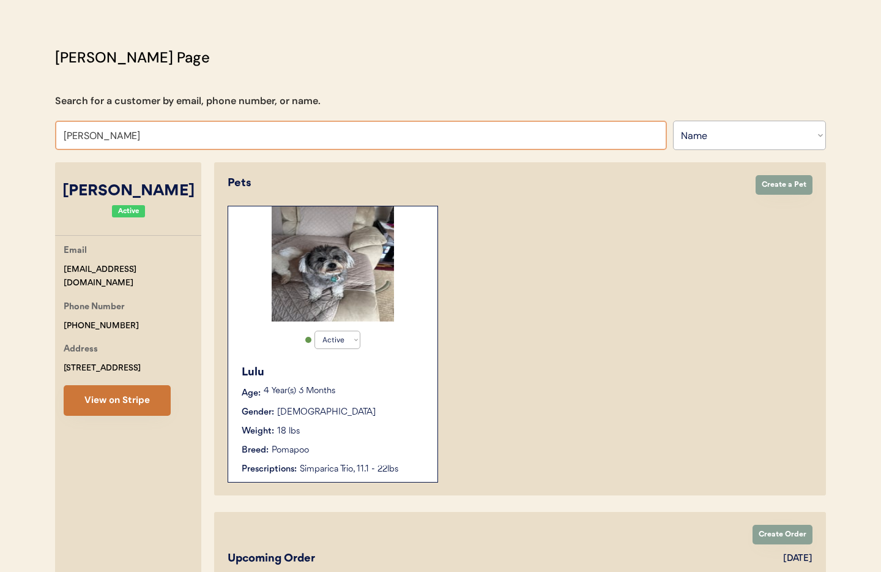
click at [110, 399] on button "View on Stripe" at bounding box center [117, 400] width 107 height 31
drag, startPoint x: 152, startPoint y: 133, endPoint x: 40, endPoint y: 125, distance: 112.3
type input "eil"
type input "[PERSON_NAME]"
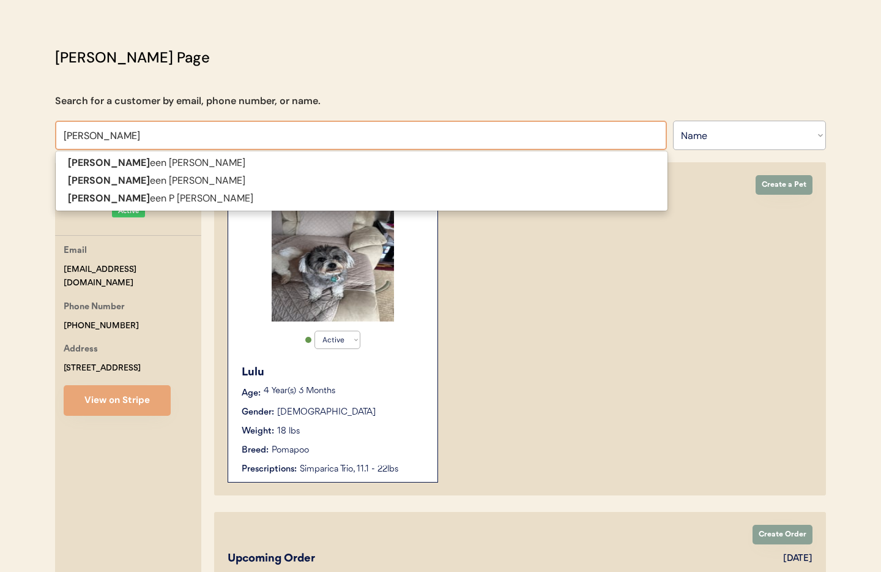
type input "[PERSON_NAME]"
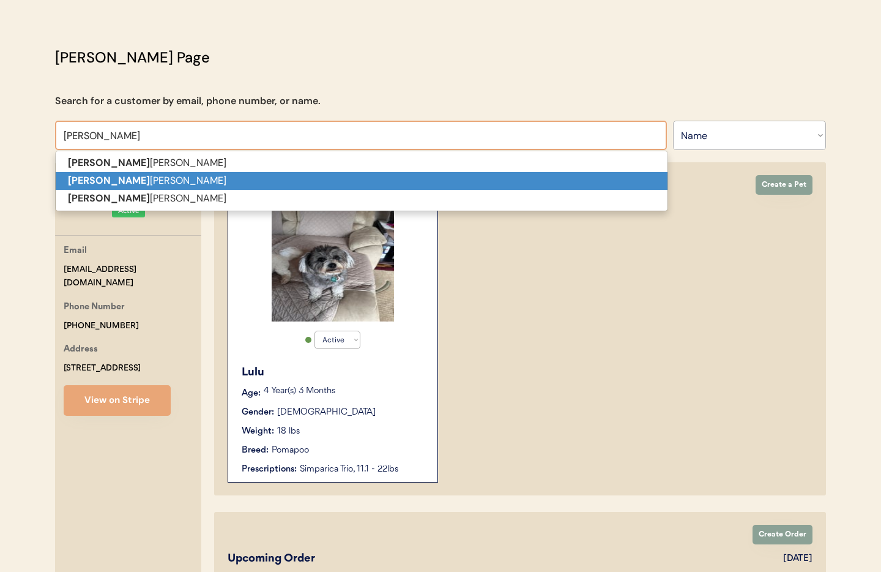
click at [87, 179] on strong "[PERSON_NAME]" at bounding box center [109, 180] width 82 height 13
type input "[PERSON_NAME]"
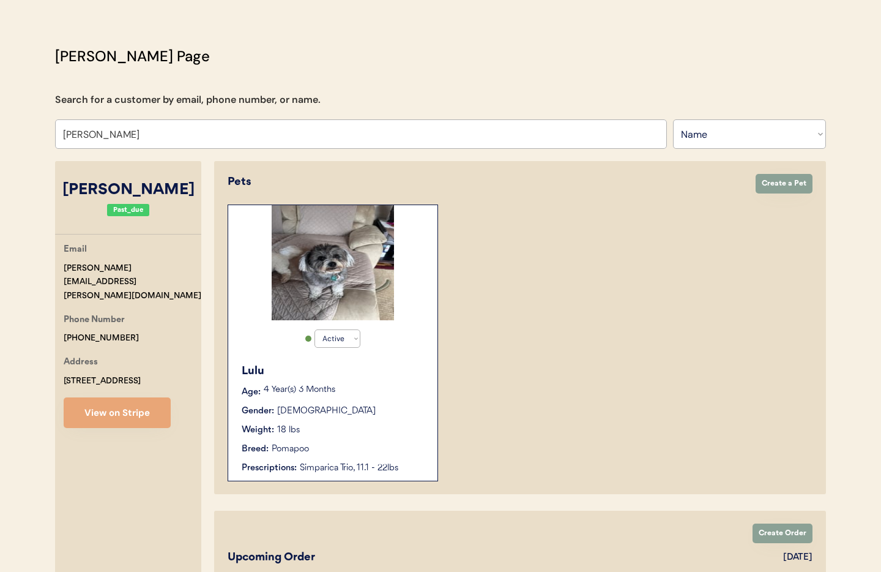
select select "true"
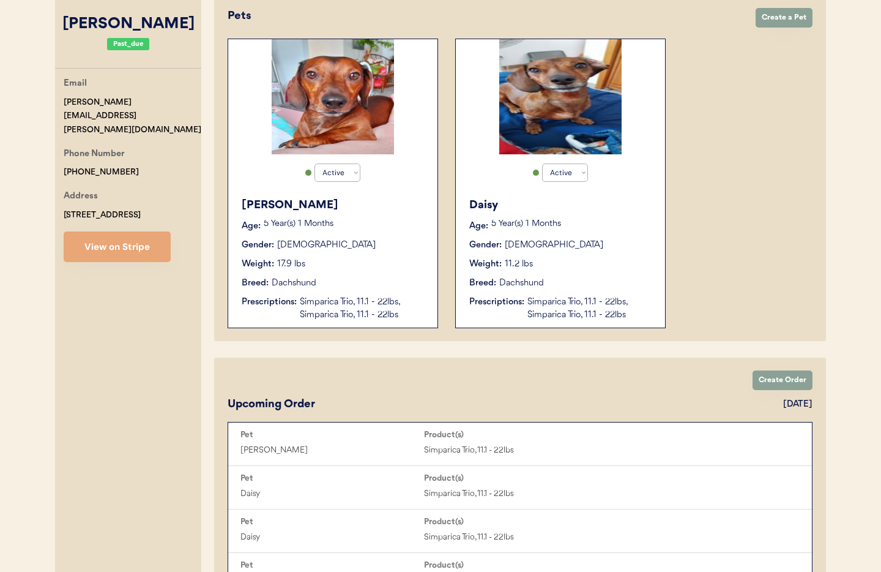
scroll to position [220, 0]
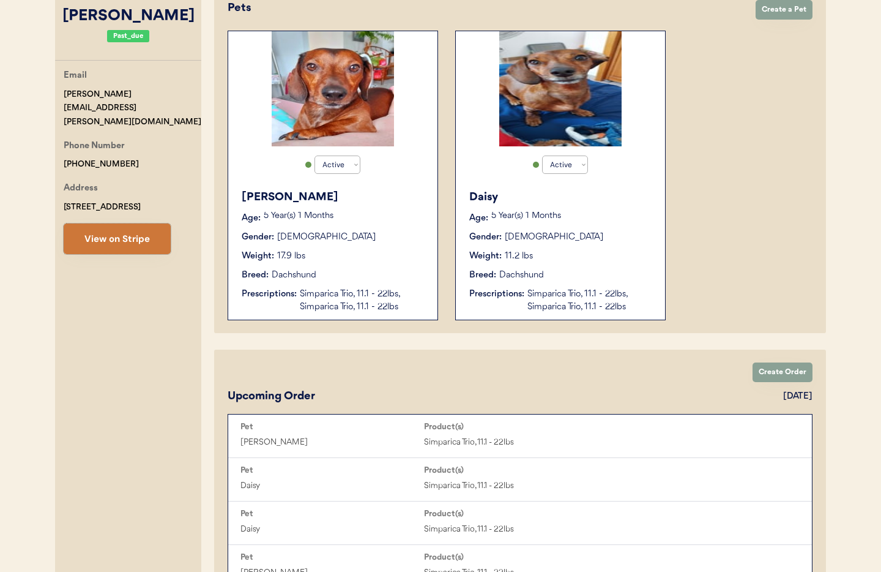
click at [108, 223] on button "View on Stripe" at bounding box center [117, 238] width 107 height 31
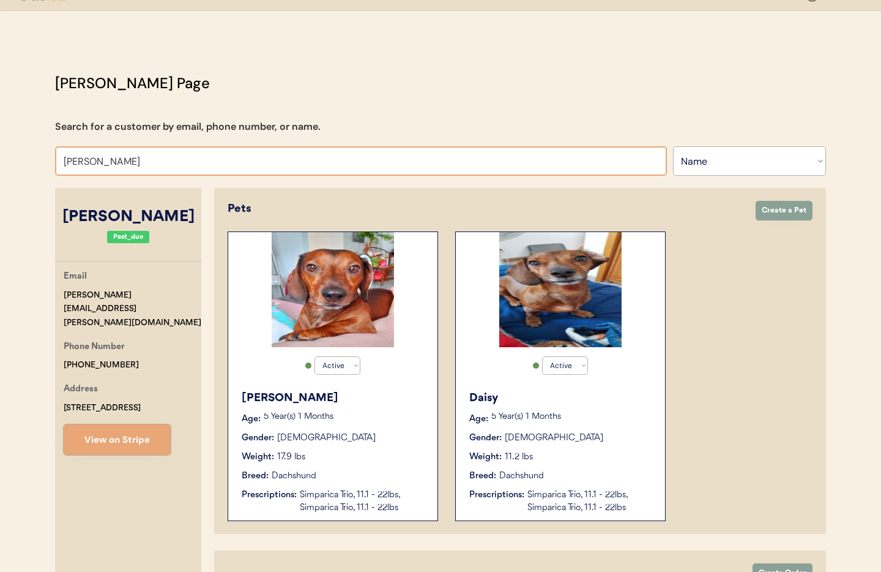
scroll to position [0, 0]
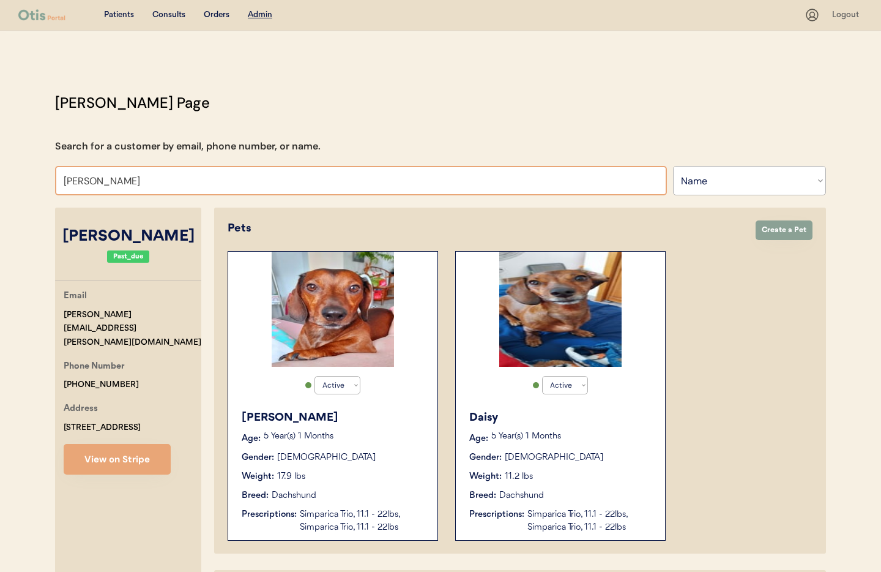
drag, startPoint x: 97, startPoint y: 176, endPoint x: 19, endPoint y: 162, distance: 79.1
type input "[PERSON_NAME]"
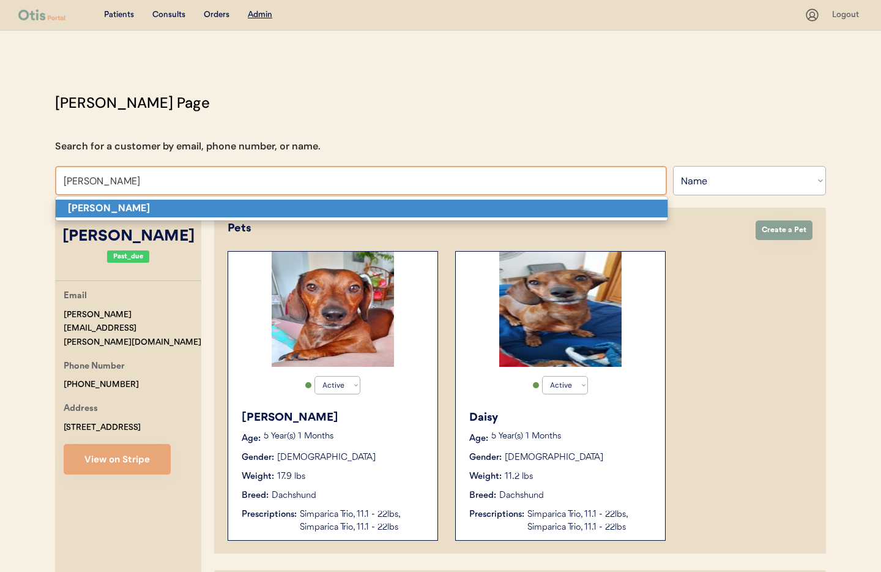
click at [91, 211] on strong "[PERSON_NAME]" at bounding box center [109, 207] width 82 height 13
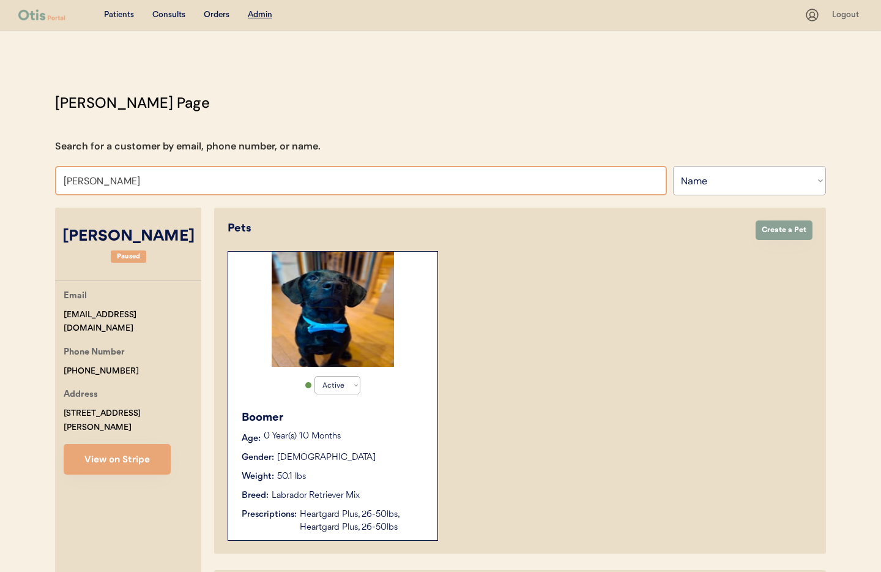
drag, startPoint x: 53, startPoint y: 170, endPoint x: 39, endPoint y: 170, distance: 14.1
type input "[PERSON_NAME] car"
type input "[PERSON_NAME]"
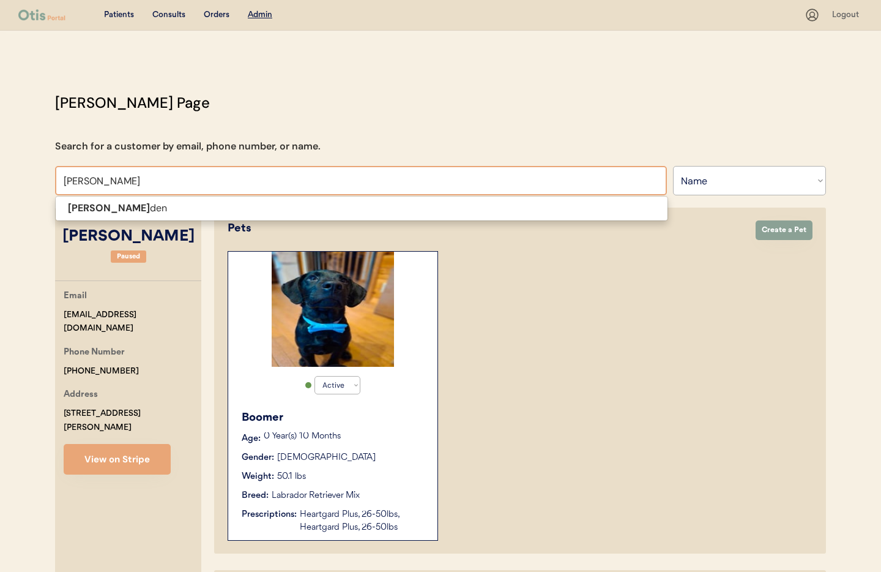
type input "[PERSON_NAME]"
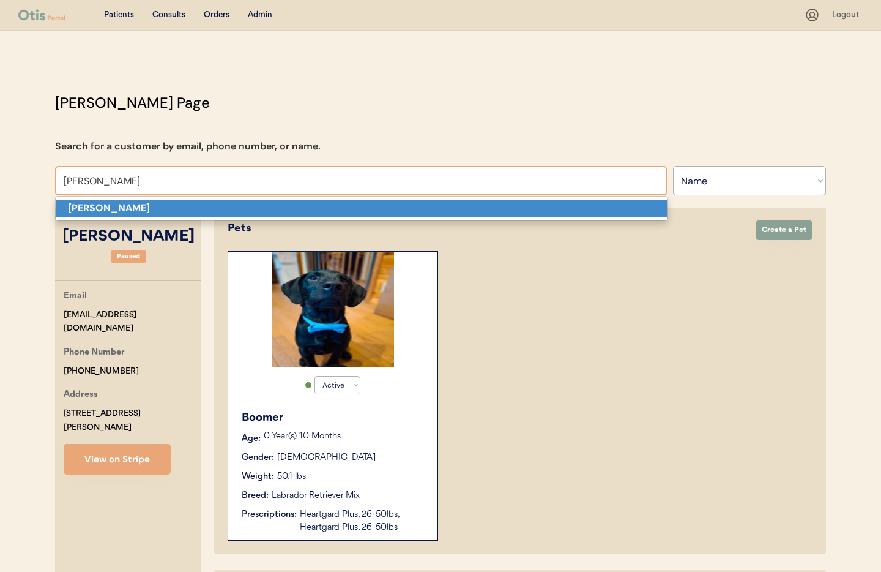
click at [108, 209] on strong "[PERSON_NAME]" at bounding box center [109, 207] width 82 height 13
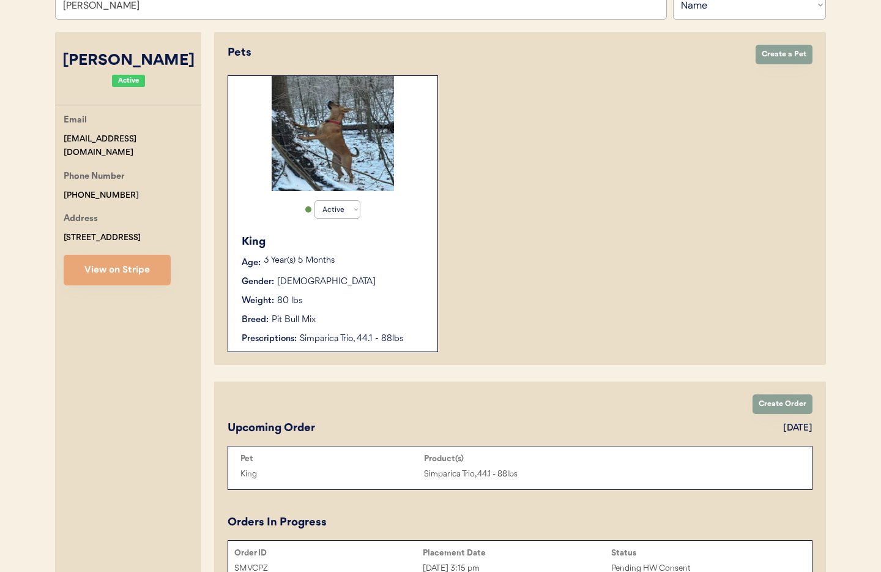
scroll to position [169, 0]
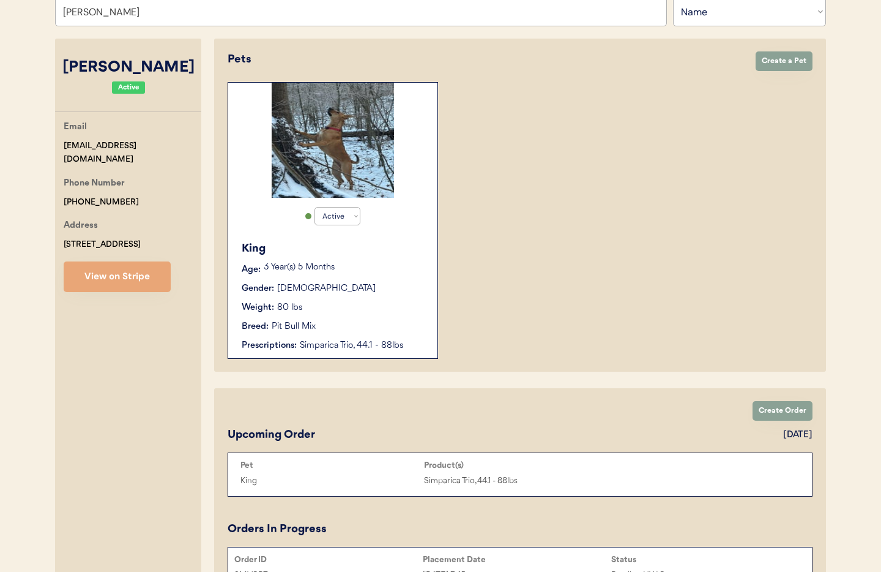
type input "[PERSON_NAME]"
click at [354, 336] on div "King Age: [DEMOGRAPHIC_DATA] Year(s) 5 Months Gender: [DEMOGRAPHIC_DATA] Weight…" at bounding box center [332, 296] width 197 height 124
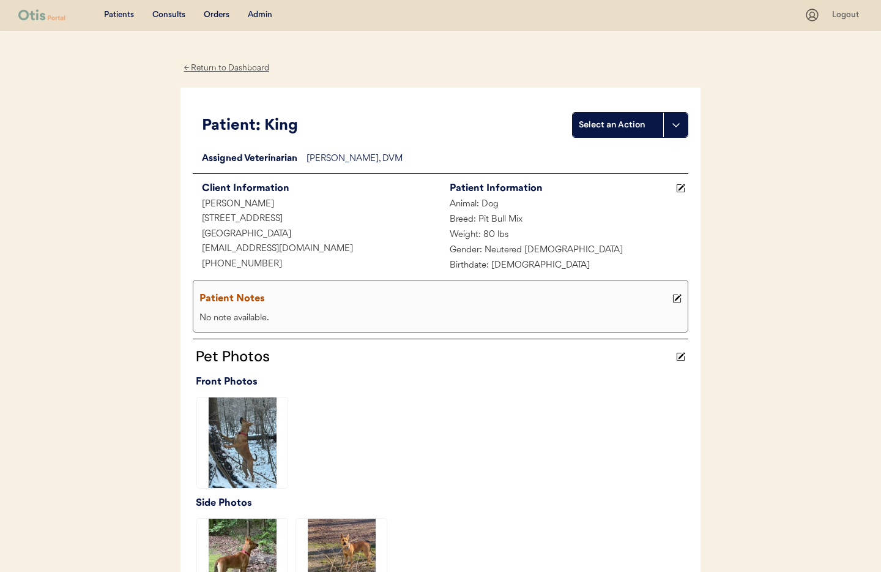
click at [212, 66] on div "← Return to Dashboard" at bounding box center [227, 68] width 92 height 14
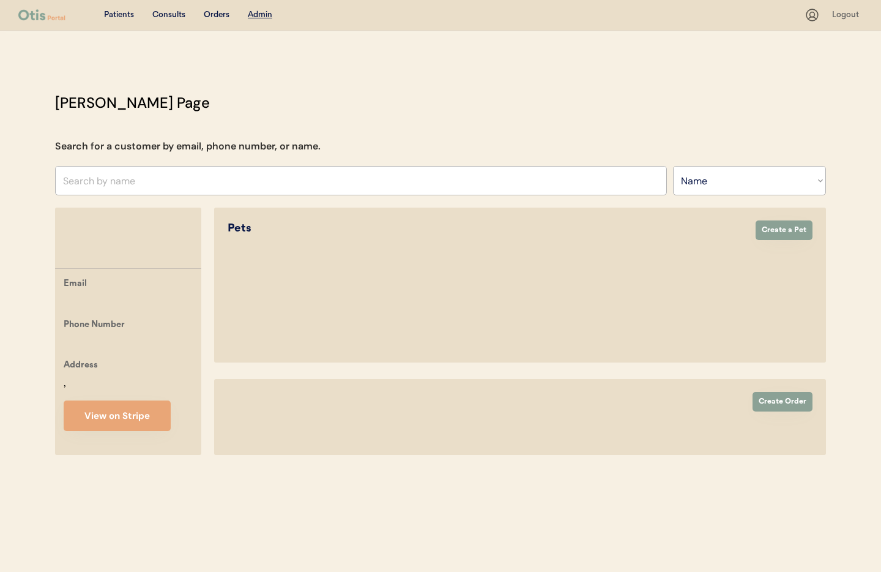
select select ""Name""
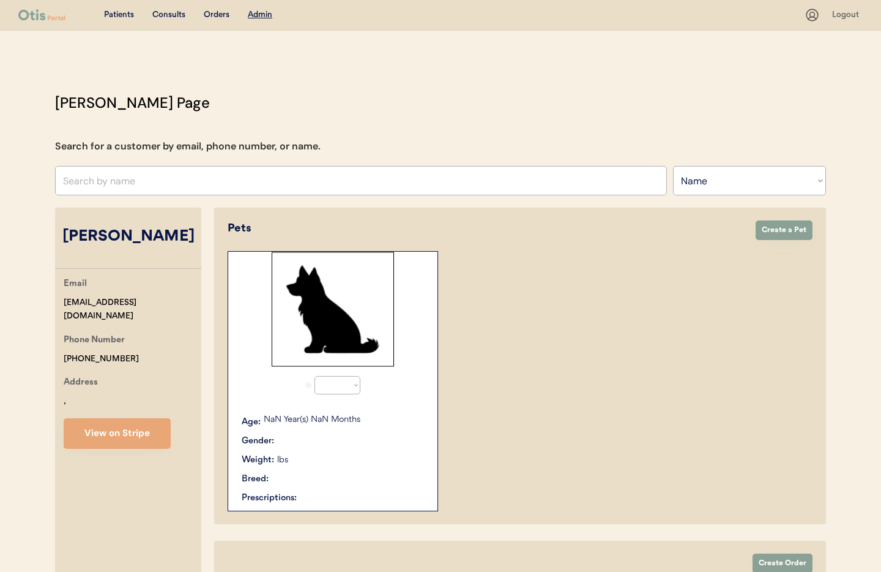
scroll to position [118, 0]
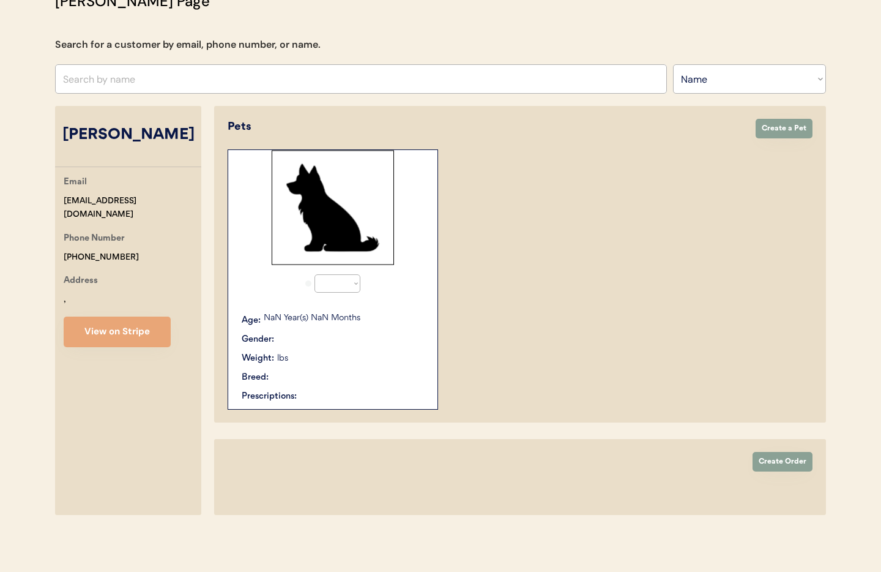
select select "true"
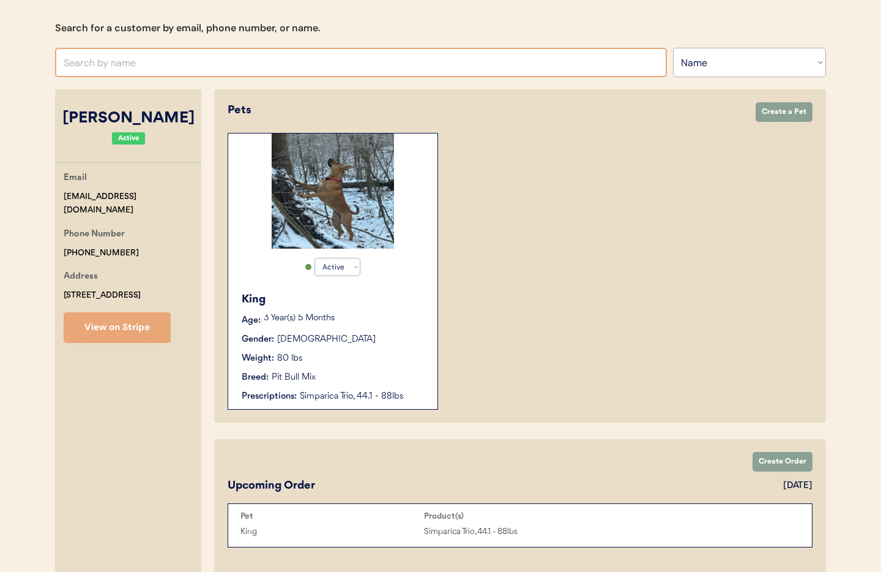
click at [133, 59] on input "text" at bounding box center [361, 62] width 612 height 29
type input "[PERSON_NAME]"
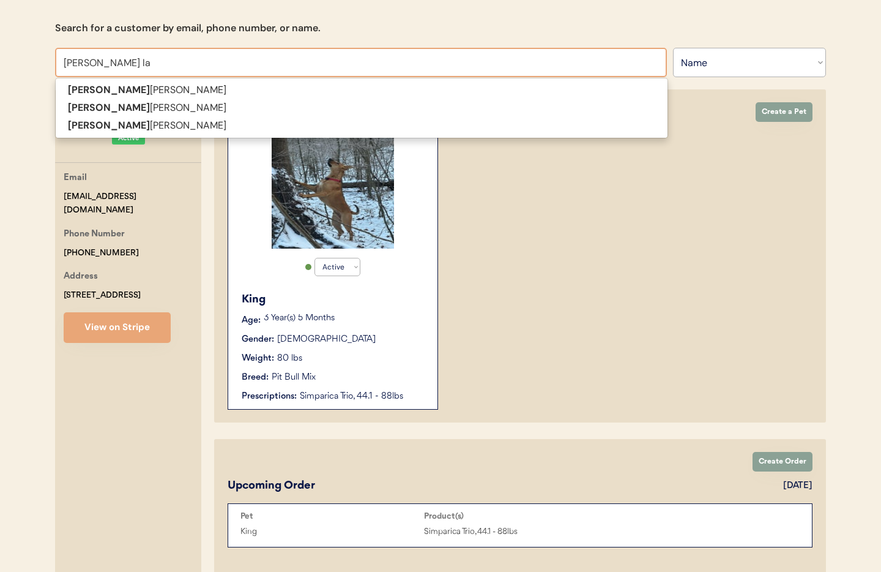
type input "[PERSON_NAME]"
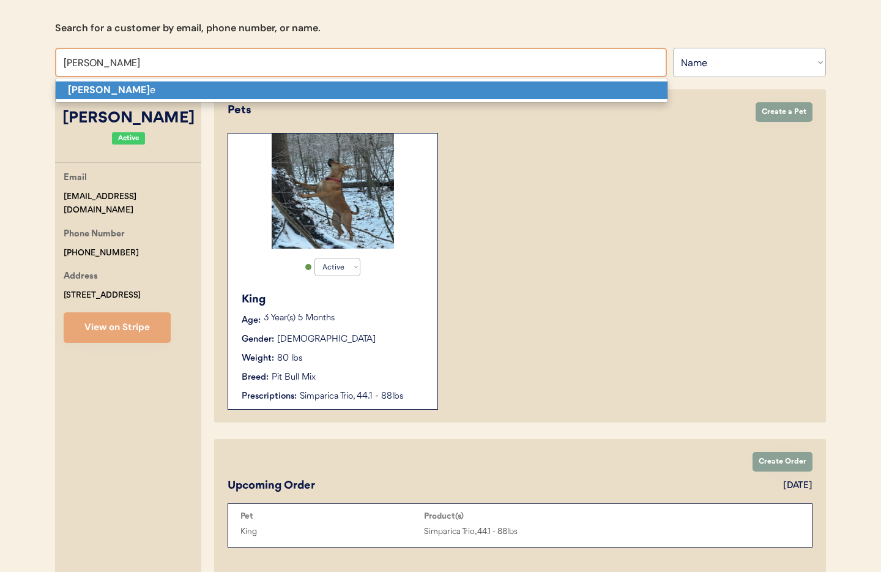
click at [136, 85] on p "[PERSON_NAME] e" at bounding box center [362, 90] width 612 height 18
type input "[PERSON_NAME]"
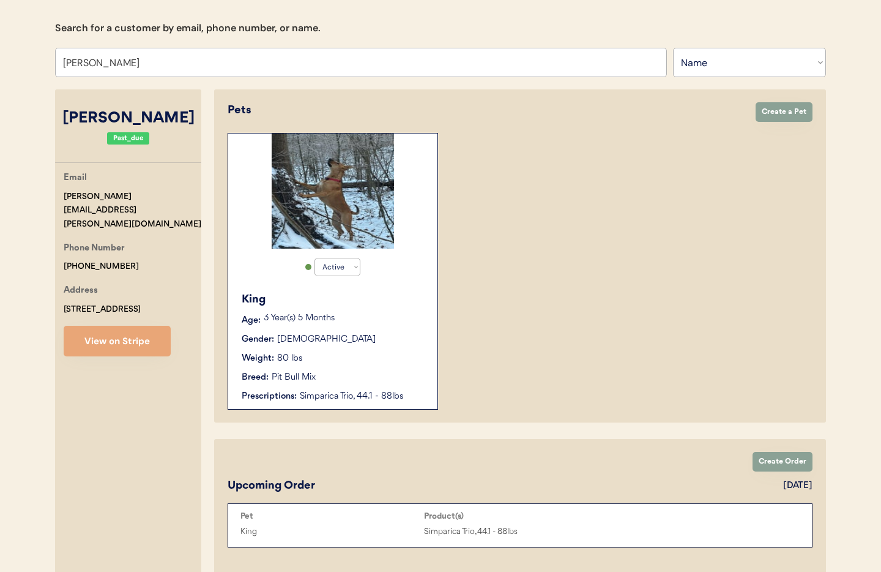
select select "true"
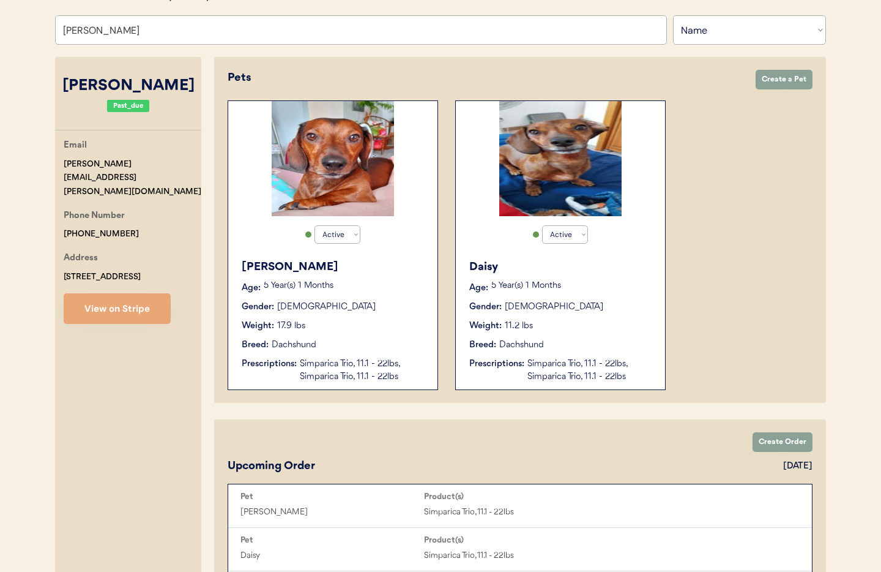
scroll to position [142, 0]
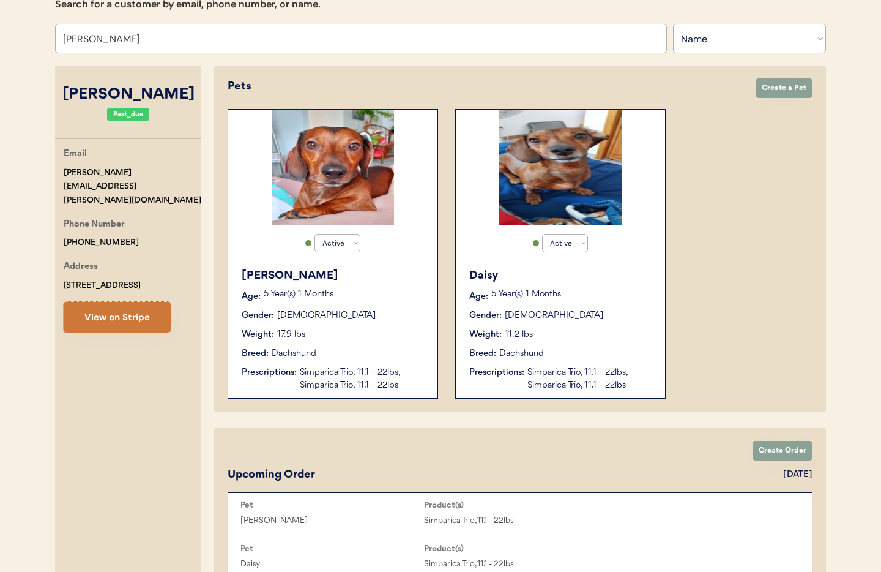
click at [129, 308] on button "View on Stripe" at bounding box center [117, 317] width 107 height 31
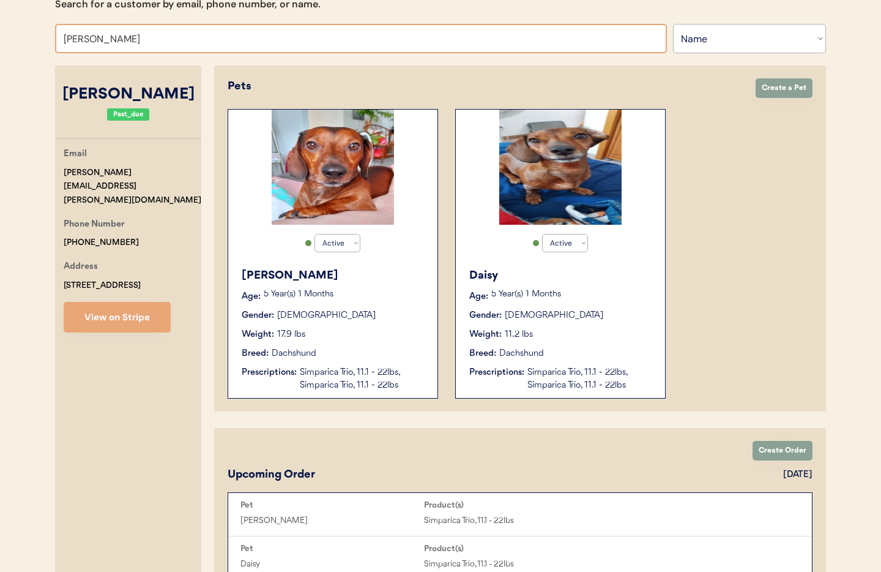
drag, startPoint x: 109, startPoint y: 40, endPoint x: 101, endPoint y: 40, distance: 8.0
click at [65, 39] on input "[PERSON_NAME]" at bounding box center [361, 38] width 612 height 29
paste input "[PERSON_NAME]"
drag, startPoint x: 129, startPoint y: 39, endPoint x: 31, endPoint y: 39, distance: 97.3
click at [31, 39] on div "Patients Consults Orders Admin Logout [PERSON_NAME] Admin Page Search for a cus…" at bounding box center [440, 528] width 881 height 1340
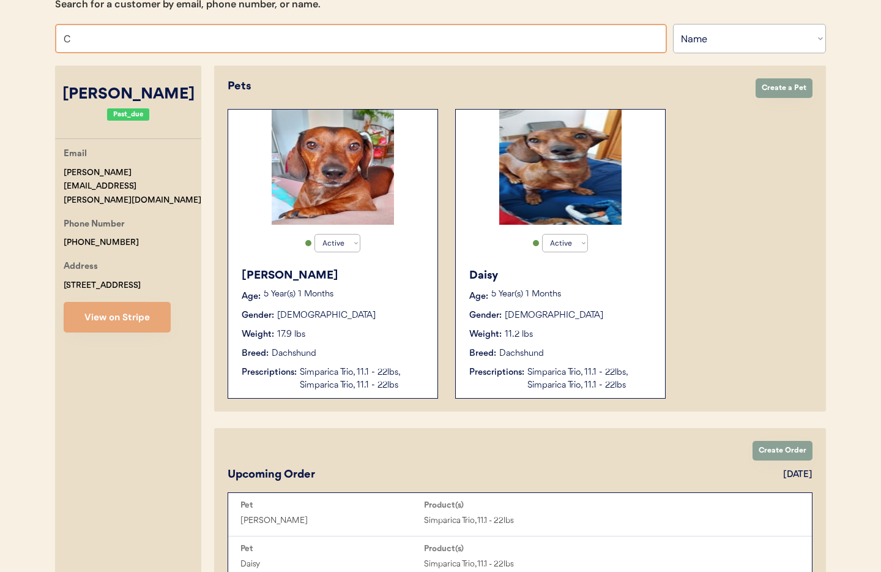
type input "Ca"
type input "[PERSON_NAME]"
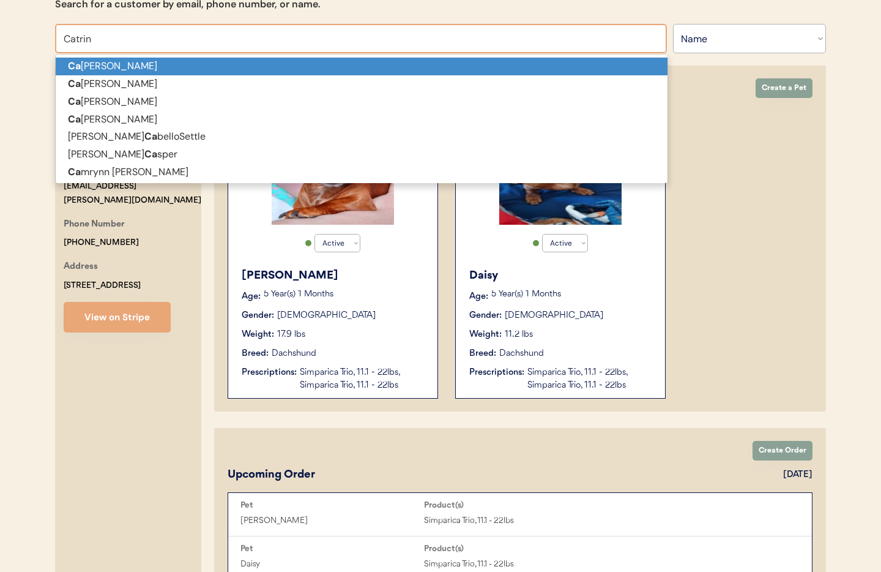
type input "[PERSON_NAME]"
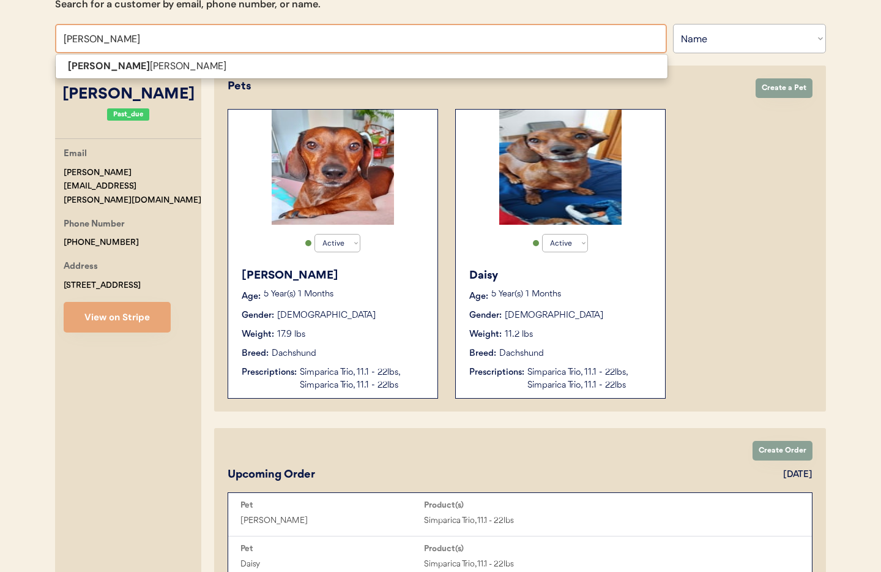
scroll to position [143, 0]
click at [261, 75] on span "[PERSON_NAME]" at bounding box center [361, 65] width 613 height 25
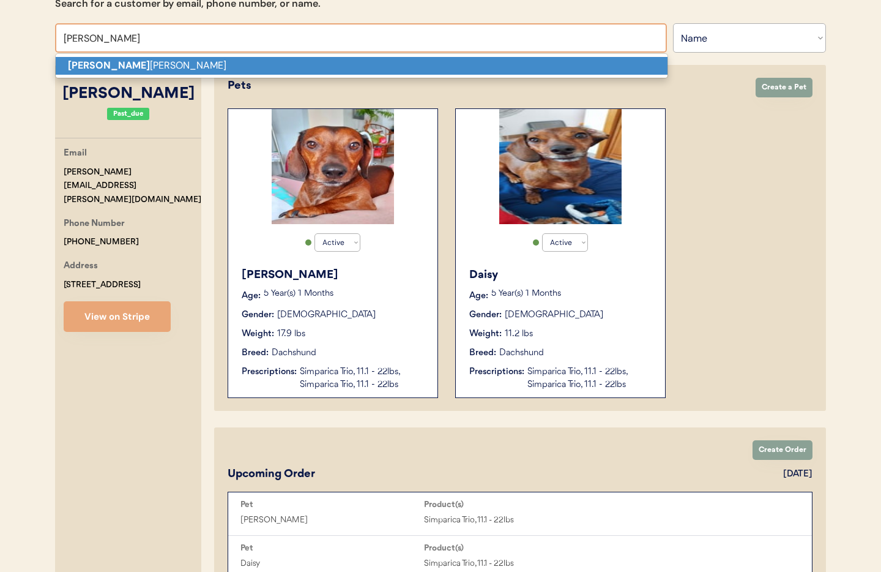
click at [260, 71] on p "[PERSON_NAME]" at bounding box center [362, 66] width 612 height 18
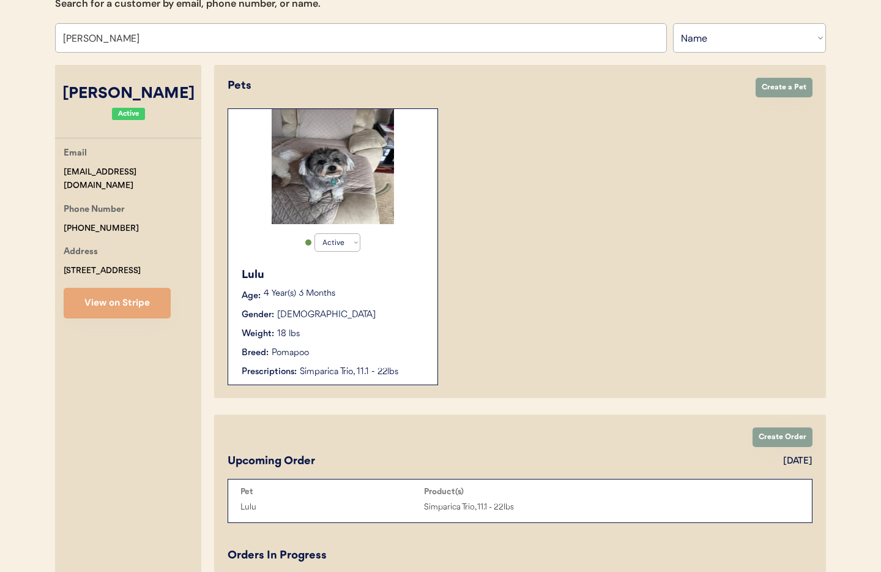
type input "[PERSON_NAME]"
click at [378, 304] on div "[PERSON_NAME] Age: [DEMOGRAPHIC_DATA] Year(s) 3 Months Gender: [DEMOGRAPHIC_DAT…" at bounding box center [332, 323] width 197 height 124
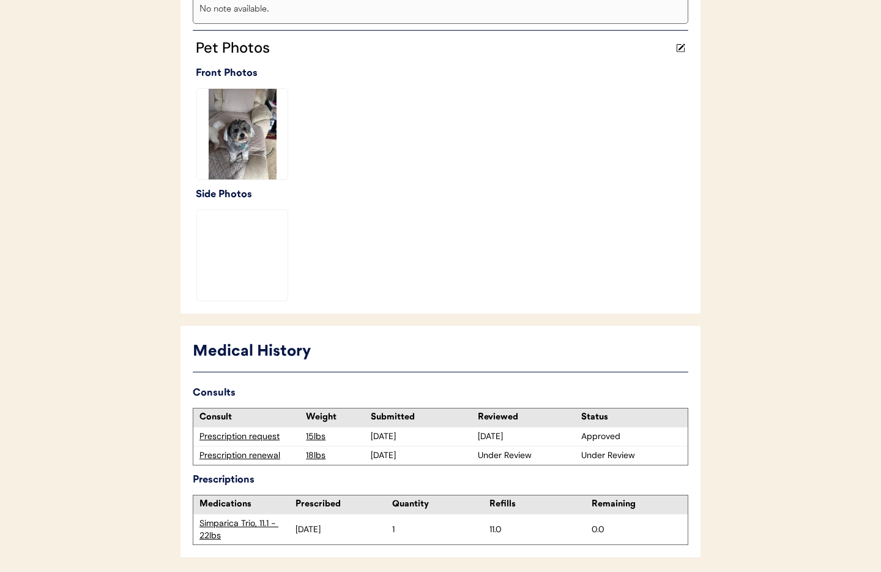
scroll to position [355, 0]
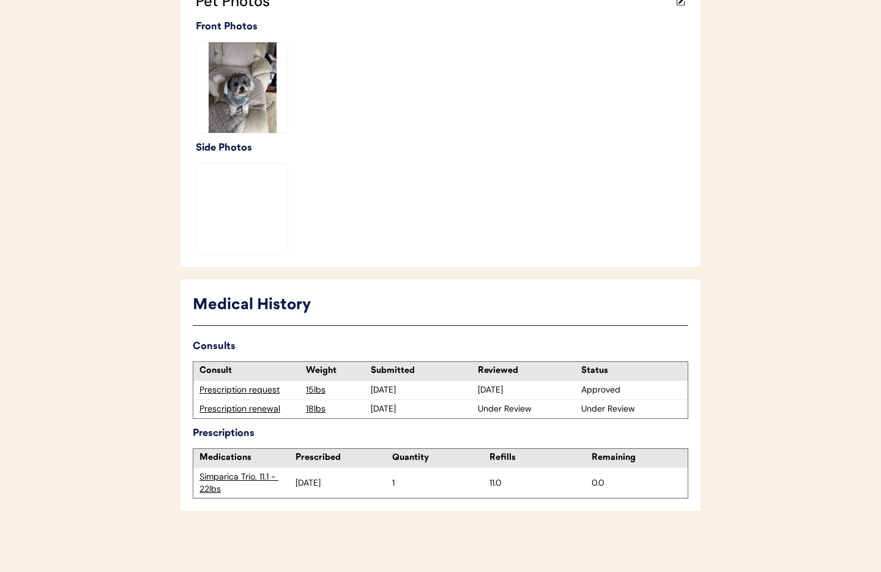
click at [238, 409] on div "Prescription renewal" at bounding box center [250, 409] width 100 height 12
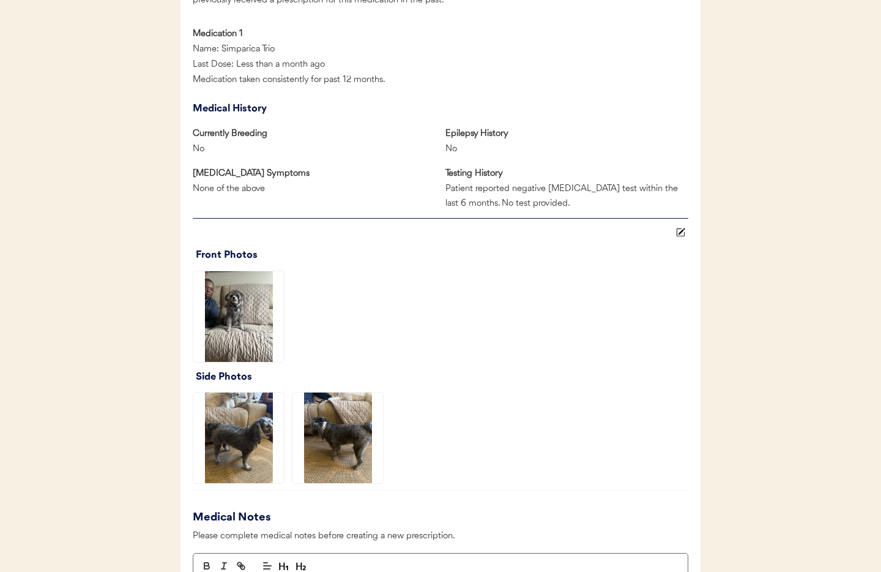
scroll to position [724, 0]
click at [232, 318] on img at bounding box center [238, 316] width 91 height 91
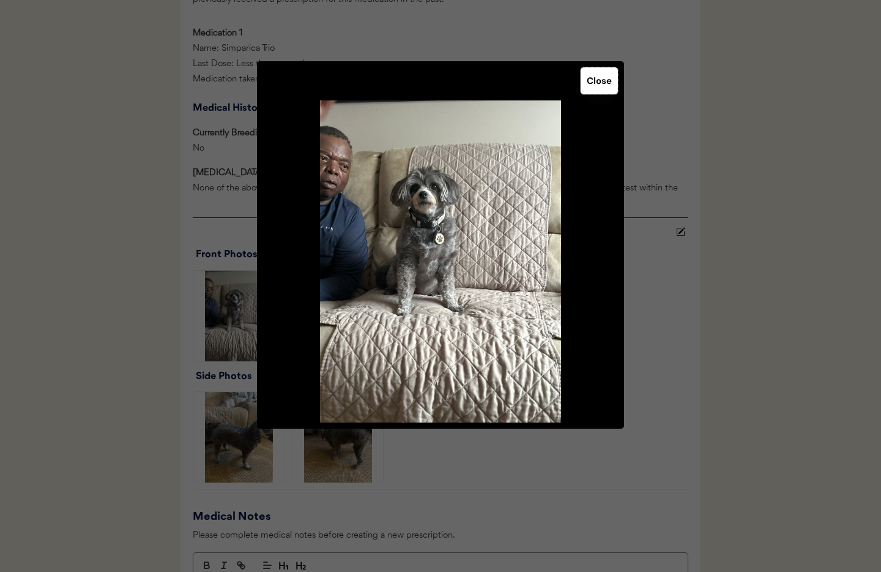
click at [602, 87] on button "Close" at bounding box center [599, 80] width 37 height 27
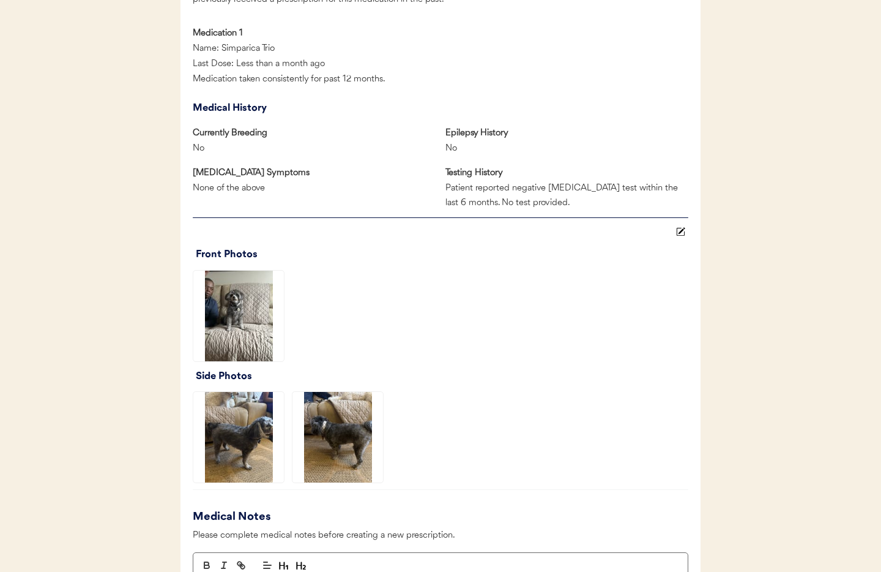
click at [236, 443] on img at bounding box center [238, 437] width 91 height 91
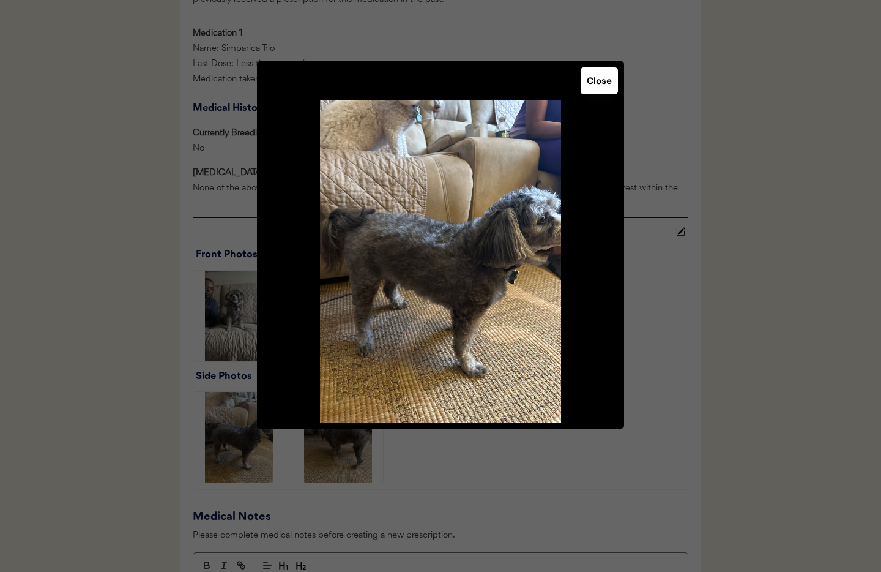
drag, startPoint x: 600, startPoint y: 78, endPoint x: 585, endPoint y: 94, distance: 21.7
click at [600, 77] on button "Close" at bounding box center [599, 80] width 37 height 27
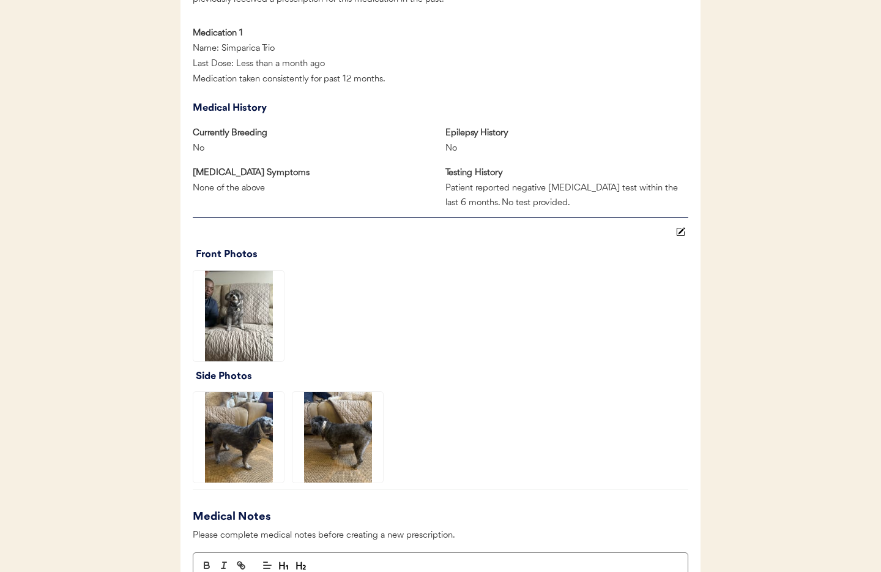
click at [354, 423] on img at bounding box center [338, 437] width 91 height 91
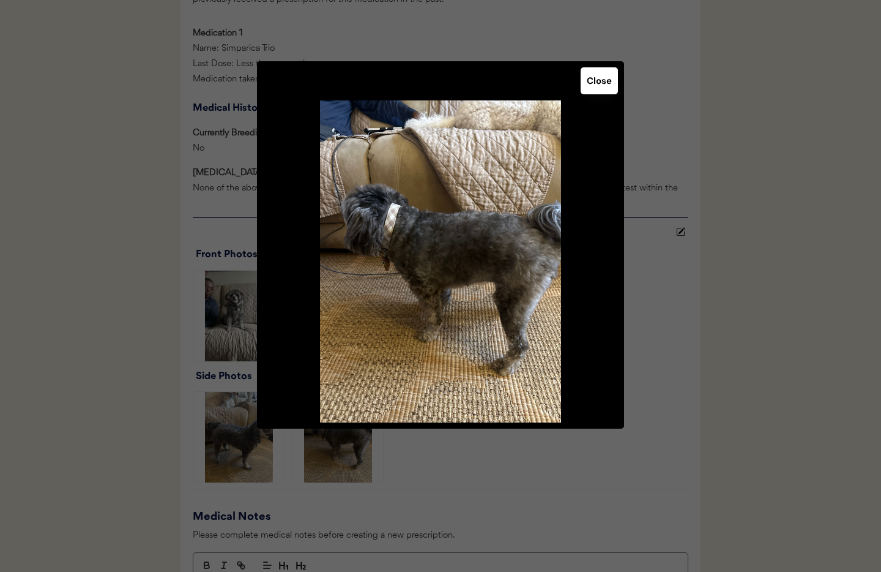
click at [615, 92] on button "Close" at bounding box center [599, 80] width 37 height 27
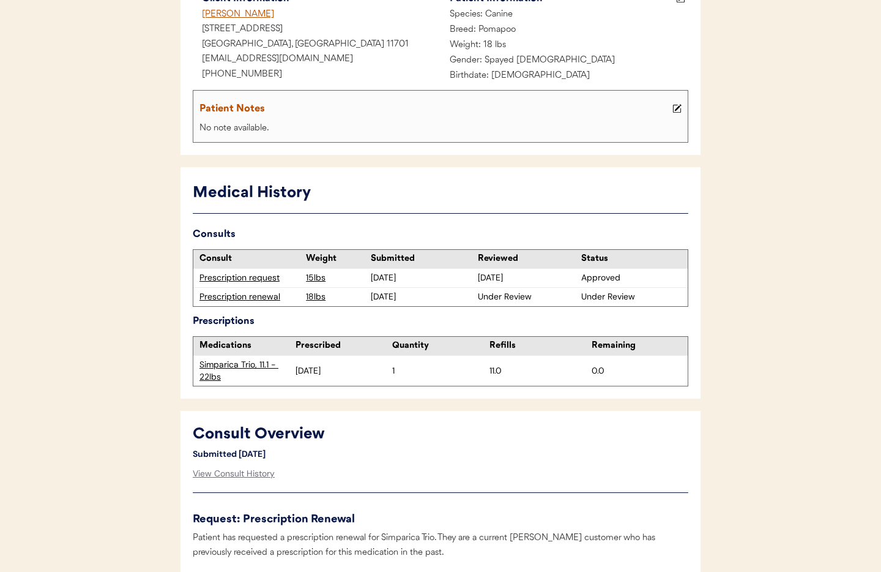
scroll to position [0, 0]
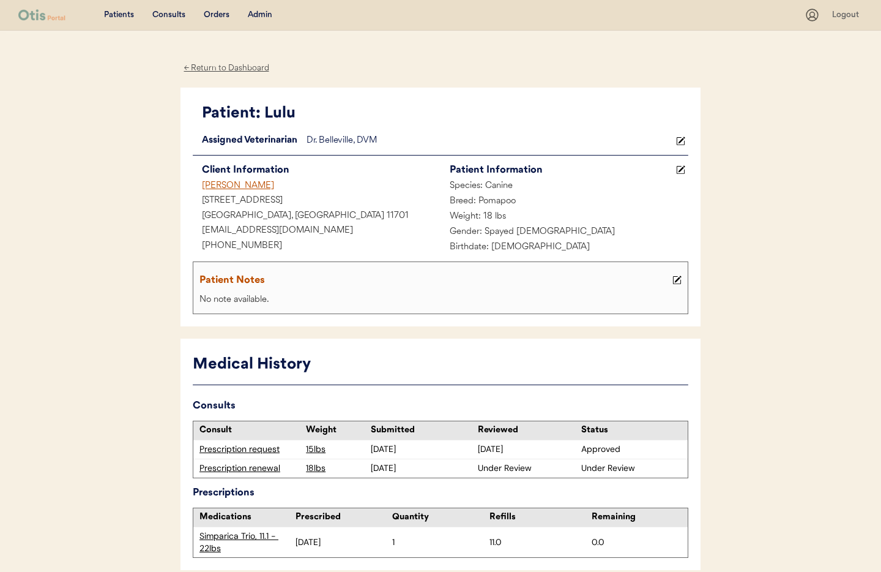
click at [263, 18] on div "Admin" at bounding box center [260, 15] width 24 height 12
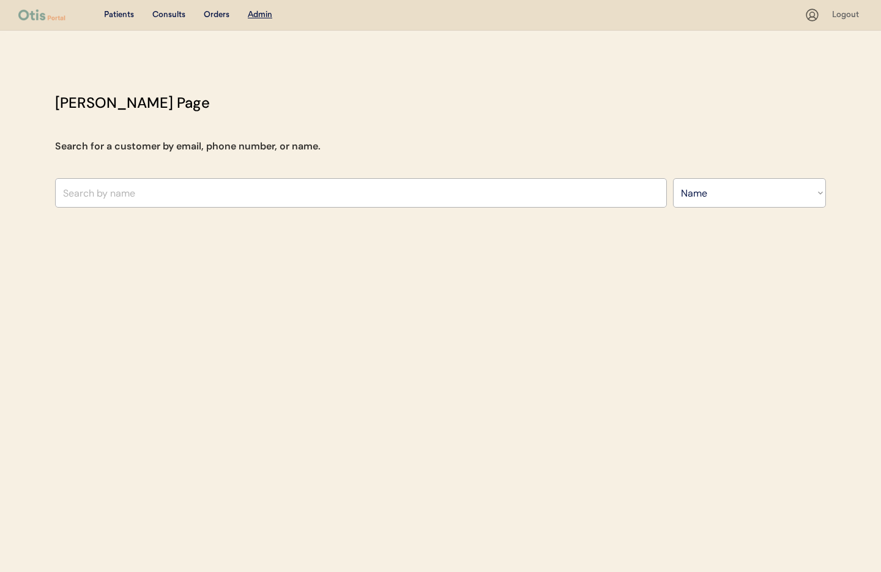
select select ""Name""
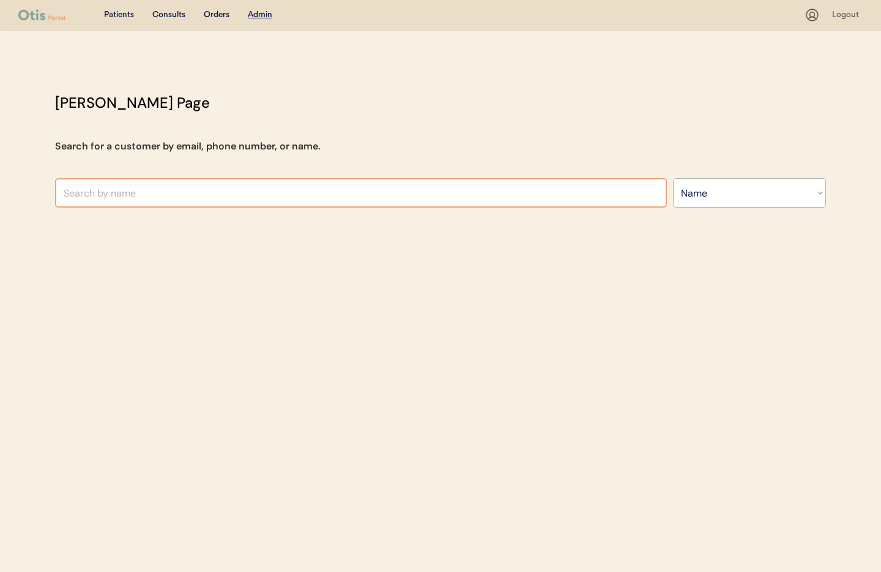
click at [225, 201] on input "text" at bounding box center [361, 192] width 612 height 29
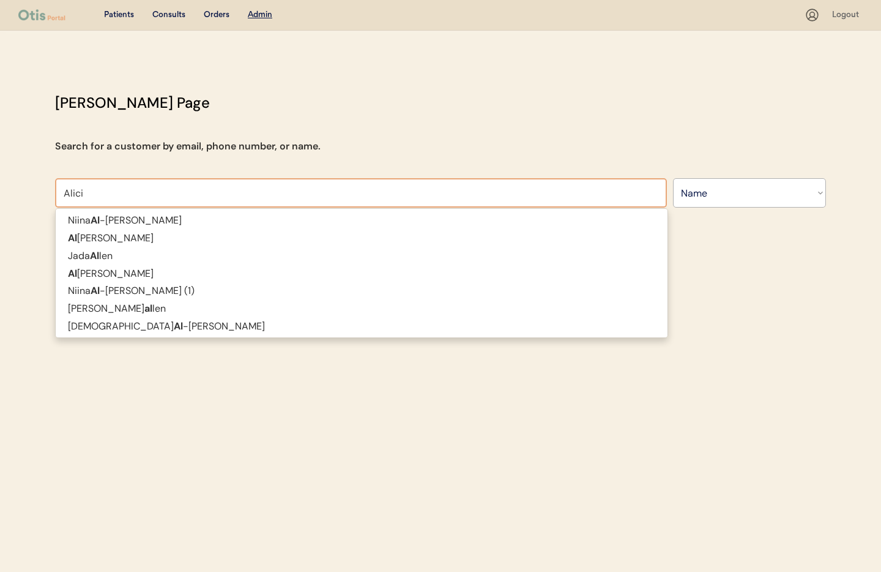
type input "[PERSON_NAME]"
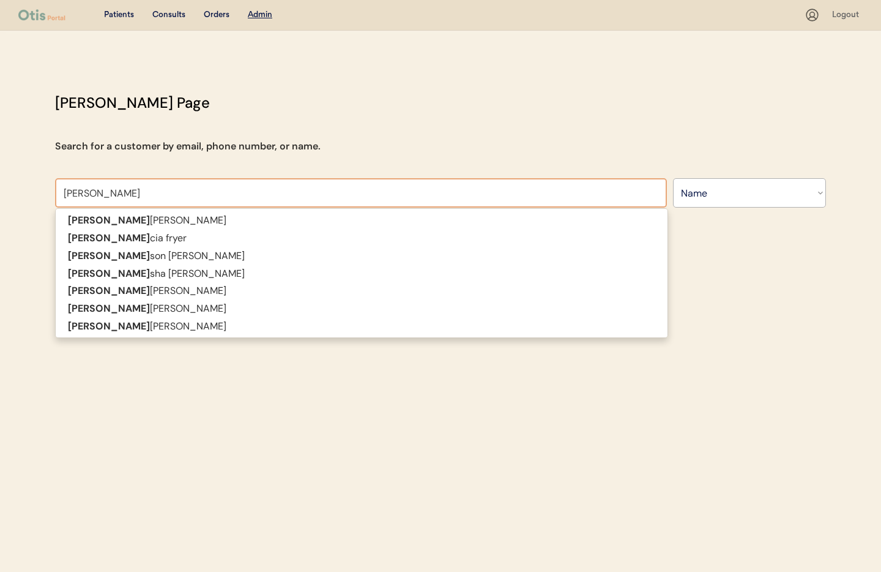
type input "[PERSON_NAME]"
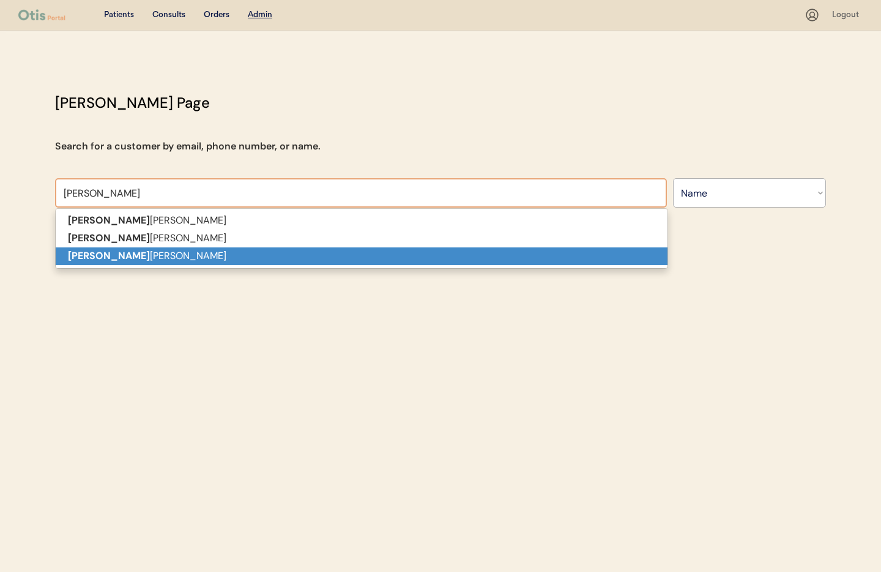
click at [211, 256] on p "[PERSON_NAME]" at bounding box center [362, 256] width 612 height 18
type input "[PERSON_NAME]"
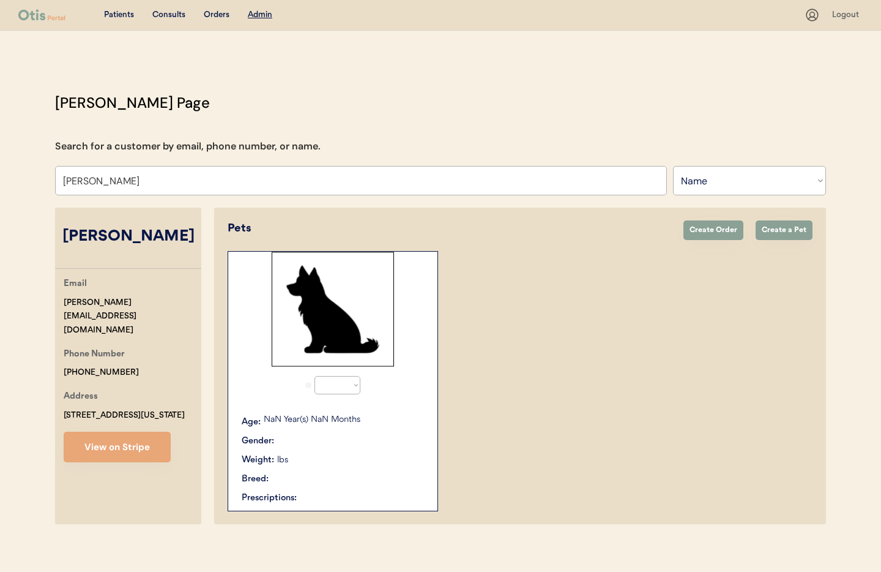
select select "true"
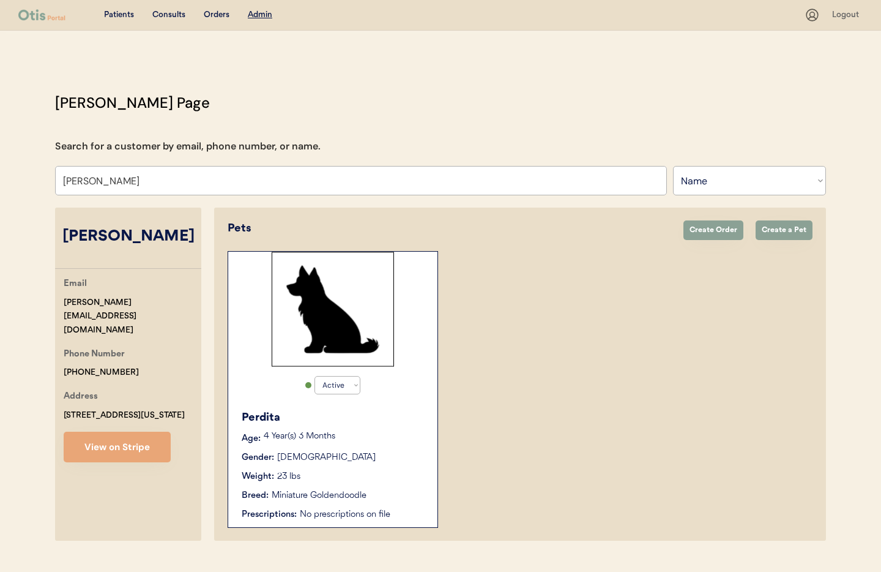
scroll to position [26, 0]
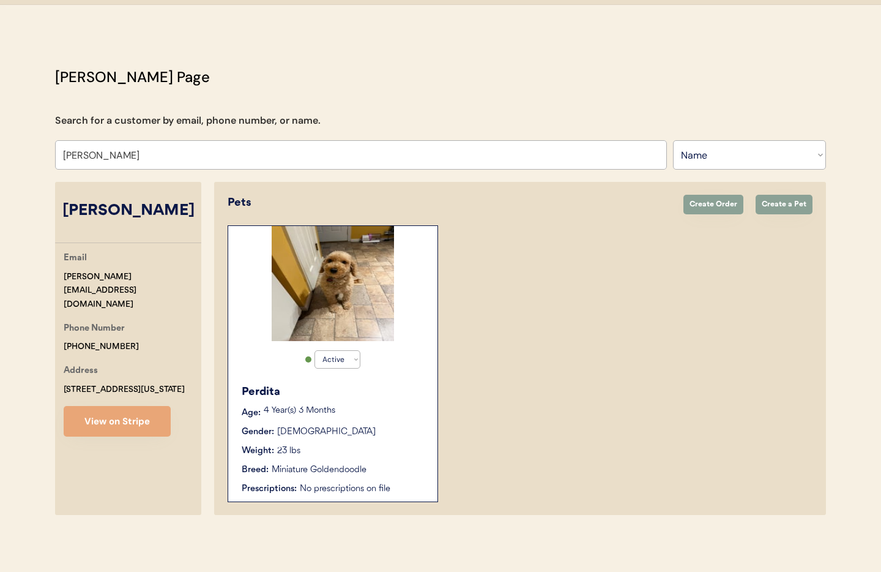
type input "[PERSON_NAME]"
click at [380, 448] on div "Weight: 23 lbs" at bounding box center [334, 450] width 184 height 13
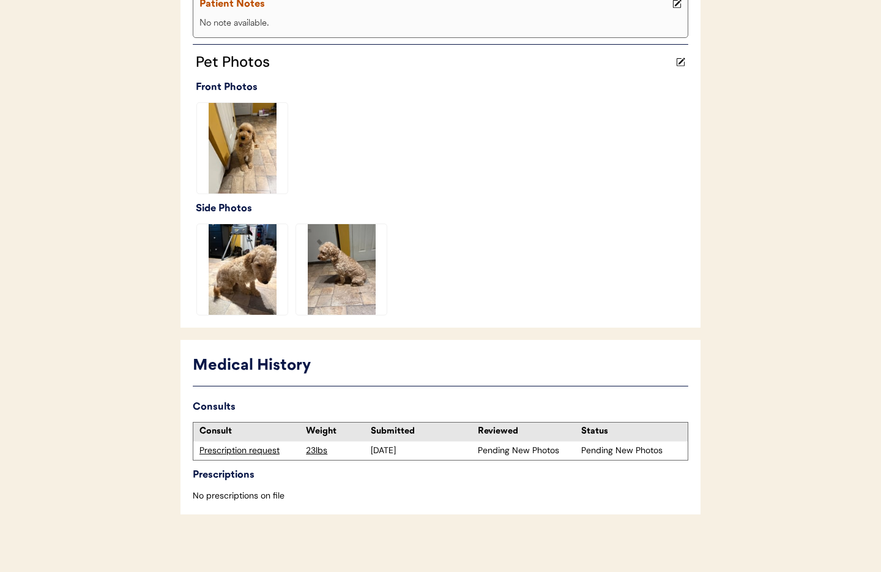
scroll to position [298, 0]
